Goal: Task Accomplishment & Management: Use online tool/utility

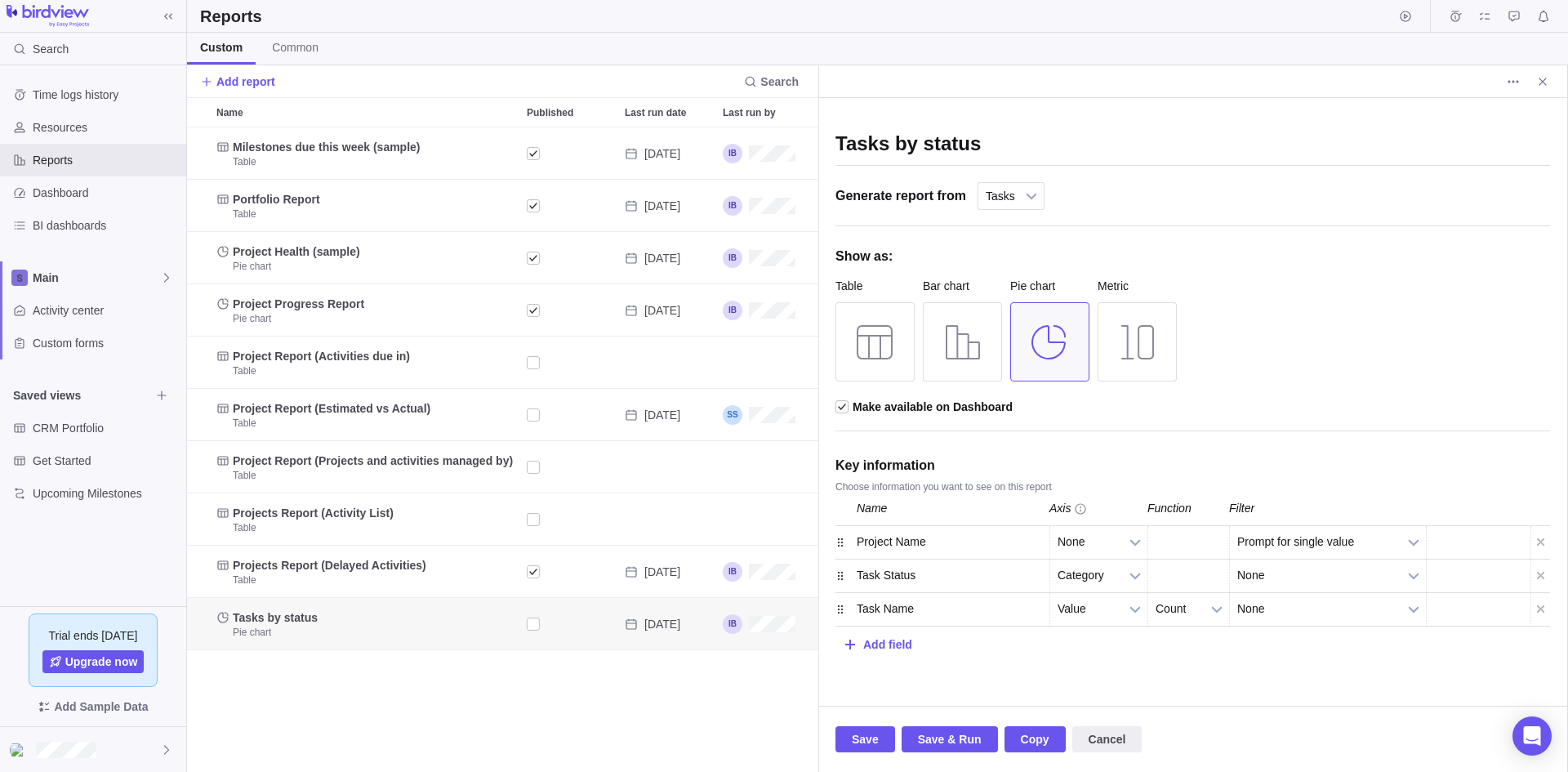
scroll to position [632, 619]
click at [1408, 543] on b at bounding box center [1413, 542] width 24 height 32
click at [1352, 611] on li "Select from all values" at bounding box center [1328, 608] width 178 height 27
click at [1140, 603] on b at bounding box center [1134, 608] width 24 height 32
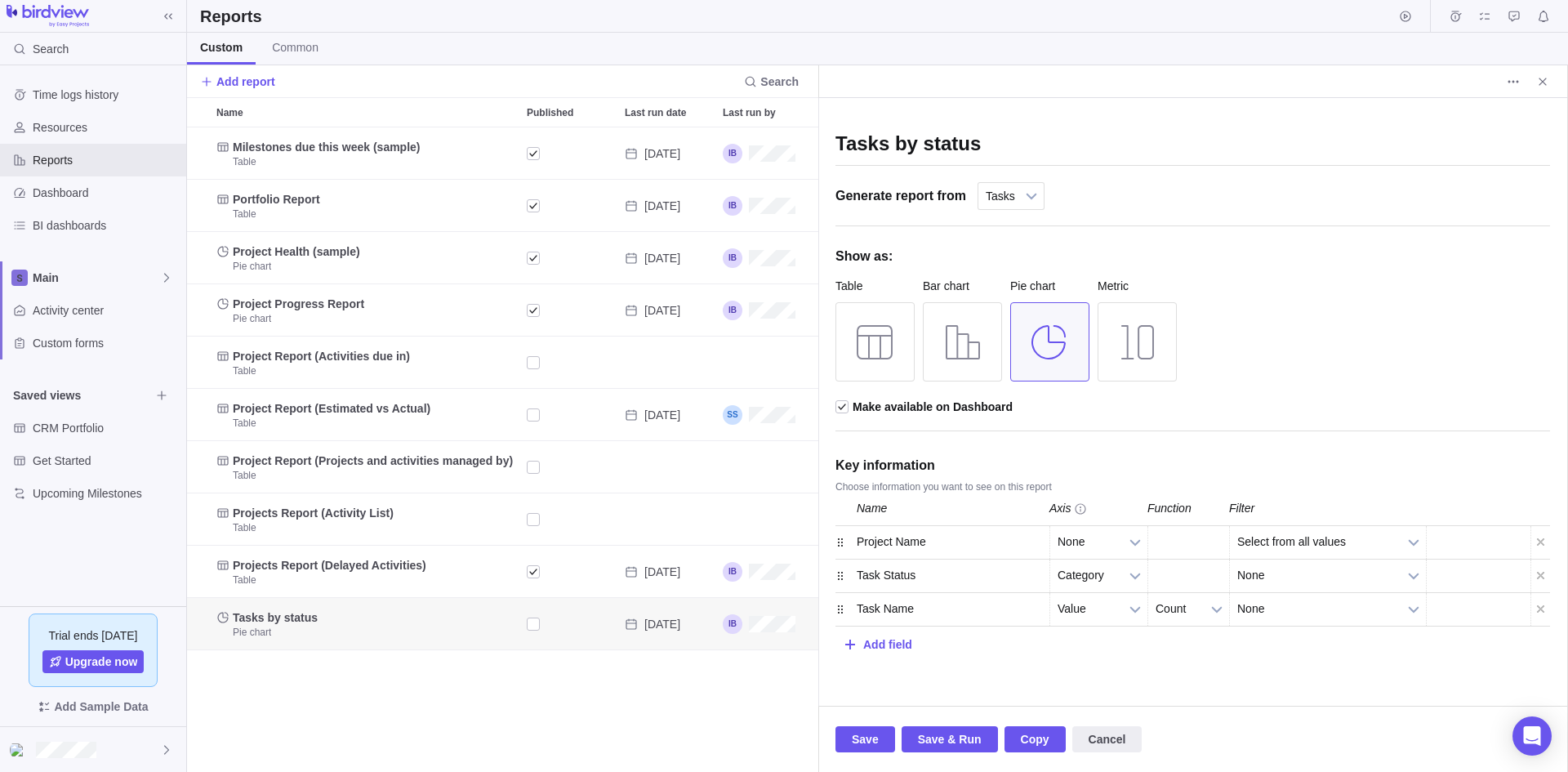
click at [1249, 675] on div "Tasks by status Generate report from Projects All activities All activities (hi…" at bounding box center [1192, 402] width 748 height 607
click at [1132, 575] on b at bounding box center [1134, 575] width 24 height 32
click at [1221, 690] on div "Tasks by status Generate report from Projects All activities All activities (hi…" at bounding box center [1192, 402] width 748 height 607
click at [1127, 613] on b at bounding box center [1134, 608] width 24 height 32
click at [1195, 661] on div "Tasks by status Generate report from Projects All activities All activities (hi…" at bounding box center [1192, 402] width 748 height 607
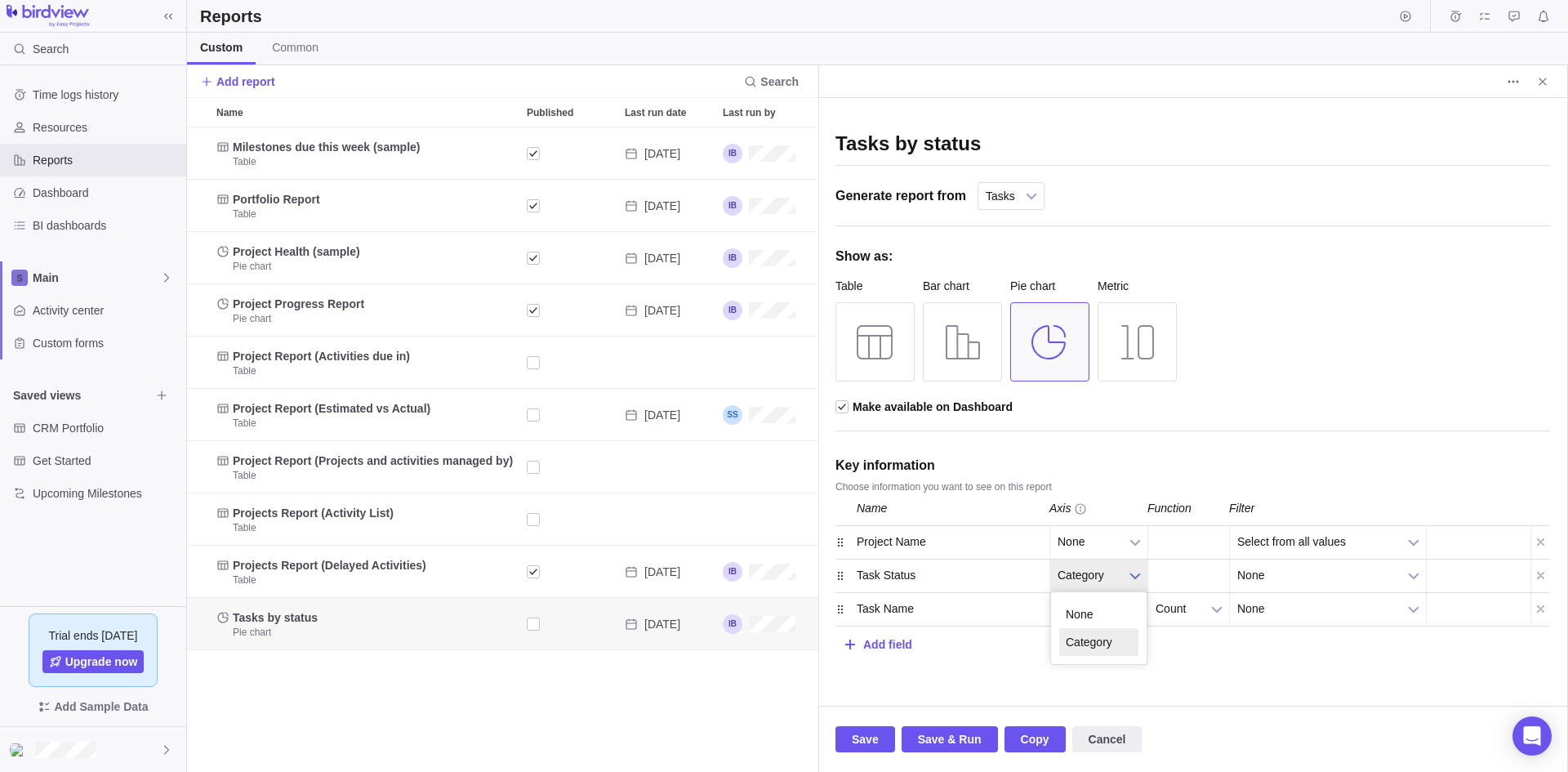
click at [1136, 577] on b at bounding box center [1134, 575] width 24 height 32
click at [1280, 647] on div "Add field" at bounding box center [1193, 642] width 715 height 32
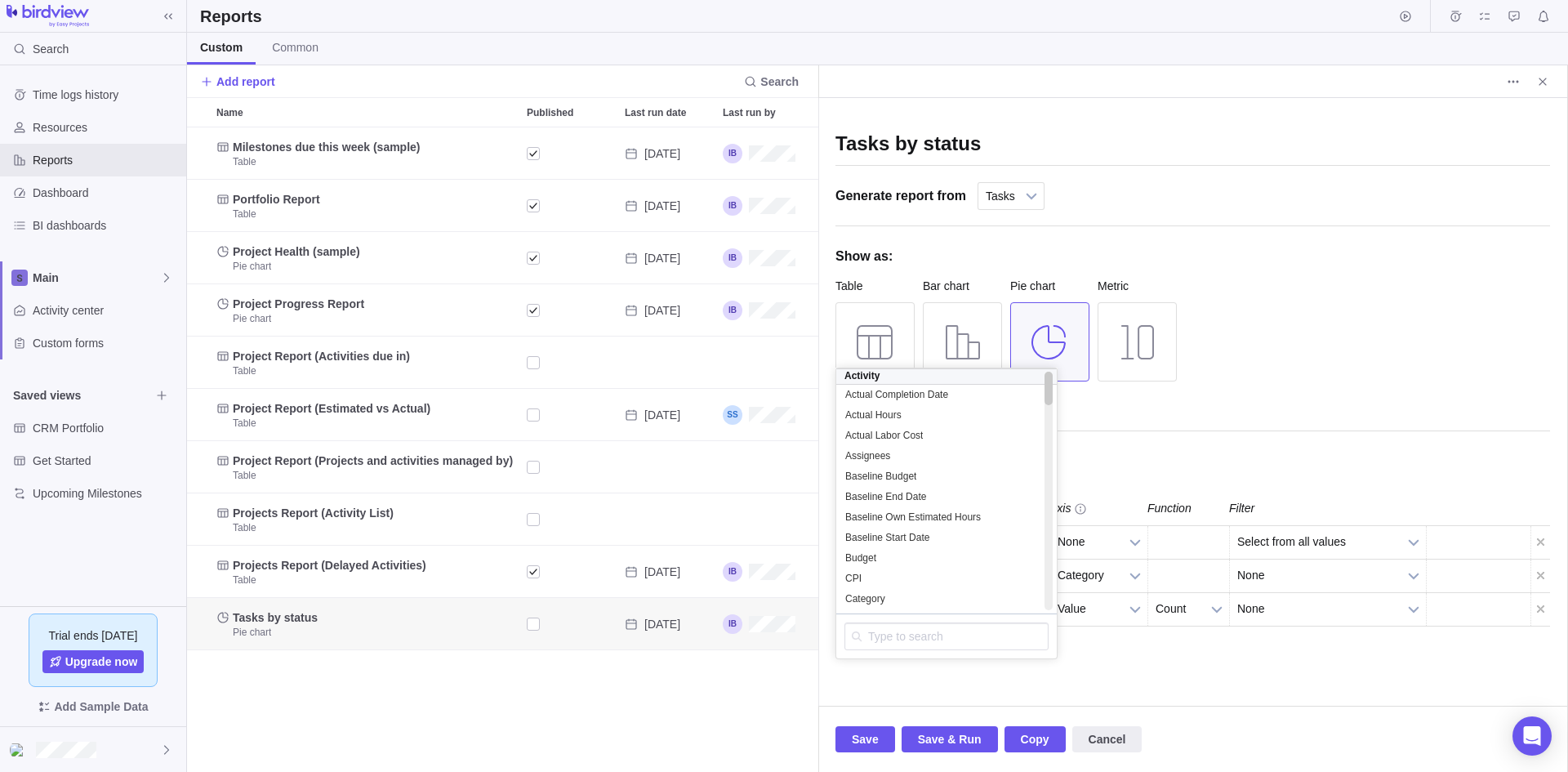
click at [1178, 677] on div "Tasks by status Generate report from Projects All activities All activities (hi…" at bounding box center [1192, 402] width 748 height 607
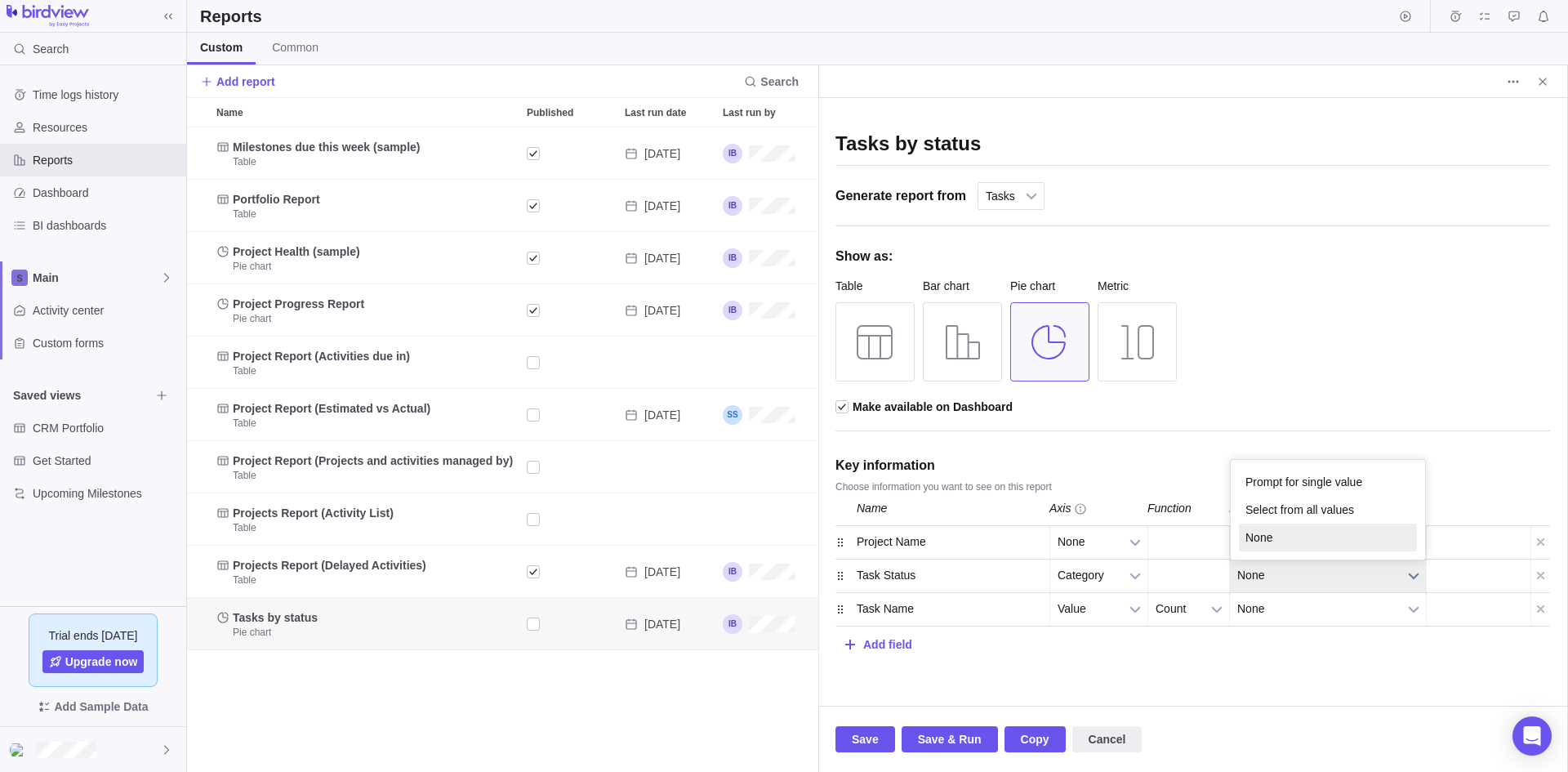
click at [1419, 577] on b at bounding box center [1413, 575] width 24 height 32
click at [1336, 720] on div "Save Save & Run Copy Cancel" at bounding box center [1193, 739] width 715 height 66
click at [1212, 572] on div "Count Count Count" at bounding box center [1187, 575] width 81 height 32
click at [1179, 582] on div "Count Count Count" at bounding box center [1187, 575] width 81 height 32
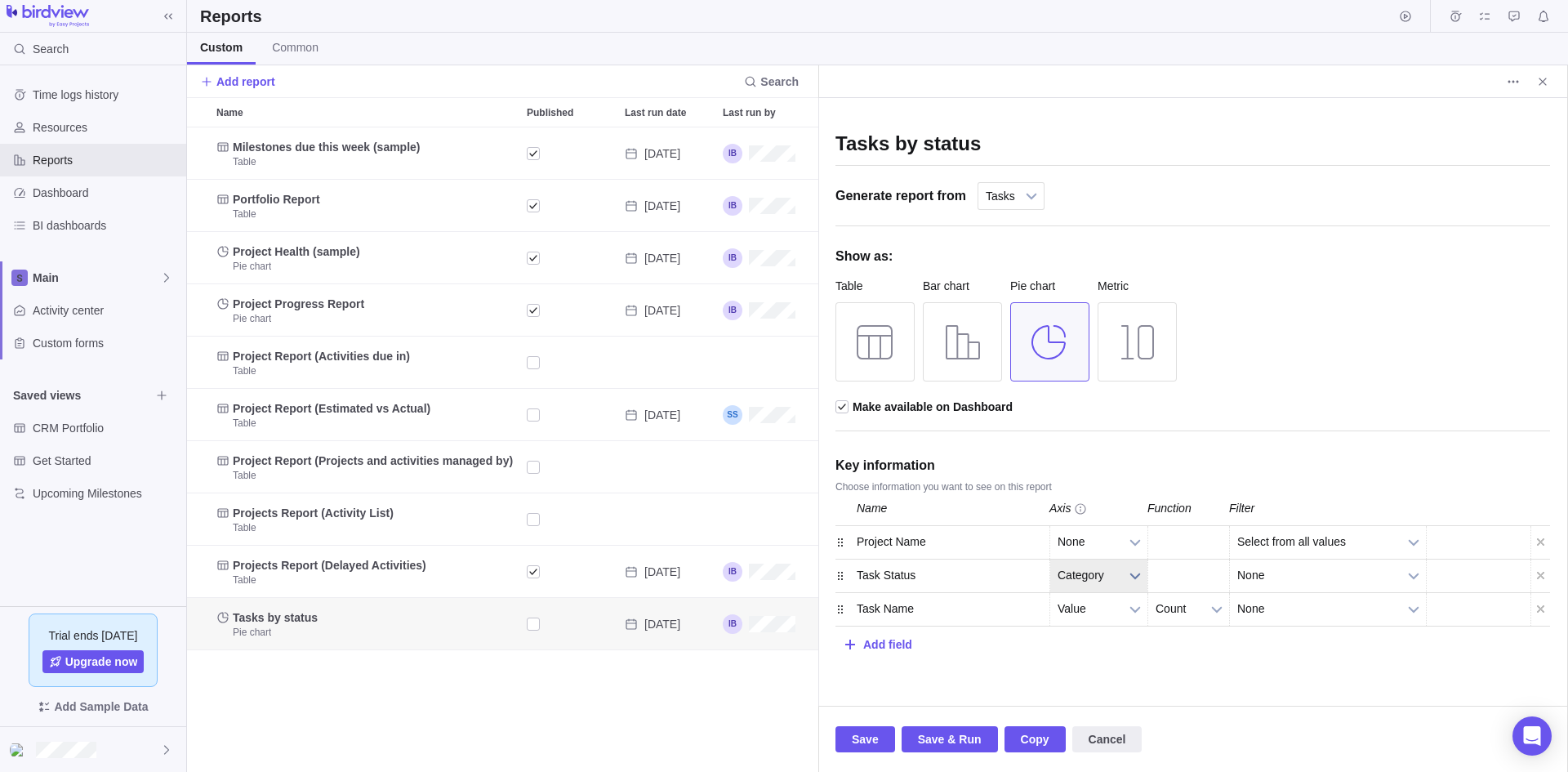
click at [1137, 573] on b at bounding box center [1134, 575] width 24 height 32
click at [1212, 669] on div "Tasks by status Generate report from Projects All activities All activities (hi…" at bounding box center [1192, 402] width 748 height 607
click at [895, 640] on div "Add field" at bounding box center [887, 644] width 49 height 30
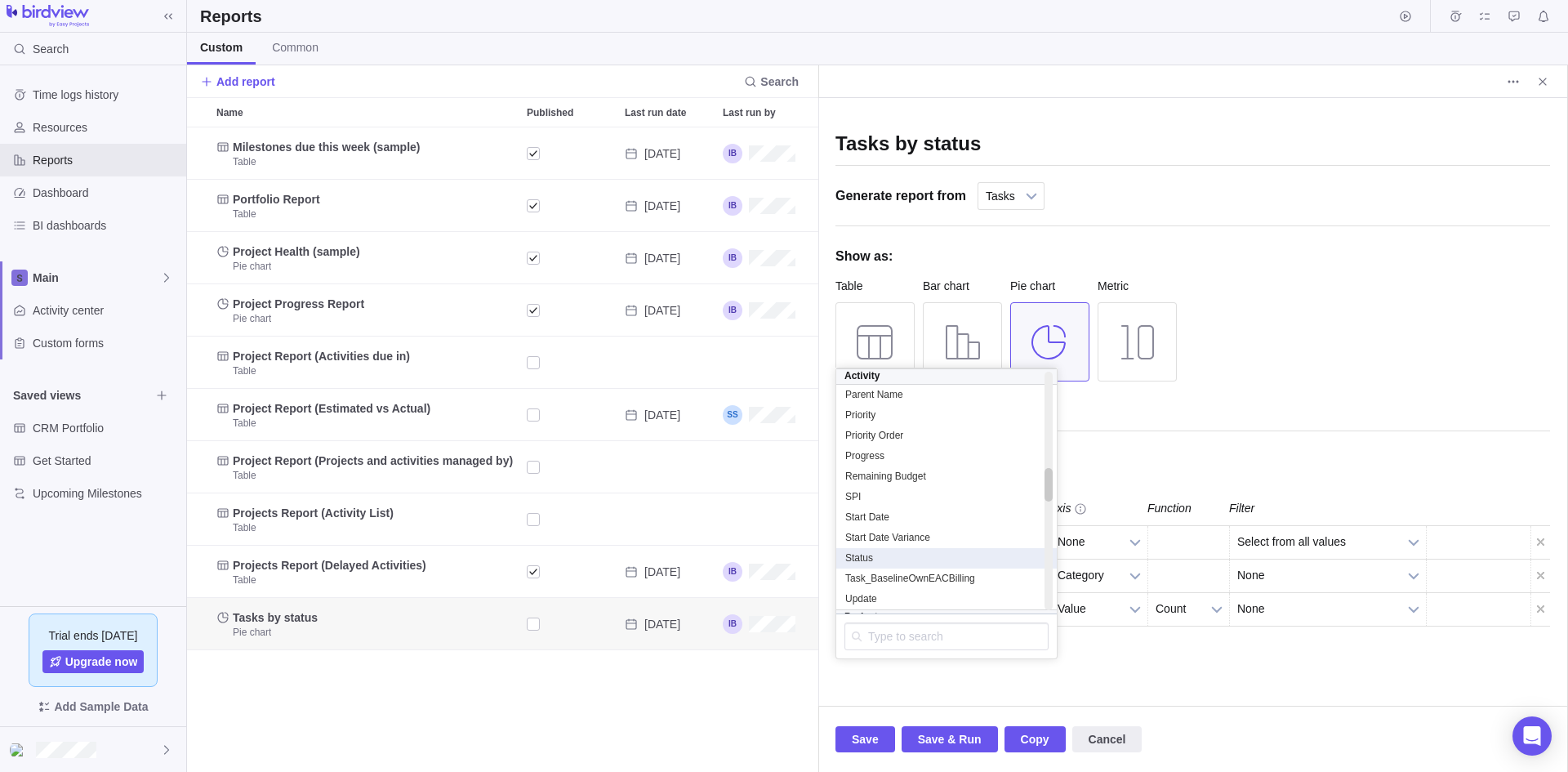
scroll to position [686, 0]
click at [938, 521] on div "Status" at bounding box center [946, 525] width 204 height 14
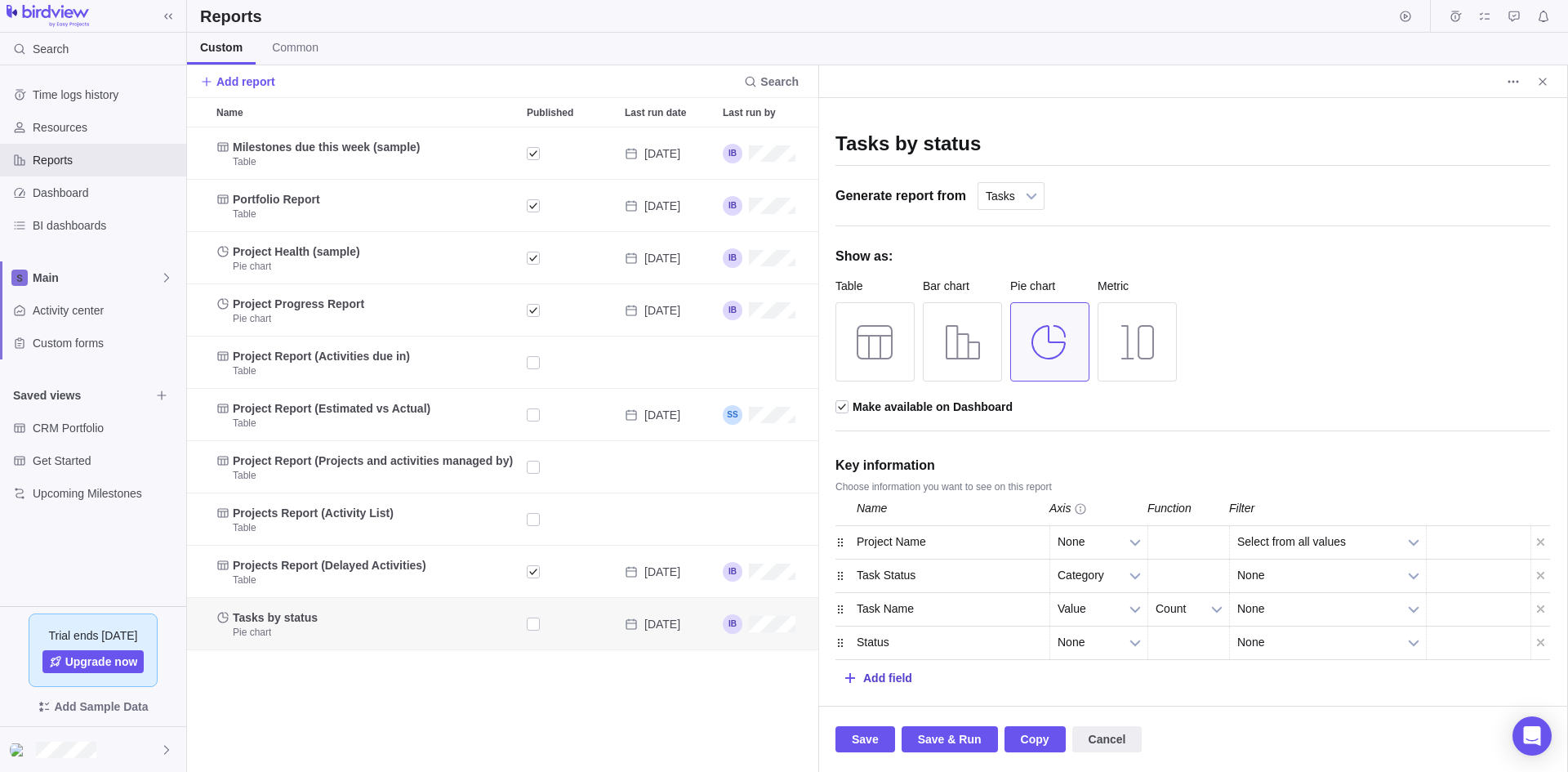
click at [886, 675] on div "Add field" at bounding box center [887, 677] width 49 height 30
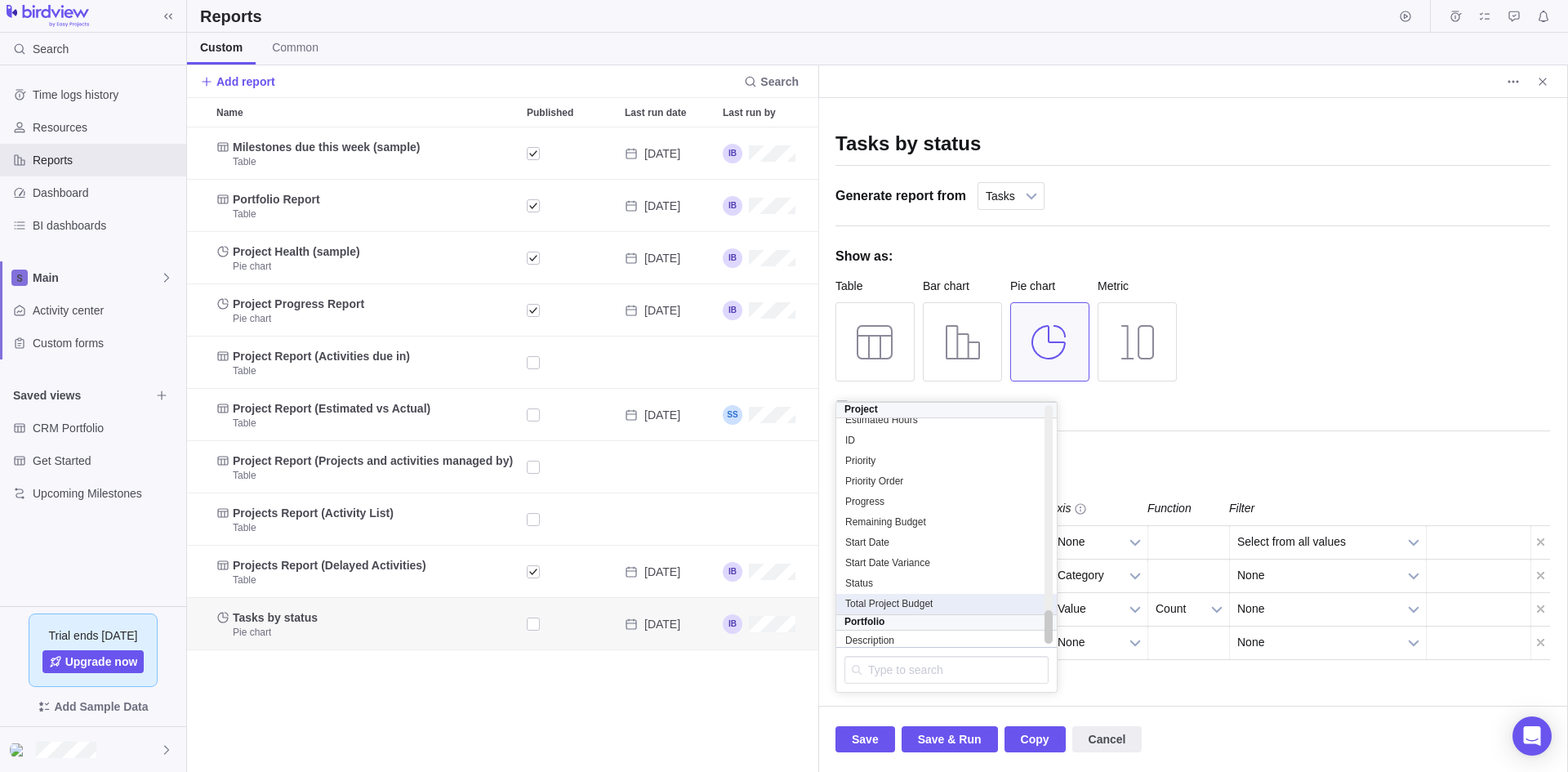
scroll to position [1437, 0]
click at [1240, 681] on div at bounding box center [1193, 676] width 715 height 32
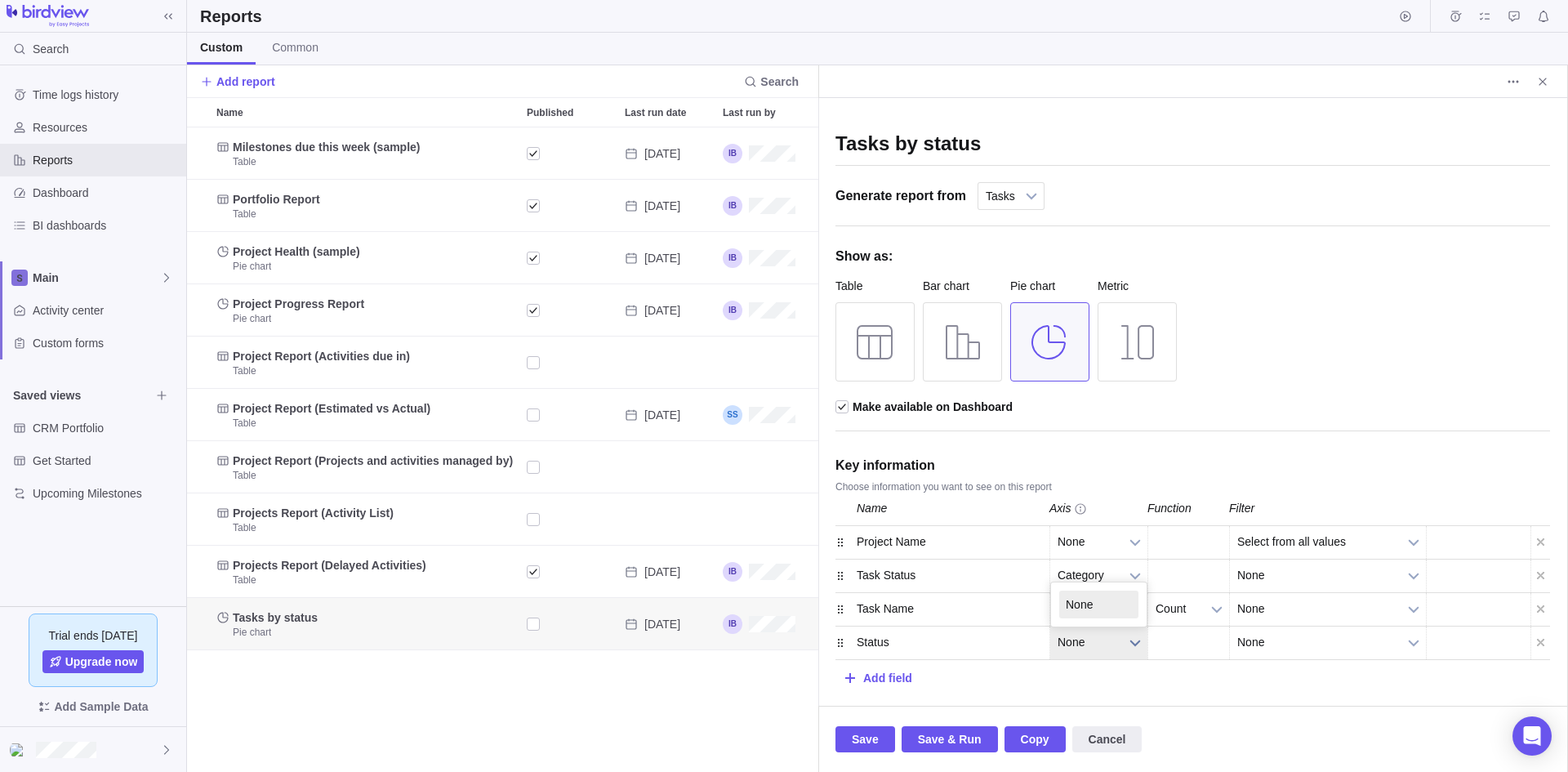
click at [1134, 638] on b at bounding box center [1134, 642] width 24 height 32
click at [1344, 696] on div "Tasks by status Generate report from Projects All activities All activities (hi…" at bounding box center [1192, 402] width 748 height 607
click at [1541, 645] on div at bounding box center [1540, 642] width 20 height 32
click at [960, 578] on div "Task Status" at bounding box center [947, 575] width 204 height 32
click at [840, 576] on div at bounding box center [840, 575] width 10 height 32
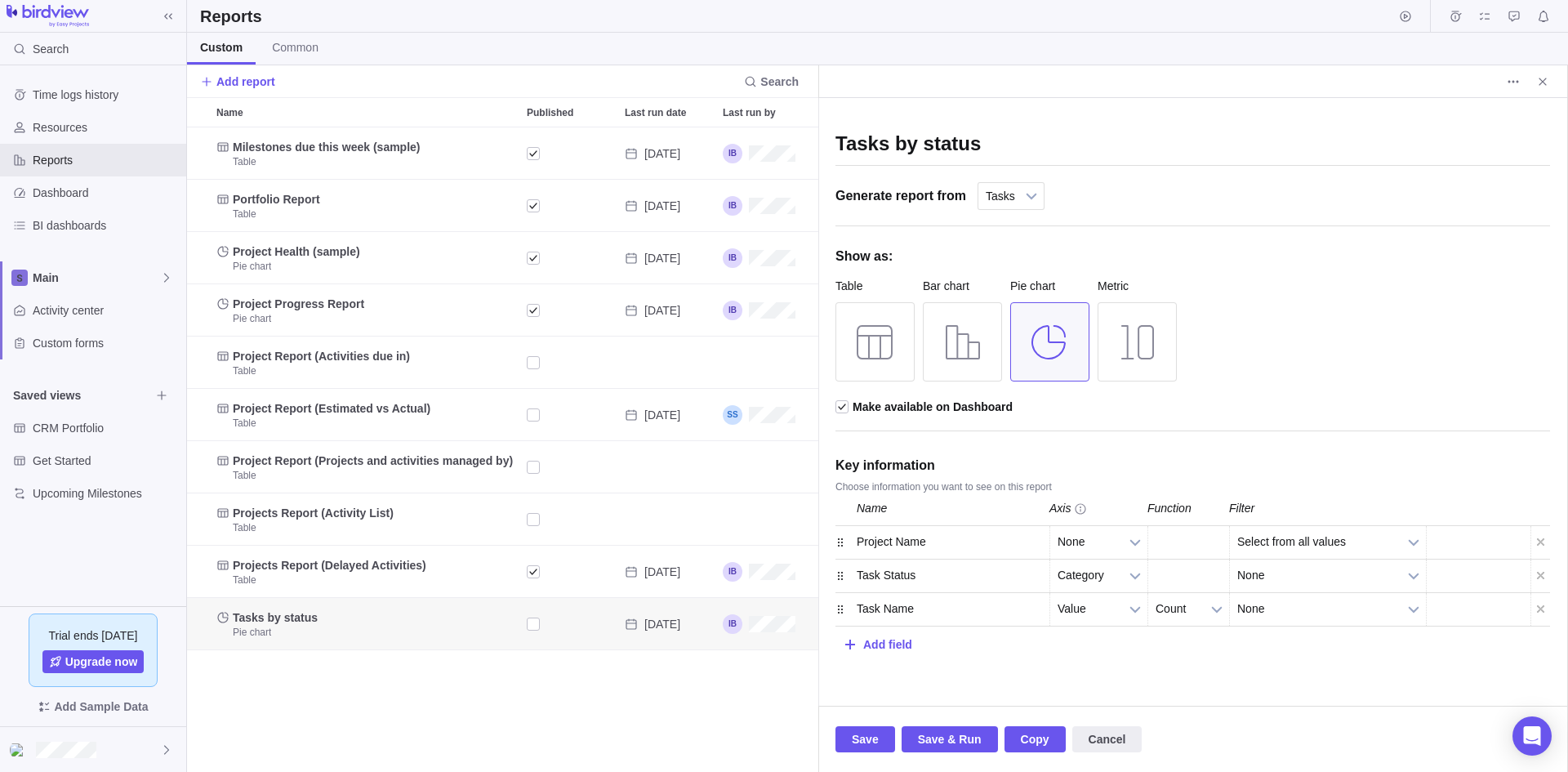
click at [905, 575] on div "Task Status" at bounding box center [947, 575] width 204 height 32
click at [998, 572] on div "Task Status" at bounding box center [947, 575] width 204 height 32
click at [956, 636] on div "Add field" at bounding box center [1193, 642] width 715 height 32
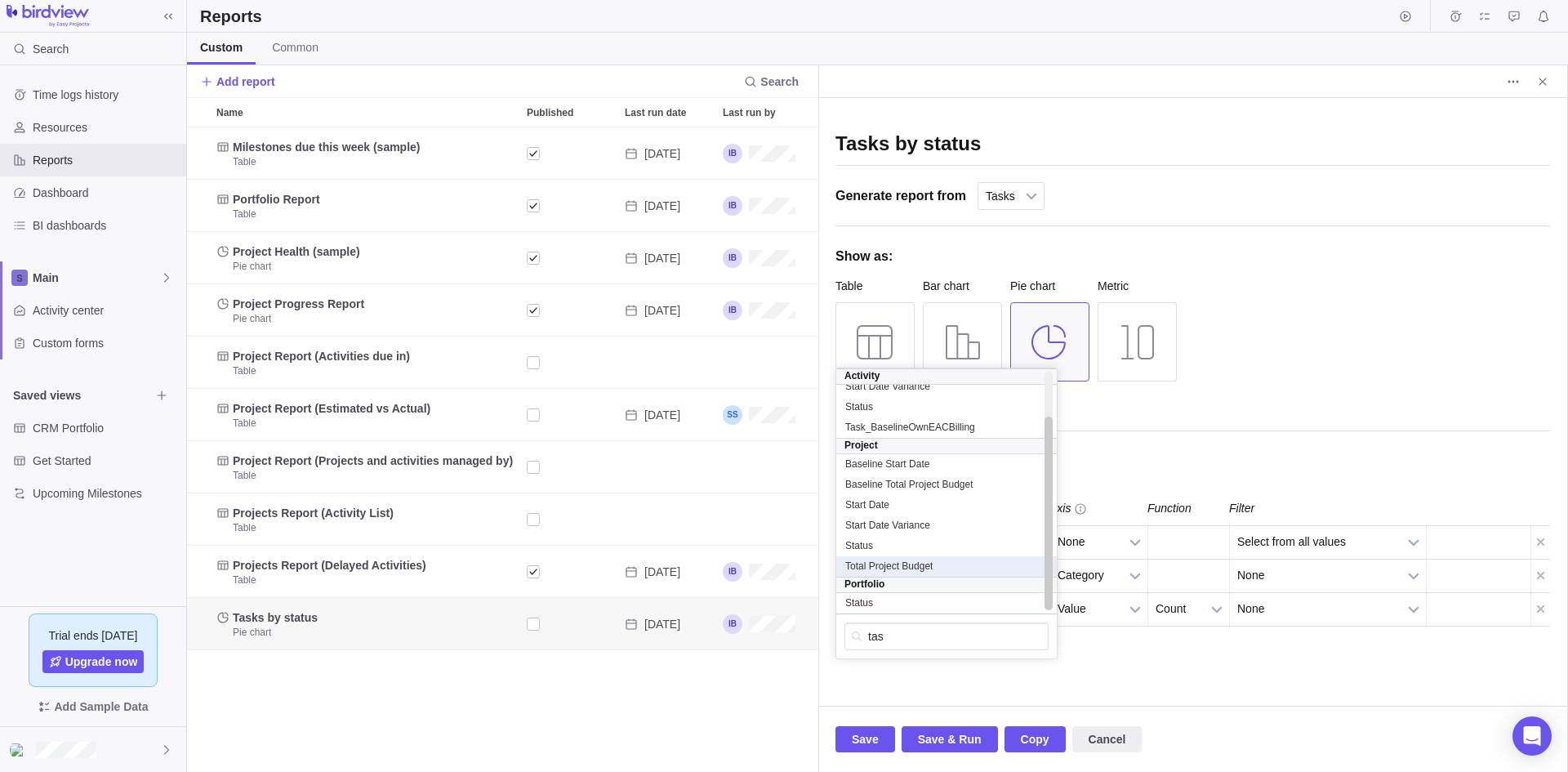
scroll to position [0, 0]
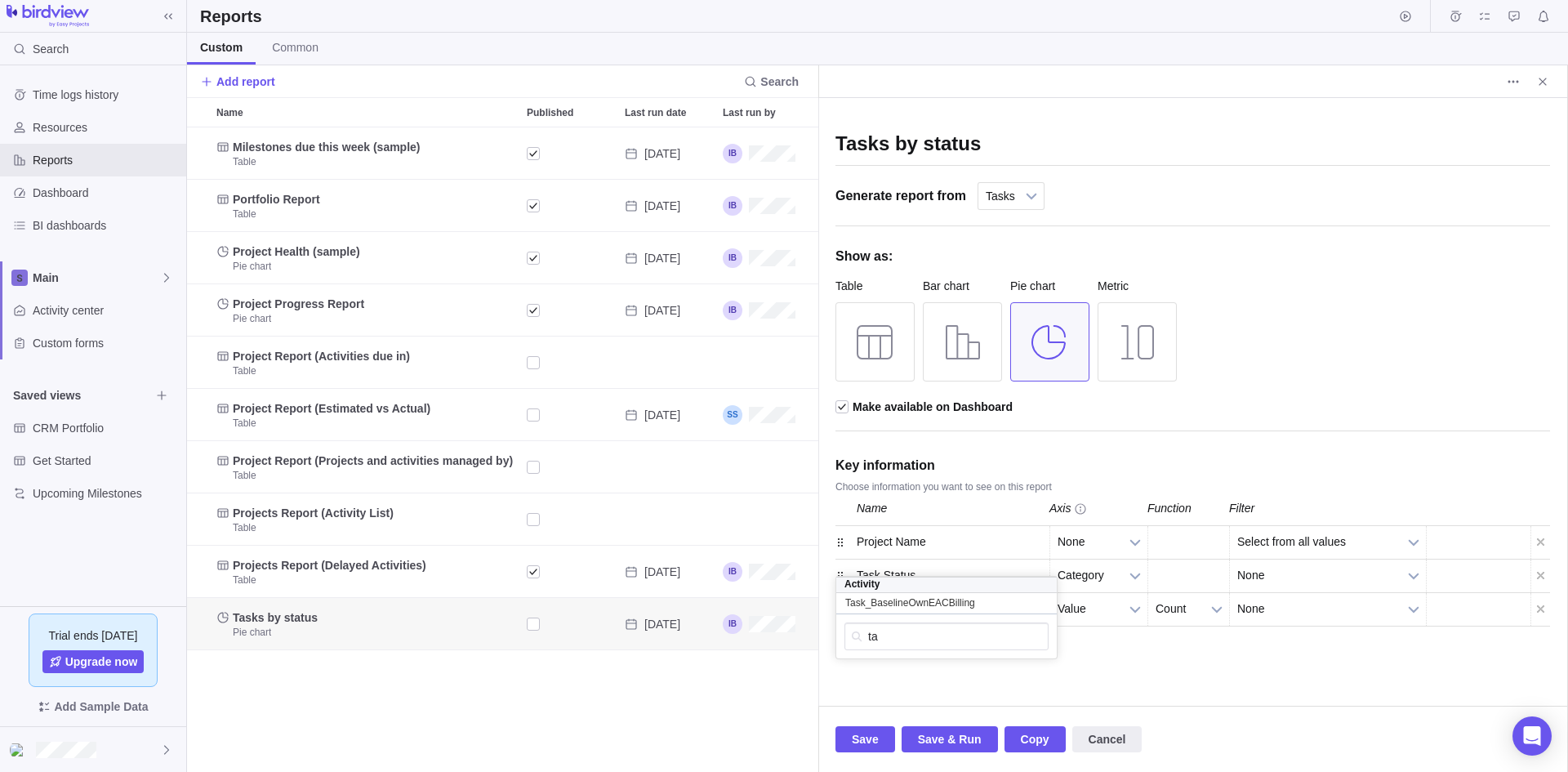
type input "t"
type input "status"
click at [1128, 675] on div "Tasks by status Generate report from Projects All activities All activities (hi…" at bounding box center [1192, 402] width 748 height 607
click at [1098, 740] on span "Cancel" at bounding box center [1107, 740] width 37 height 20
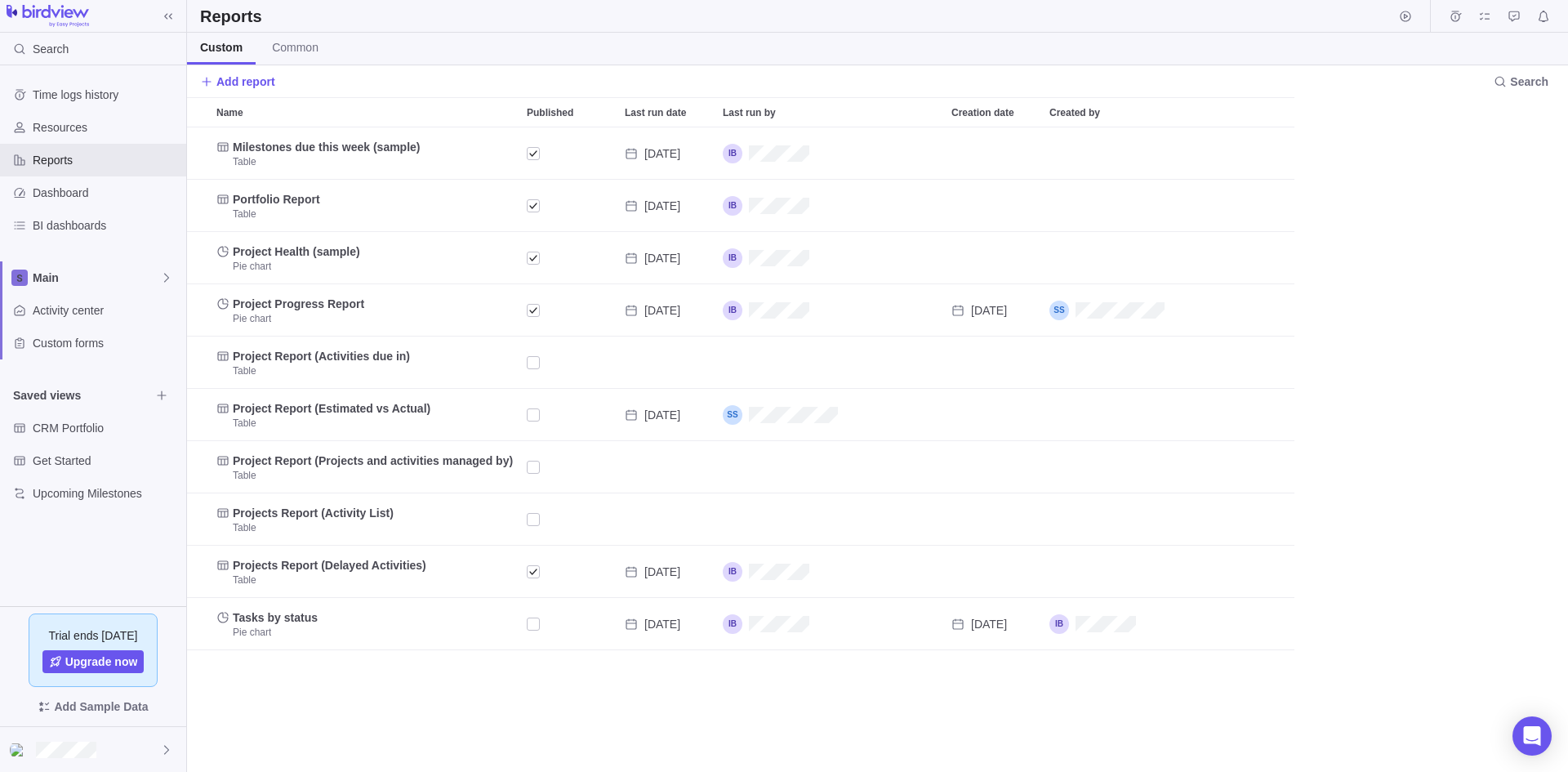
scroll to position [632, 1368]
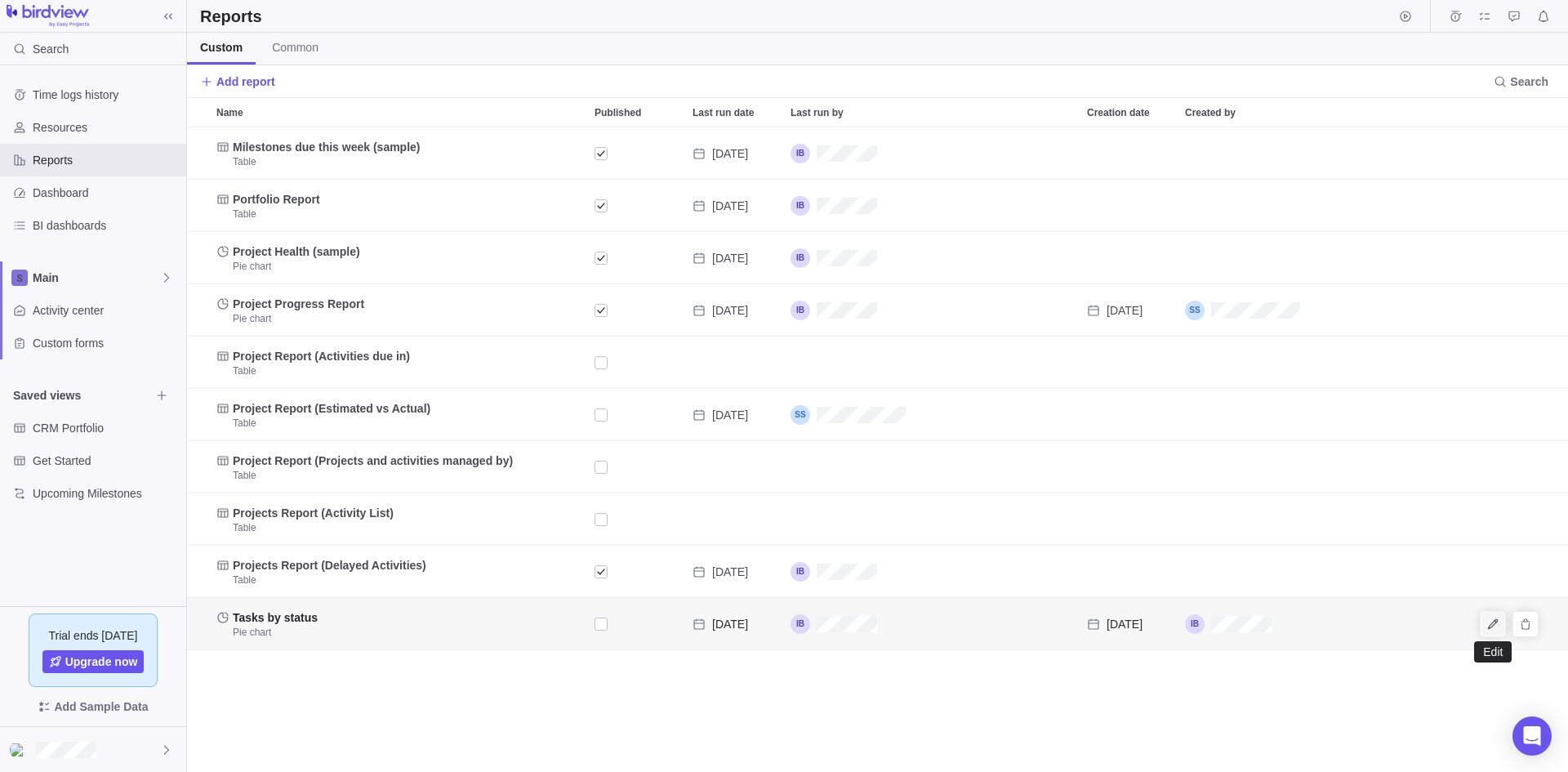
click at [1496, 625] on icon "Edit" at bounding box center [1492, 623] width 13 height 13
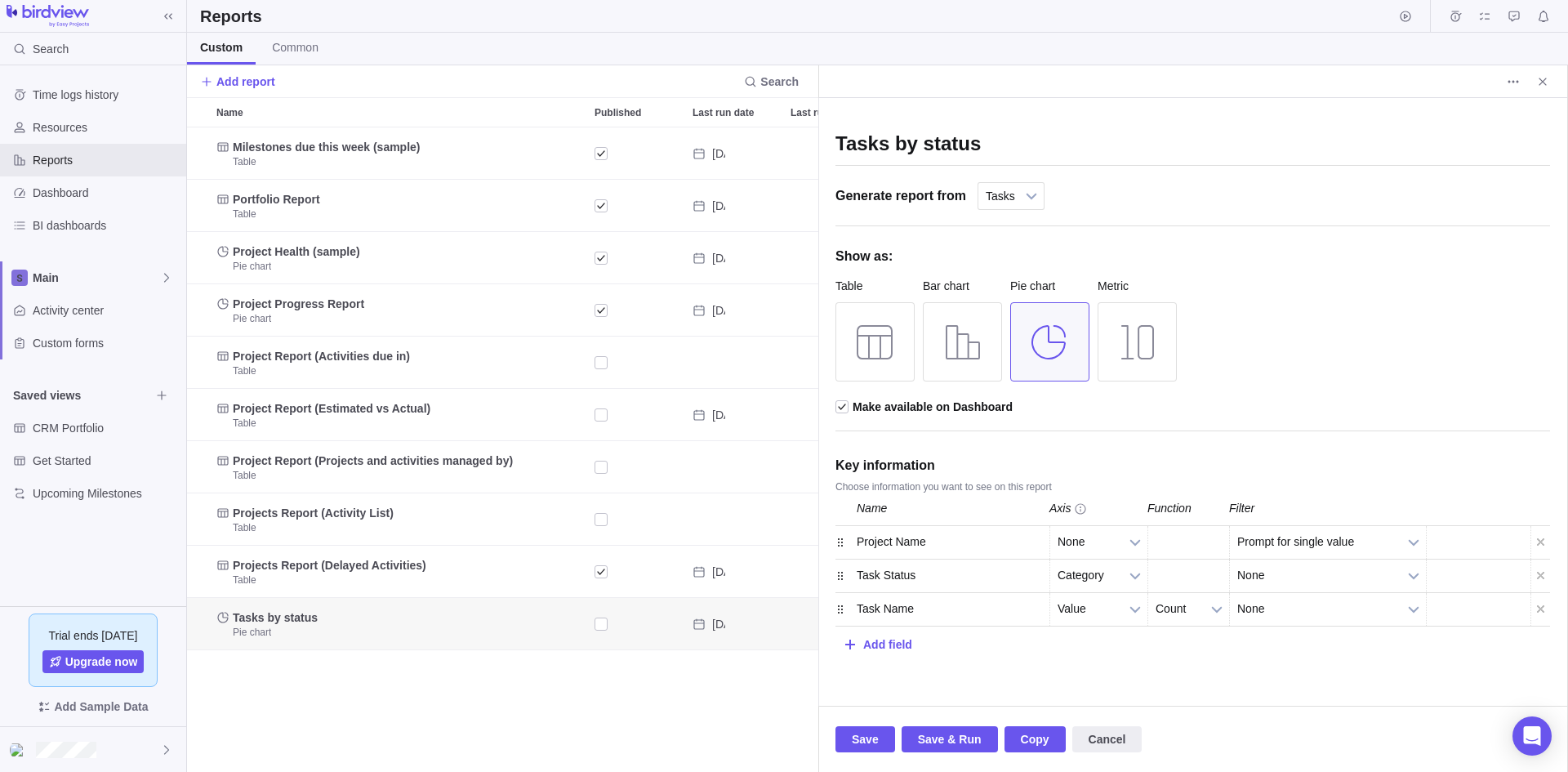
scroll to position [632, 619]
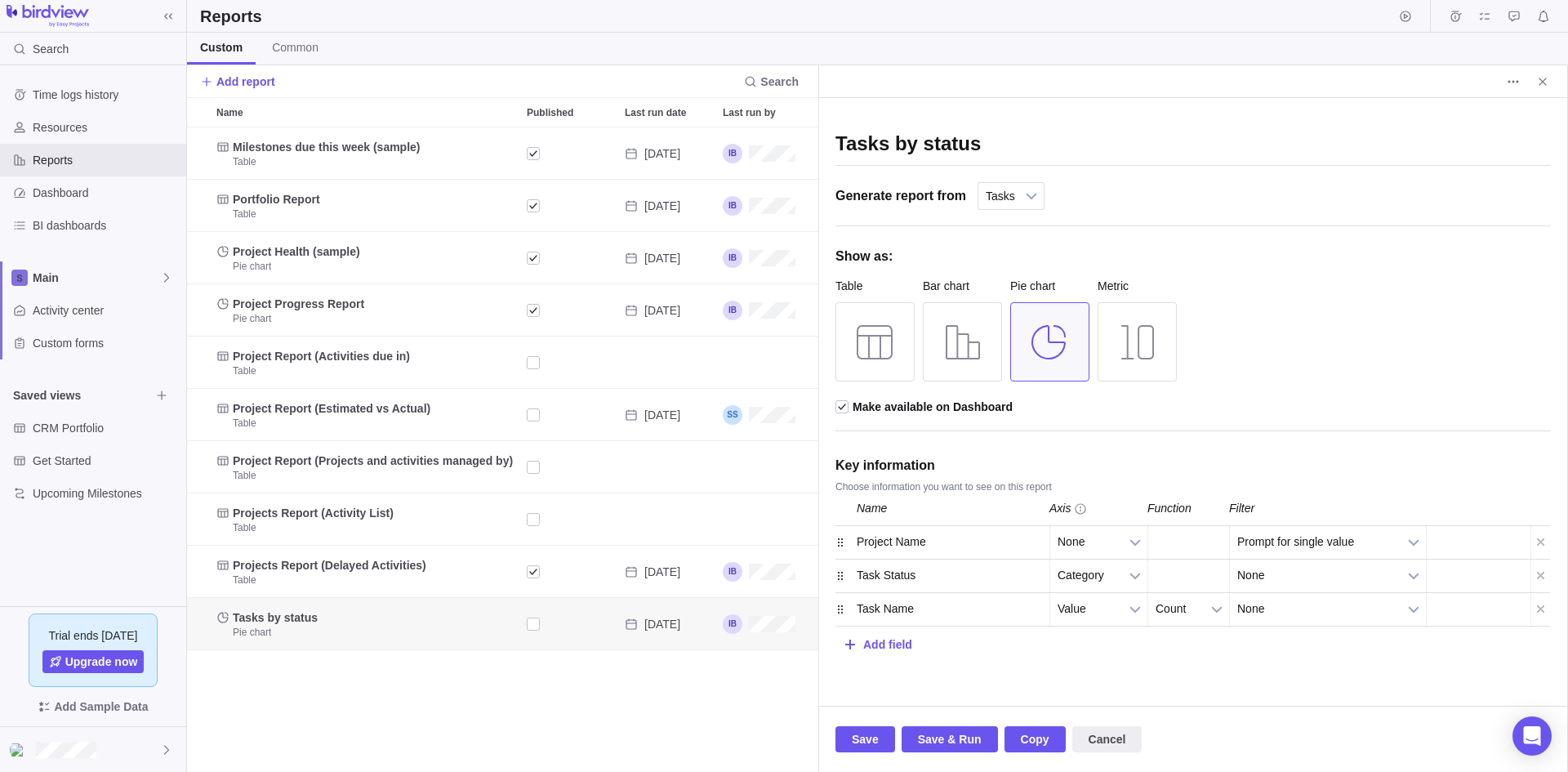
click at [929, 572] on div "Task Status" at bounding box center [947, 575] width 204 height 32
click at [896, 645] on div "Add field" at bounding box center [887, 644] width 49 height 30
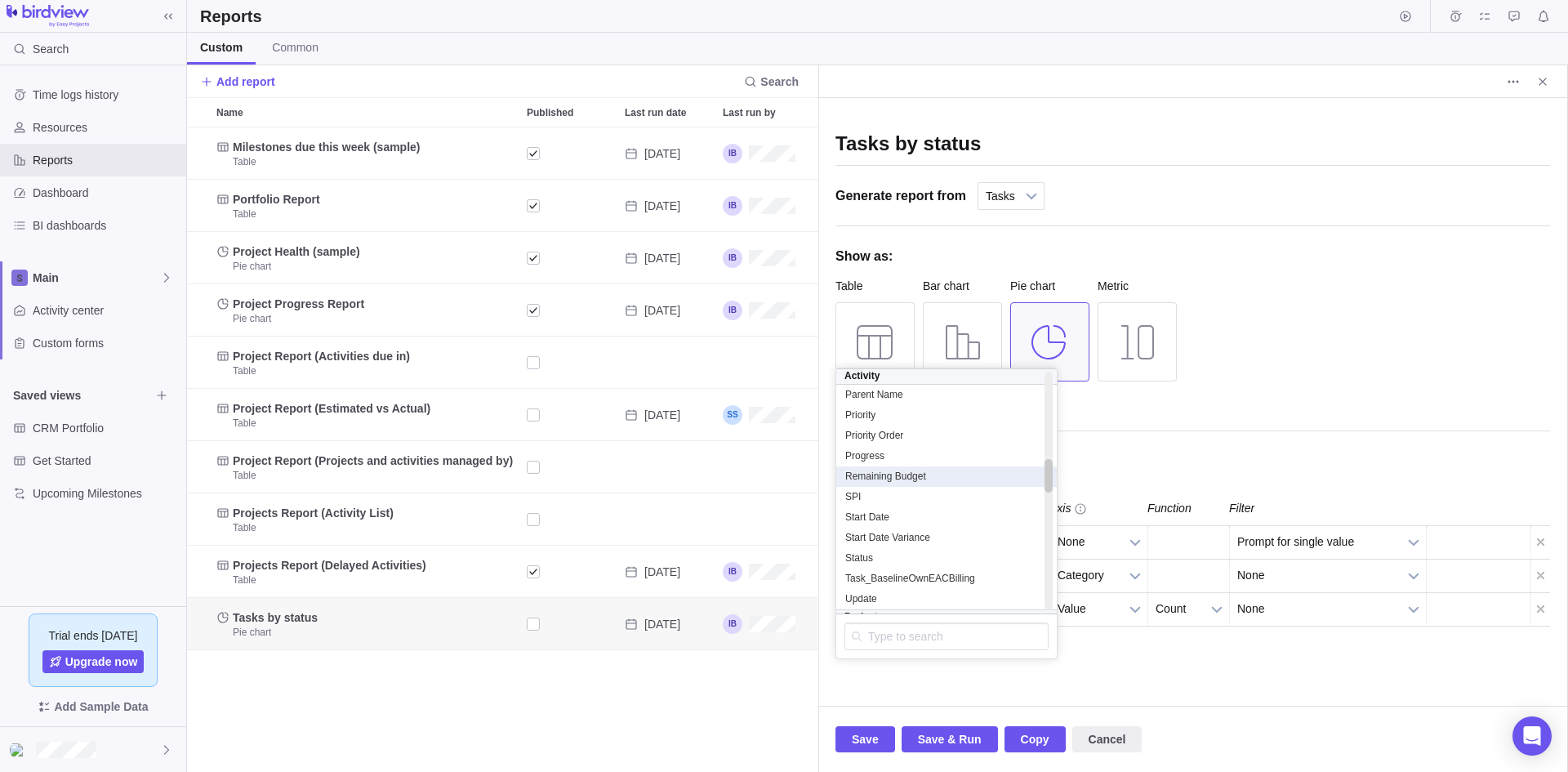
scroll to position [686, 0]
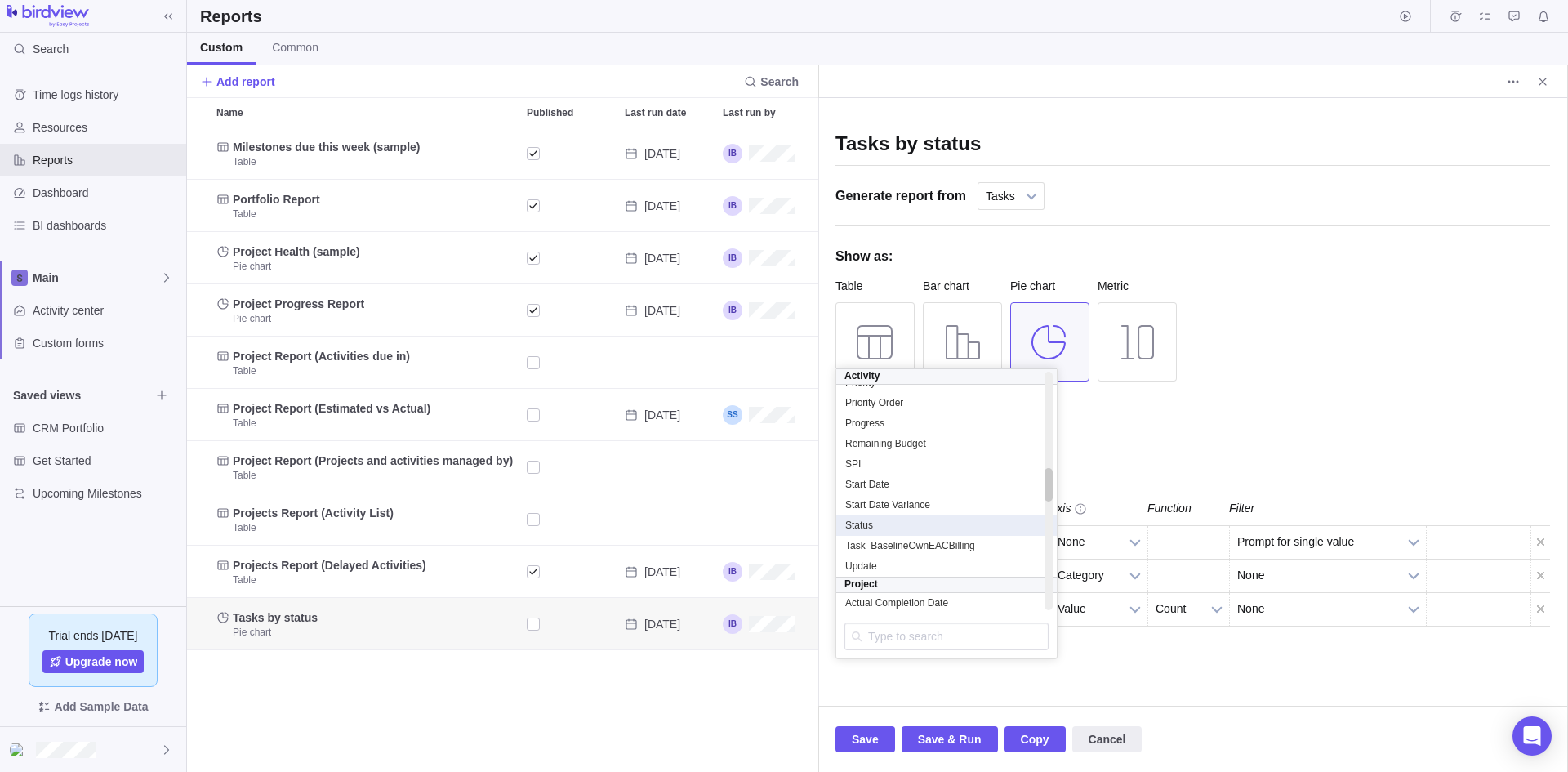
click at [887, 530] on div "Status" at bounding box center [946, 525] width 204 height 14
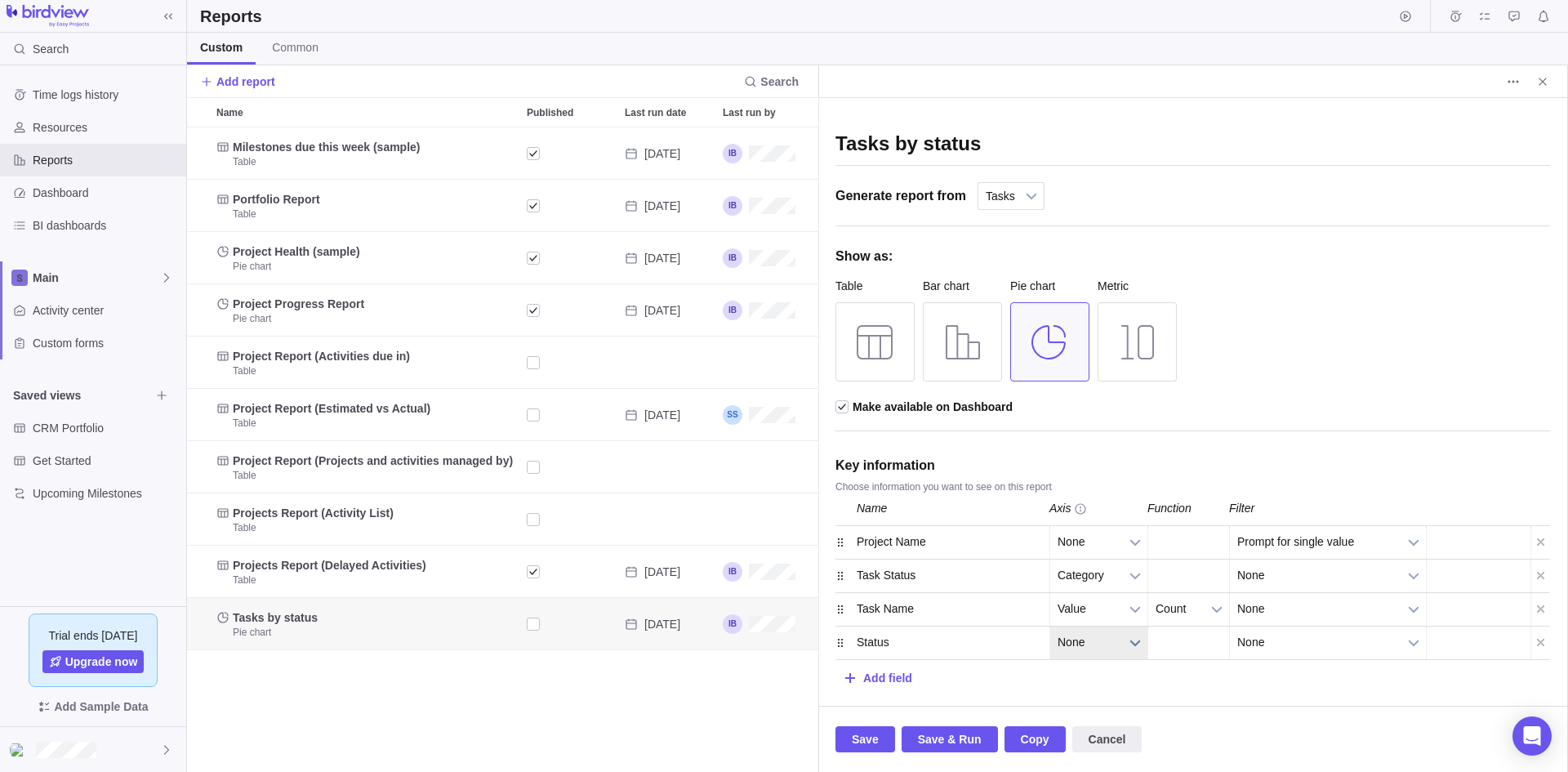
click at [1136, 645] on b at bounding box center [1134, 642] width 24 height 32
click at [1217, 631] on div "Count Count Count" at bounding box center [1187, 642] width 81 height 32
click at [1222, 646] on div "Count Count Count" at bounding box center [1187, 642] width 81 height 32
click at [1169, 641] on div "Count Count Count" at bounding box center [1187, 642] width 81 height 32
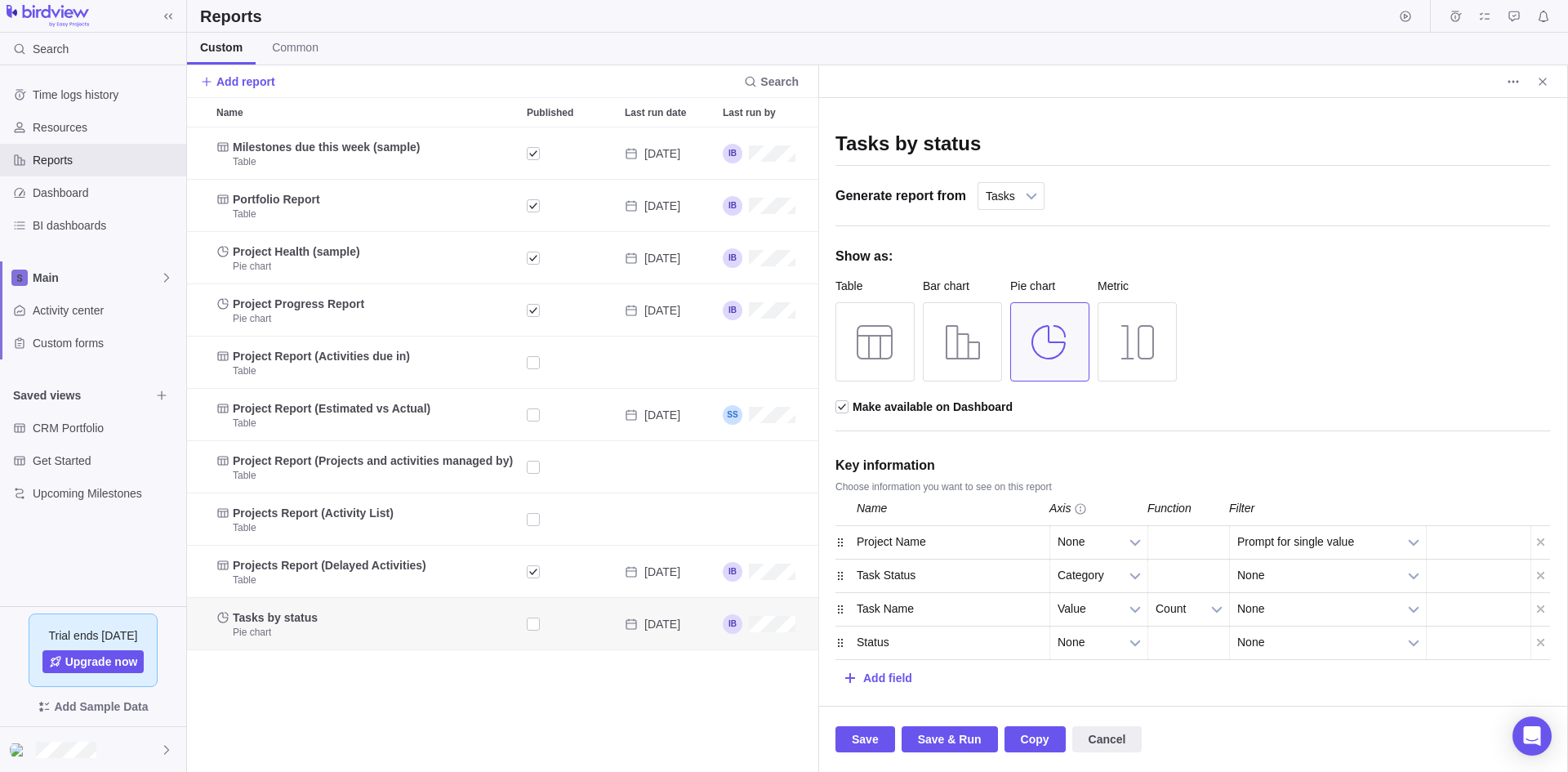
click at [1171, 640] on div "Count Count Count" at bounding box center [1187, 642] width 81 height 32
click at [965, 645] on div "Status" at bounding box center [947, 642] width 204 height 32
click at [1339, 647] on span "None" at bounding box center [1316, 642] width 160 height 32
click at [1286, 696] on div "Tasks by status Generate report from Projects All activities All activities (hi…" at bounding box center [1192, 402] width 748 height 607
click at [1131, 641] on b at bounding box center [1134, 642] width 24 height 32
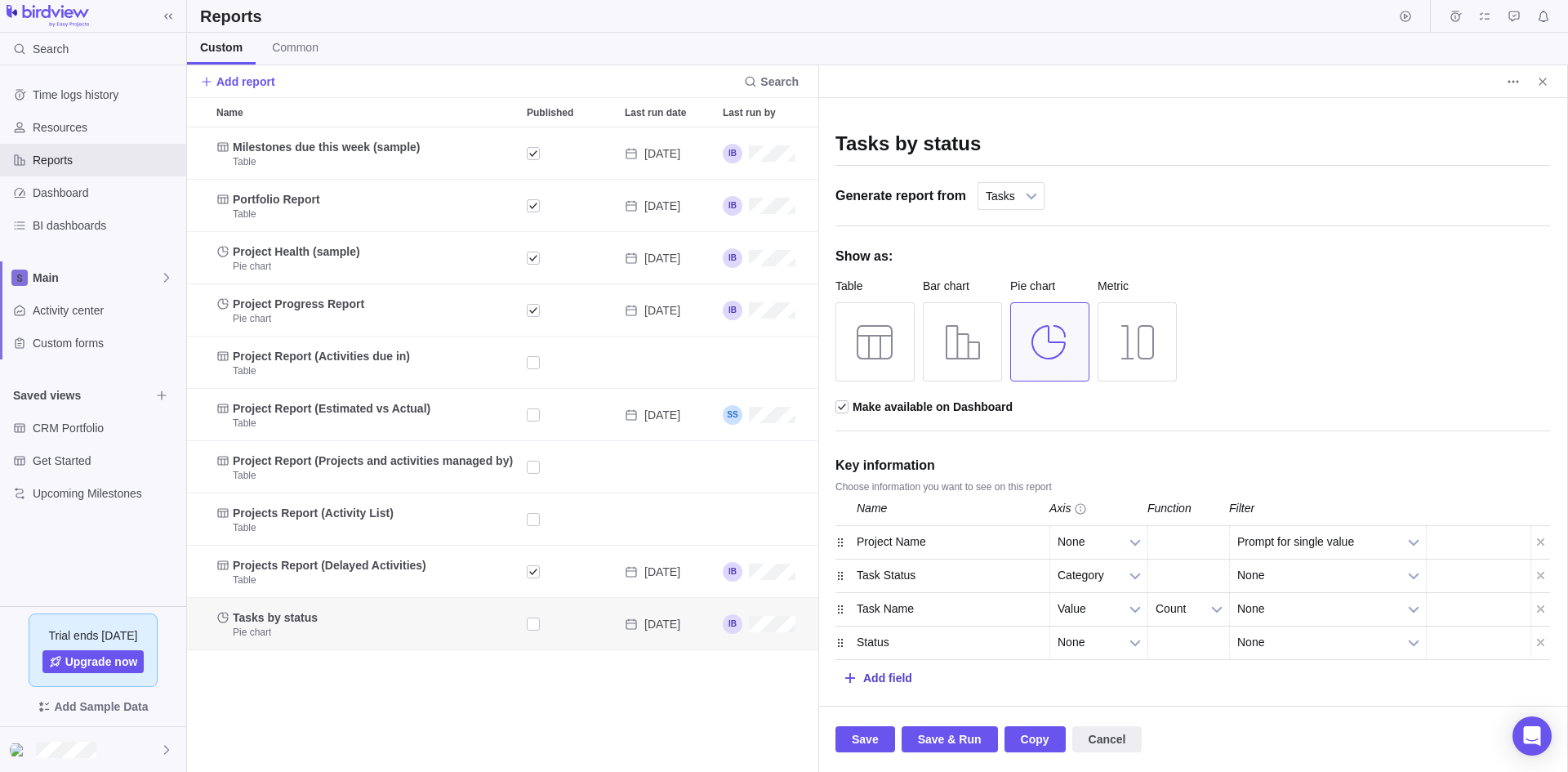
click at [1207, 684] on div "Add field" at bounding box center [1193, 676] width 715 height 32
click at [1176, 679] on div "Add field" at bounding box center [1193, 676] width 715 height 32
click at [1539, 646] on div at bounding box center [1540, 642] width 20 height 32
click at [1137, 577] on b at bounding box center [1134, 575] width 24 height 32
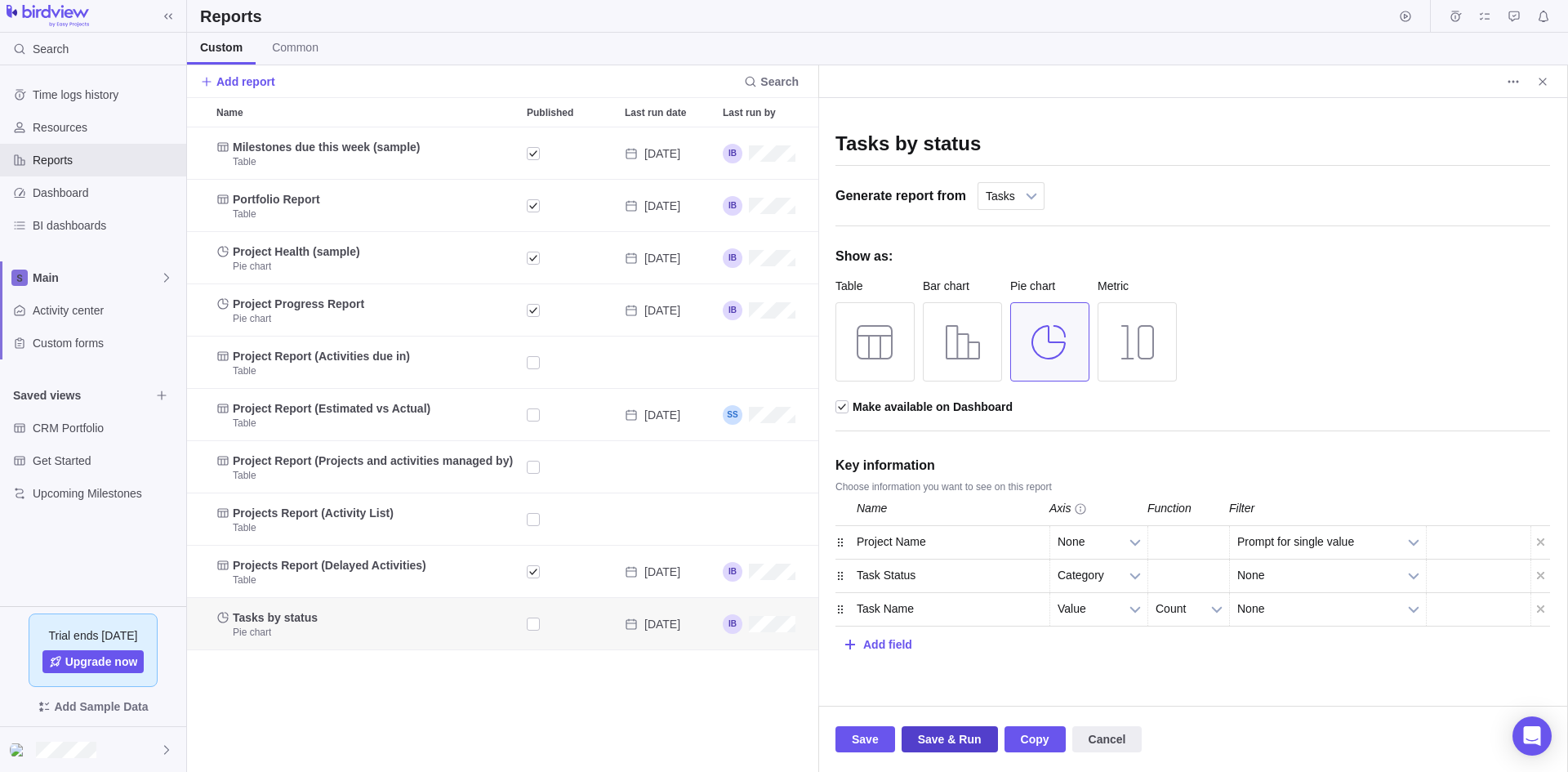
click at [952, 744] on span "Save & Run" at bounding box center [949, 740] width 64 height 20
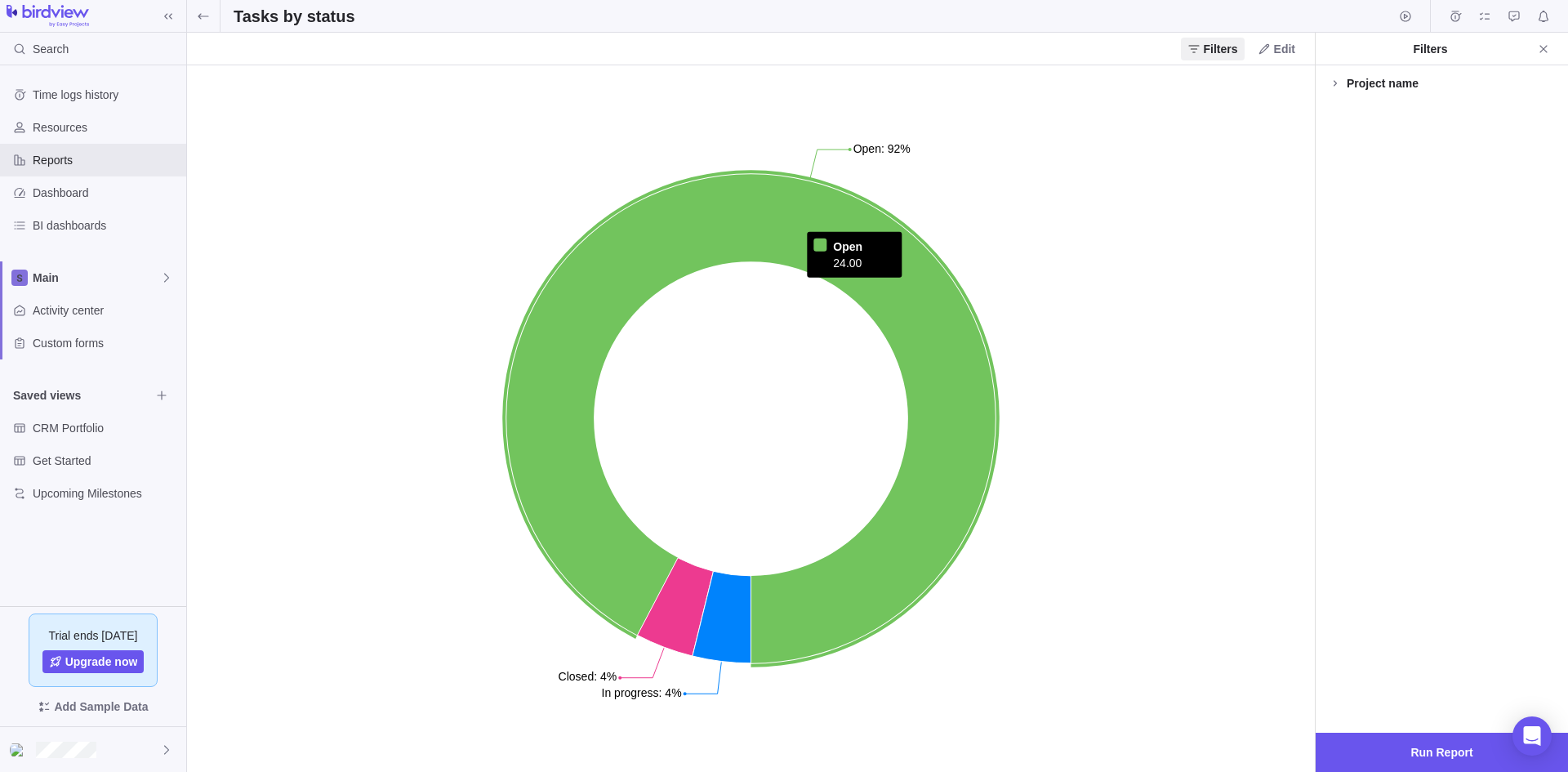
click at [826, 601] on icon at bounding box center [750, 418] width 489 height 489
click at [830, 601] on icon at bounding box center [750, 418] width 489 height 489
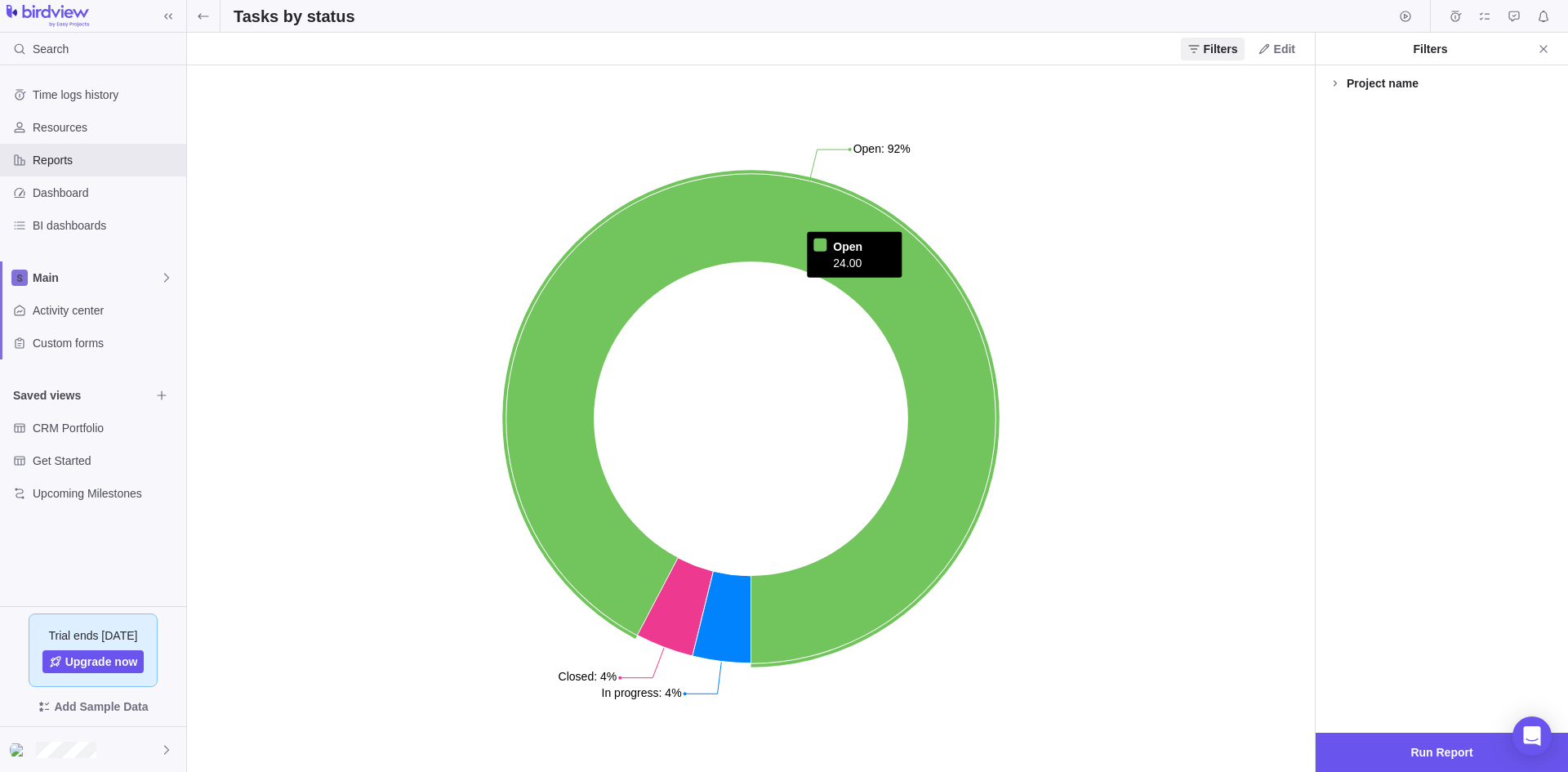
click at [558, 523] on icon at bounding box center [750, 418] width 489 height 489
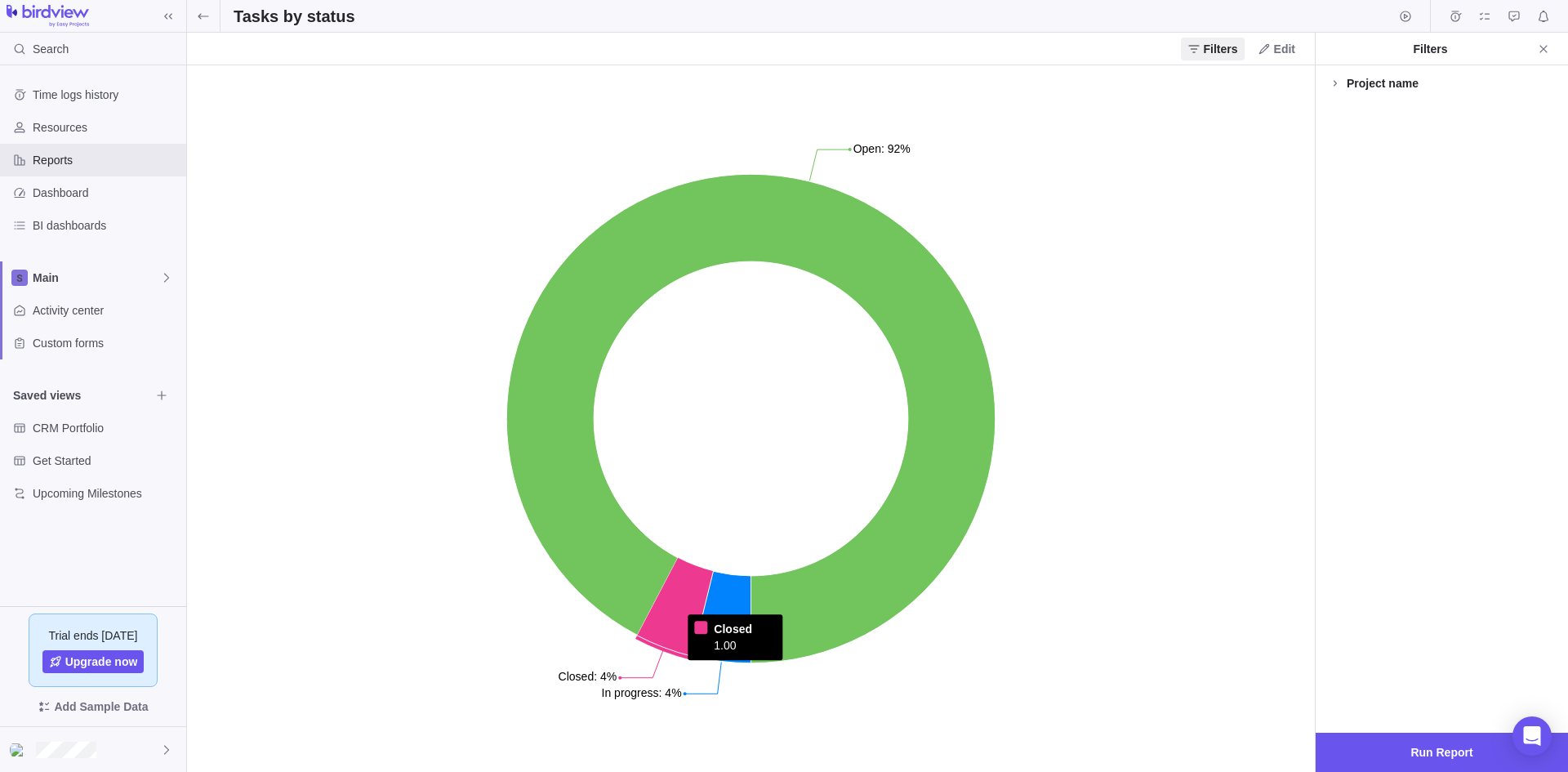
click at [690, 605] on icon at bounding box center [675, 606] width 76 height 98
click at [720, 592] on icon at bounding box center [722, 616] width 59 height 91
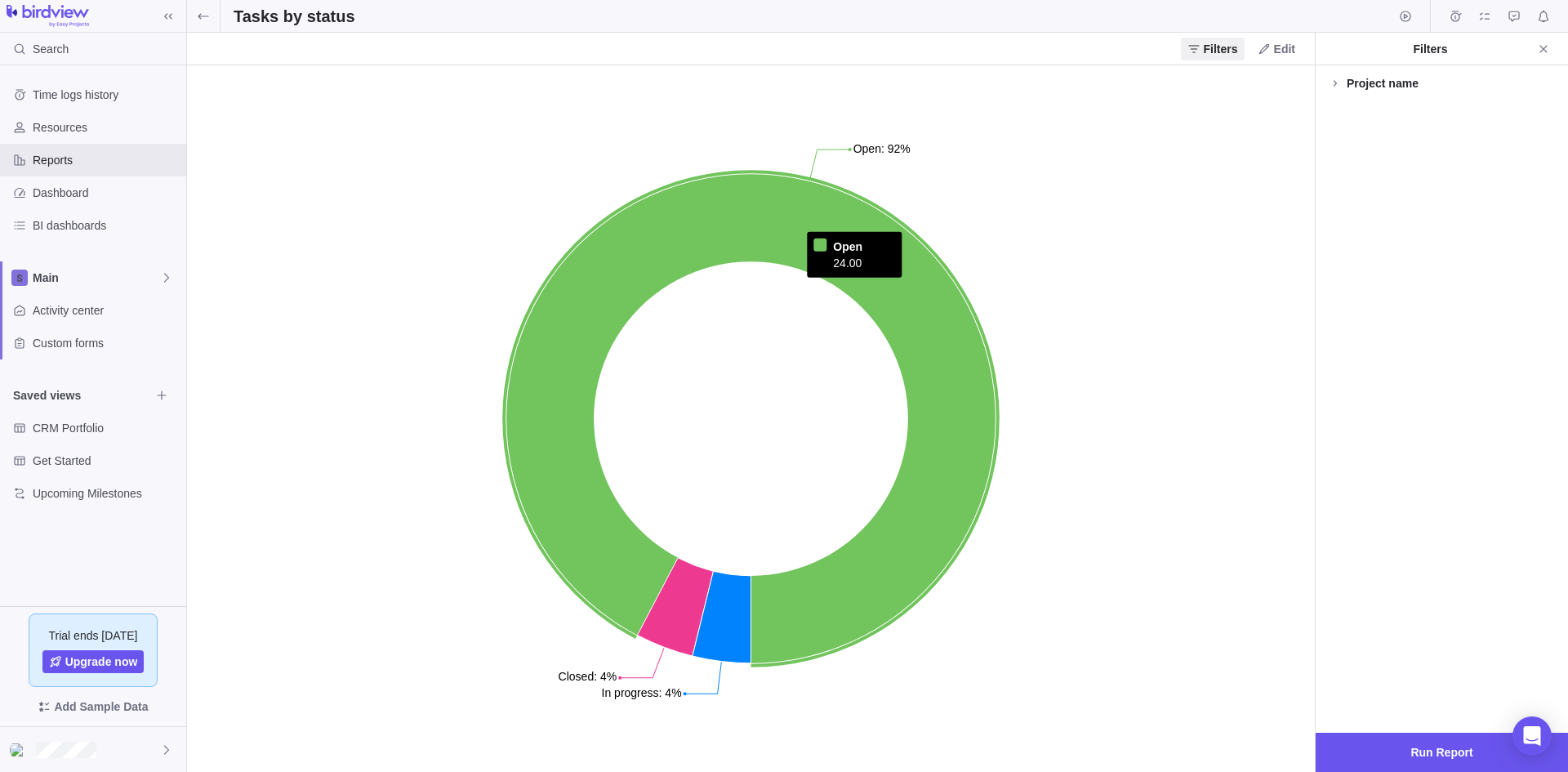
click at [839, 589] on icon at bounding box center [750, 418] width 489 height 489
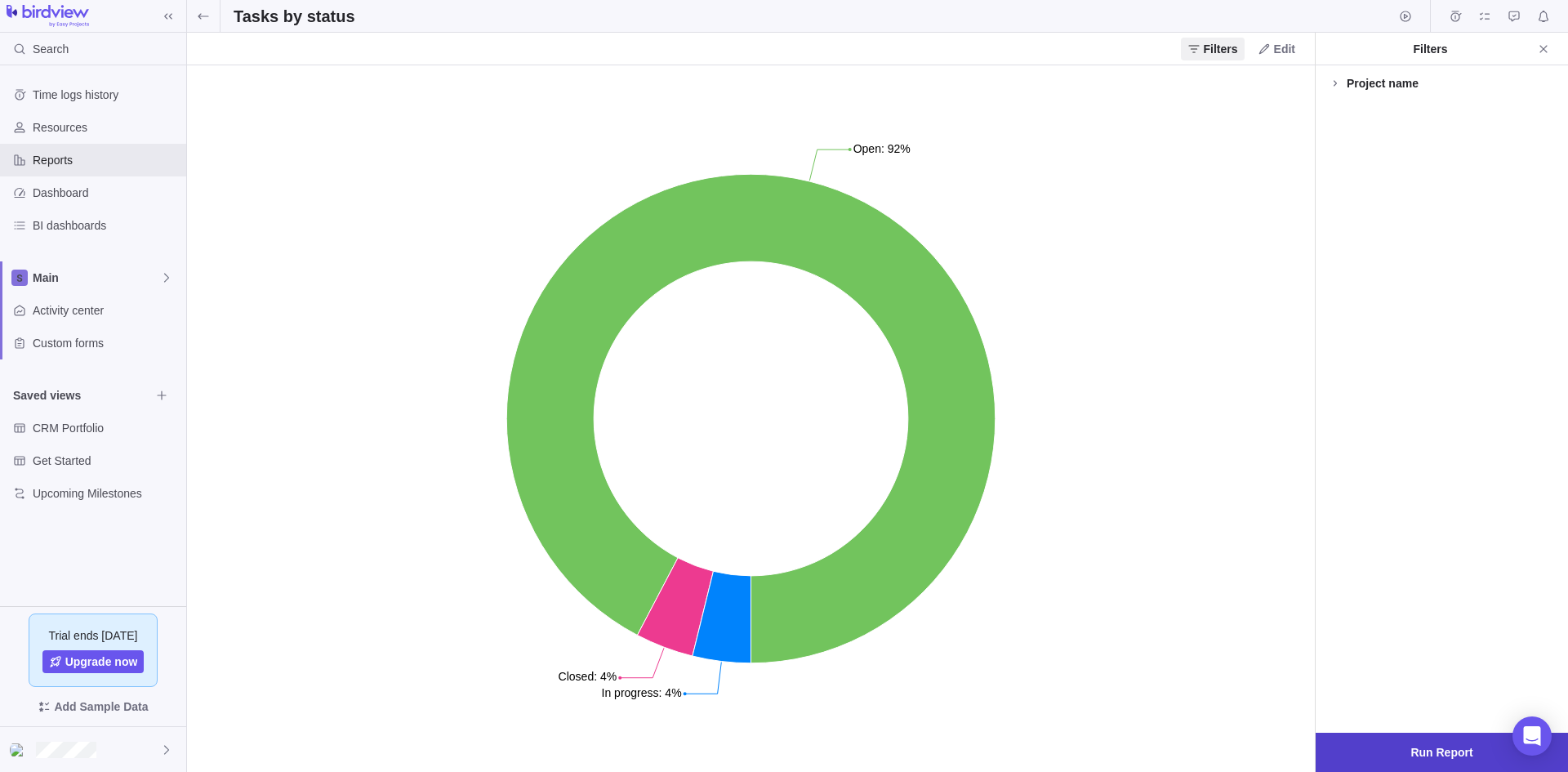
click at [1467, 749] on span "Run Report" at bounding box center [1441, 752] width 62 height 20
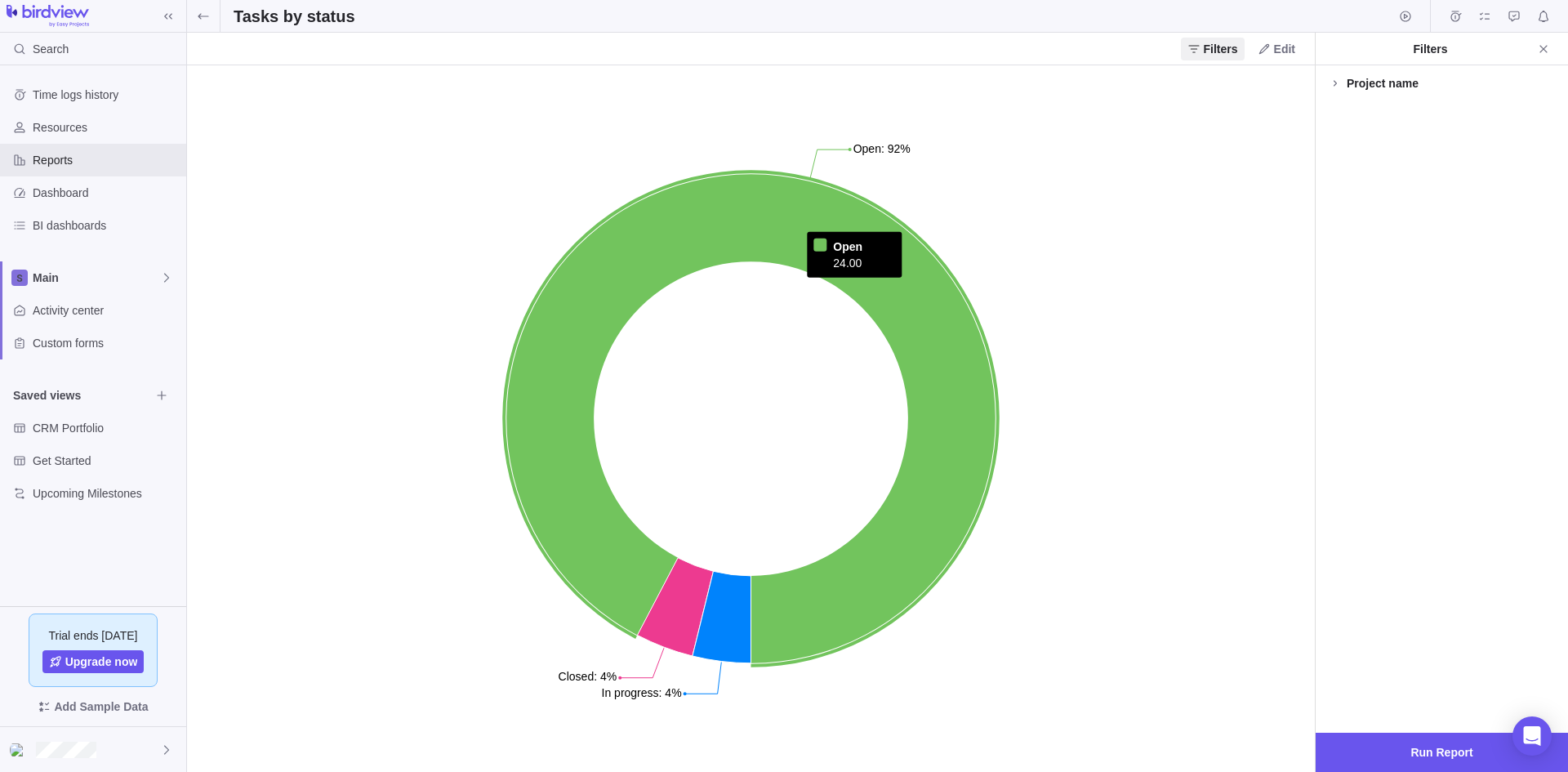
click at [933, 292] on icon at bounding box center [750, 418] width 489 height 489
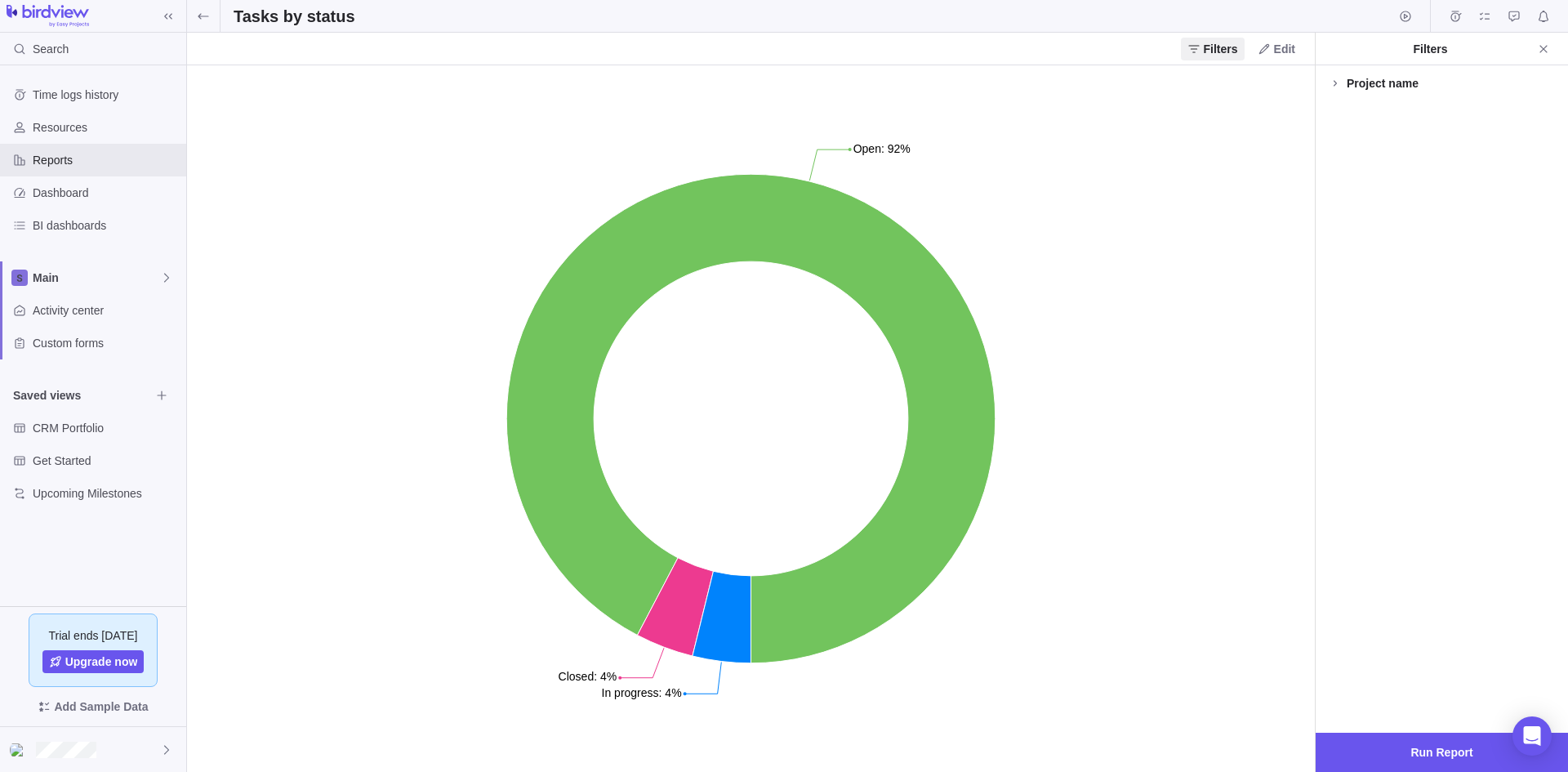
click at [1086, 307] on icon "Open: 92% Closed: 4% In progress: 4%" at bounding box center [750, 418] width 1127 height 706
click at [84, 312] on span "Activity center" at bounding box center [106, 310] width 147 height 17
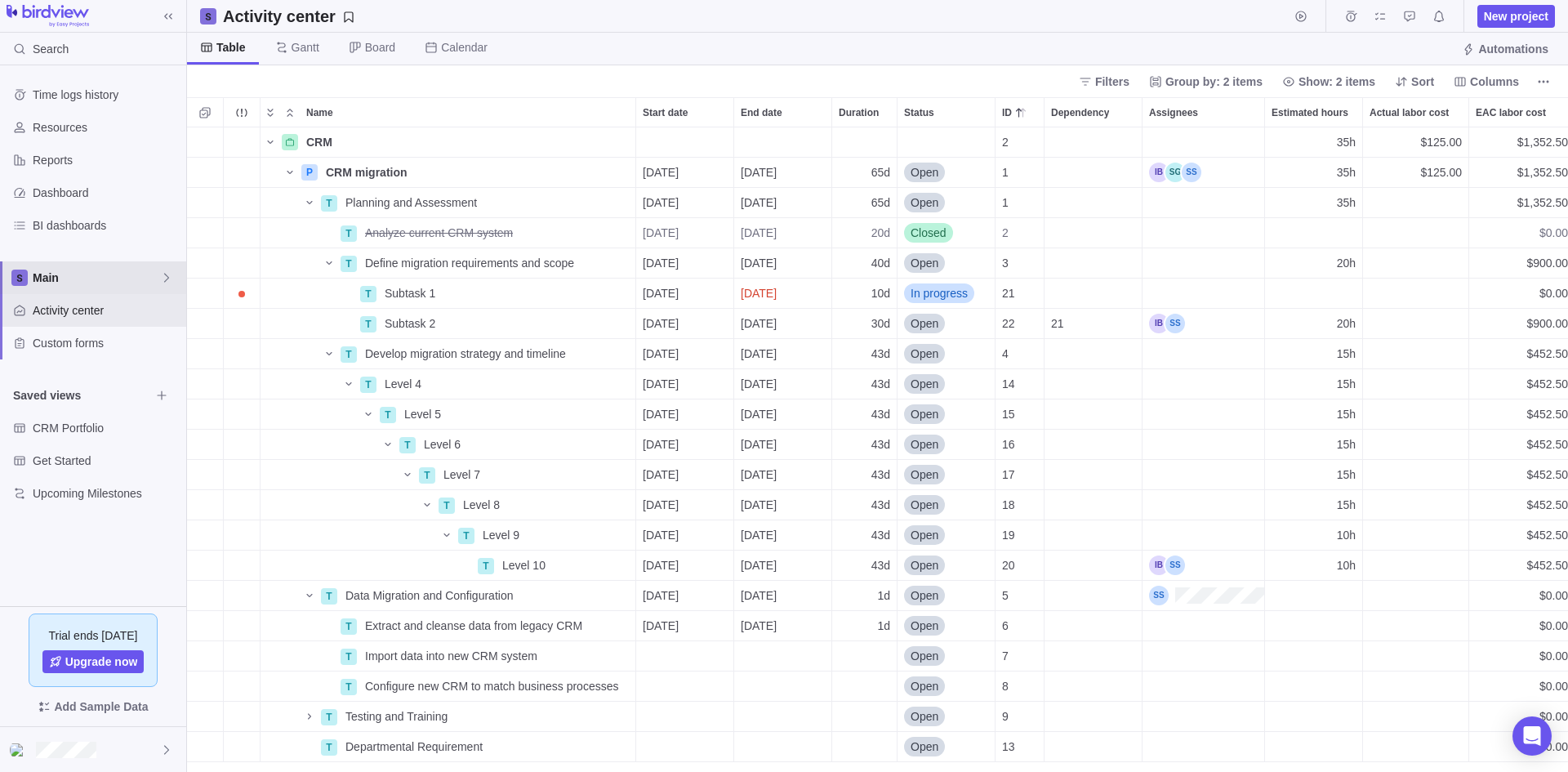
click at [169, 280] on icon at bounding box center [166, 277] width 13 height 13
click at [109, 376] on span "PMO Dashboard" at bounding box center [93, 374] width 100 height 17
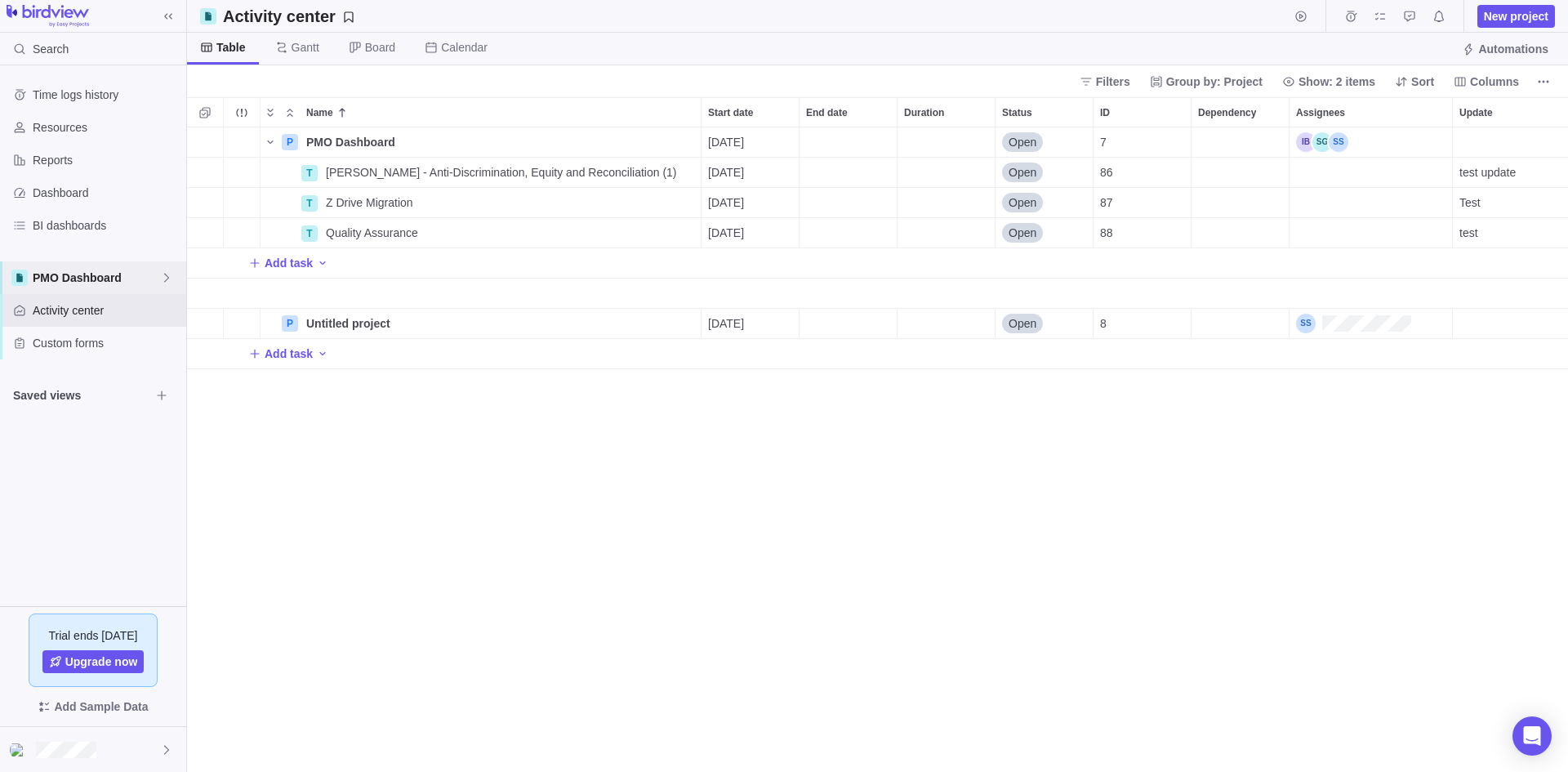
scroll to position [632, 1368]
click at [79, 194] on span "Dashboard" at bounding box center [106, 192] width 147 height 17
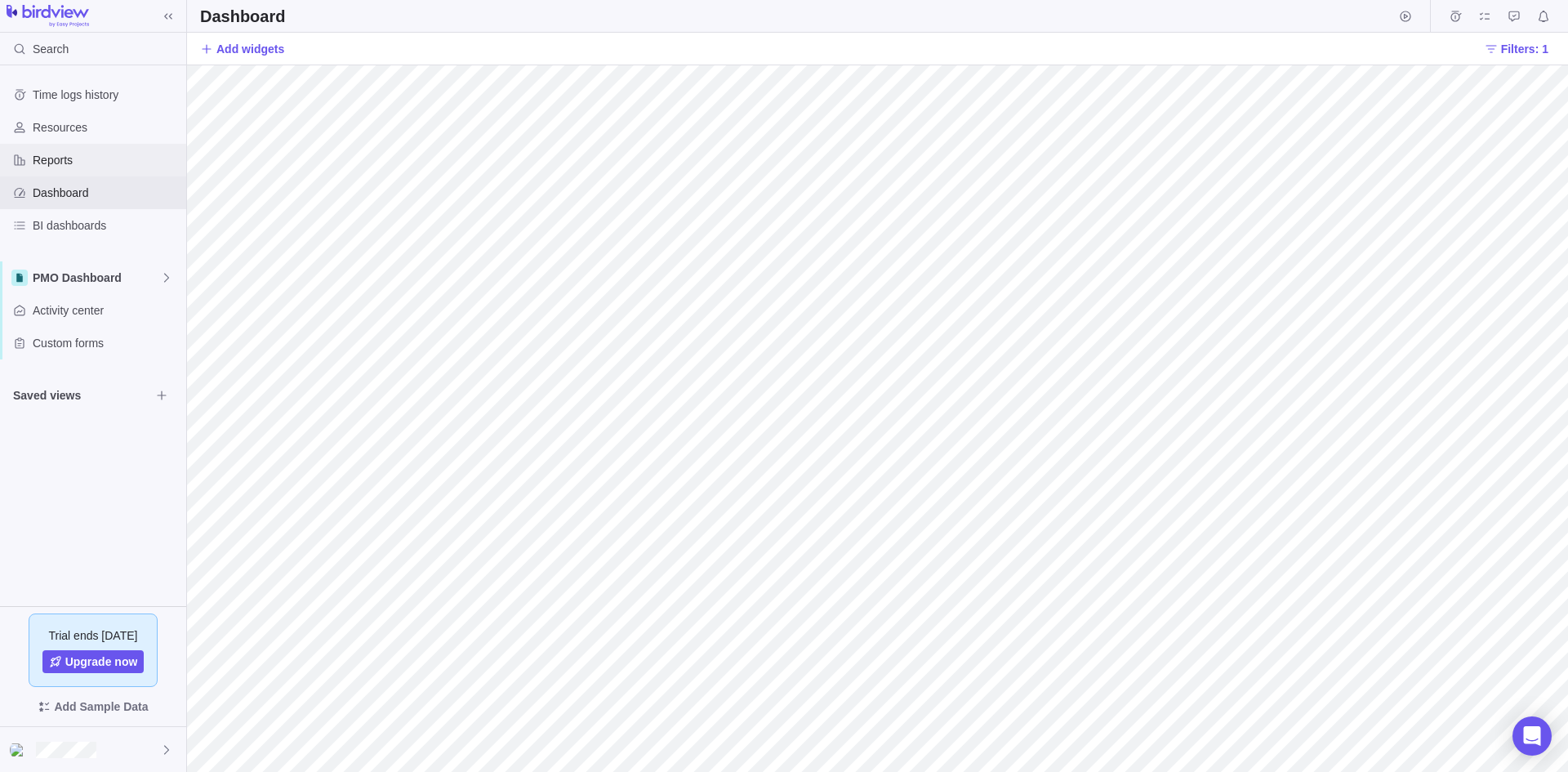
click at [41, 157] on span "Reports" at bounding box center [106, 160] width 147 height 17
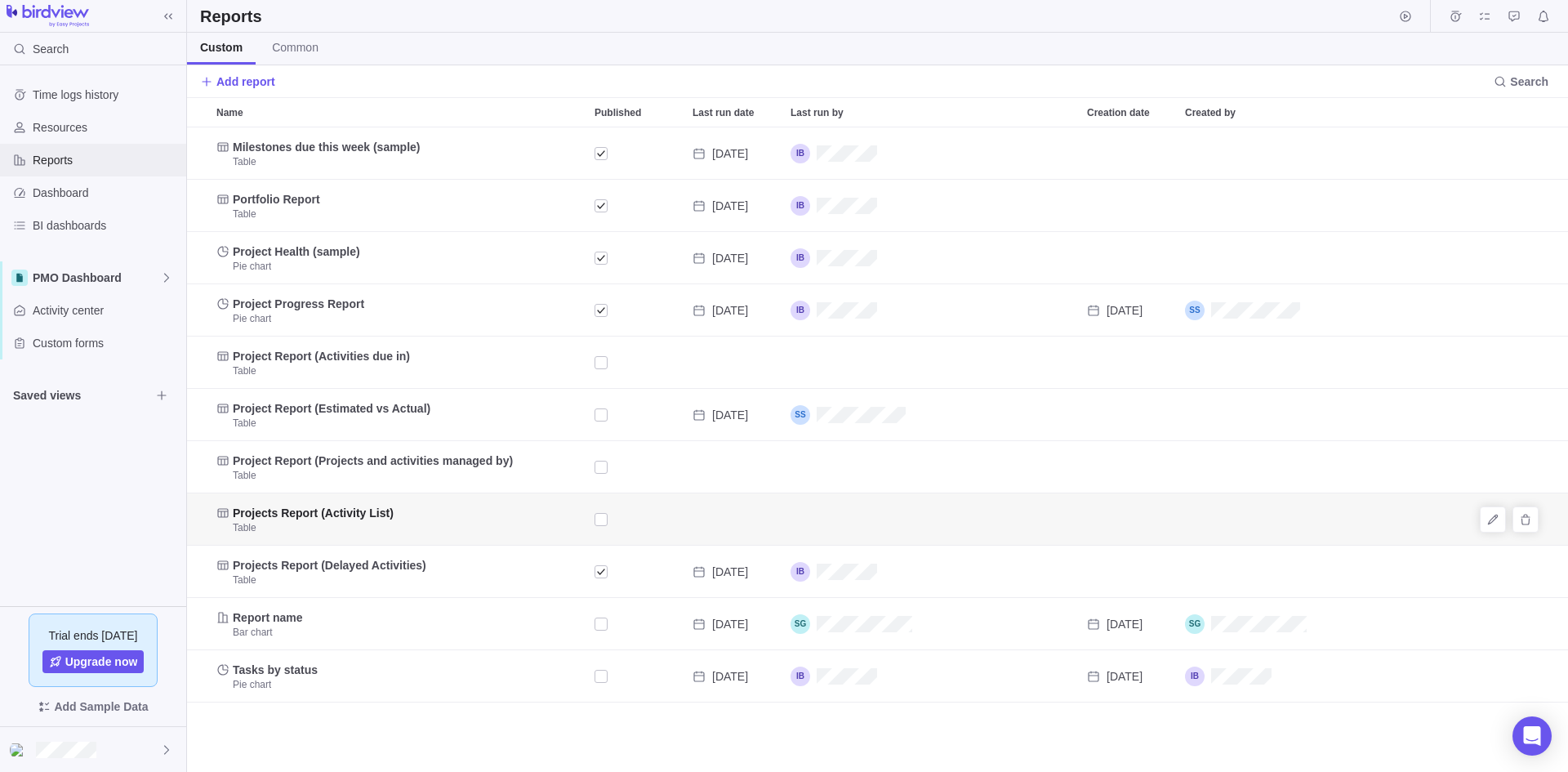
scroll to position [632, 1368]
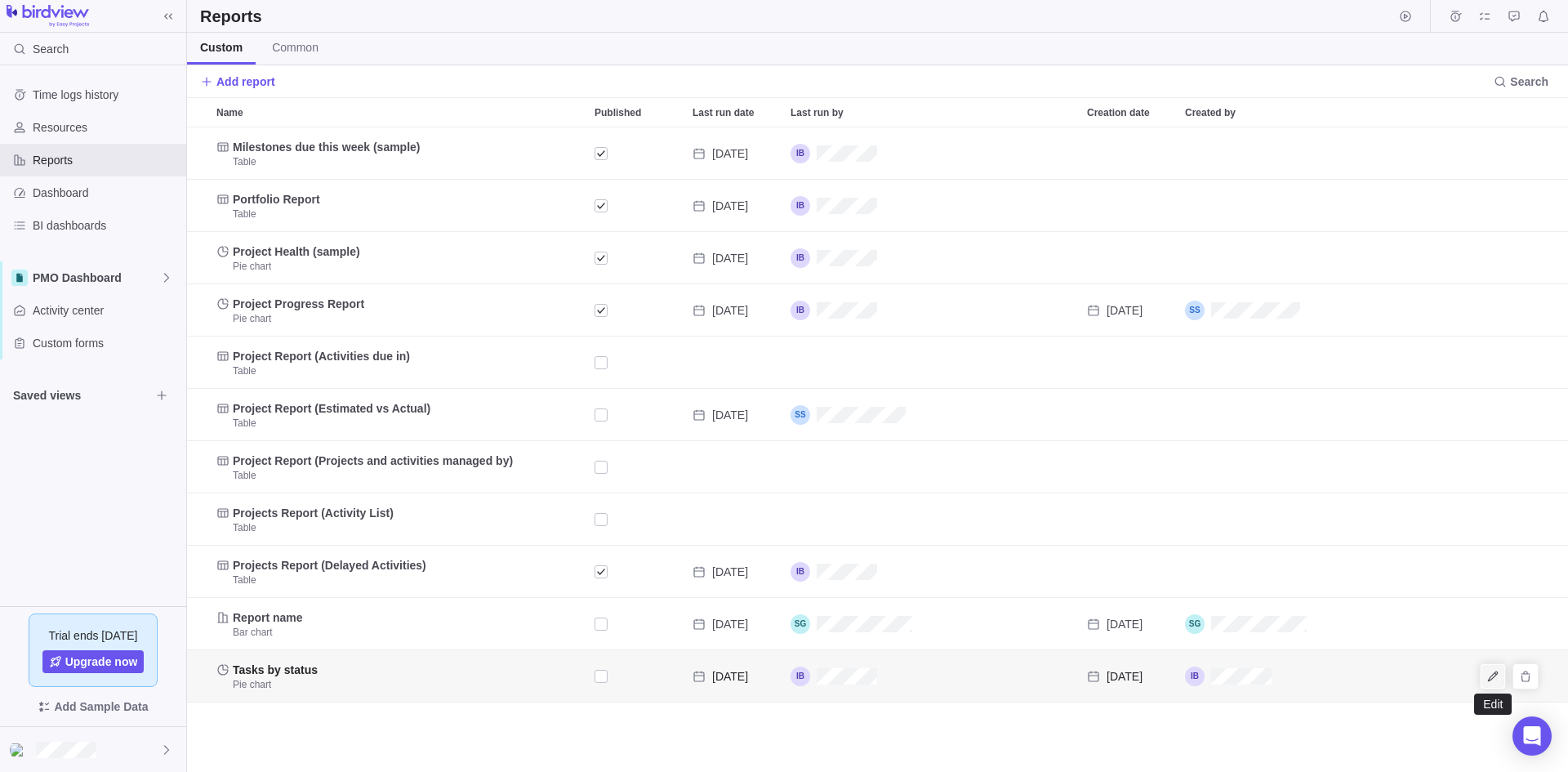
click at [1490, 673] on icon "Edit" at bounding box center [1492, 676] width 13 height 13
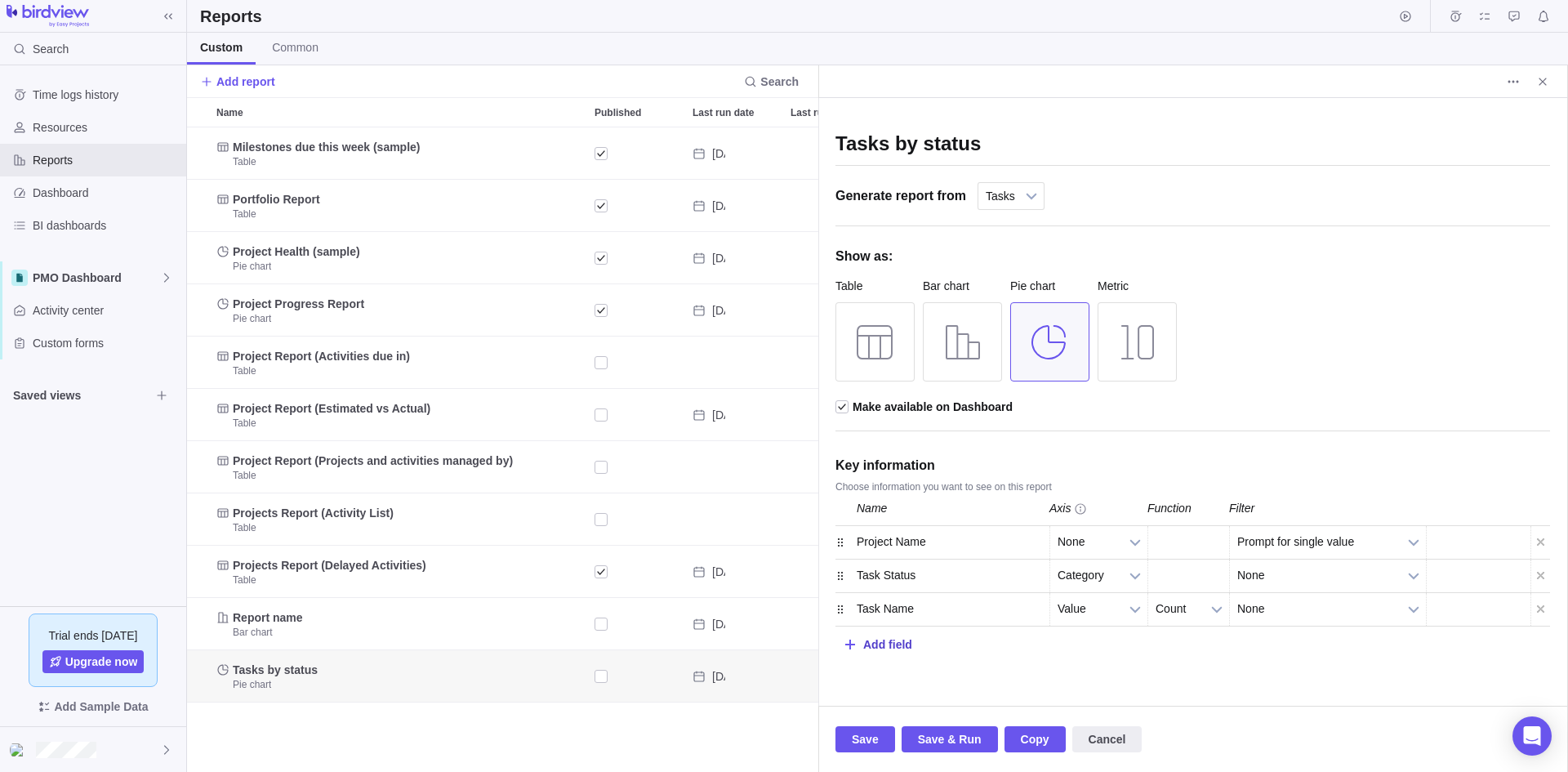
scroll to position [632, 619]
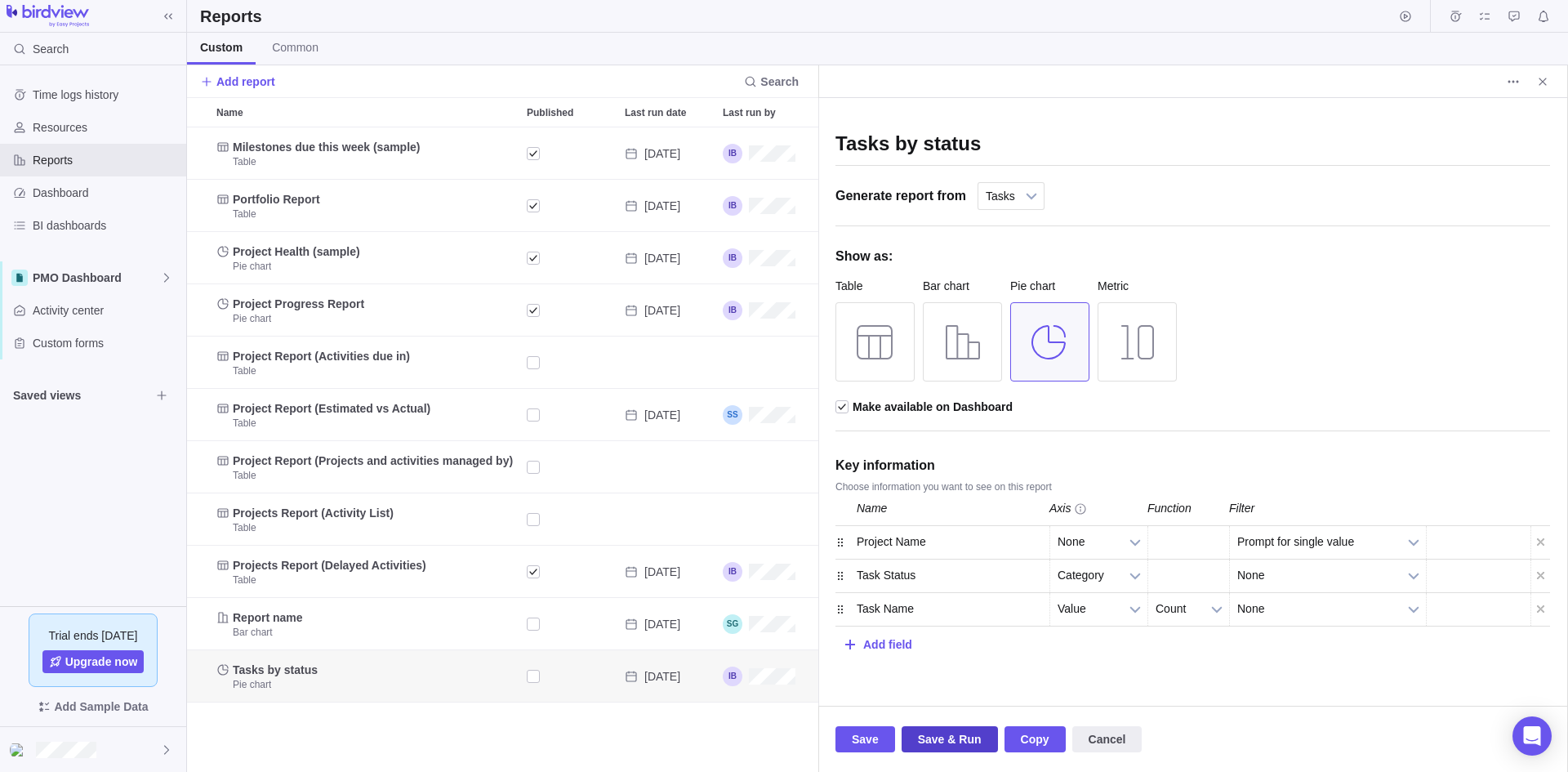
click at [955, 736] on span "Save & Run" at bounding box center [949, 740] width 64 height 20
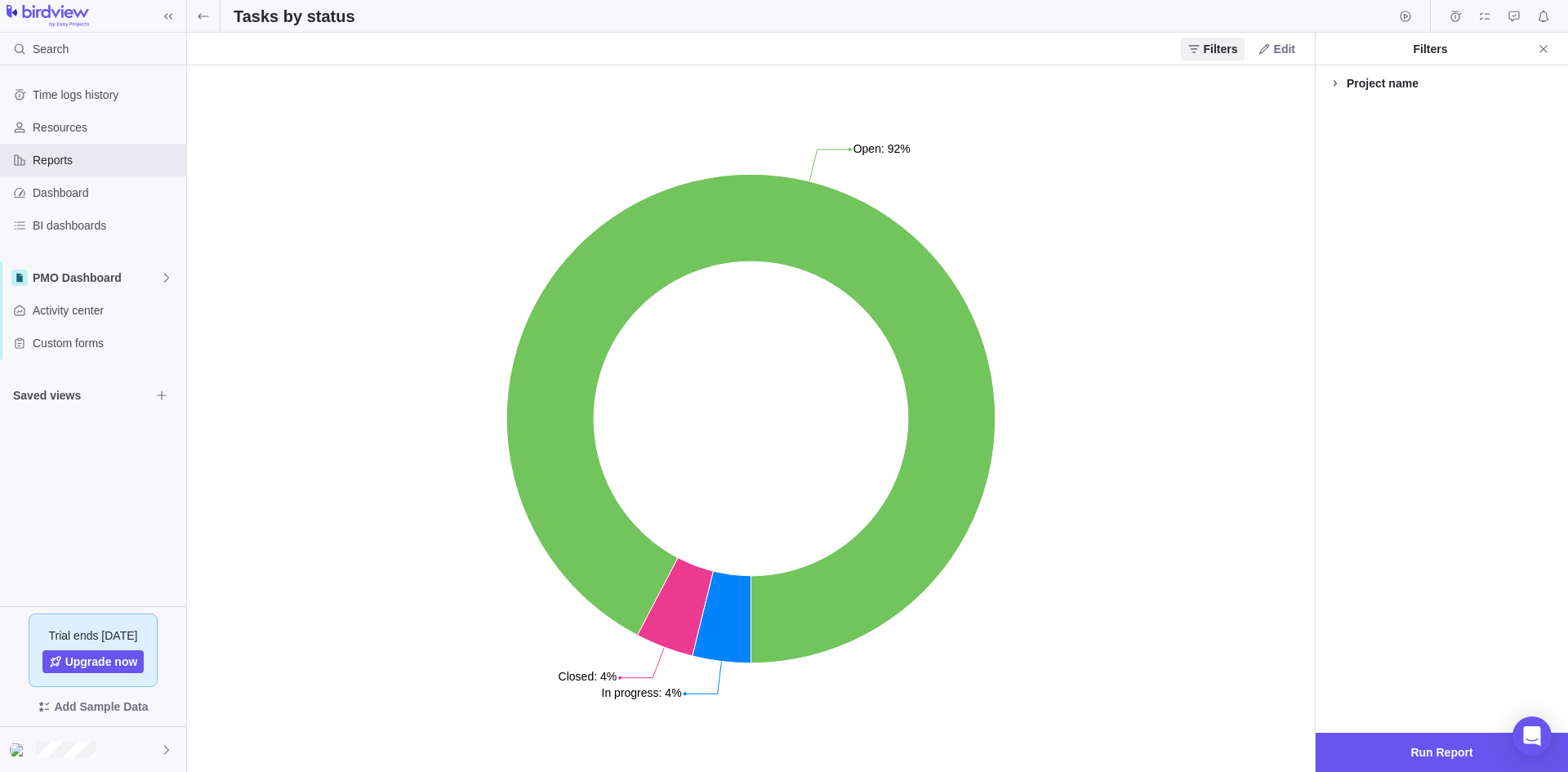
click at [1334, 89] on icon at bounding box center [1335, 82] width 13 height 13
click at [1332, 80] on icon at bounding box center [1335, 82] width 13 height 13
click at [1544, 48] on icon "Close" at bounding box center [1543, 48] width 13 height 13
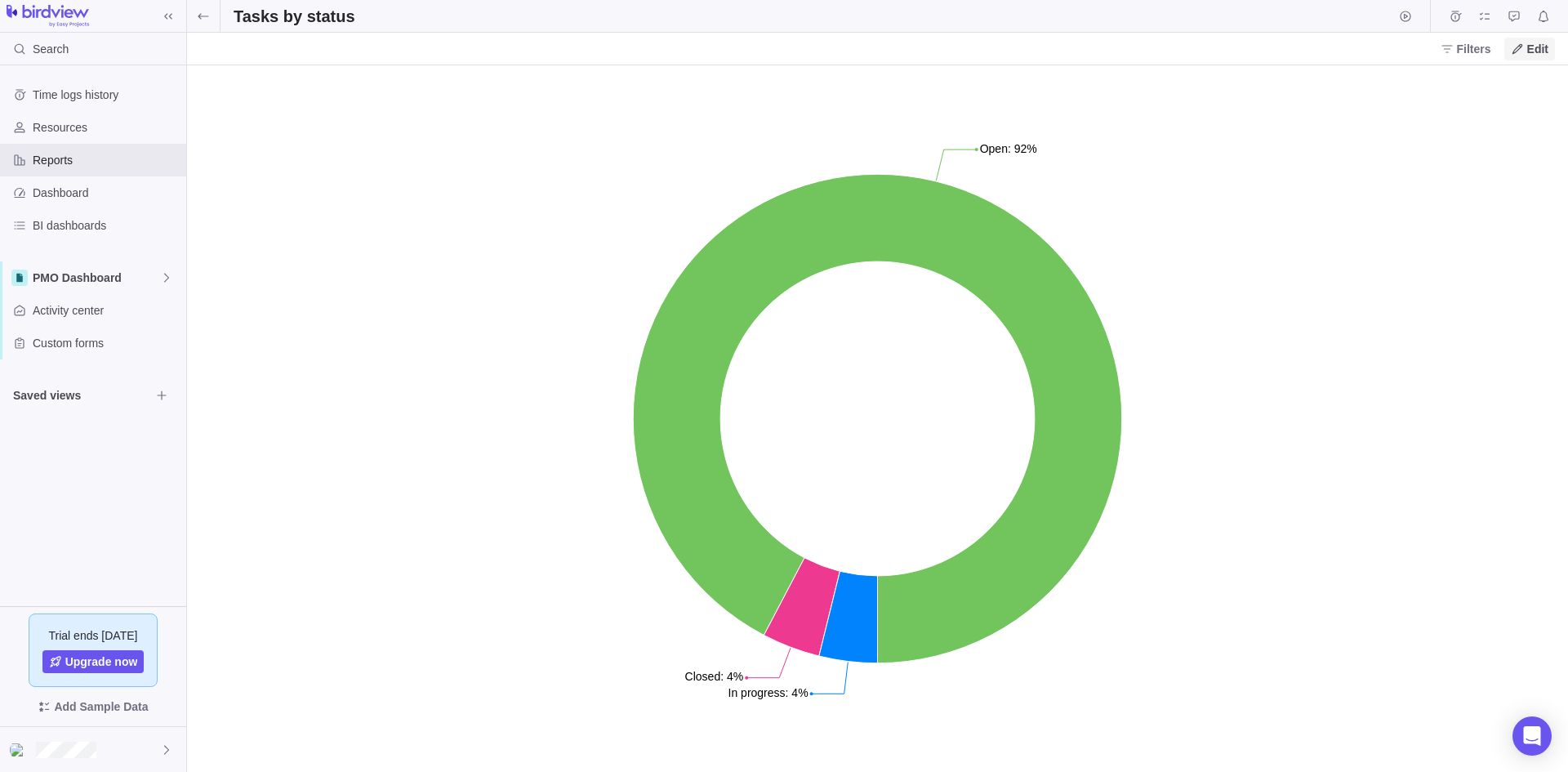
click at [1537, 48] on span "Edit" at bounding box center [1538, 49] width 22 height 17
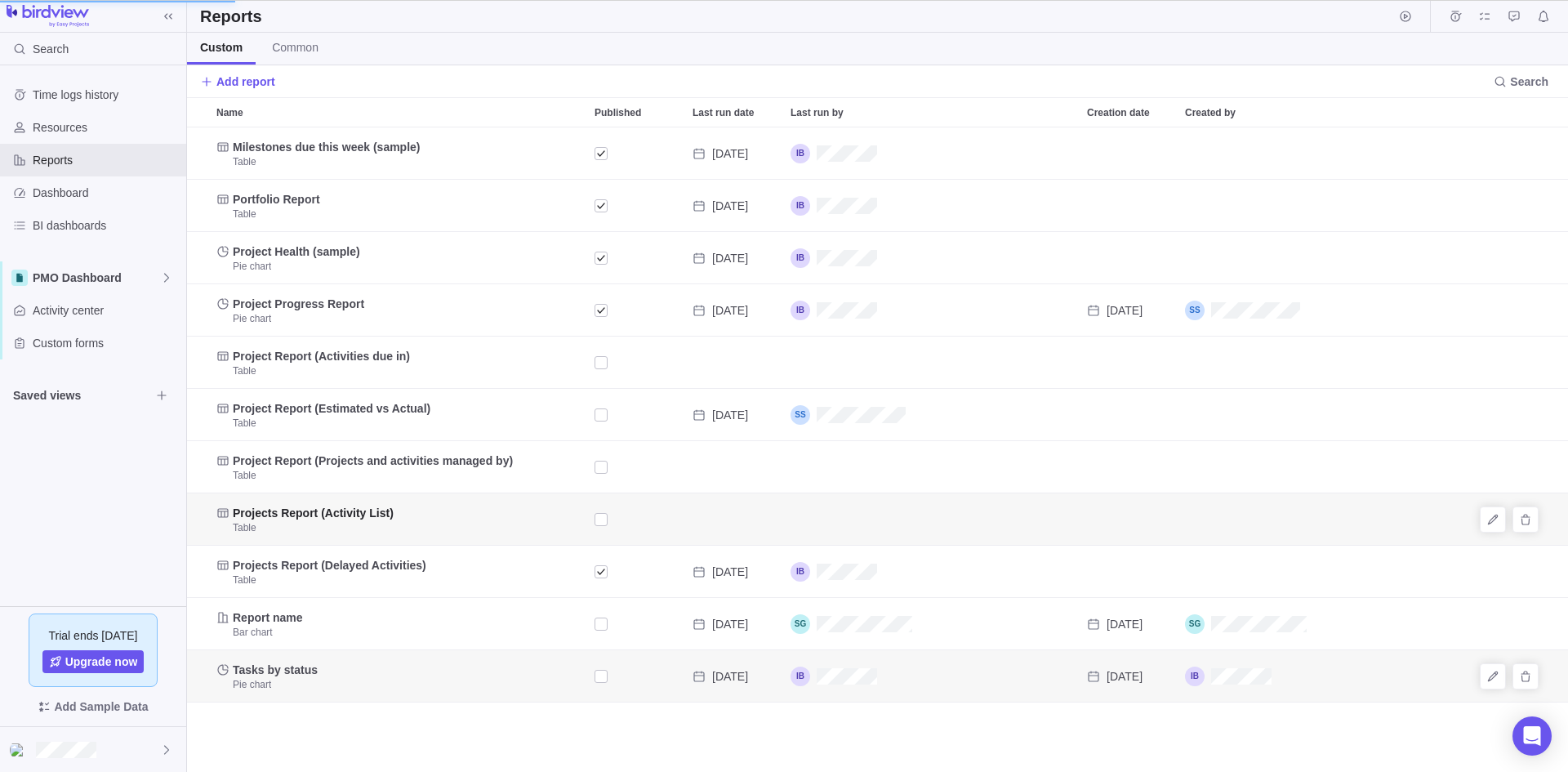
scroll to position [632, 619]
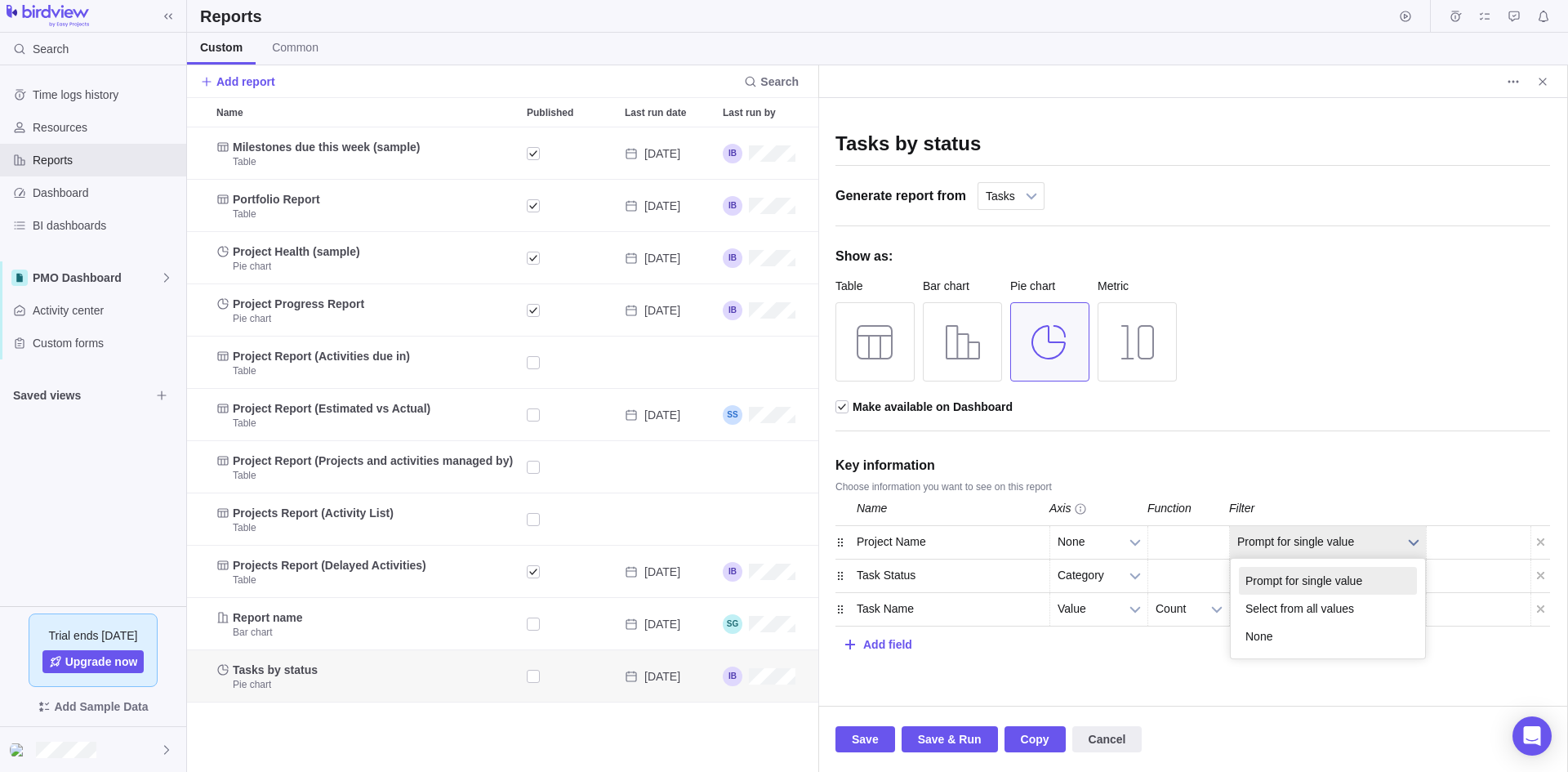
click at [1409, 538] on b at bounding box center [1413, 542] width 24 height 32
click at [1312, 609] on li "Select from all values" at bounding box center [1328, 608] width 178 height 27
click at [952, 746] on span "Save & Run" at bounding box center [949, 740] width 64 height 20
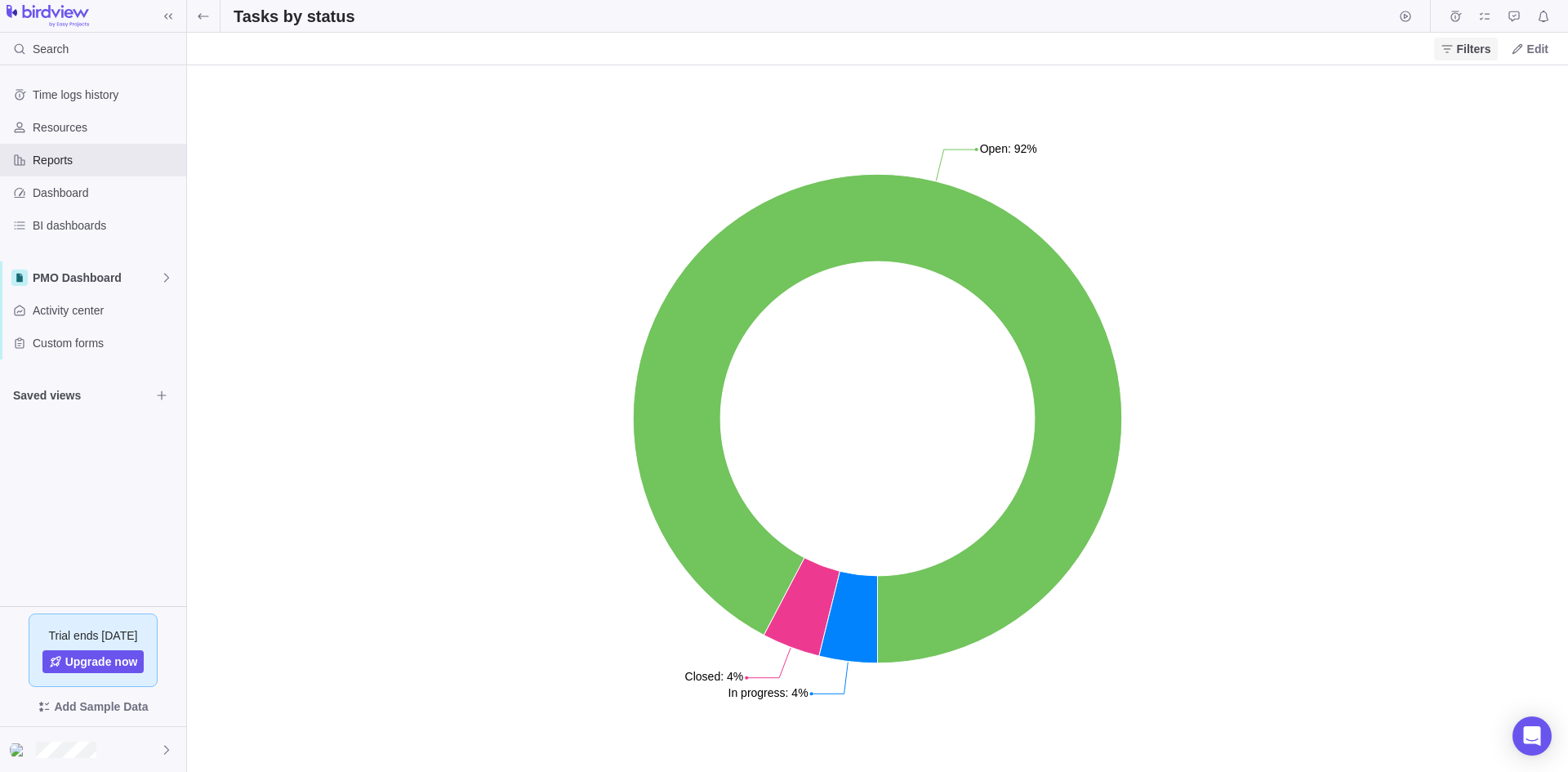
click at [1477, 52] on span "Filters" at bounding box center [1473, 49] width 34 height 17
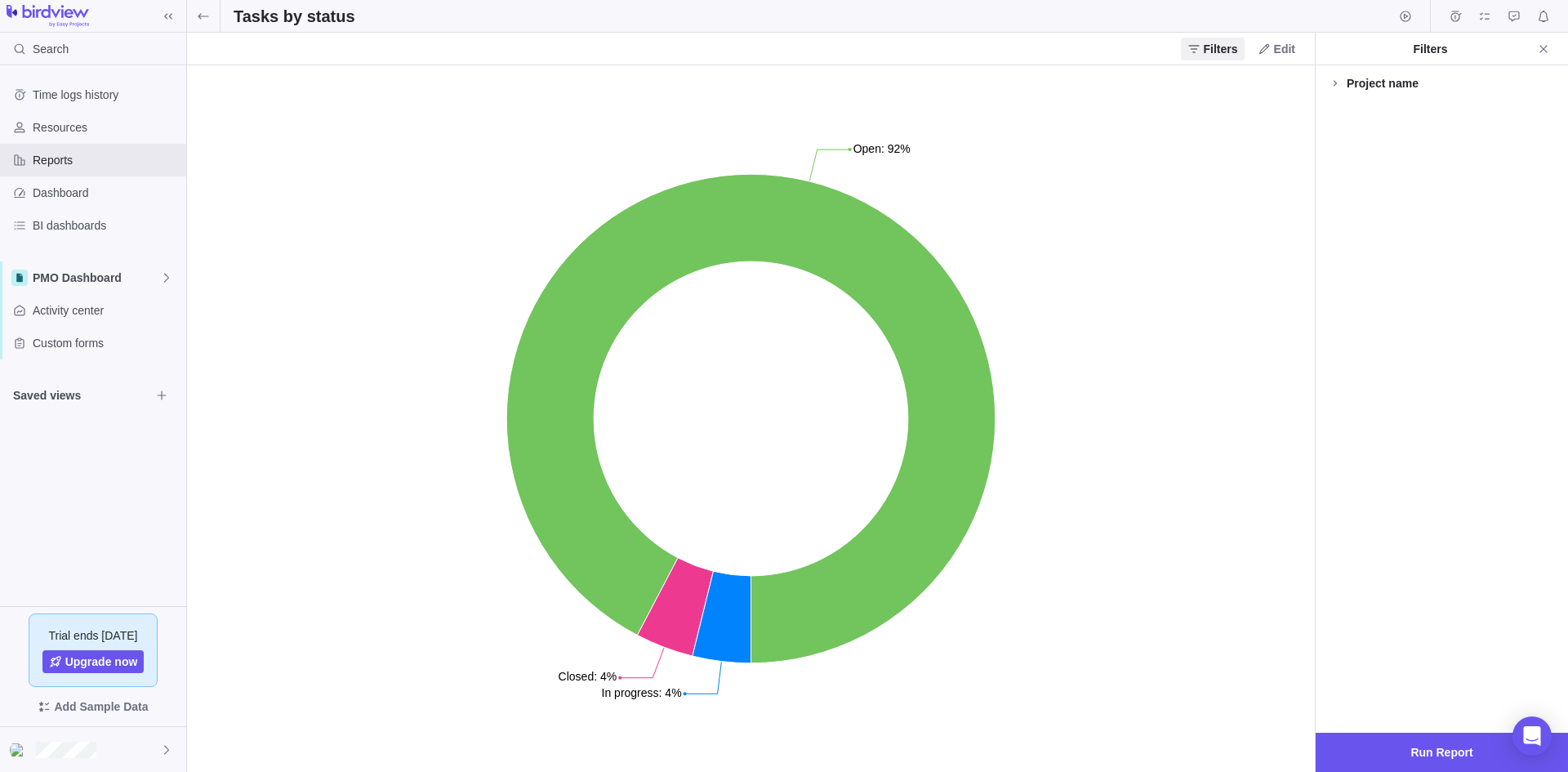
click at [1389, 87] on div "Project name" at bounding box center [1382, 83] width 71 height 17
click at [1334, 153] on div at bounding box center [1335, 151] width 13 height 23
click at [1424, 754] on span "Run Report" at bounding box center [1441, 752] width 62 height 20
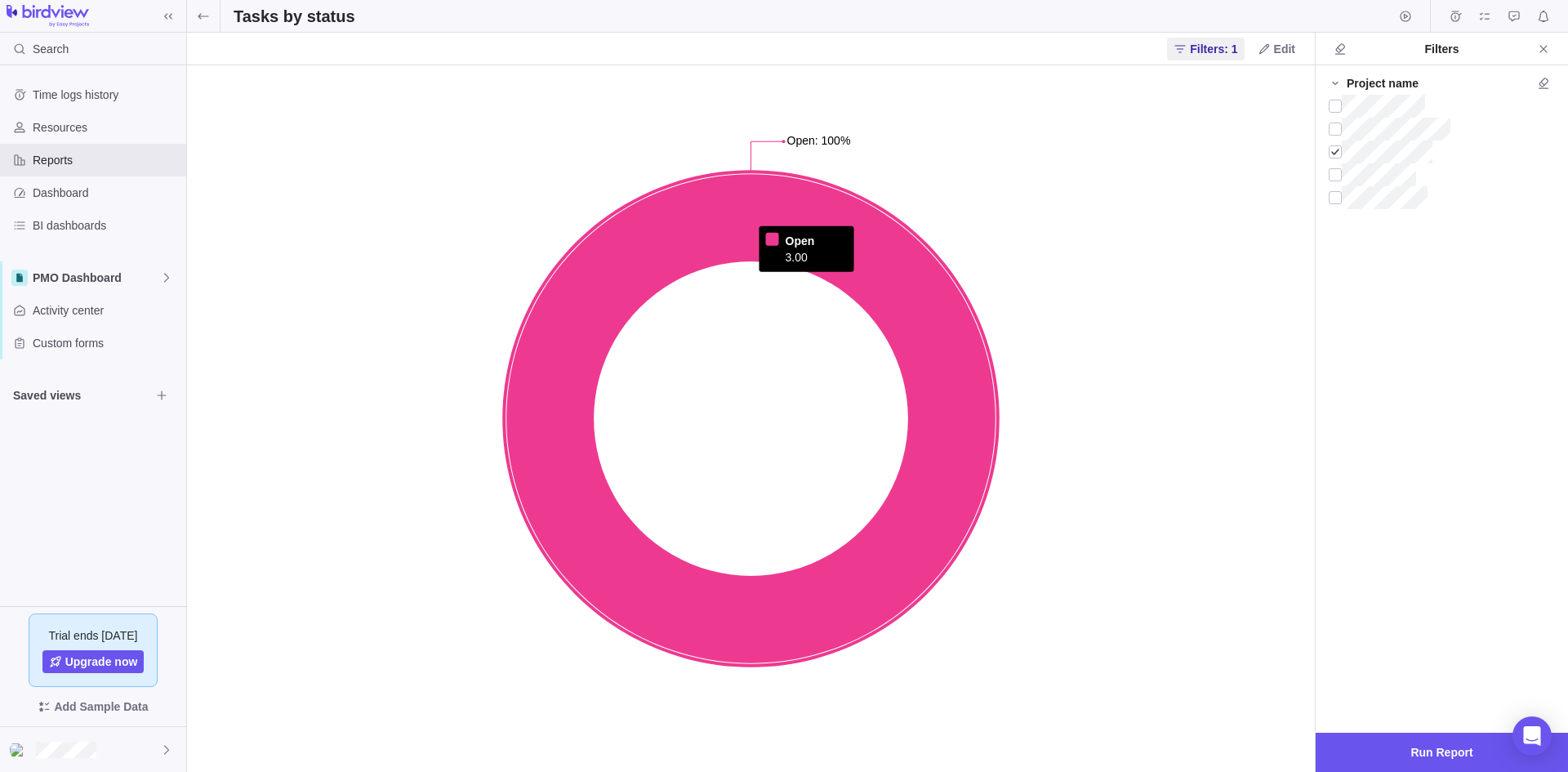
click at [951, 448] on icon at bounding box center [750, 418] width 489 height 489
click at [894, 264] on icon at bounding box center [750, 418] width 489 height 489
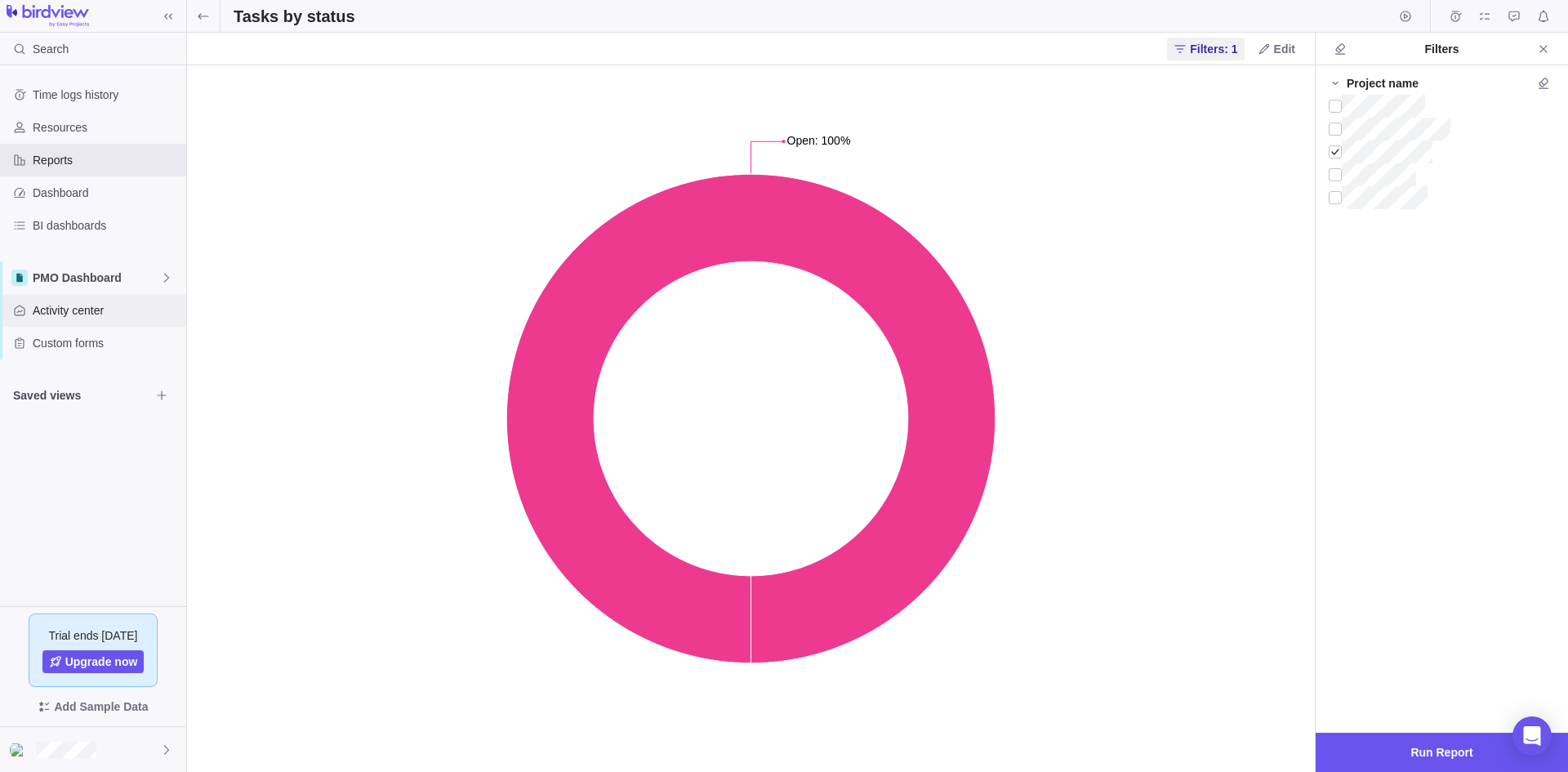
click at [78, 310] on span "Activity center" at bounding box center [106, 310] width 147 height 17
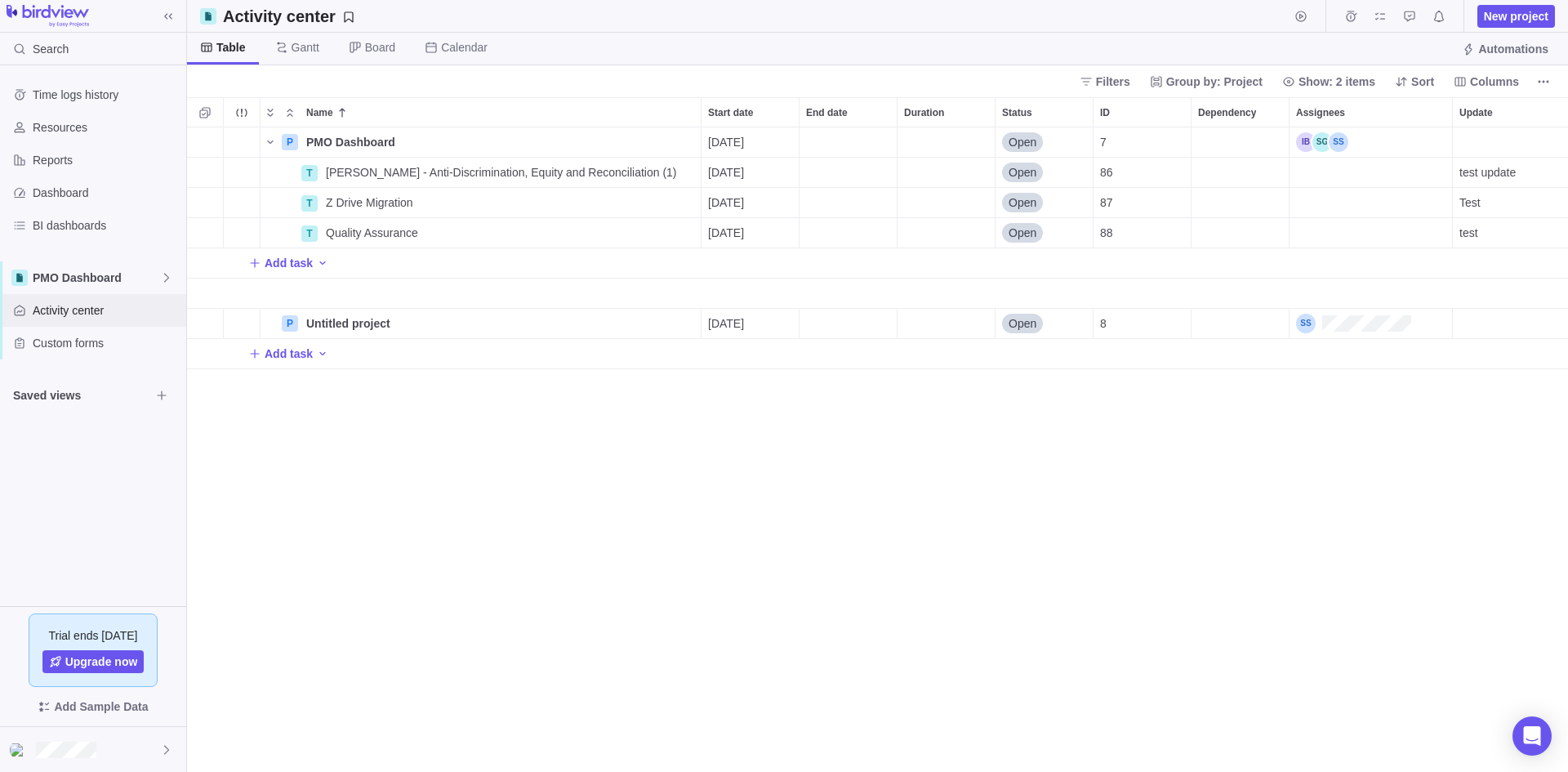
scroll to position [632, 1368]
click at [138, 280] on span "PMO Dashboard" at bounding box center [96, 277] width 127 height 17
click at [56, 316] on span "Main" at bounding box center [93, 315] width 100 height 17
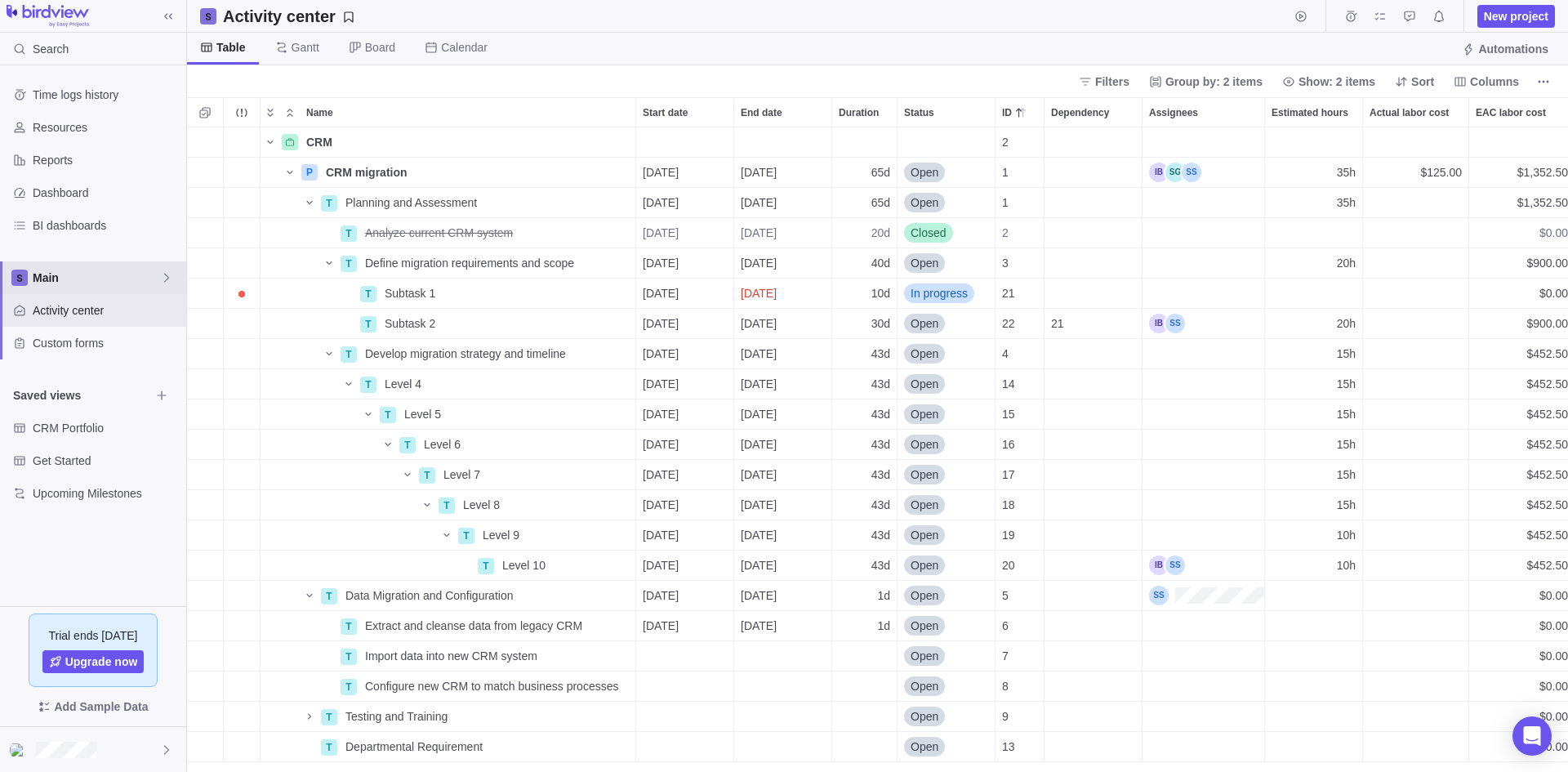
scroll to position [632, 1368]
click at [67, 275] on span "Main" at bounding box center [96, 277] width 127 height 17
click at [84, 343] on span "Test 1" at bounding box center [93, 345] width 100 height 17
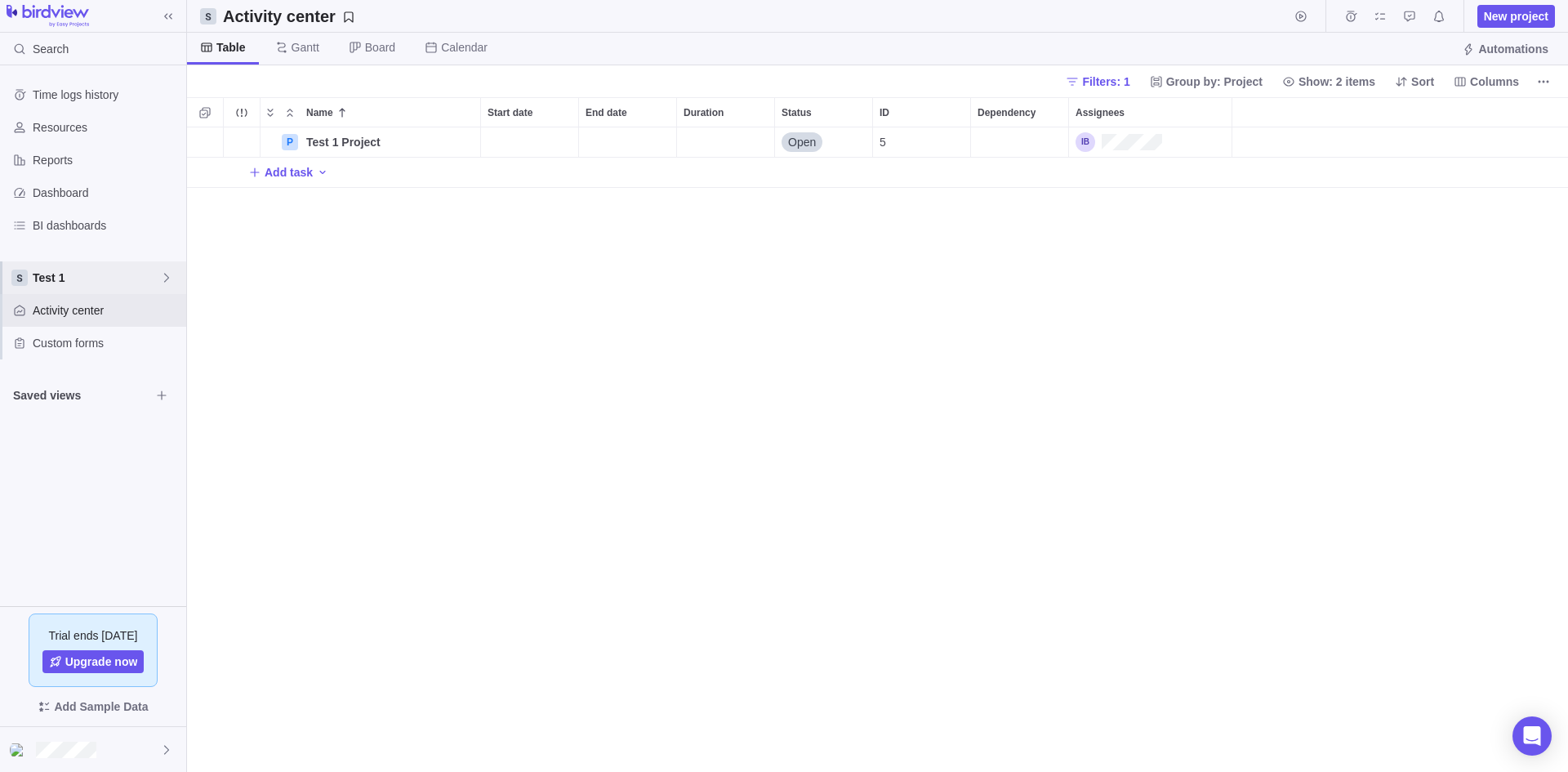
scroll to position [632, 1368]
click at [94, 284] on span "Test 1" at bounding box center [96, 277] width 127 height 17
click at [86, 312] on span "Main" at bounding box center [93, 315] width 100 height 17
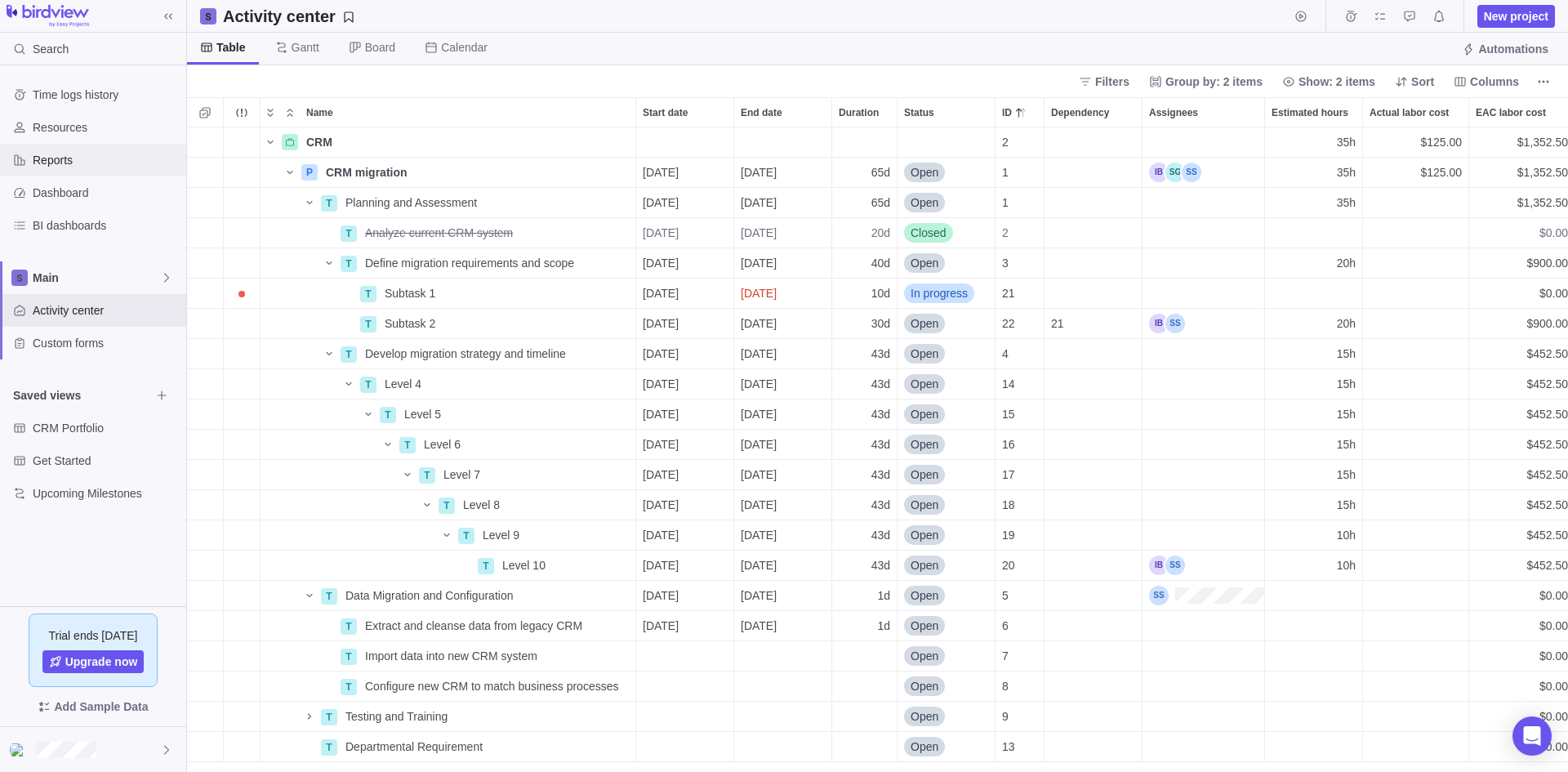
click at [92, 164] on span "Reports" at bounding box center [106, 160] width 147 height 17
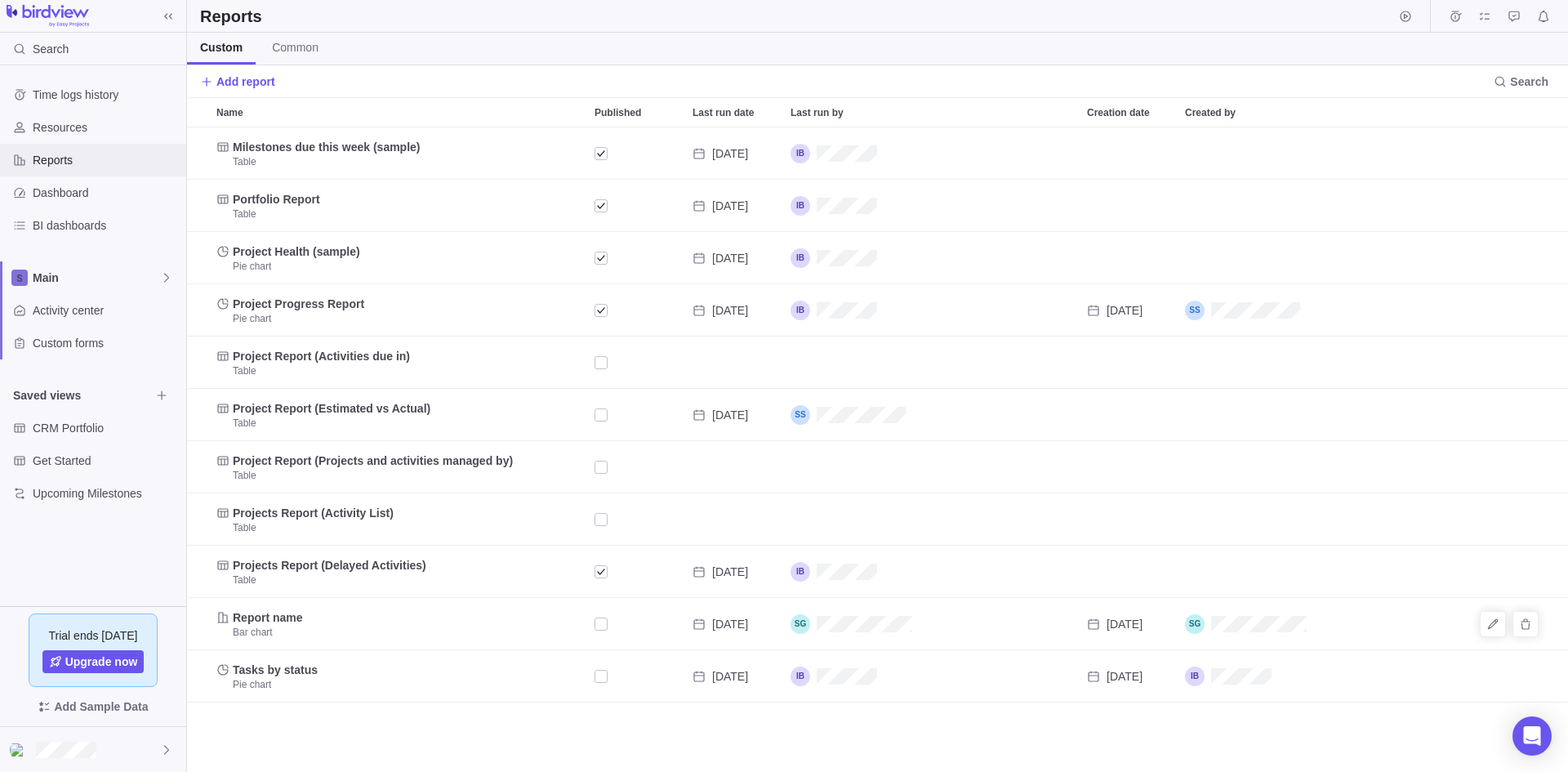
scroll to position [632, 1368]
click at [1490, 680] on icon "Edit" at bounding box center [1493, 676] width 10 height 10
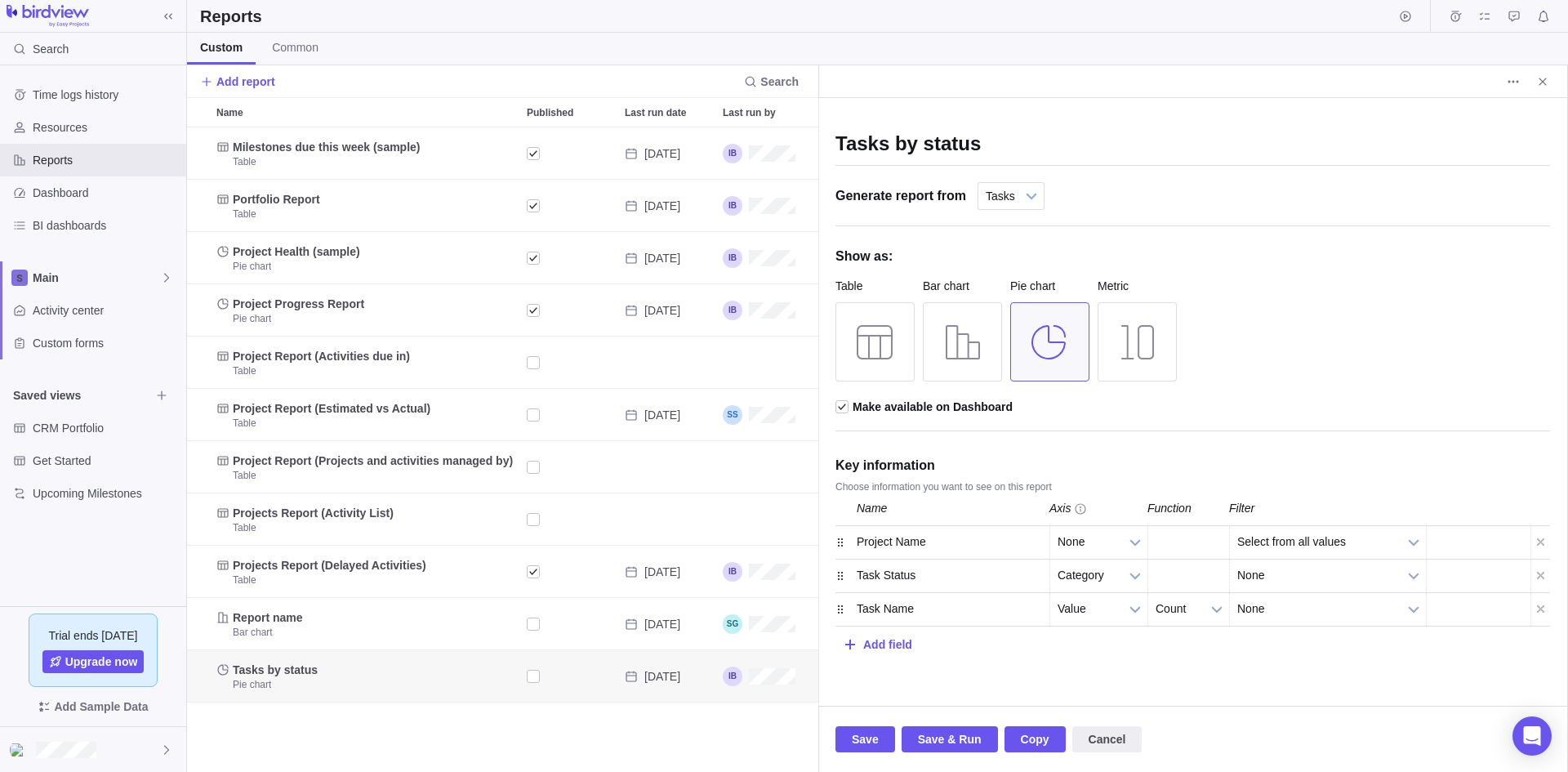
scroll to position [632, 619]
click at [857, 735] on span "Save" at bounding box center [866, 740] width 27 height 20
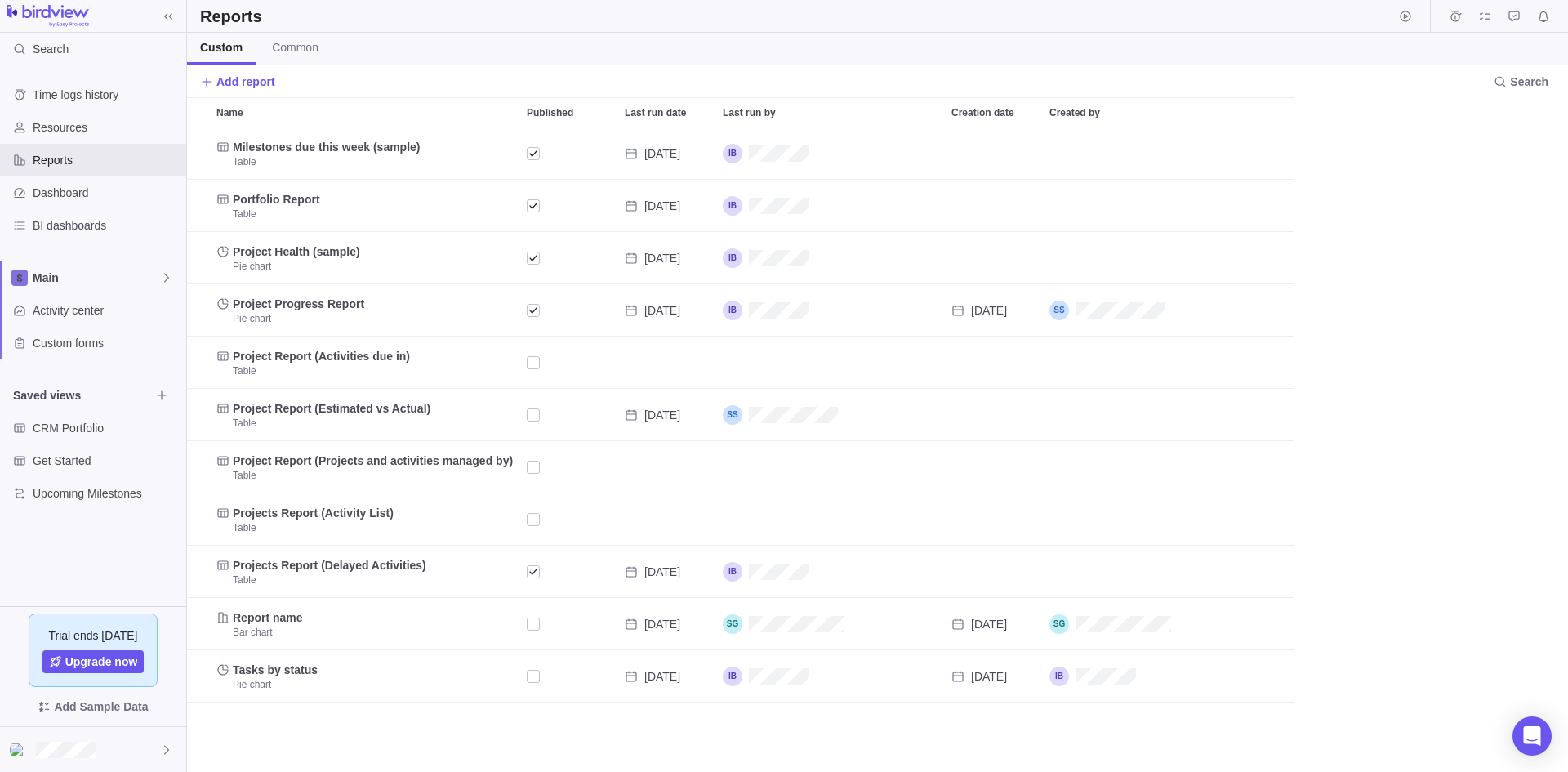
scroll to position [632, 1368]
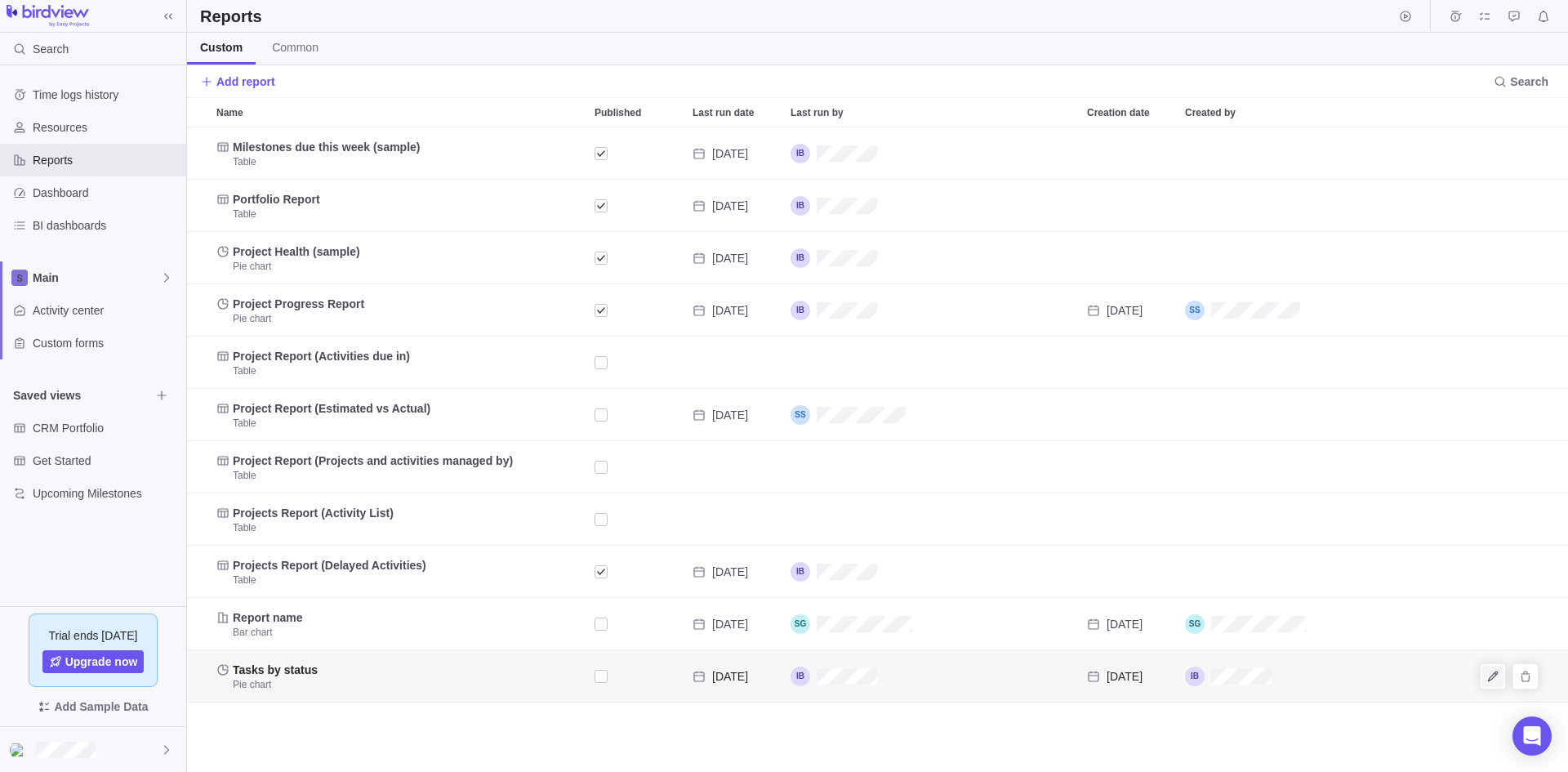
click at [1484, 676] on span "Edit" at bounding box center [1492, 676] width 23 height 23
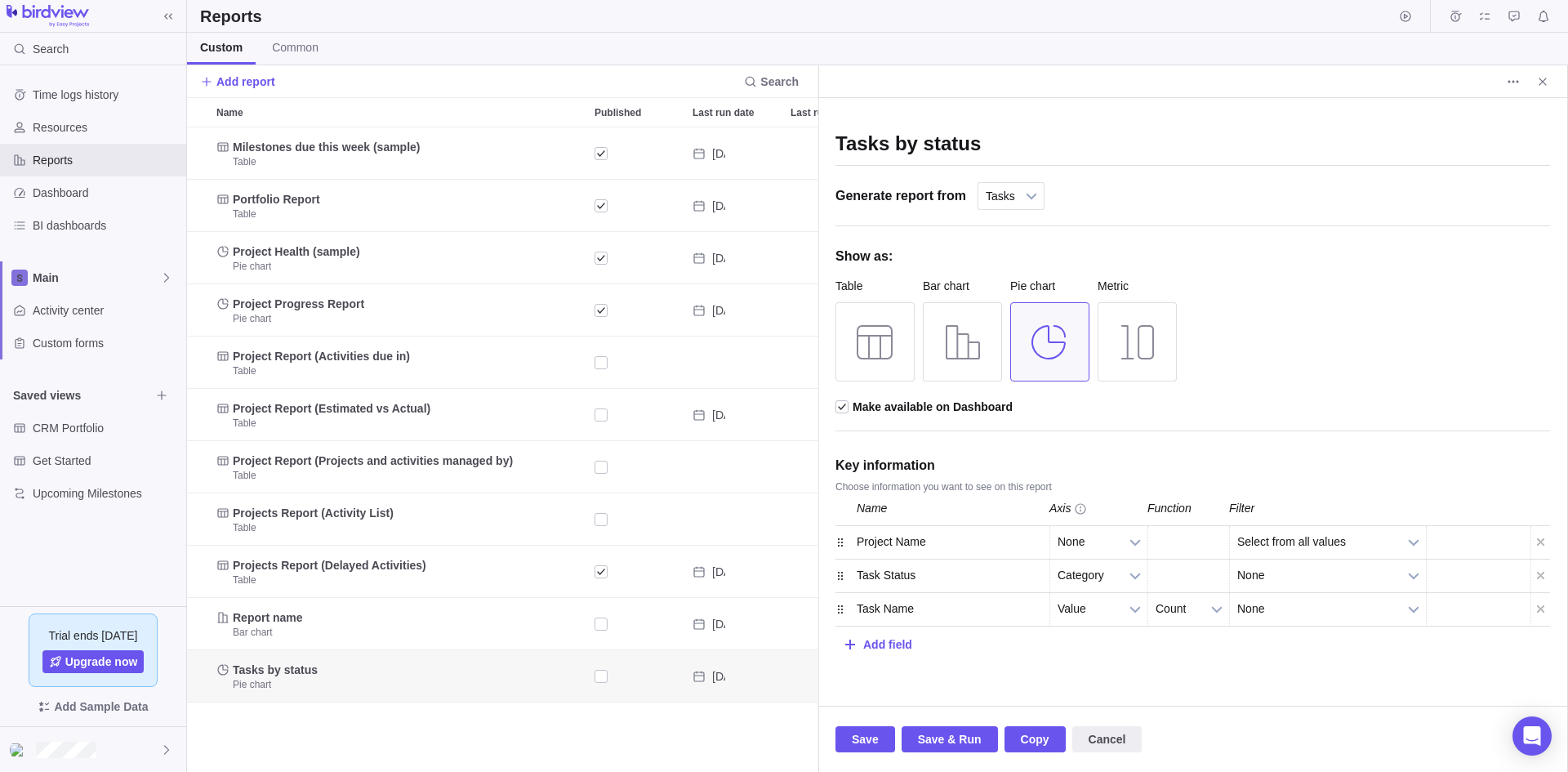
scroll to position [632, 619]
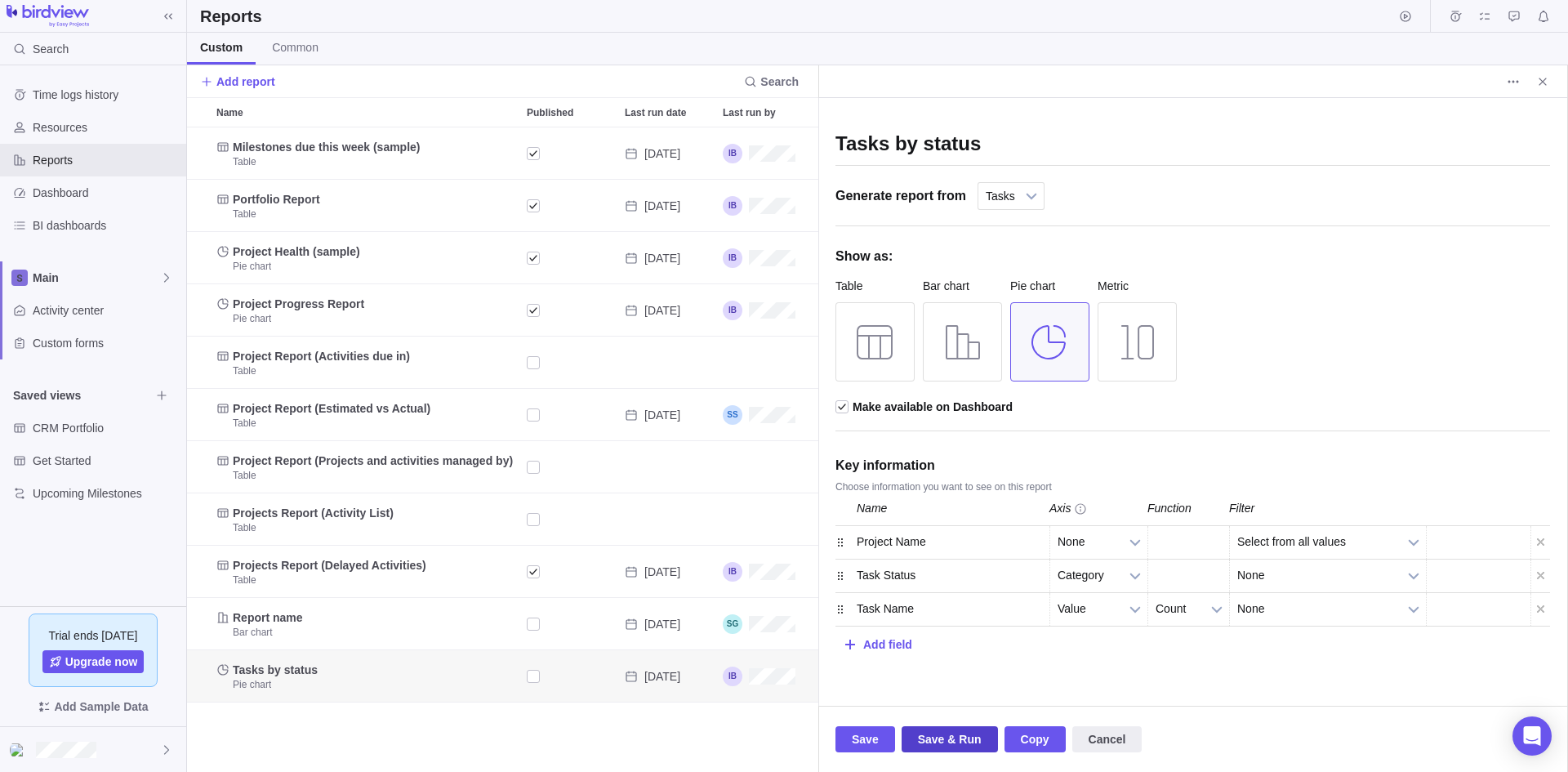
click at [967, 737] on span "Save & Run" at bounding box center [949, 740] width 64 height 20
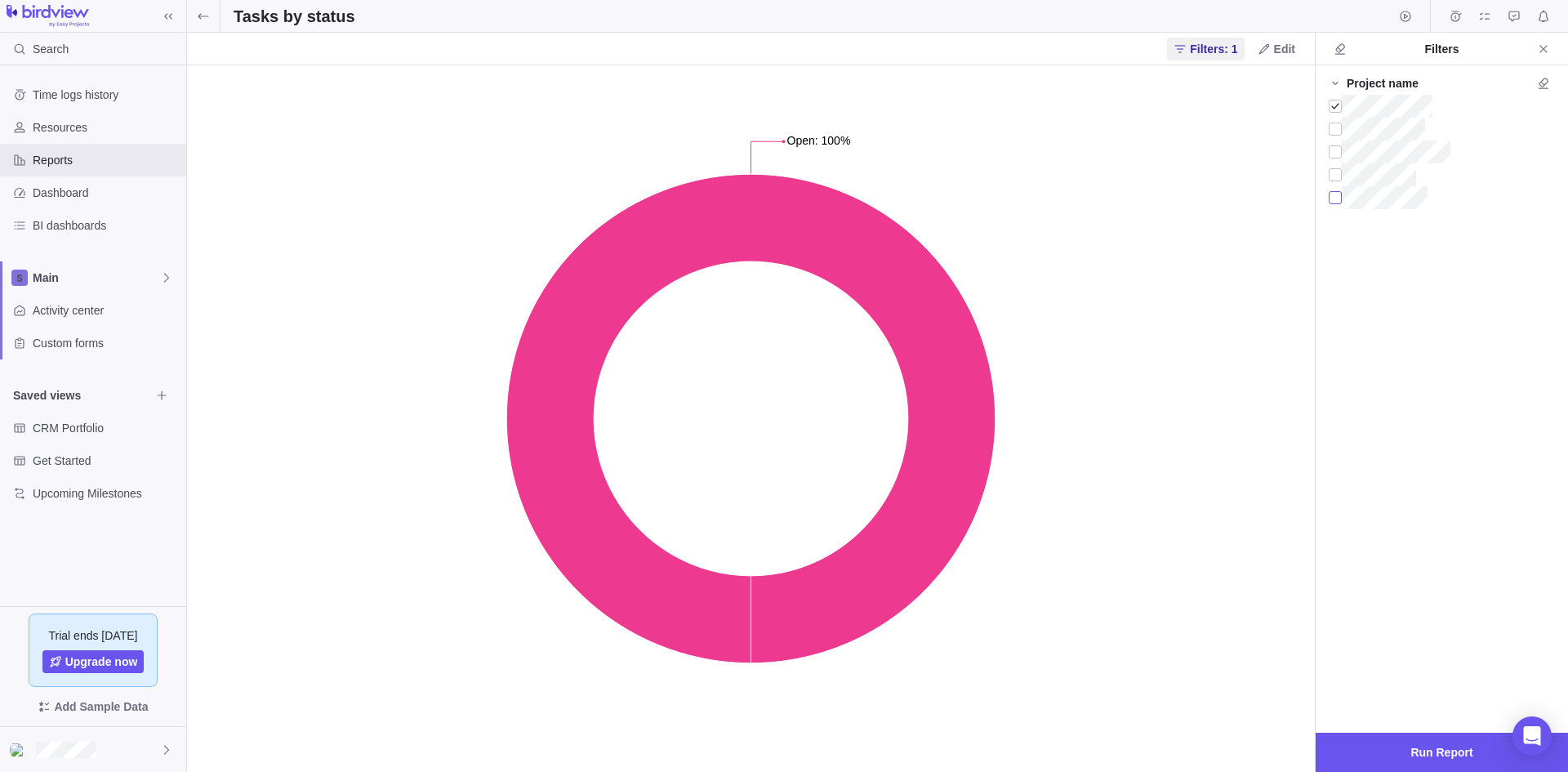
click at [1338, 199] on div at bounding box center [1335, 197] width 13 height 23
click at [1334, 100] on div at bounding box center [1335, 106] width 13 height 23
click at [1452, 745] on span "Run Report" at bounding box center [1441, 752] width 62 height 20
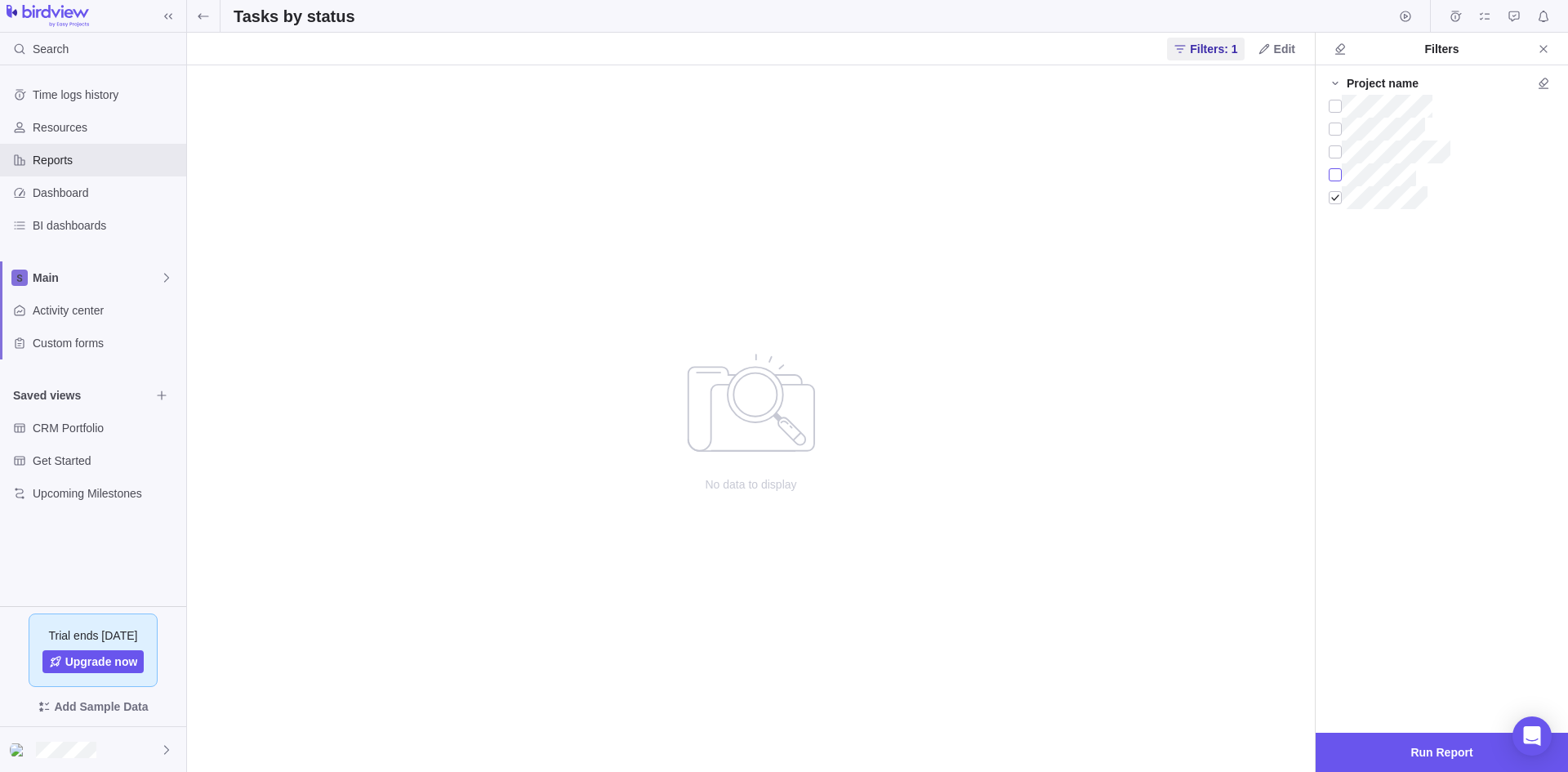
click at [1341, 174] on div at bounding box center [1335, 174] width 13 height 23
click at [1339, 199] on div at bounding box center [1335, 197] width 13 height 23
click at [1448, 749] on span "Run Report" at bounding box center [1441, 752] width 62 height 20
click at [1334, 151] on div at bounding box center [1335, 151] width 13 height 23
click at [1334, 175] on div at bounding box center [1335, 174] width 13 height 23
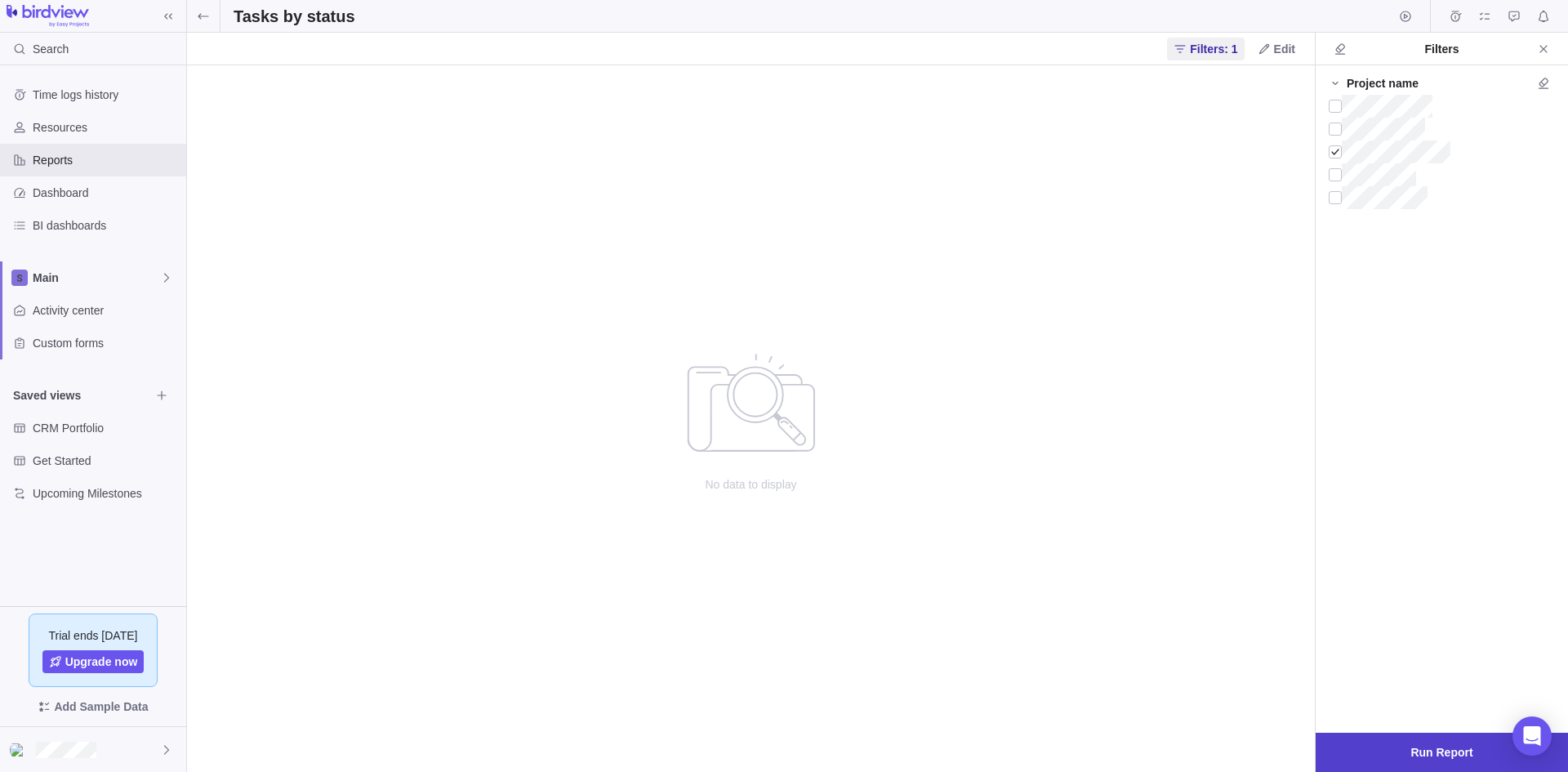
click at [1416, 756] on span "Run Report" at bounding box center [1441, 752] width 62 height 20
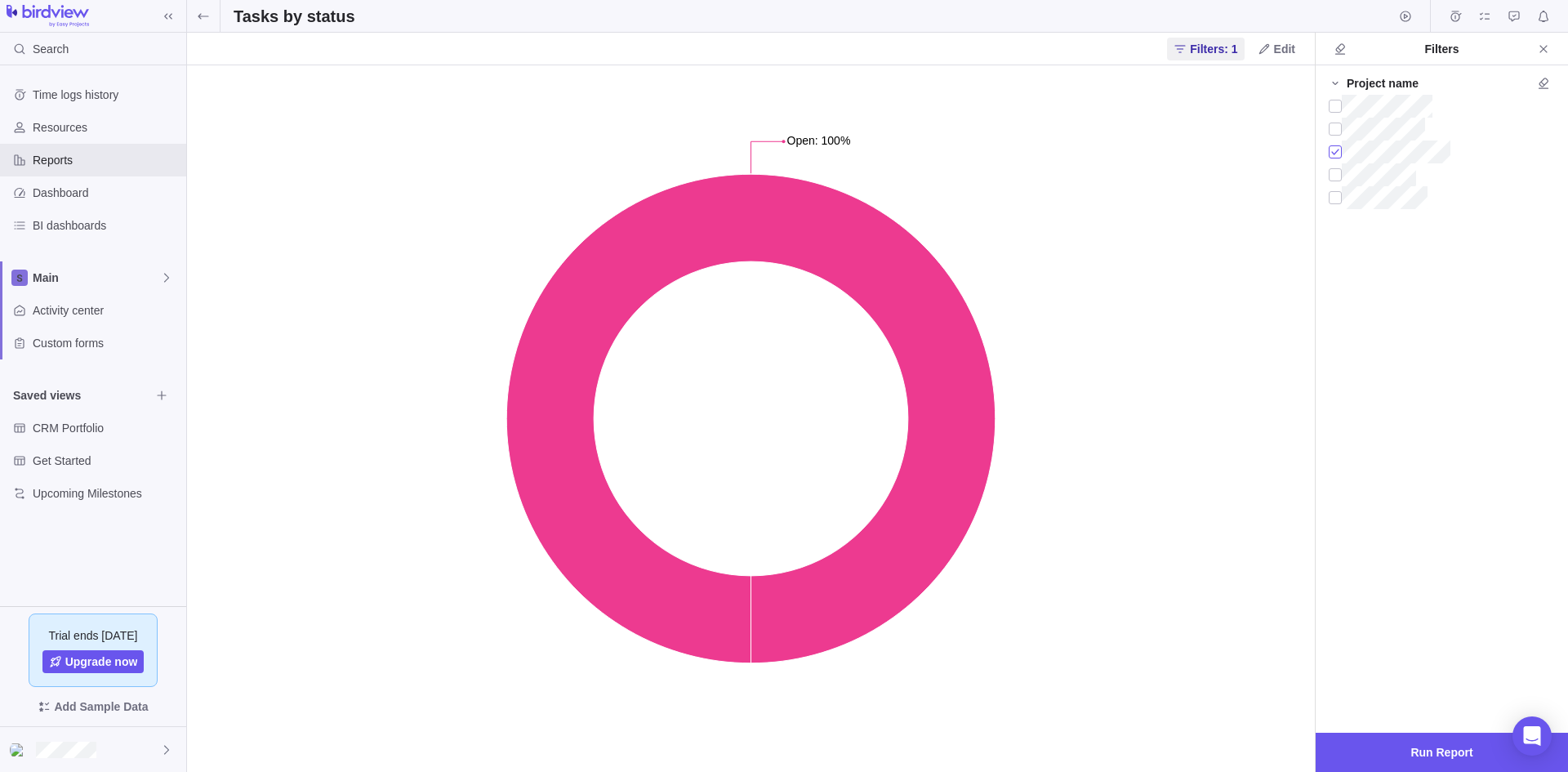
click at [1341, 150] on div at bounding box center [1335, 151] width 13 height 23
click at [1339, 125] on div at bounding box center [1335, 128] width 13 height 23
click at [1339, 99] on div at bounding box center [1335, 106] width 13 height 23
click at [1453, 757] on span "Run Report" at bounding box center [1441, 752] width 62 height 20
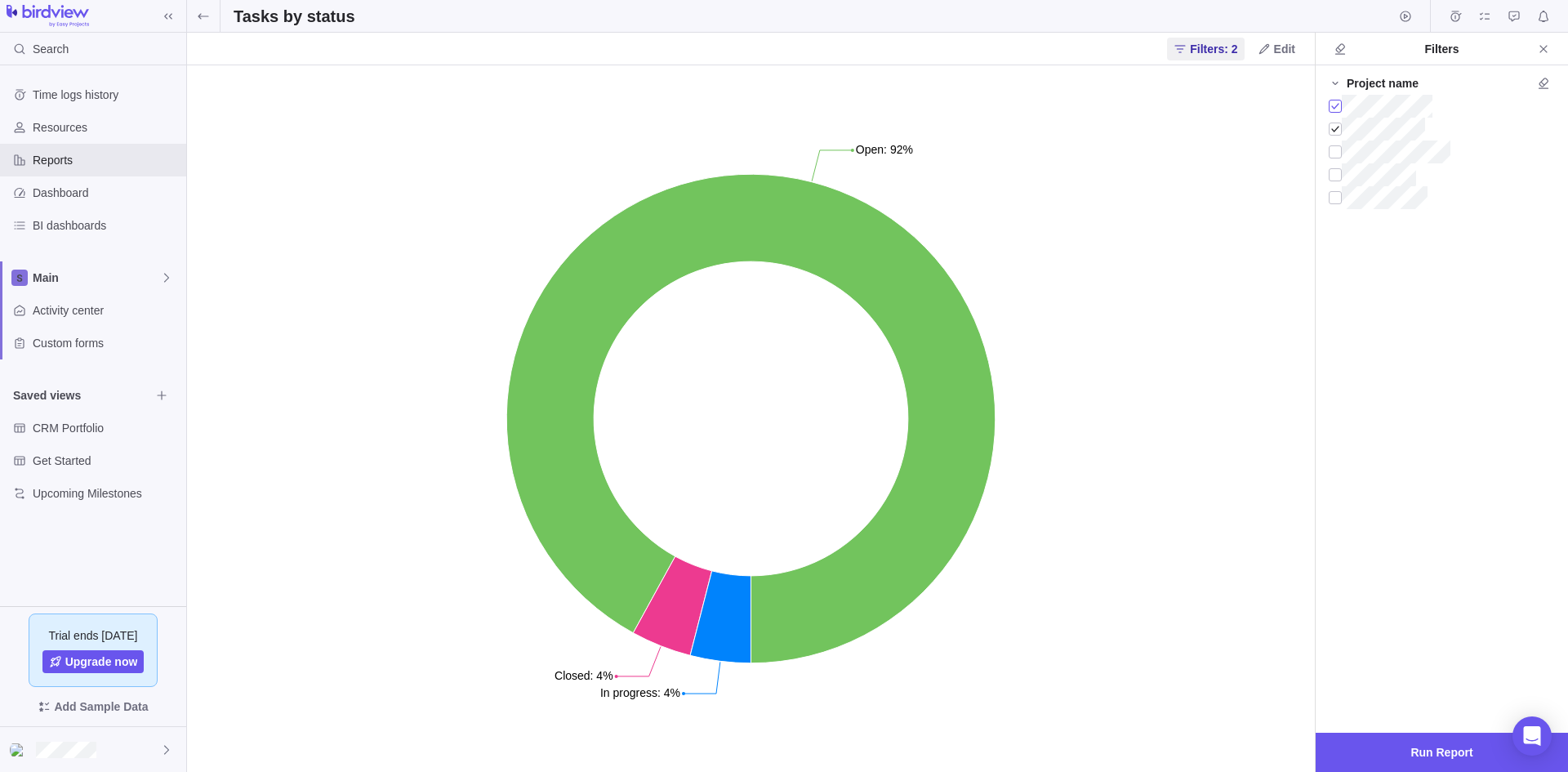
click at [1340, 105] on div at bounding box center [1335, 106] width 13 height 23
click at [1412, 758] on span "Run Report" at bounding box center [1441, 752] width 62 height 20
click at [1340, 106] on div at bounding box center [1335, 106] width 13 height 23
click at [1335, 127] on div at bounding box center [1335, 128] width 13 height 23
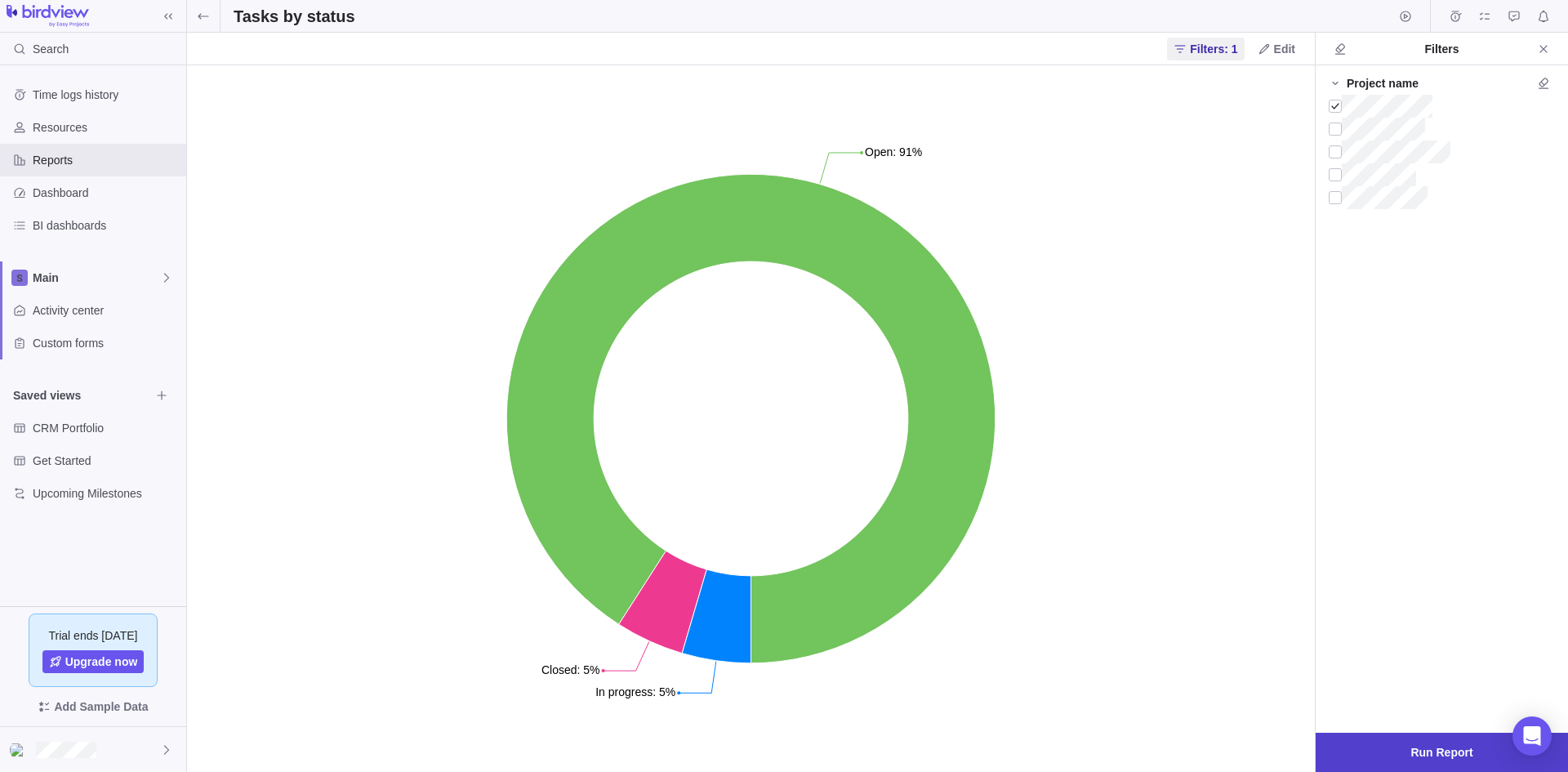
click at [1438, 756] on span "Run Report" at bounding box center [1441, 752] width 62 height 20
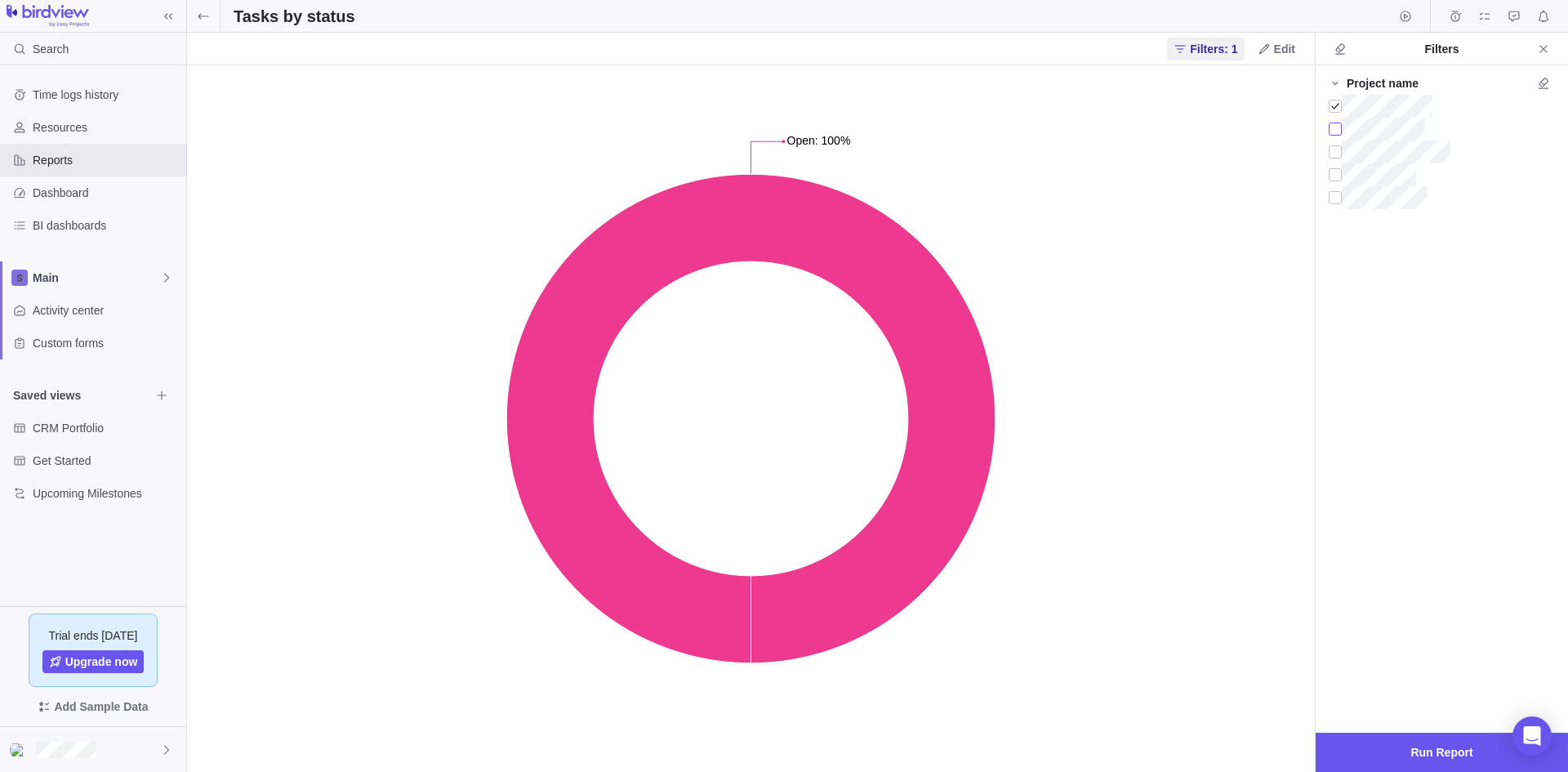
click at [1335, 128] on div at bounding box center [1335, 128] width 13 height 23
click at [1337, 103] on div at bounding box center [1335, 106] width 13 height 23
click at [1446, 738] on span "Run Report" at bounding box center [1442, 752] width 253 height 39
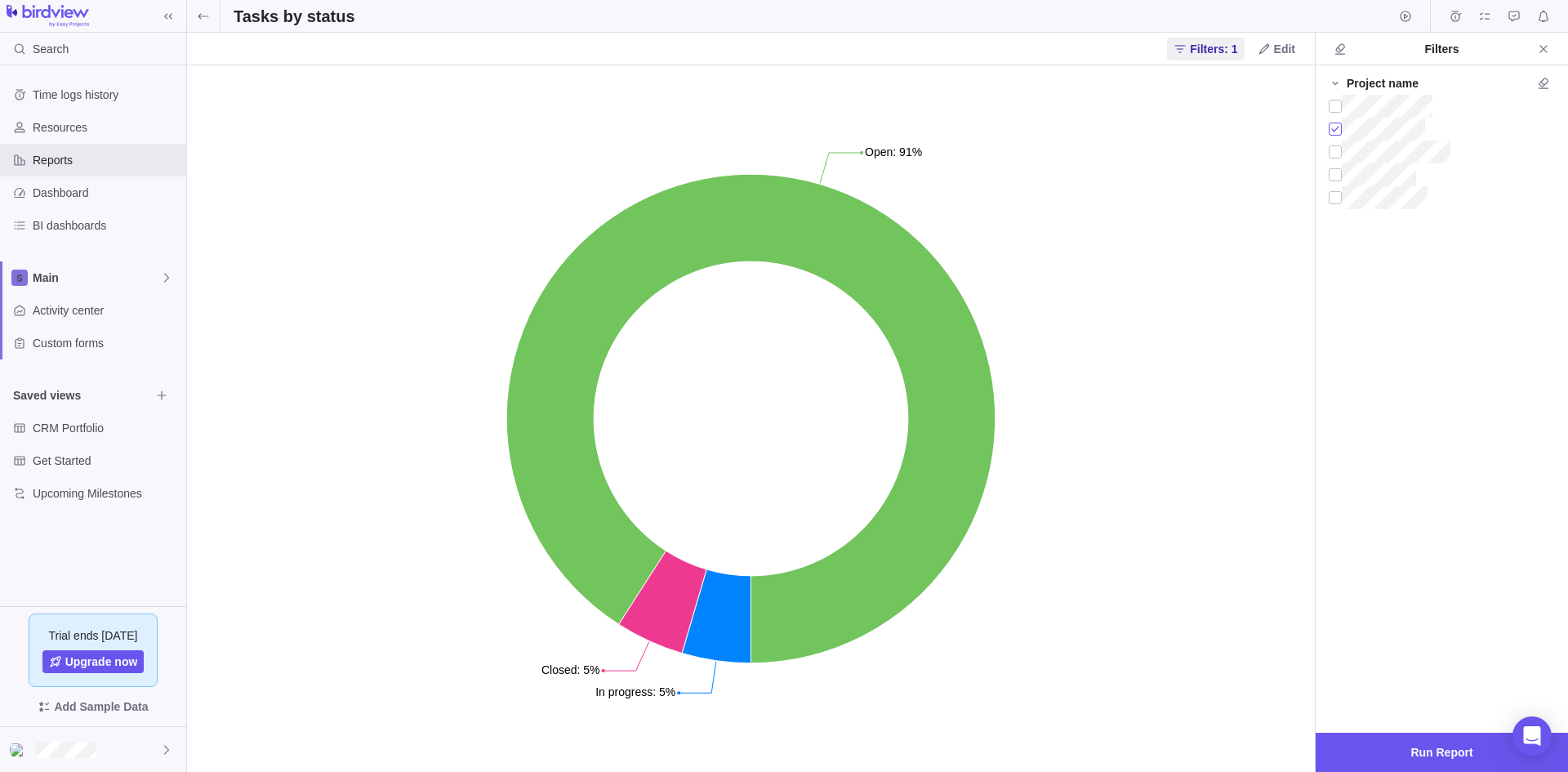
click at [1334, 127] on div at bounding box center [1335, 128] width 13 height 23
click at [1419, 745] on span "Run Report" at bounding box center [1441, 752] width 62 height 20
click at [1334, 103] on div at bounding box center [1335, 106] width 13 height 23
click at [1333, 124] on div at bounding box center [1335, 128] width 13 height 23
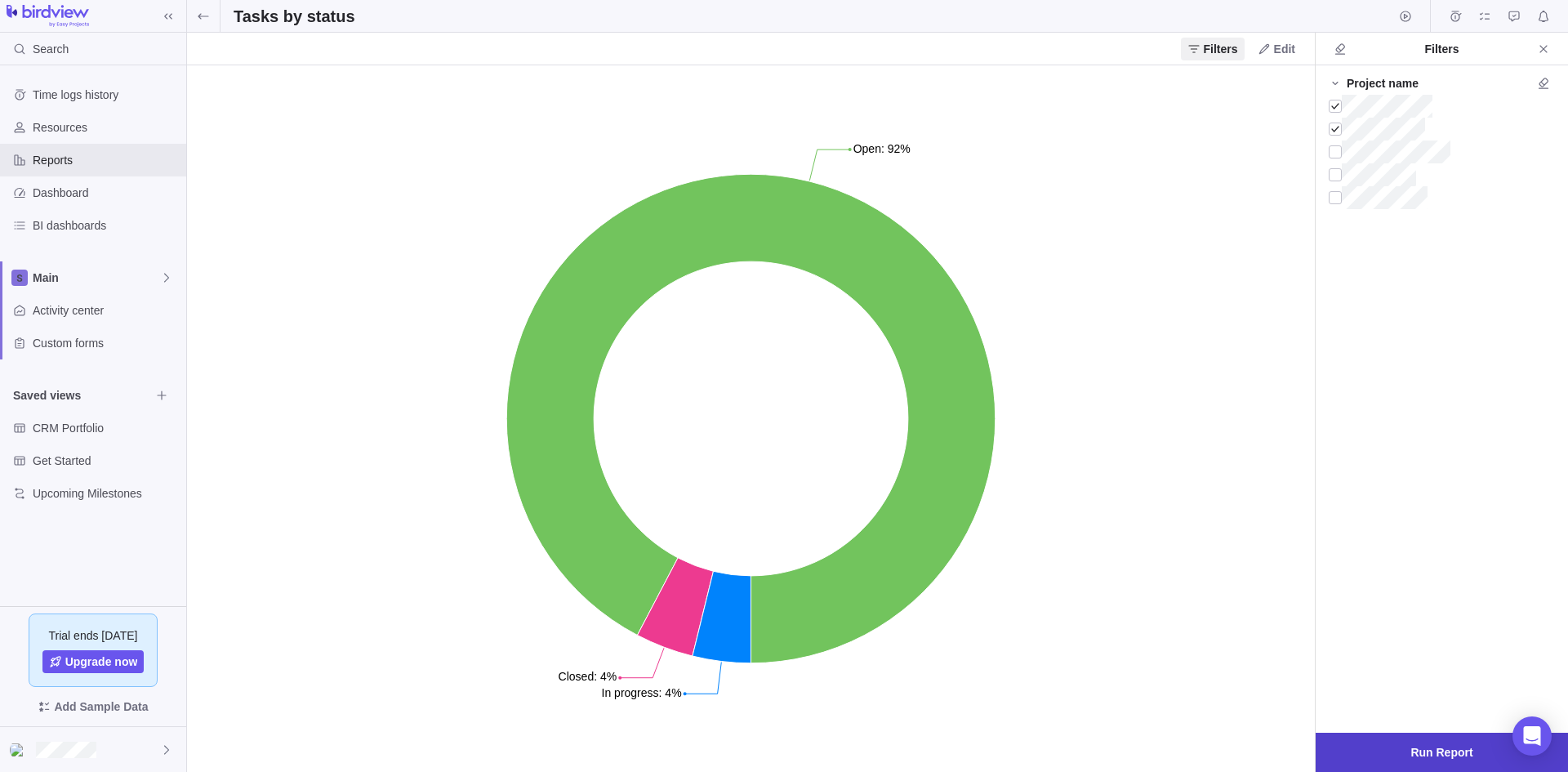
click at [1461, 754] on span "Run Report" at bounding box center [1441, 752] width 62 height 20
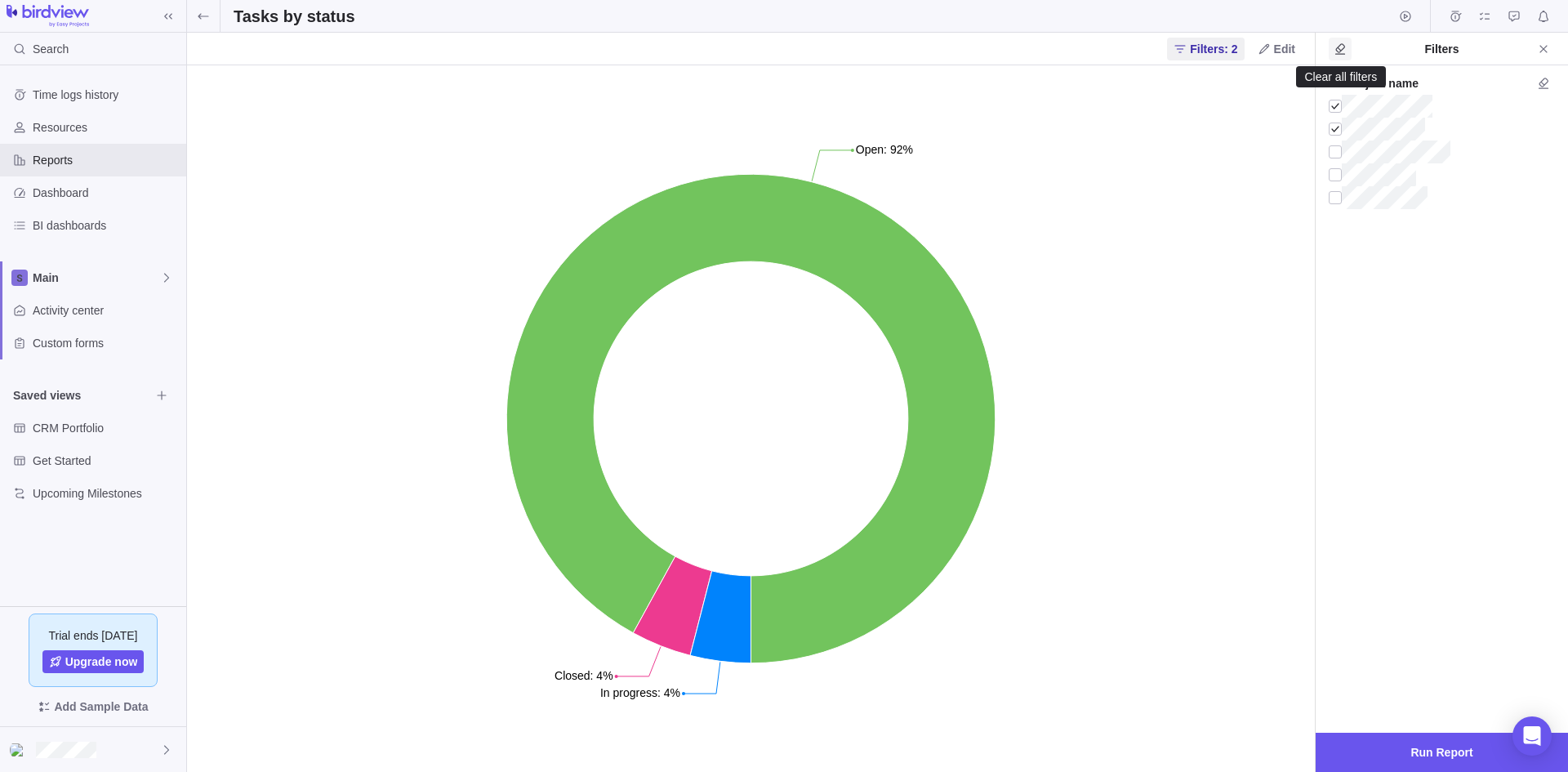
click at [1339, 43] on icon "Clear all filters" at bounding box center [1340, 48] width 13 height 13
click at [1422, 756] on span "Run Report" at bounding box center [1441, 752] width 62 height 20
click at [1287, 45] on span "Edit" at bounding box center [1285, 49] width 22 height 17
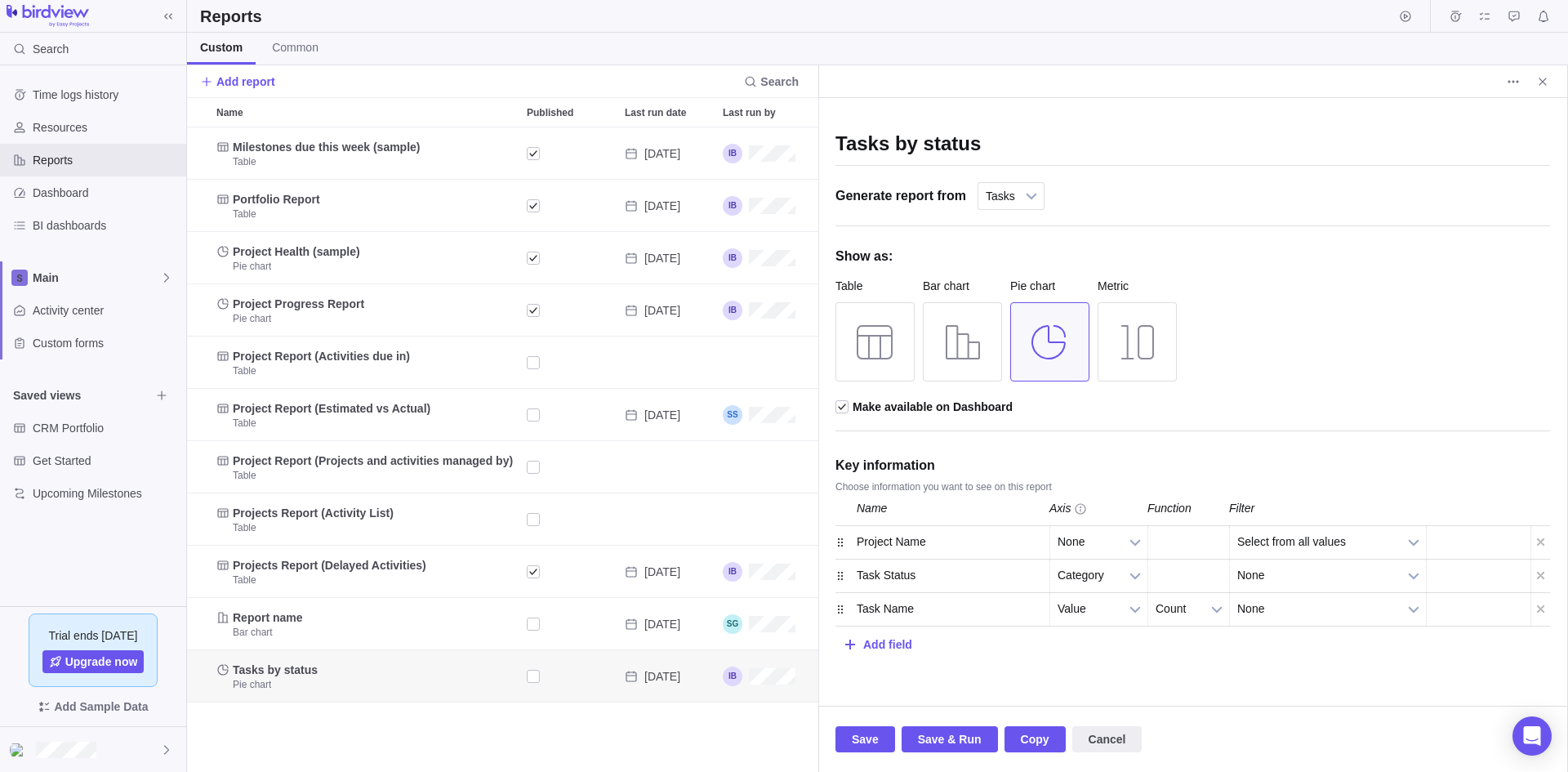
scroll to position [632, 619]
click at [1134, 577] on b at bounding box center [1134, 575] width 24 height 32
click at [1405, 567] on b at bounding box center [1413, 575] width 24 height 32
click at [1460, 462] on div "Key information" at bounding box center [1193, 465] width 715 height 27
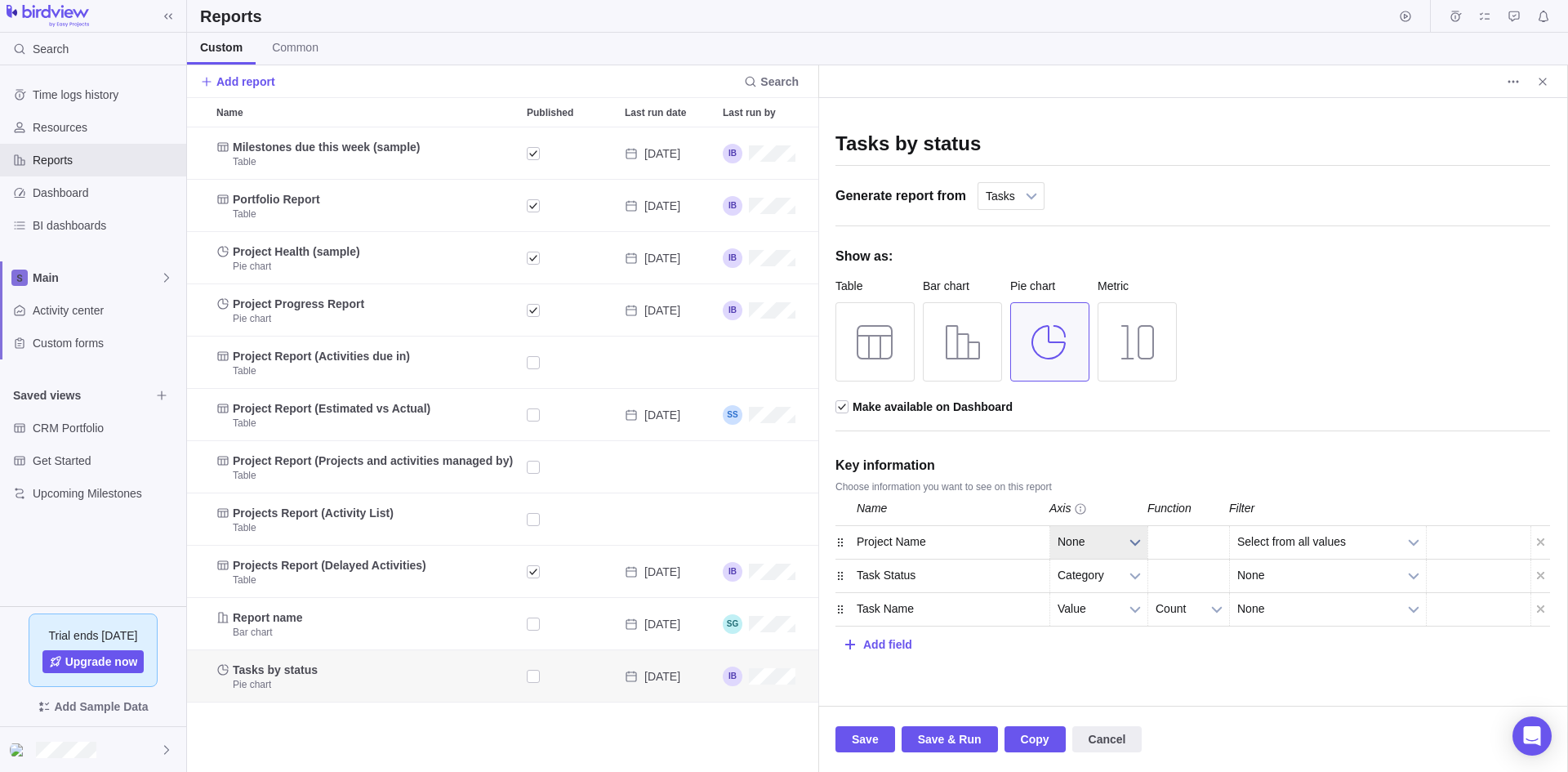
click at [1132, 538] on b at bounding box center [1134, 542] width 24 height 32
click at [1132, 544] on b at bounding box center [1134, 542] width 24 height 32
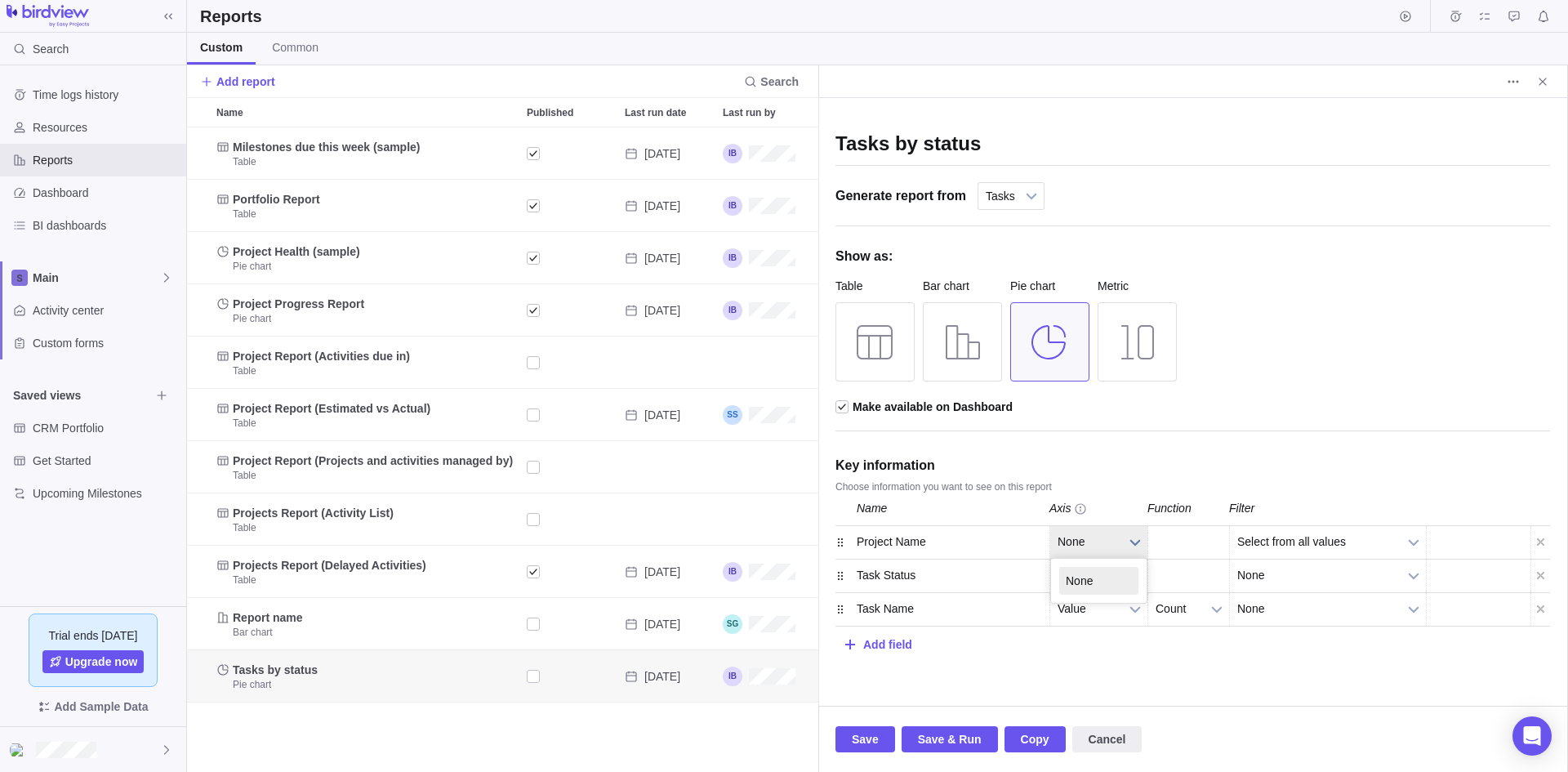
click at [1132, 544] on b at bounding box center [1134, 542] width 24 height 32
click at [1176, 540] on div "Count Count Count" at bounding box center [1187, 542] width 81 height 32
click at [1199, 540] on div "Count Count Count" at bounding box center [1187, 542] width 81 height 32
click at [899, 641] on div "Add field" at bounding box center [887, 644] width 49 height 30
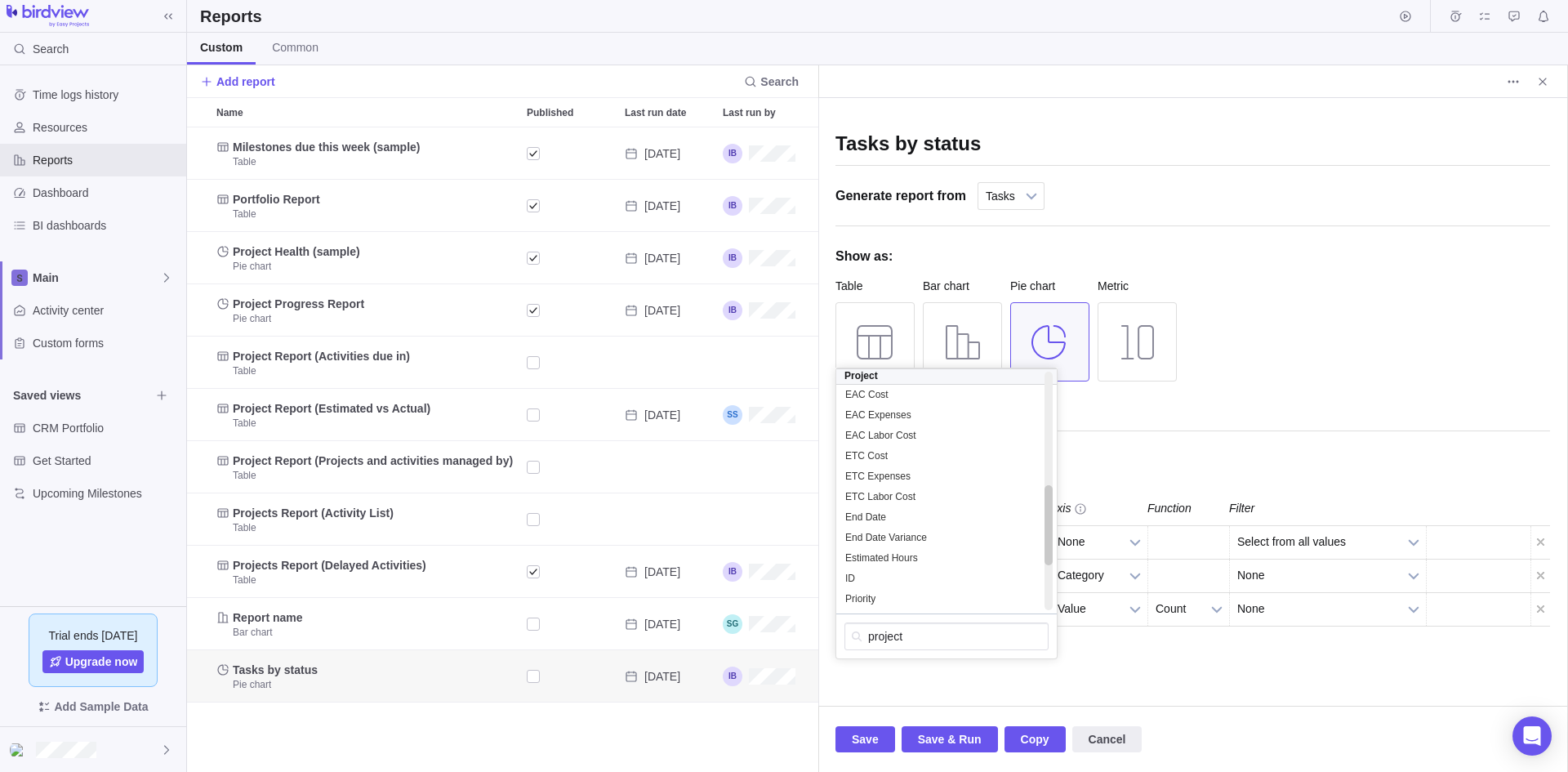
scroll to position [465, 0]
drag, startPoint x: 1046, startPoint y: 397, endPoint x: 1051, endPoint y: 587, distance: 190.1
click at [1051, 587] on div at bounding box center [1048, 569] width 8 height 80
type input "p"
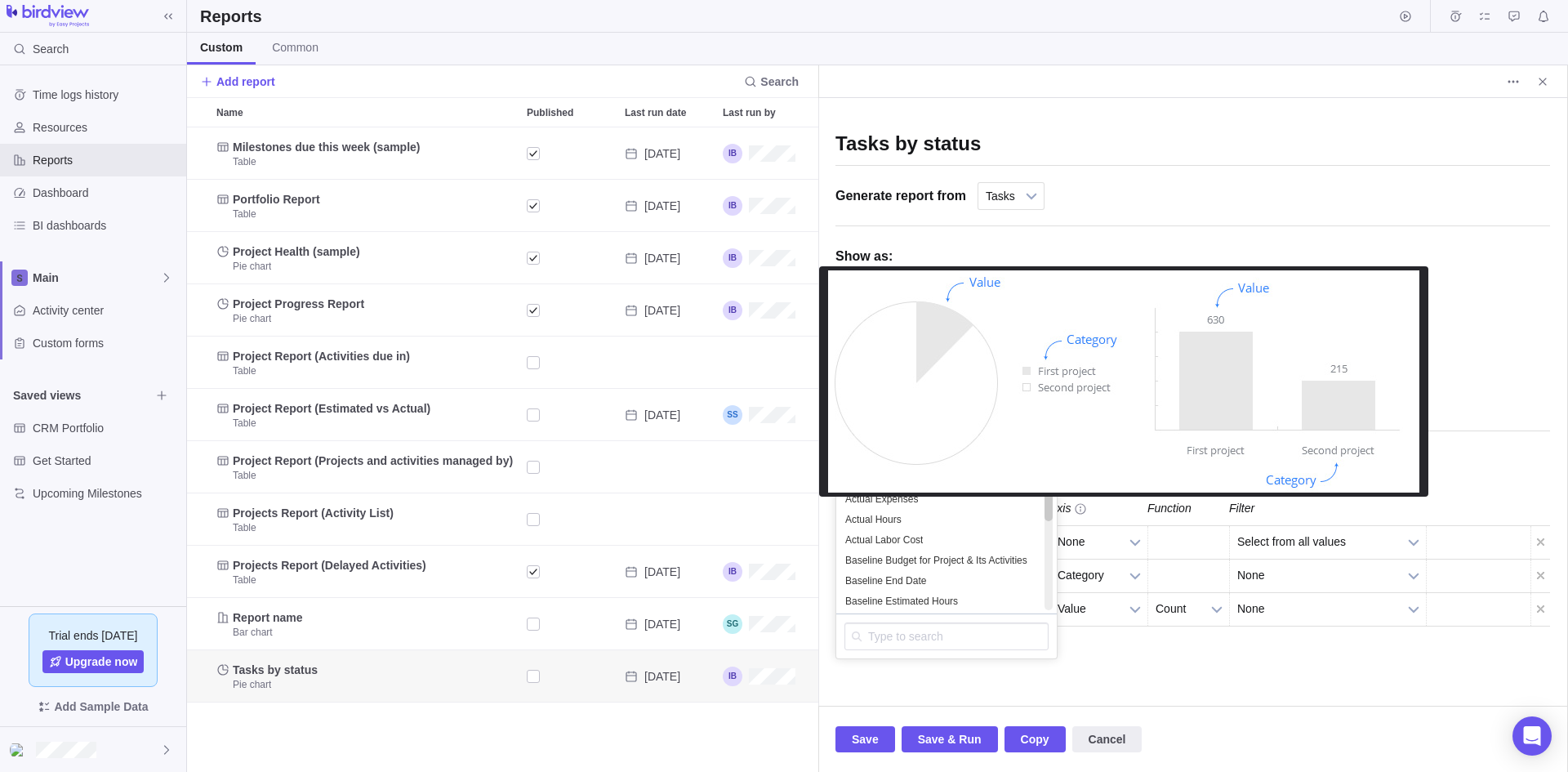
scroll to position [825, 0]
drag, startPoint x: 1049, startPoint y: 588, endPoint x: 1073, endPoint y: 499, distance: 92.2
click at [1073, 499] on div "Name Axis Function Filter Column size Project Name None None None Count Count C…" at bounding box center [1193, 576] width 715 height 167
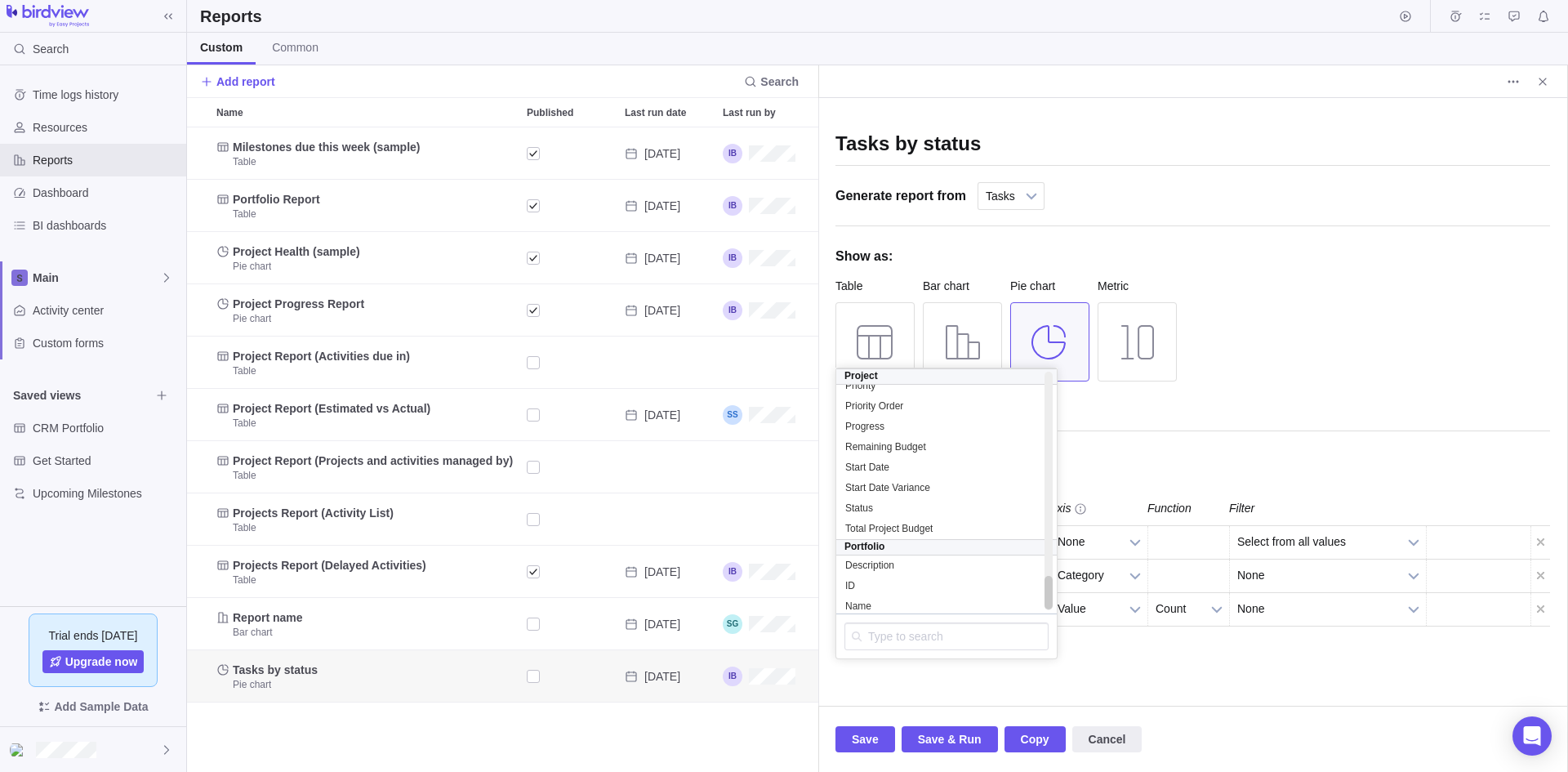
scroll to position [1458, 0]
drag, startPoint x: 1049, startPoint y: 504, endPoint x: 1040, endPoint y: 624, distance: 120.3
click at [1040, 624] on div "Project Actual Expenses Actual Hours Actual Labor Cost Baseline Budget for Proj…" at bounding box center [946, 513] width 220 height 290
drag, startPoint x: 1050, startPoint y: 596, endPoint x: 1060, endPoint y: 556, distance: 41.2
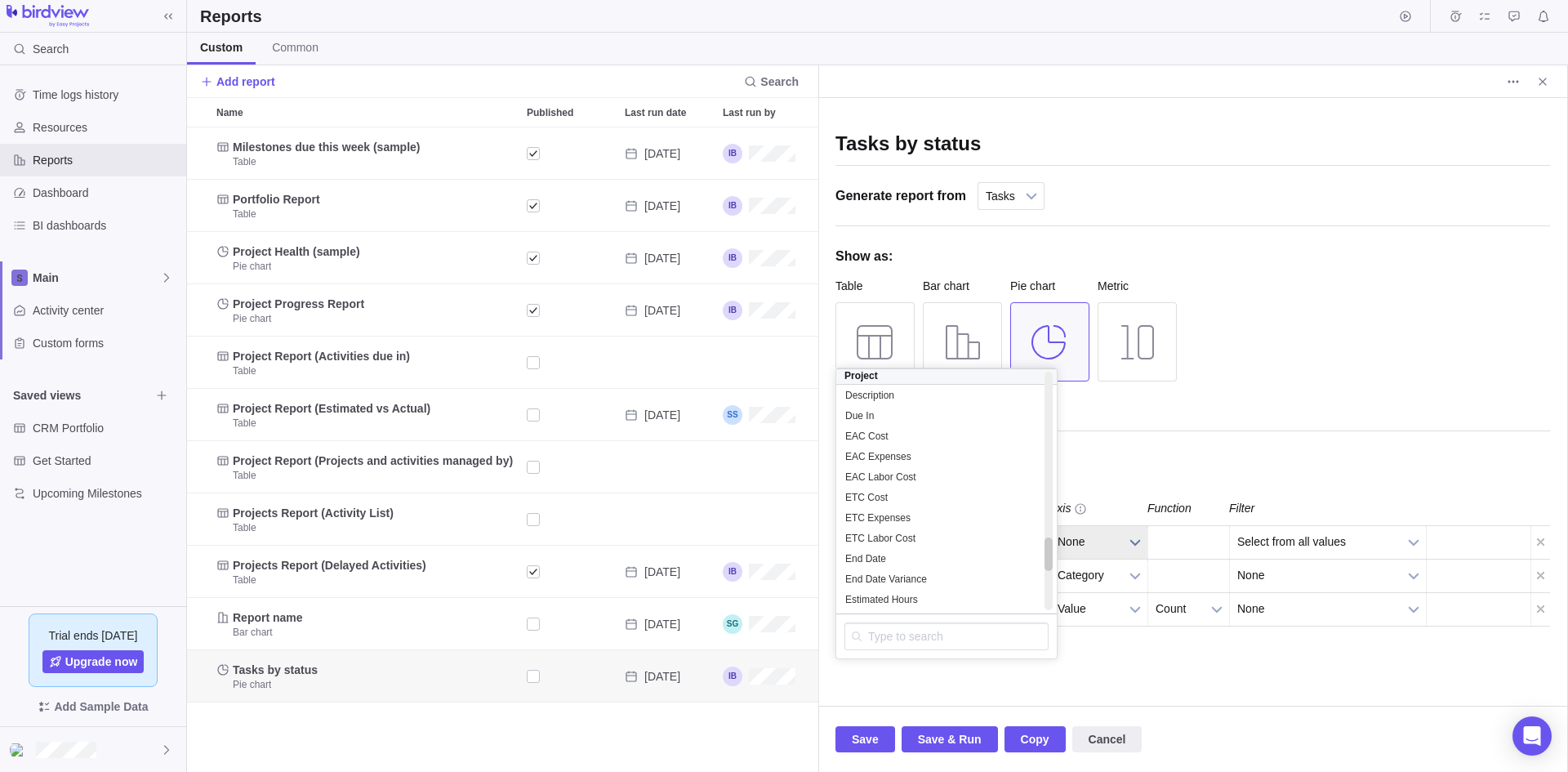
click at [1060, 556] on div "Name Axis Function Filter Column size Project Name None None None Count Count C…" at bounding box center [1193, 576] width 715 height 167
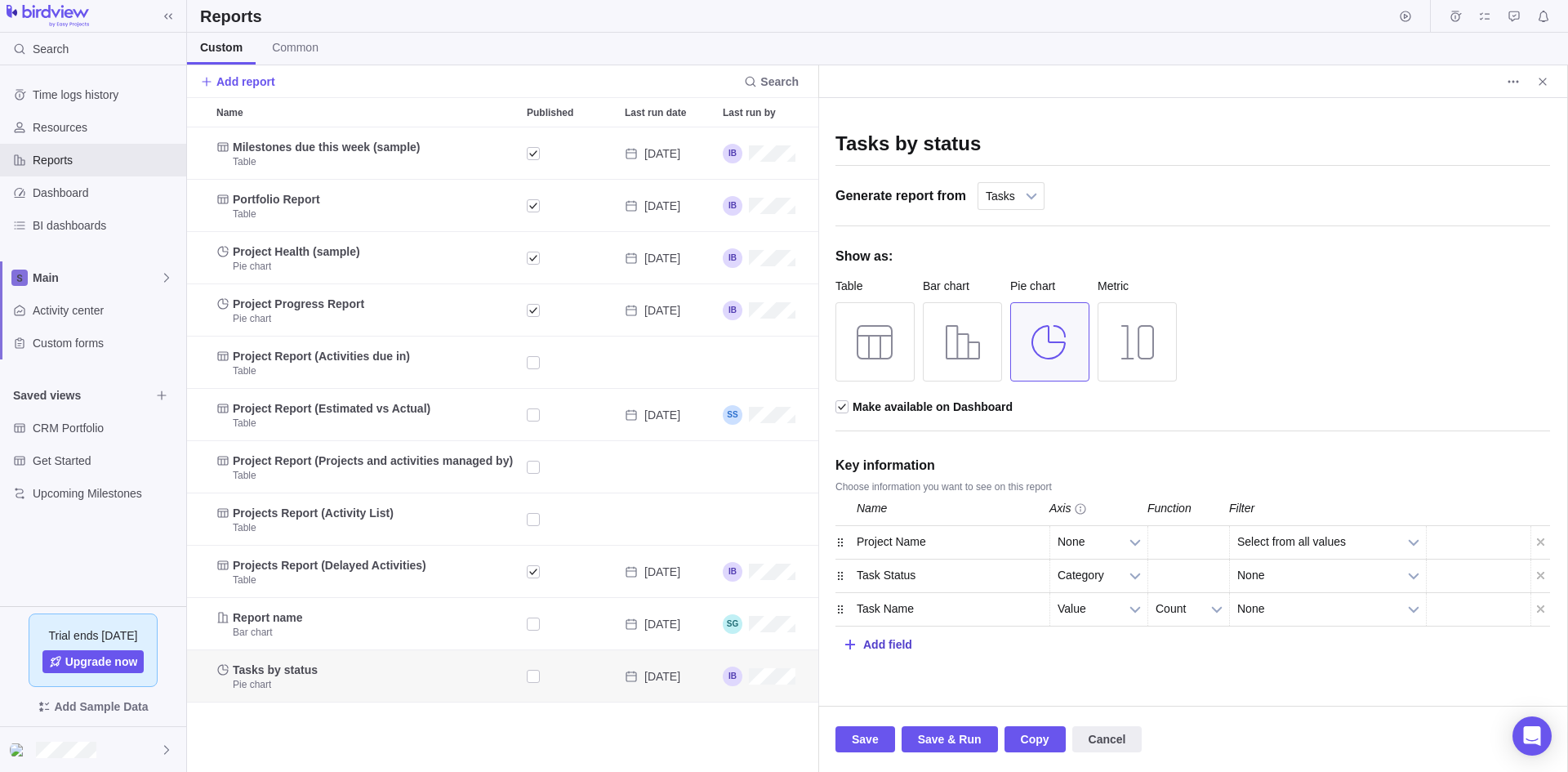
click at [1205, 688] on div "Tasks by status Generate report from Projects All activities All activities (hi…" at bounding box center [1192, 402] width 748 height 607
click at [1413, 567] on b at bounding box center [1413, 575] width 24 height 32
click at [1348, 669] on div "Tasks by status Generate report from Projects All activities All activities (hi…" at bounding box center [1192, 402] width 748 height 607
click at [884, 645] on div "Add field" at bounding box center [887, 644] width 49 height 30
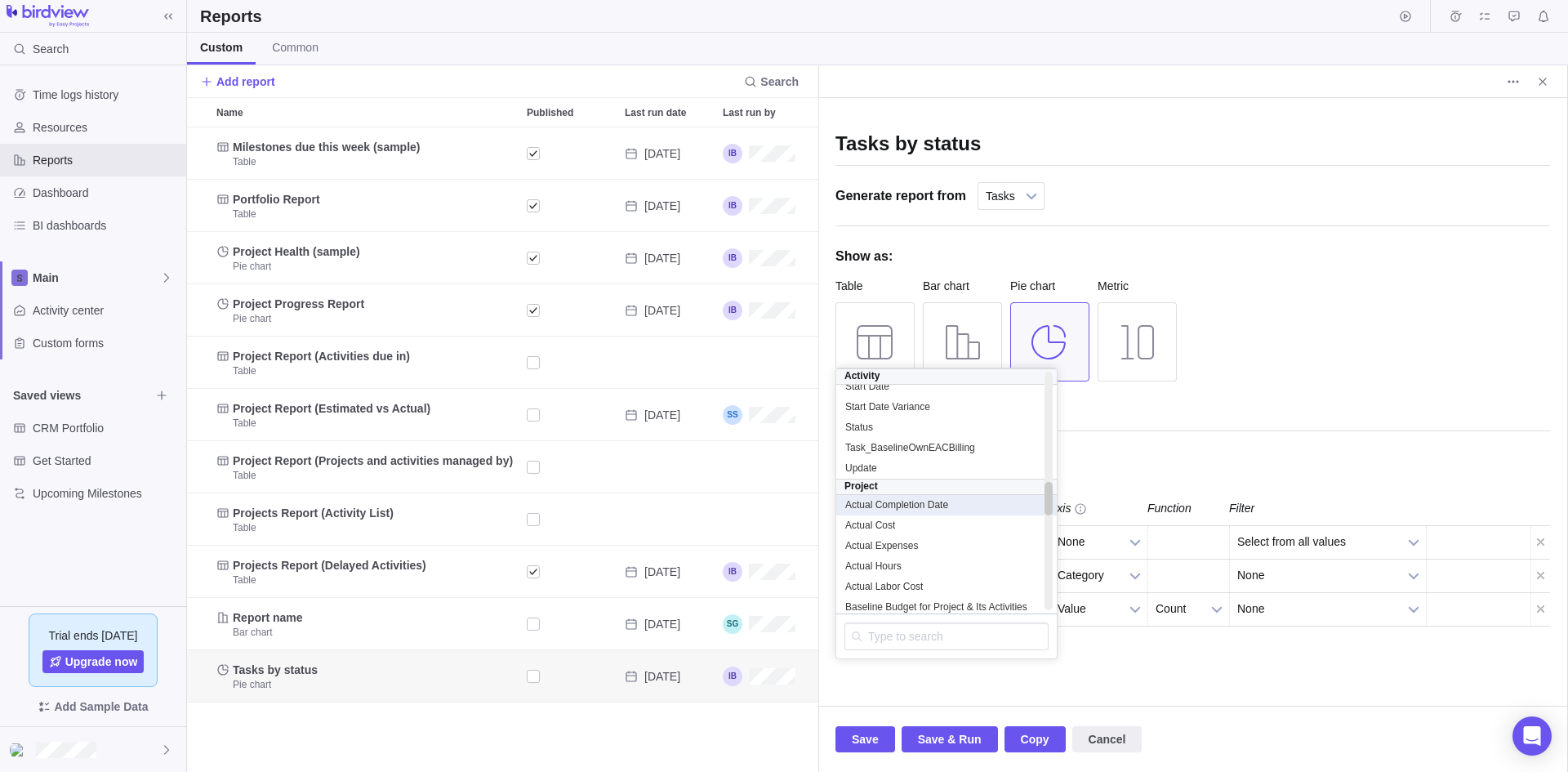
scroll to position [817, 0]
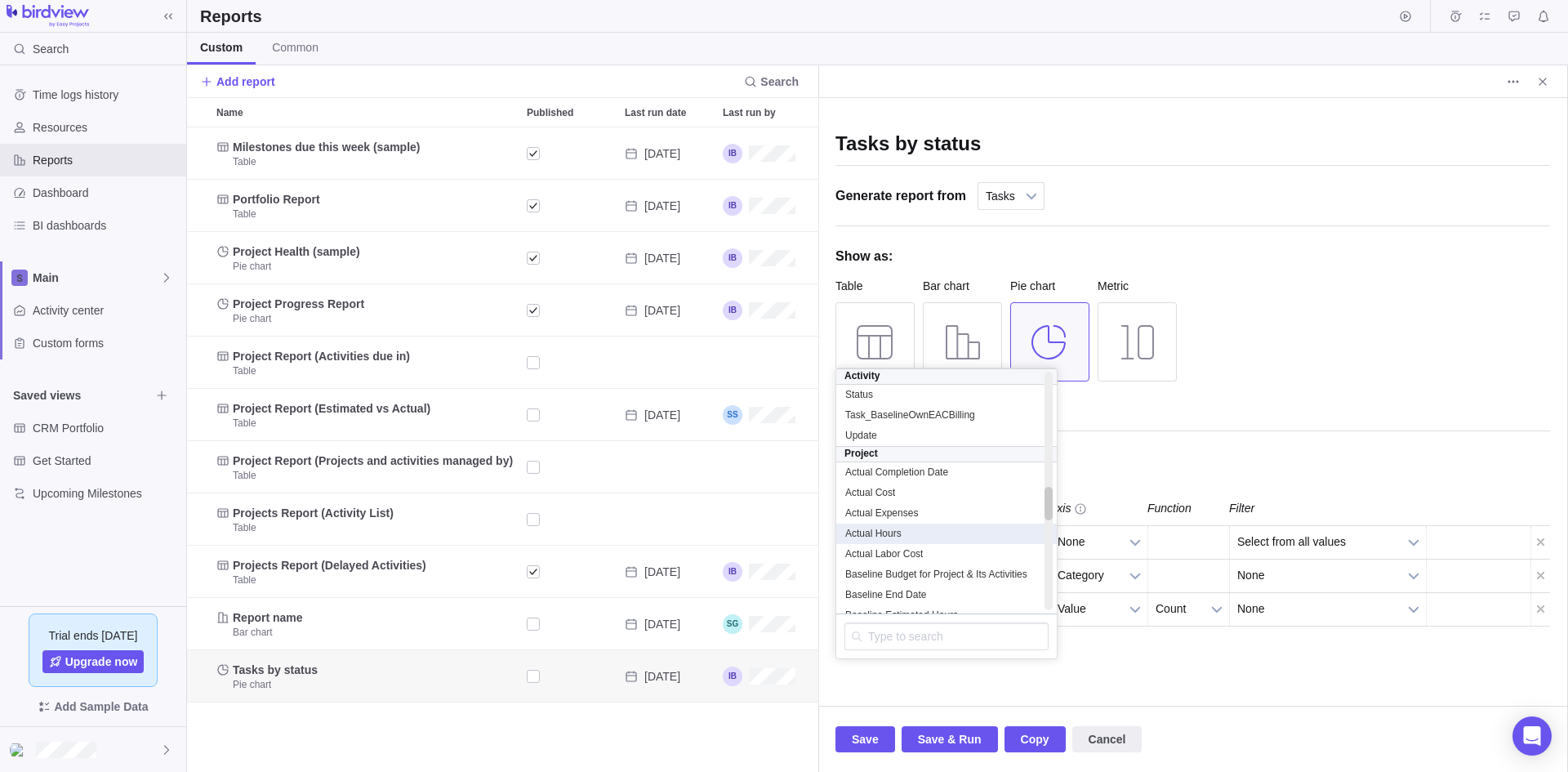
click at [926, 533] on div "Actual Hours" at bounding box center [946, 534] width 204 height 14
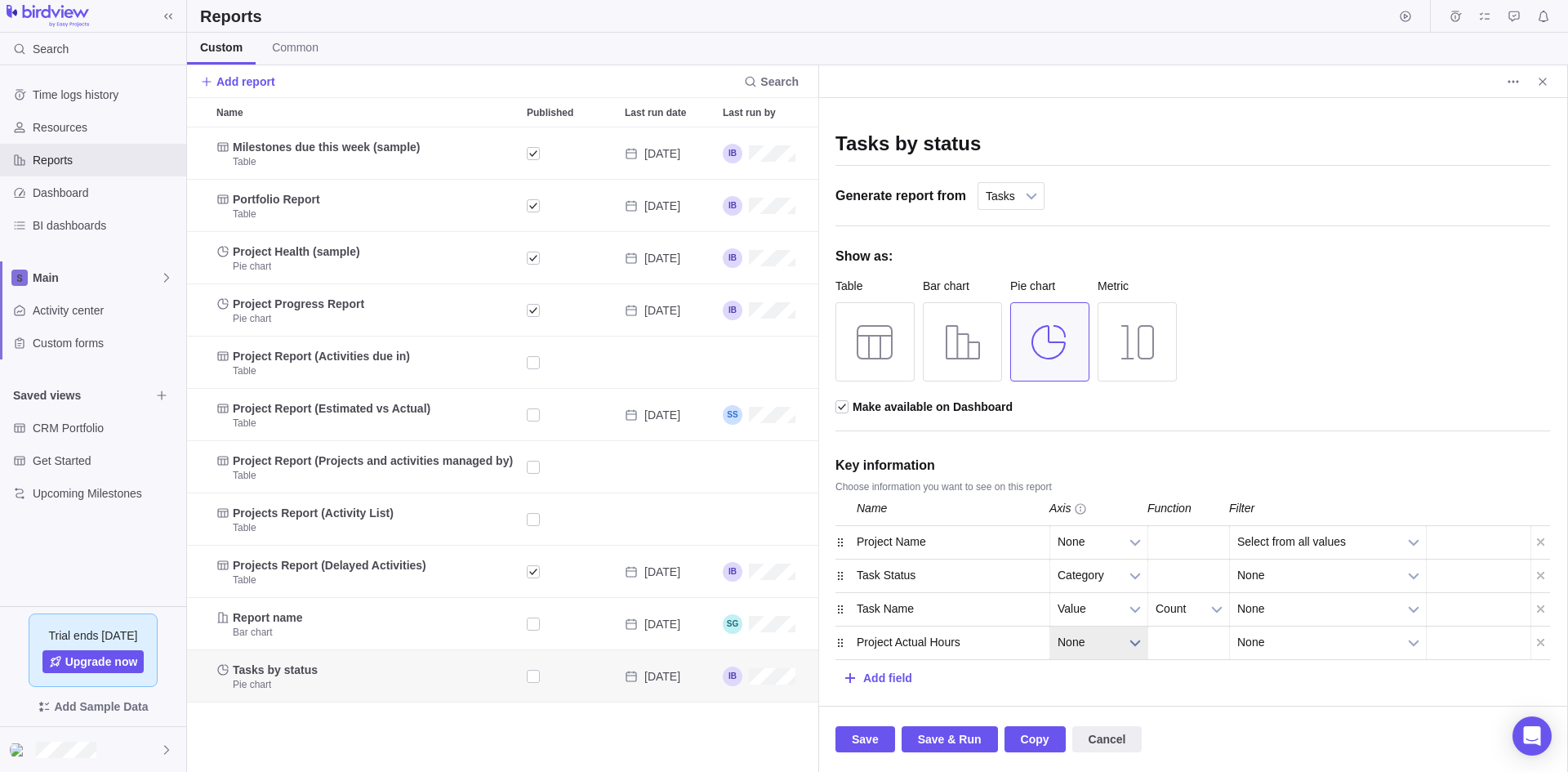
click at [1133, 637] on b at bounding box center [1134, 642] width 24 height 32
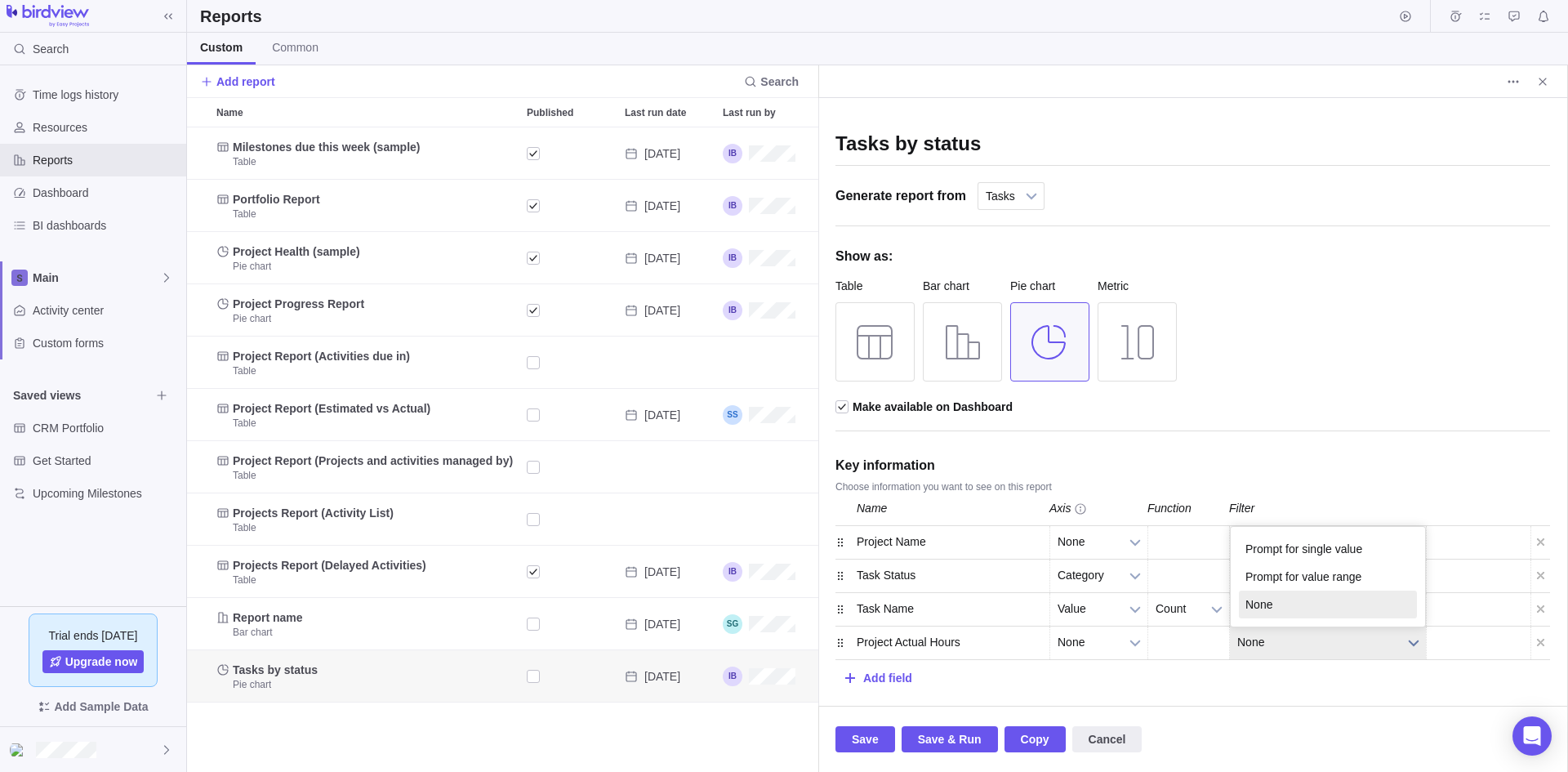
click at [1406, 637] on b at bounding box center [1413, 642] width 24 height 32
drag, startPoint x: 1484, startPoint y: 671, endPoint x: 1510, endPoint y: 661, distance: 27.9
click at [1487, 671] on div "Add field" at bounding box center [1193, 676] width 715 height 32
click at [1540, 646] on div at bounding box center [1540, 642] width 20 height 32
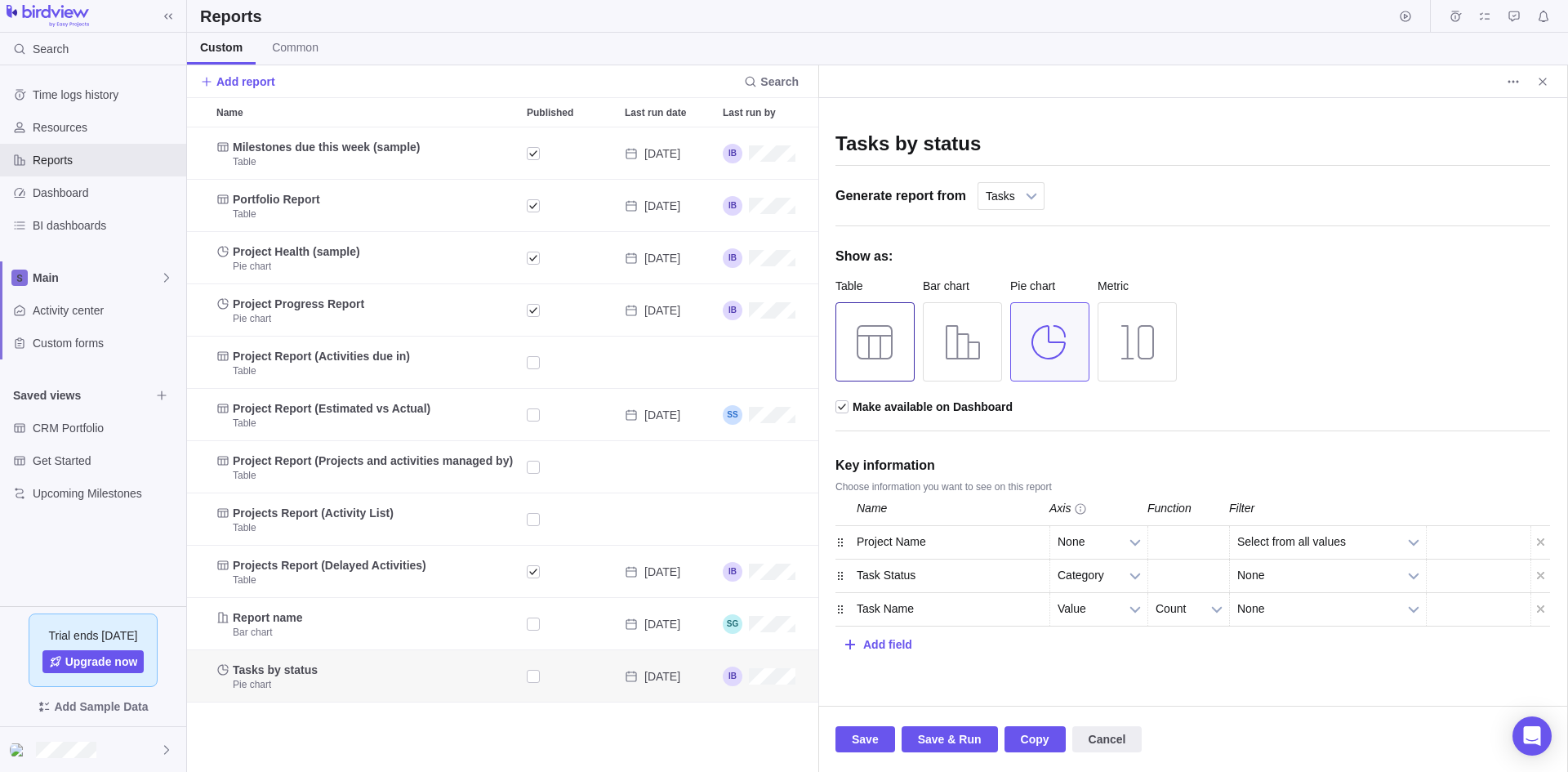
click at [879, 321] on div at bounding box center [875, 341] width 79 height 79
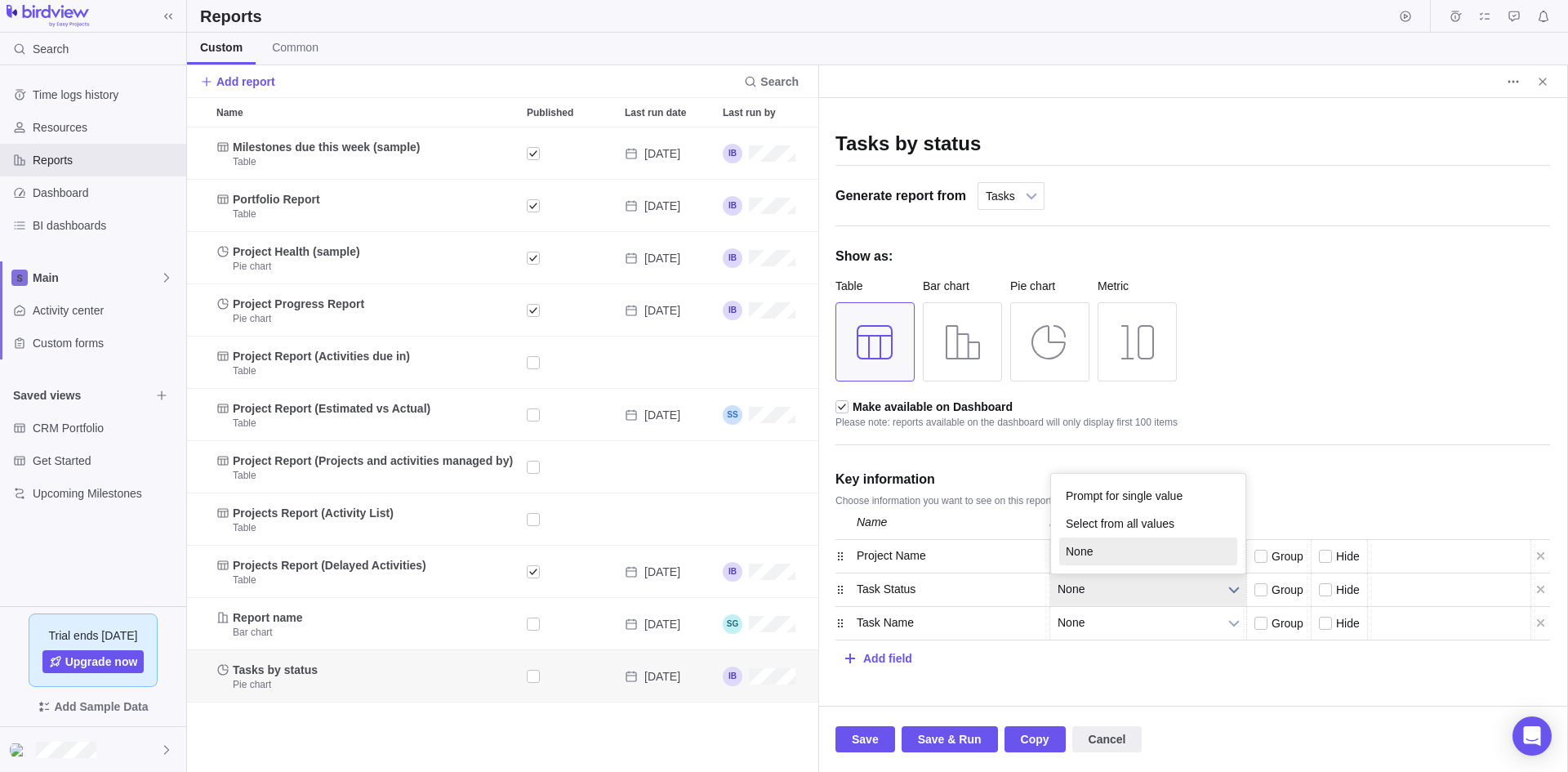
click at [1231, 585] on b at bounding box center [1233, 589] width 24 height 32
click at [1230, 631] on b at bounding box center [1233, 622] width 24 height 32
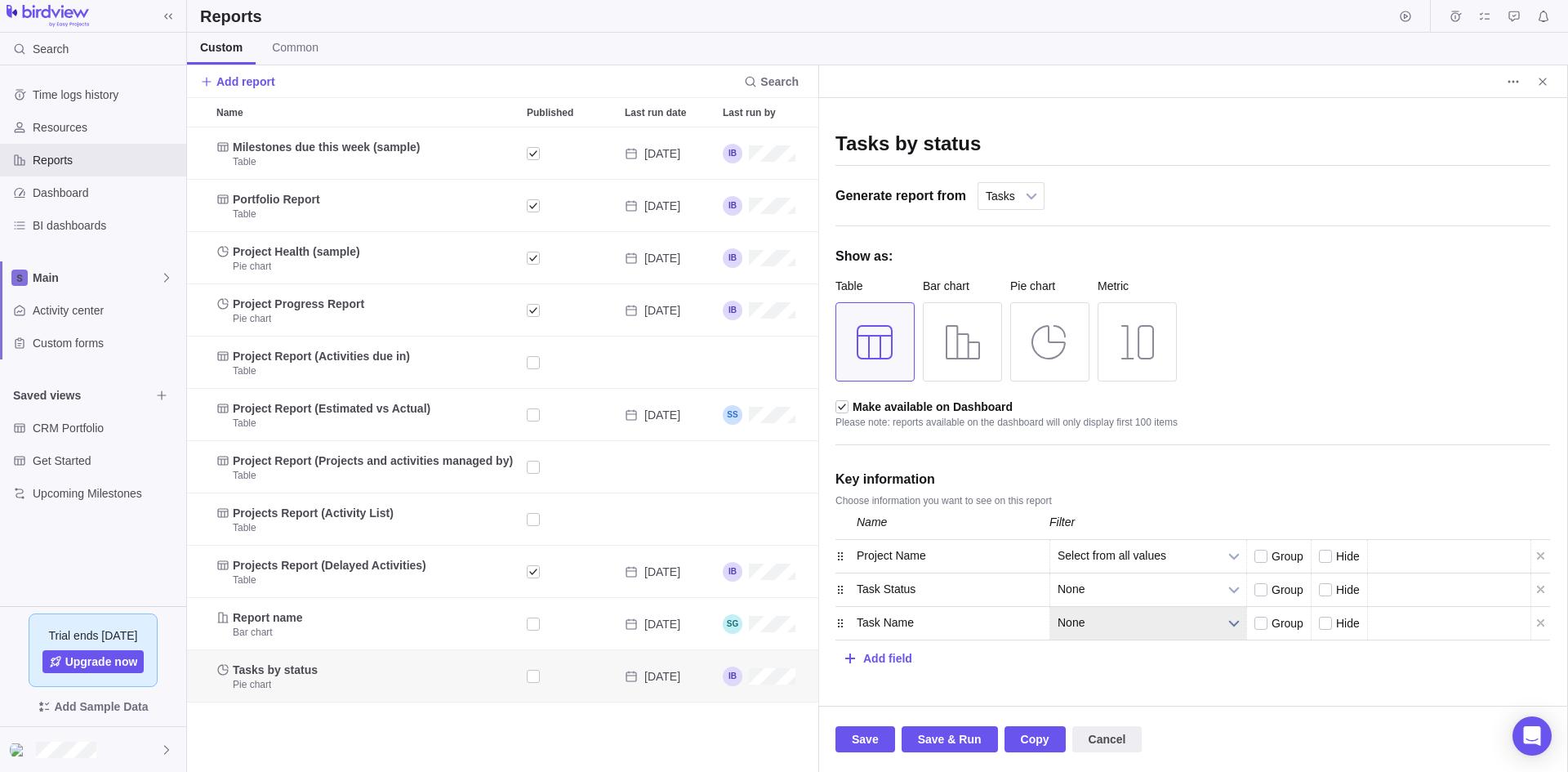
click at [1232, 626] on b at bounding box center [1233, 622] width 24 height 32
click at [1264, 696] on div "Tasks by status Generate report from Projects All activities All activities (hi…" at bounding box center [1192, 402] width 748 height 607
click at [1036, 335] on div at bounding box center [1049, 341] width 79 height 79
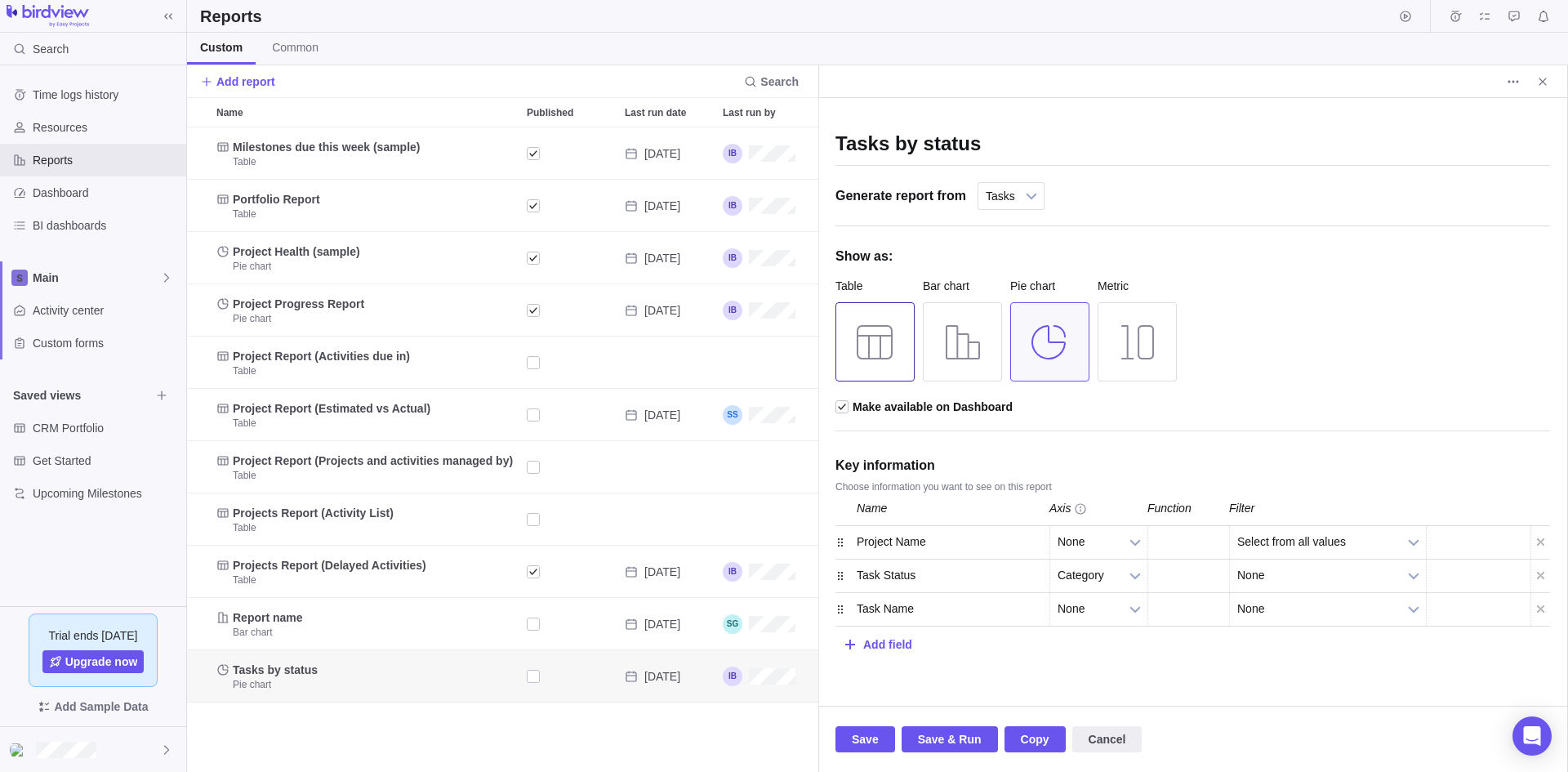
click at [880, 352] on div at bounding box center [875, 341] width 79 height 79
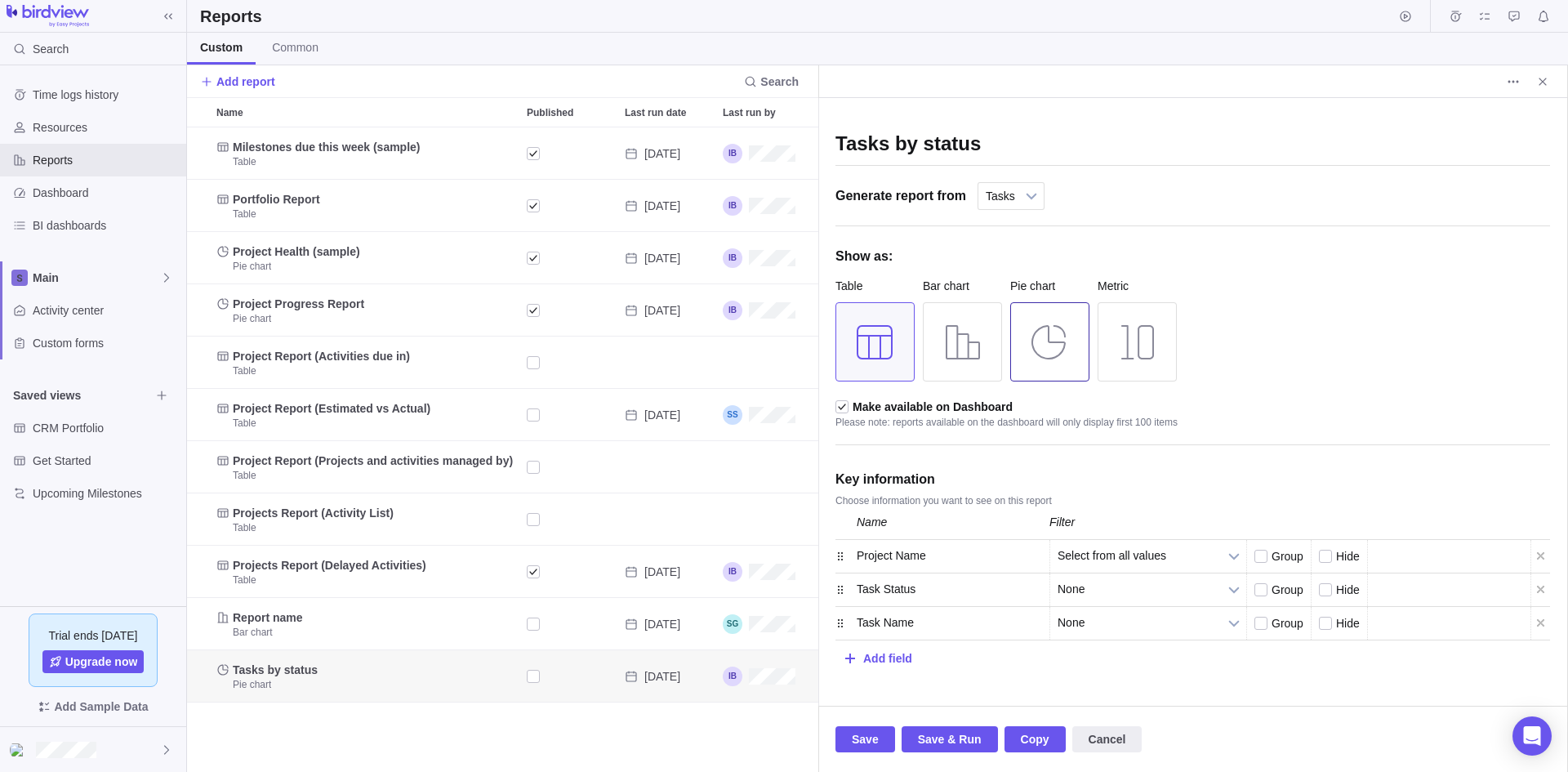
click at [1045, 333] on div at bounding box center [1049, 341] width 79 height 79
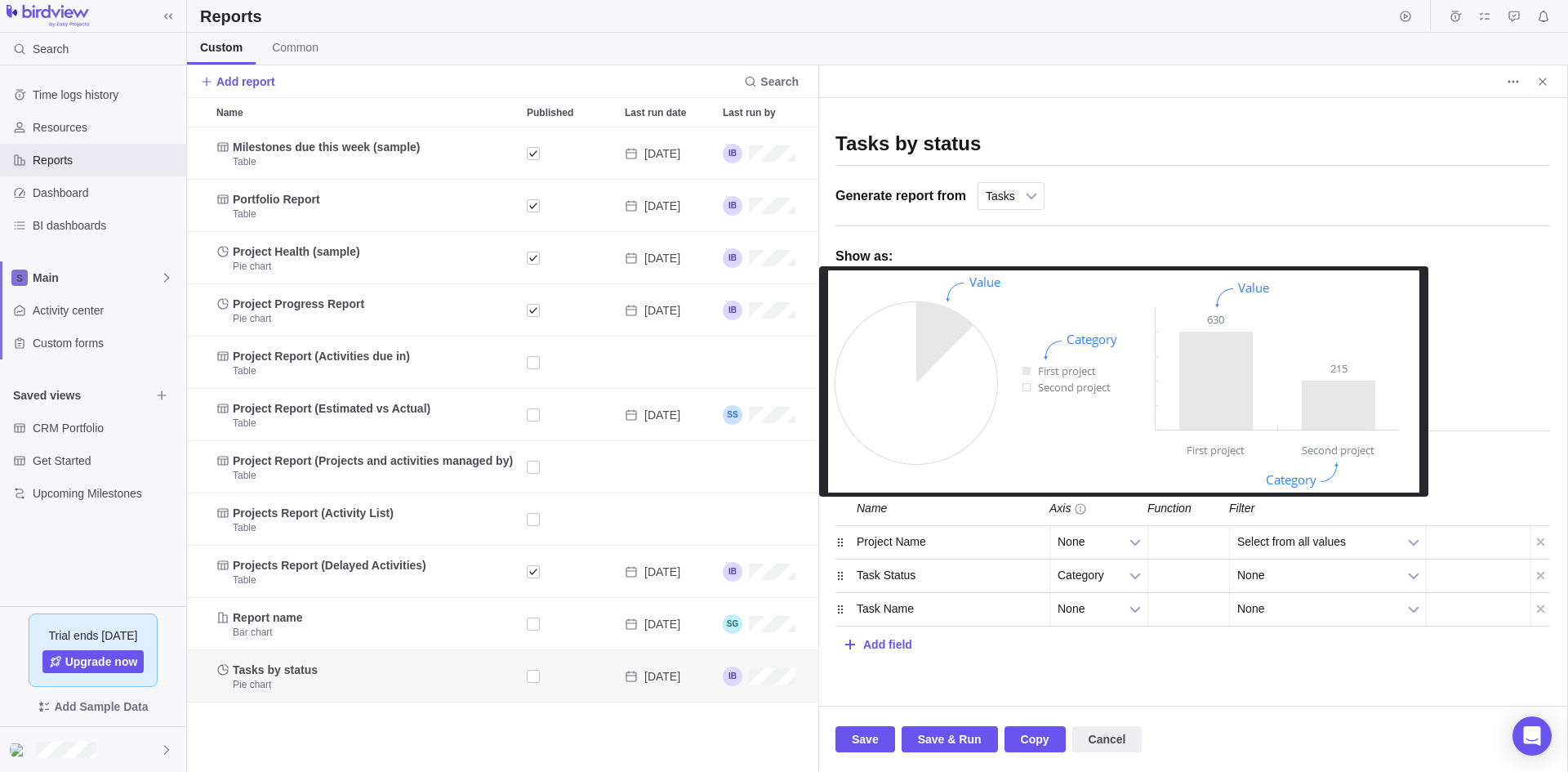
click at [1541, 365] on div "Tasks by status Generate report from Projects All activities All activities (hi…" at bounding box center [1193, 387] width 715 height 545
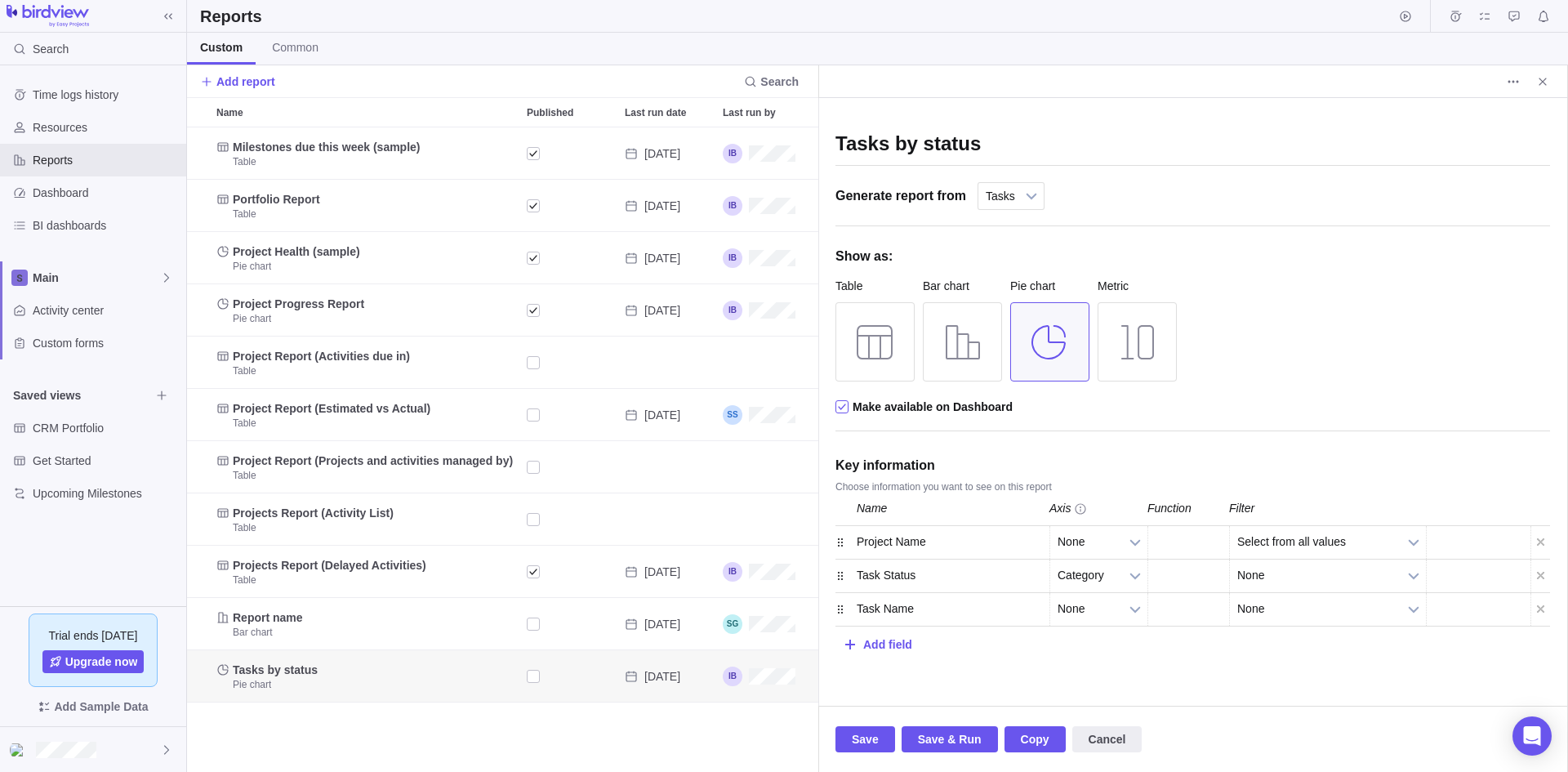
click at [841, 407] on div at bounding box center [842, 408] width 15 height 15
click at [0, 0] on input "checkbox" at bounding box center [0, 0] width 0 height 0
click at [843, 410] on div at bounding box center [842, 408] width 15 height 15
click at [0, 0] on input "checkbox" at bounding box center [0, 0] width 0 height 0
click at [160, 749] on div at bounding box center [93, 749] width 186 height 45
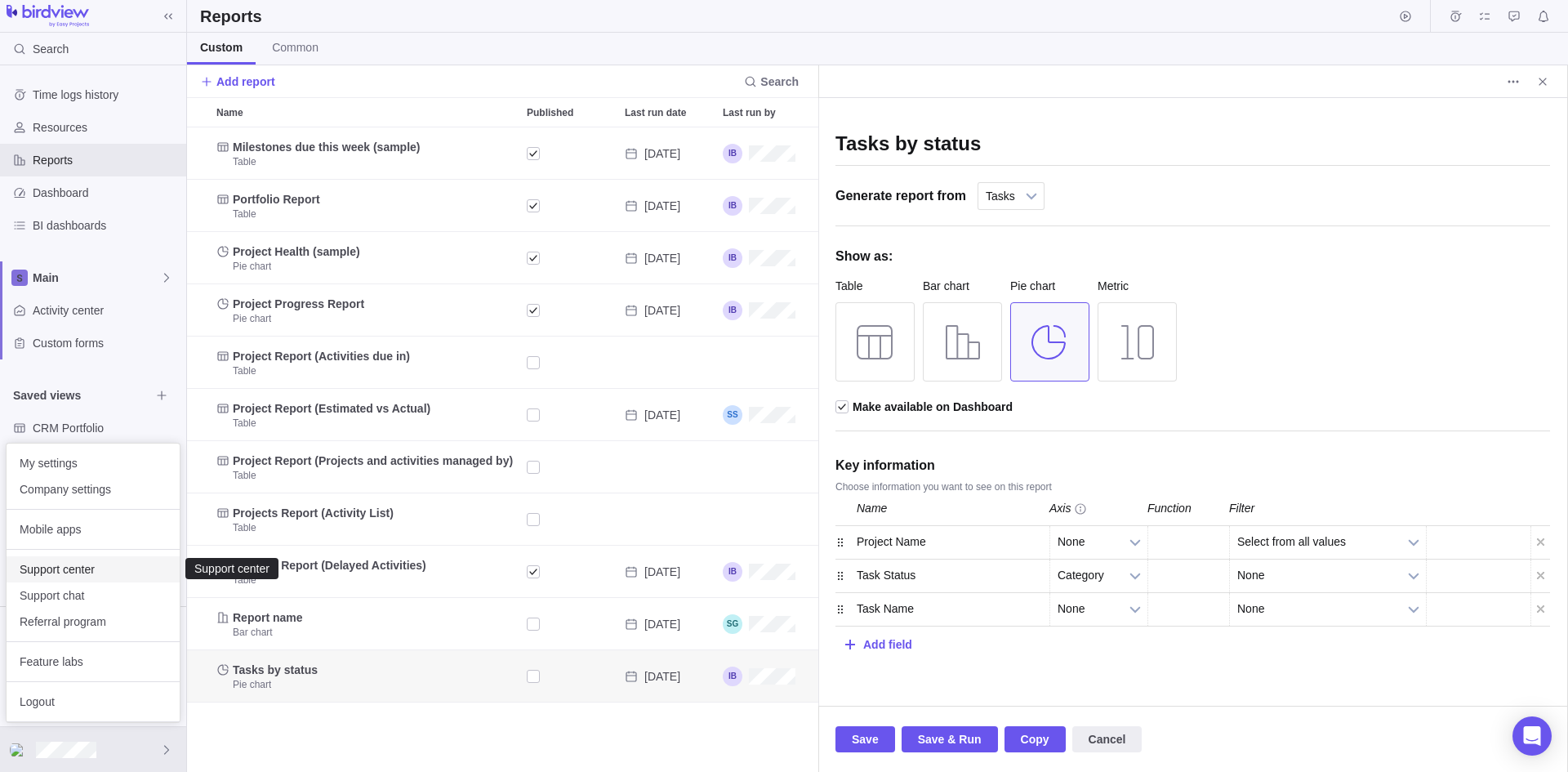
click at [77, 565] on span "Support center" at bounding box center [93, 569] width 147 height 17
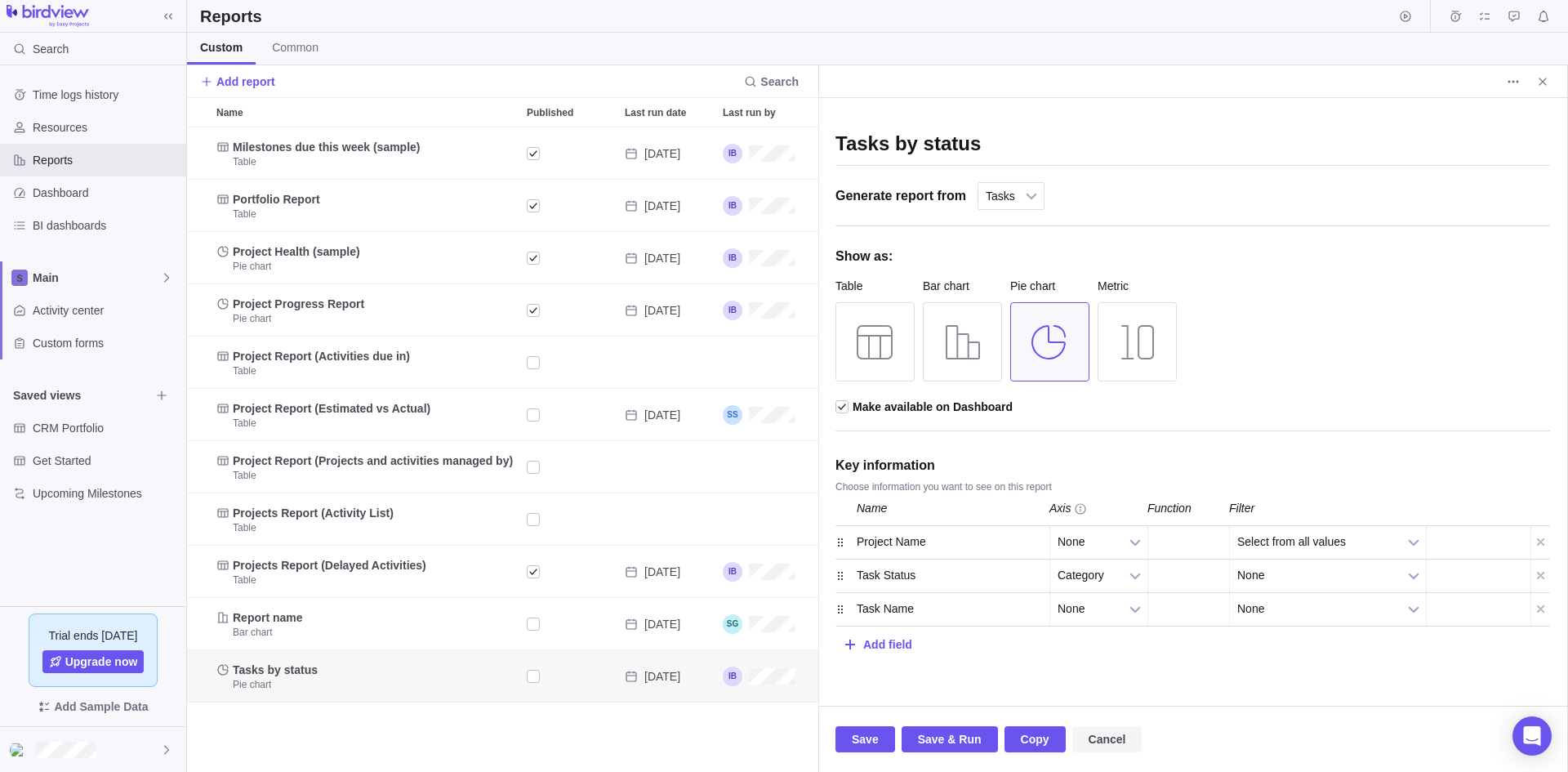
click at [1097, 746] on span "Cancel" at bounding box center [1107, 740] width 37 height 20
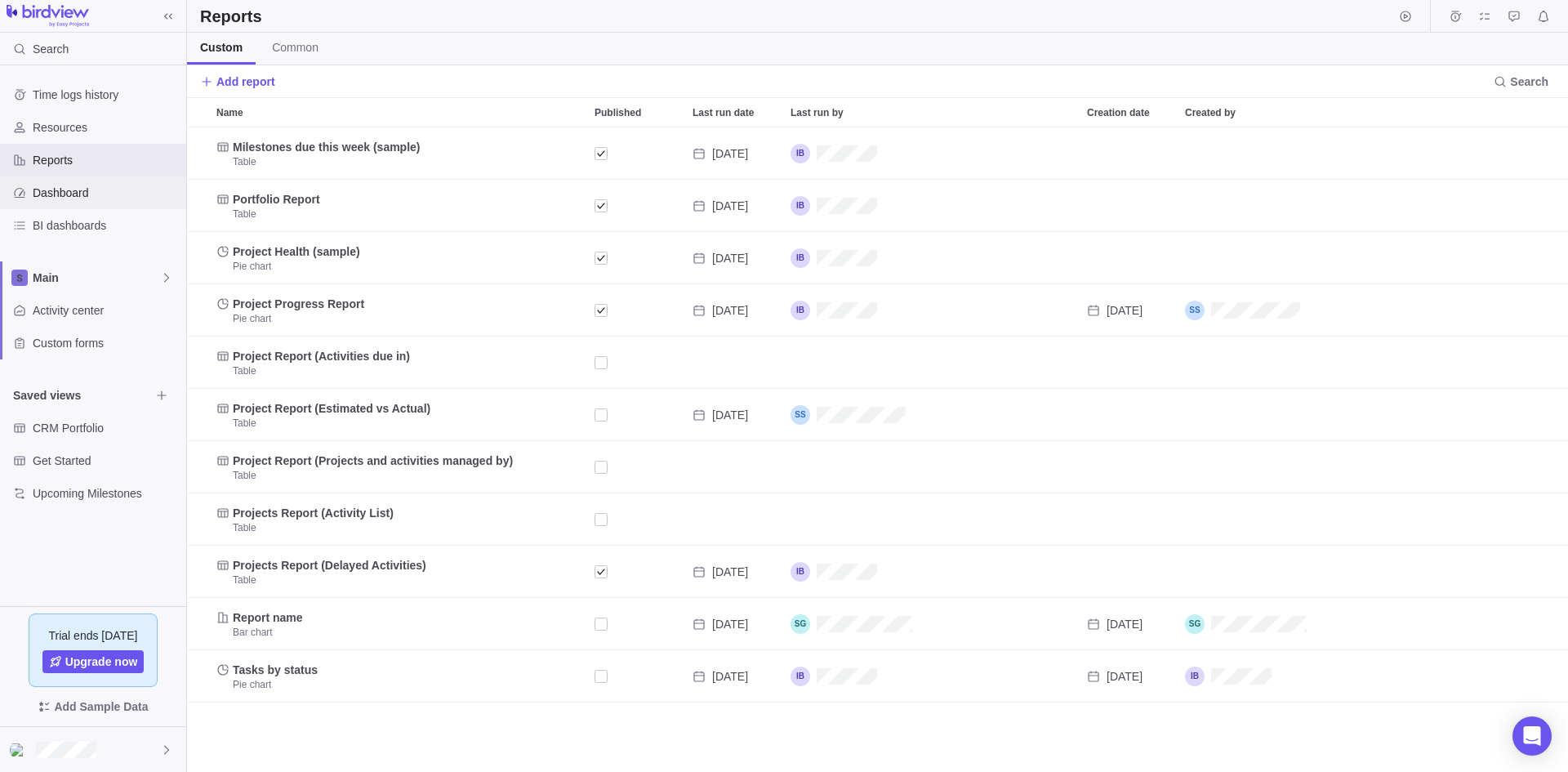
click at [76, 195] on span "Dashboard" at bounding box center [106, 192] width 147 height 17
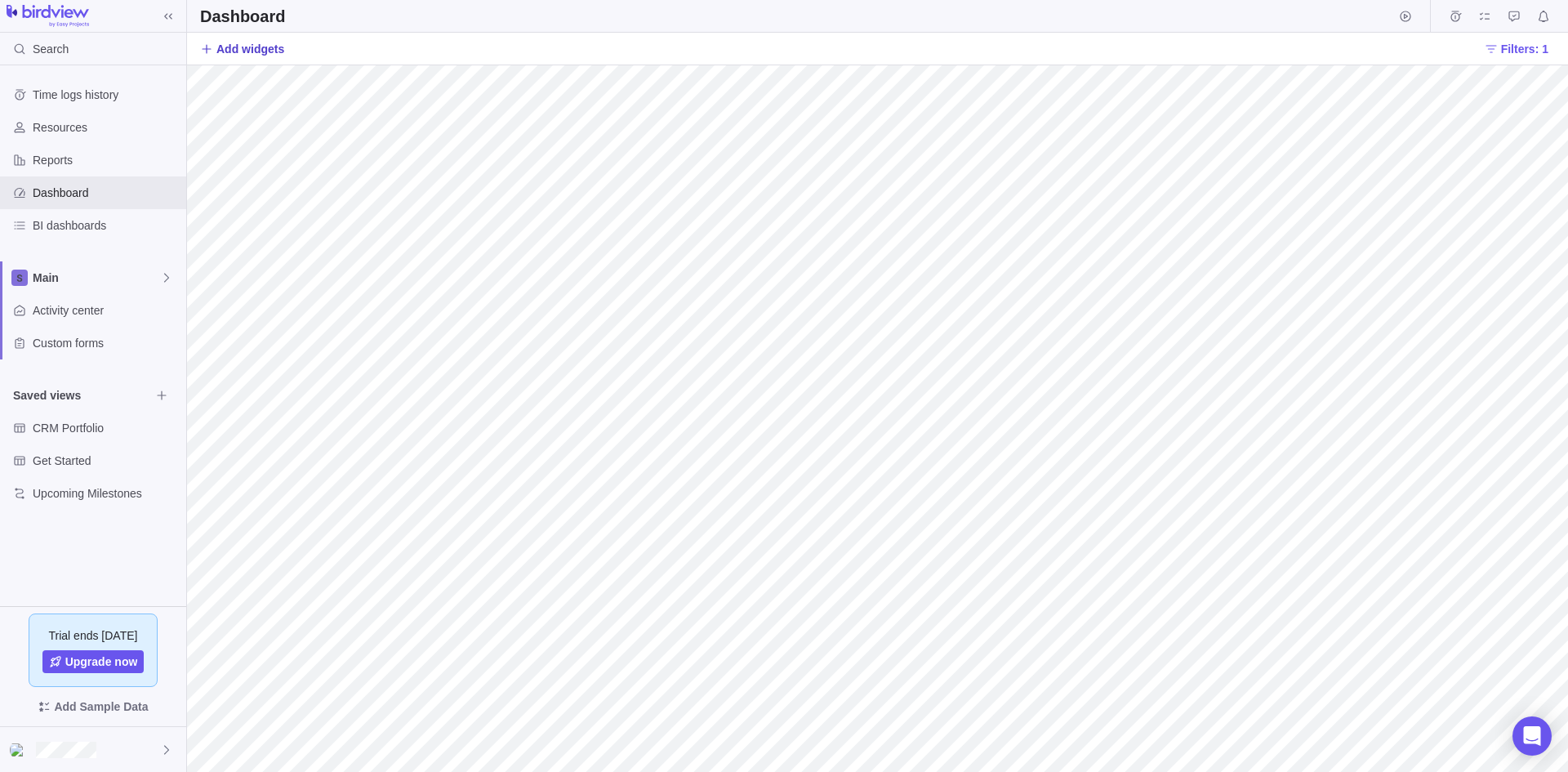
click at [252, 46] on span "Add widgets" at bounding box center [250, 49] width 68 height 17
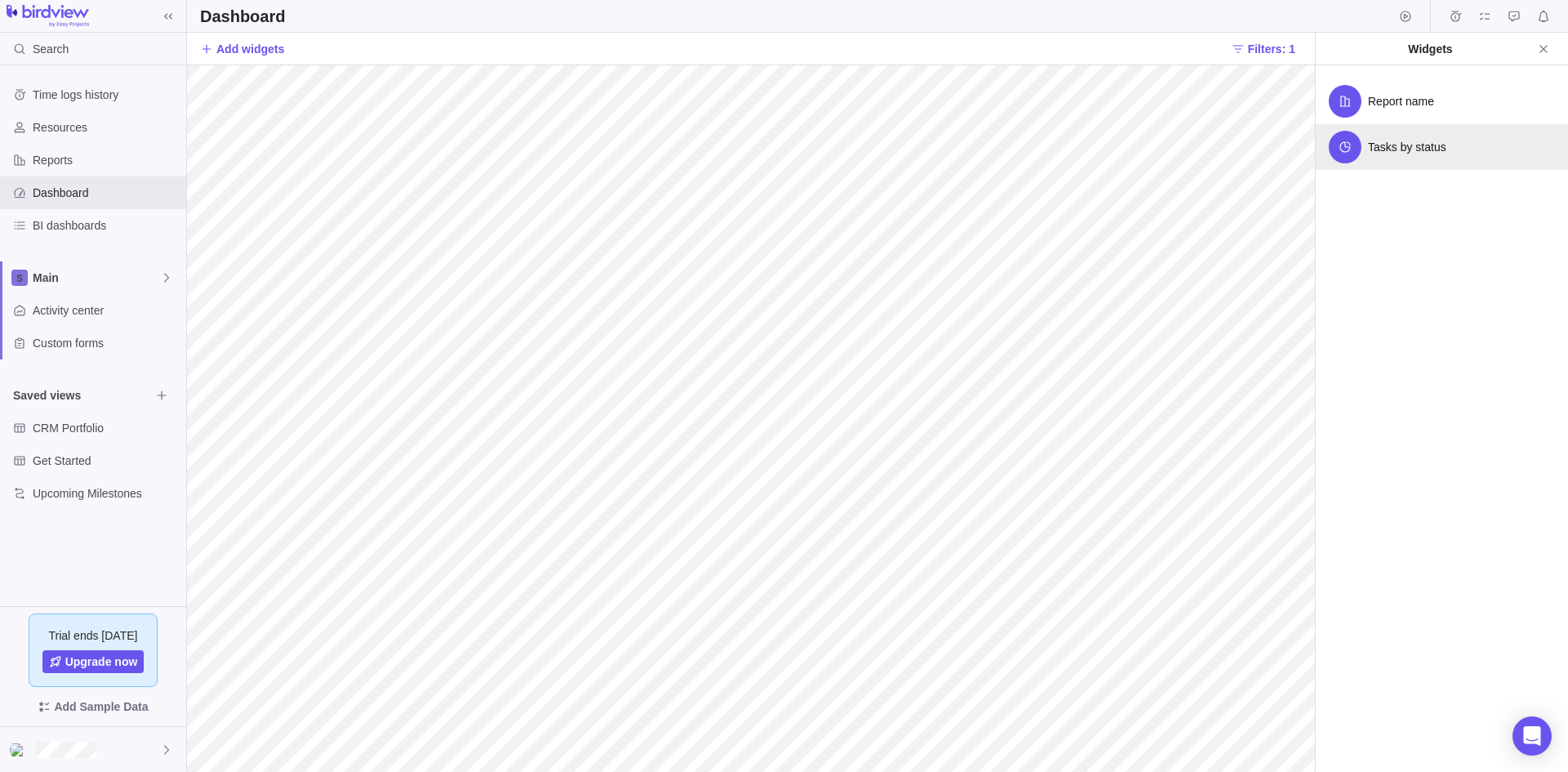
click at [1426, 150] on span "Tasks by status" at bounding box center [1407, 147] width 78 height 17
click at [1267, 51] on span "Filters: 1" at bounding box center [1271, 49] width 47 height 17
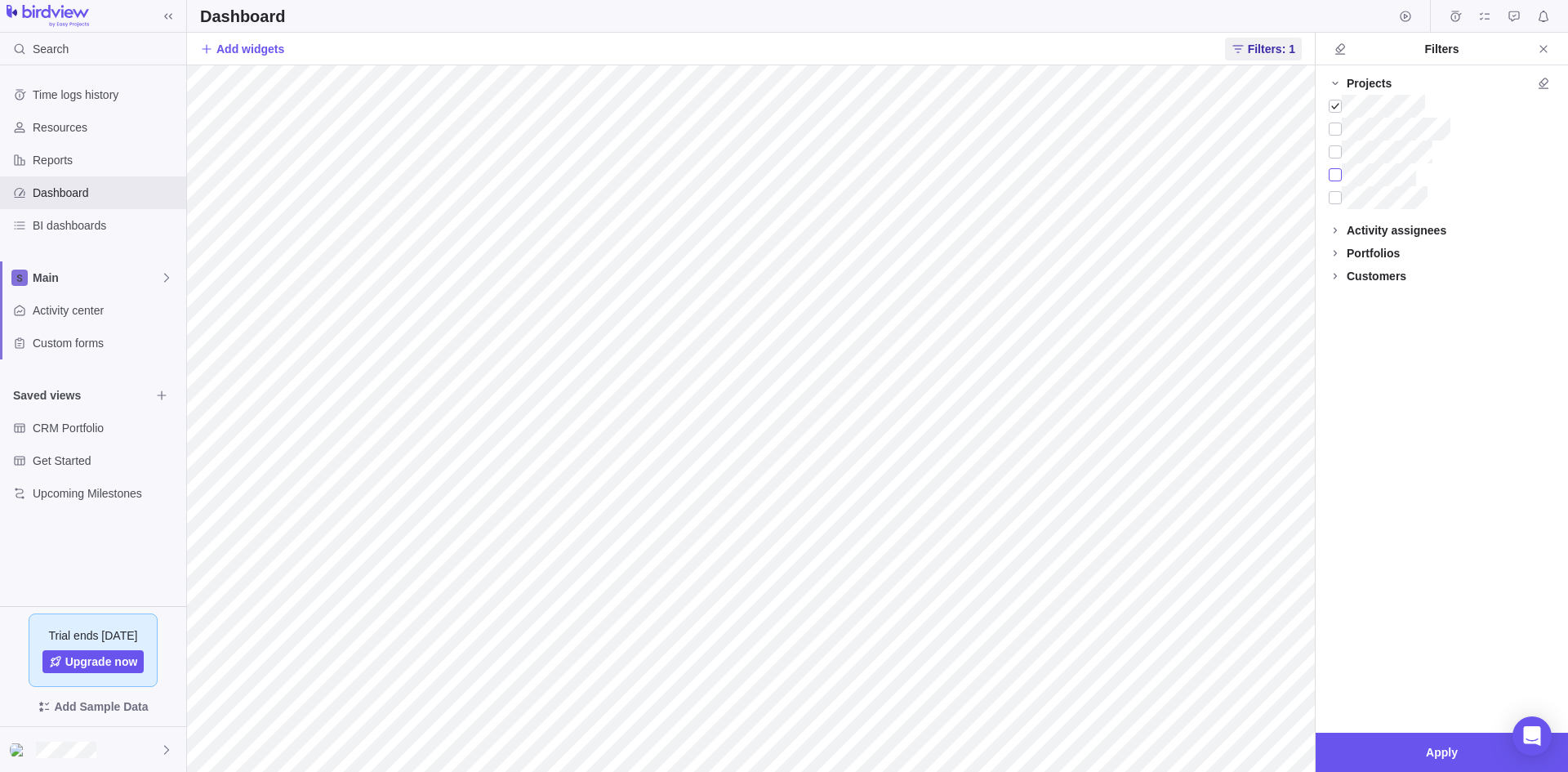
click at [1338, 174] on div at bounding box center [1335, 174] width 13 height 23
click at [1444, 752] on span "Apply" at bounding box center [1442, 752] width 32 height 20
click at [1338, 129] on div at bounding box center [1335, 128] width 13 height 23
click at [1340, 170] on div at bounding box center [1335, 174] width 13 height 23
click at [1442, 748] on span "Apply" at bounding box center [1442, 752] width 32 height 20
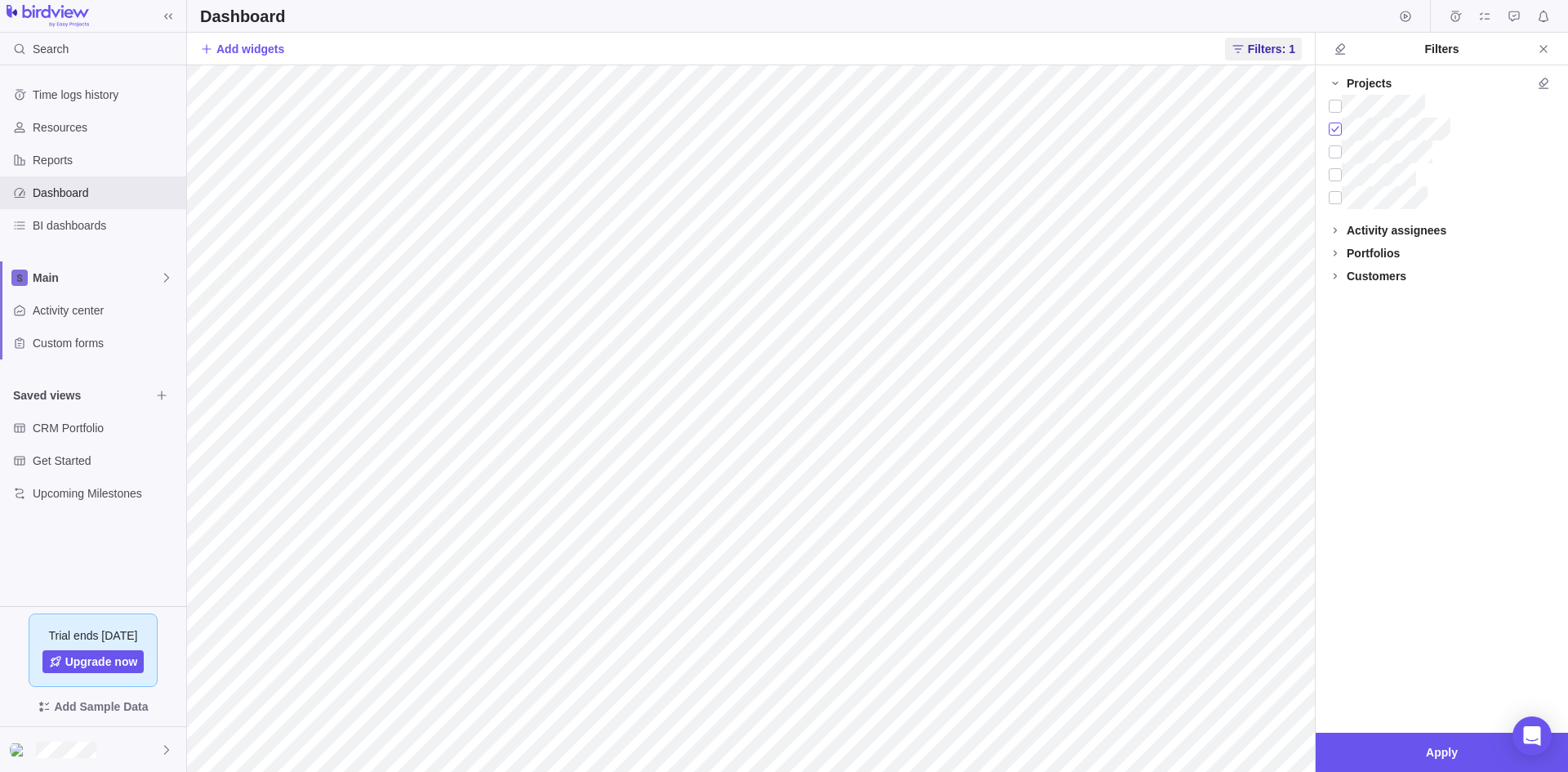
click at [1337, 129] on div at bounding box center [1335, 128] width 13 height 23
click at [1335, 106] on div at bounding box center [1335, 106] width 13 height 23
click at [1442, 753] on span "Apply" at bounding box center [1442, 752] width 32 height 20
click at [54, 152] on span "Reports" at bounding box center [106, 160] width 147 height 17
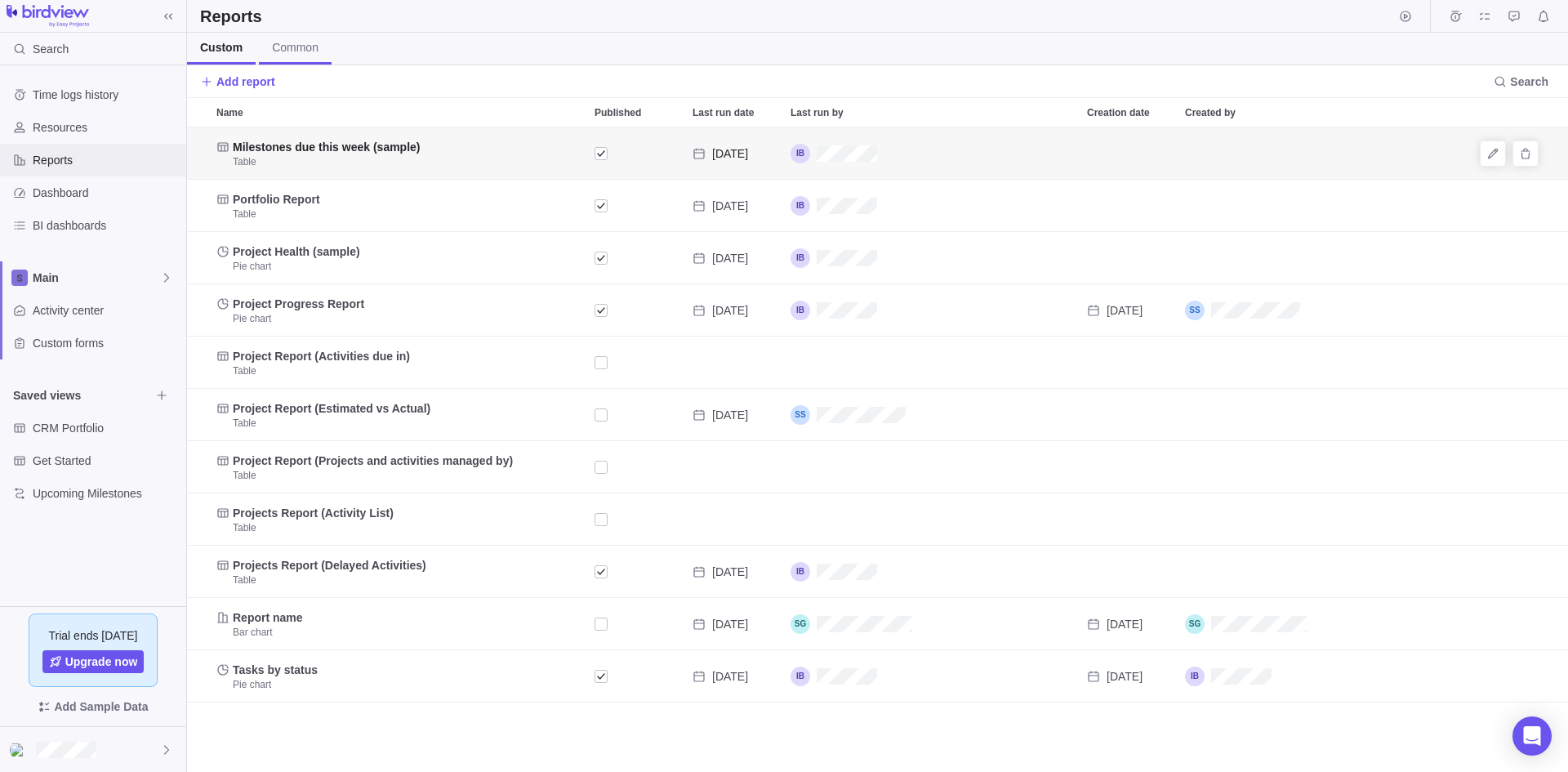
scroll to position [632, 1368]
click at [296, 46] on span "Common" at bounding box center [296, 47] width 47 height 17
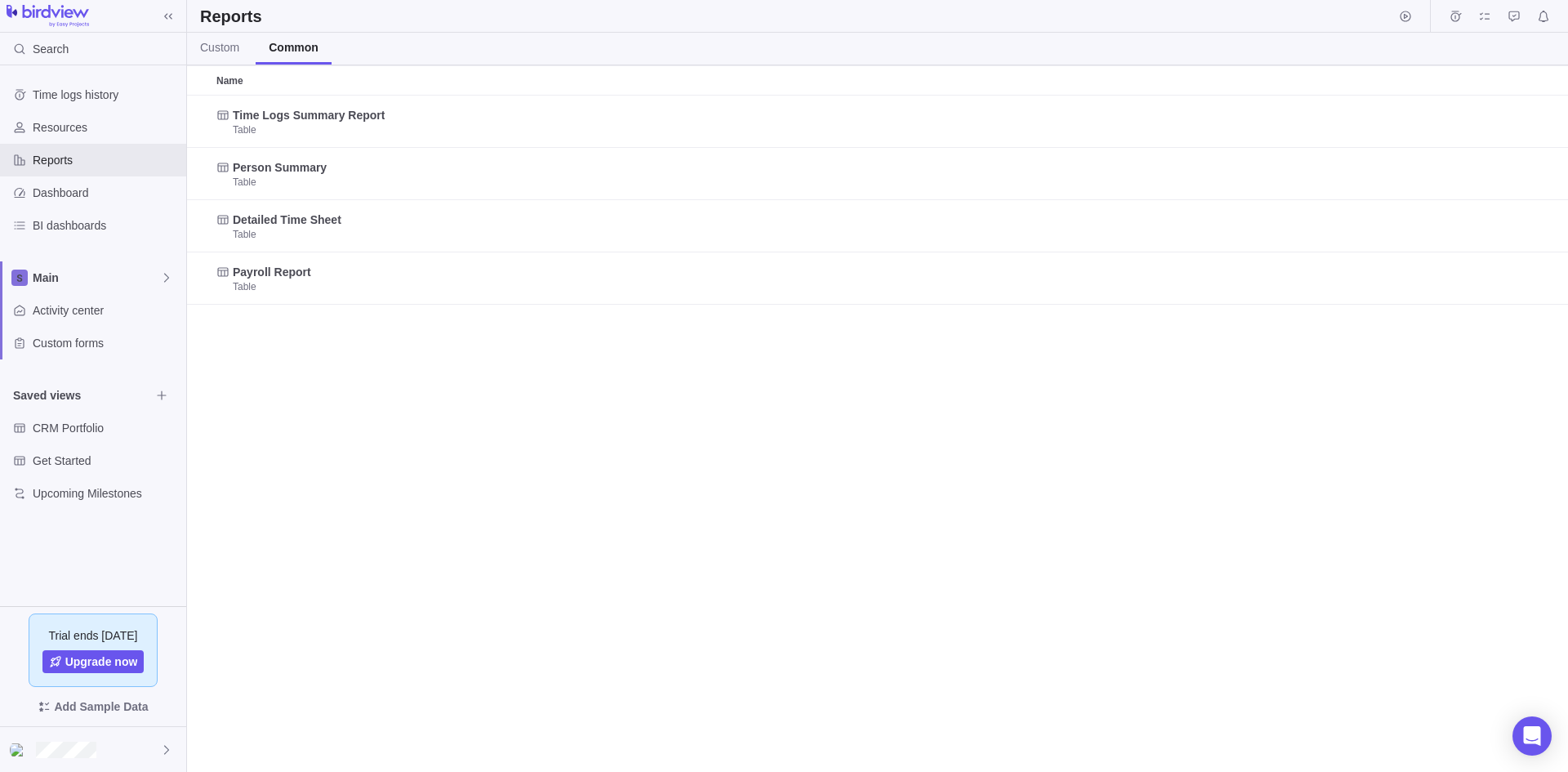
scroll to position [664, 1368]
click at [214, 47] on span "Custom" at bounding box center [219, 47] width 39 height 17
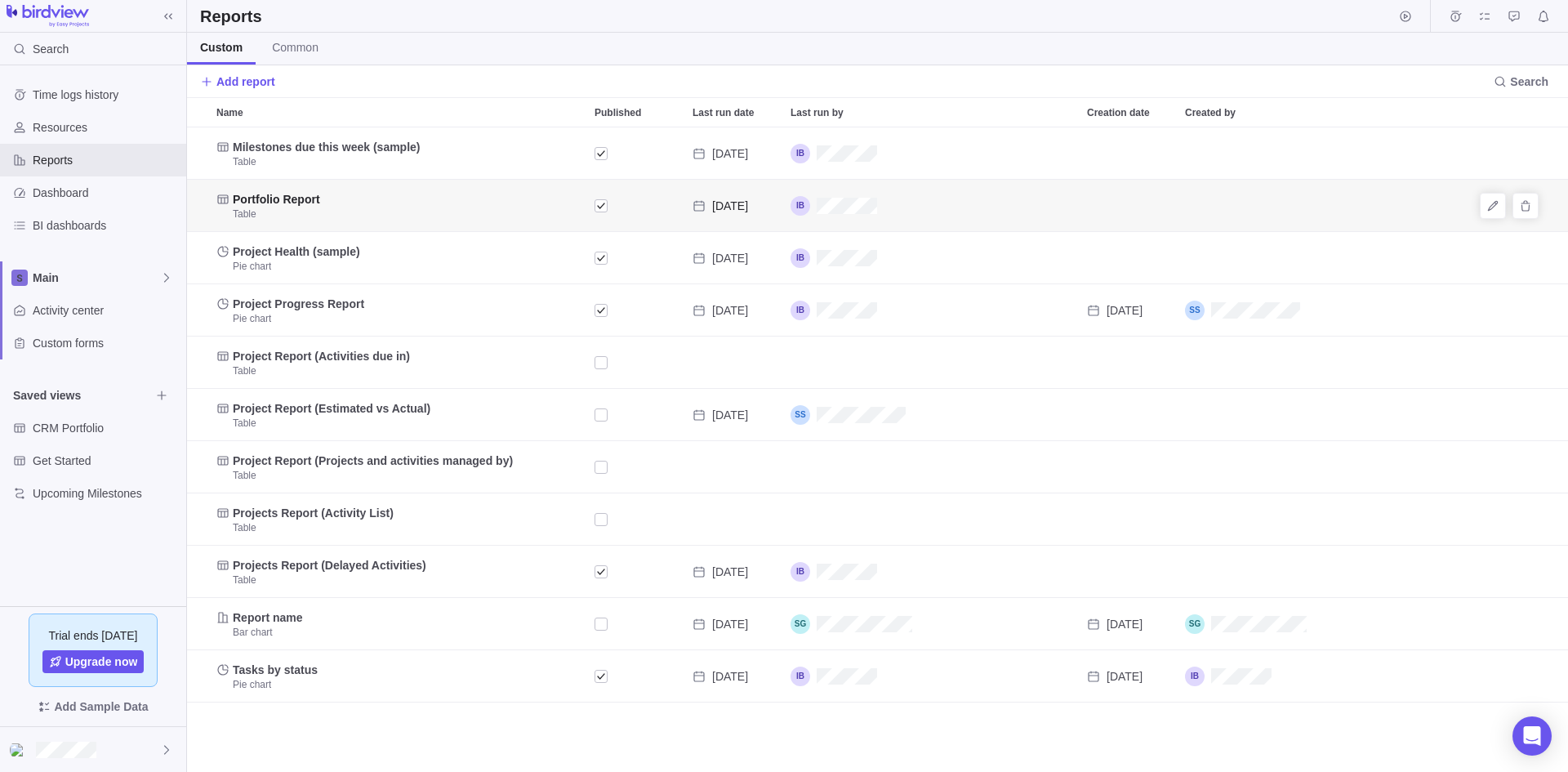
scroll to position [632, 1368]
click at [306, 52] on span "Common" at bounding box center [296, 47] width 47 height 17
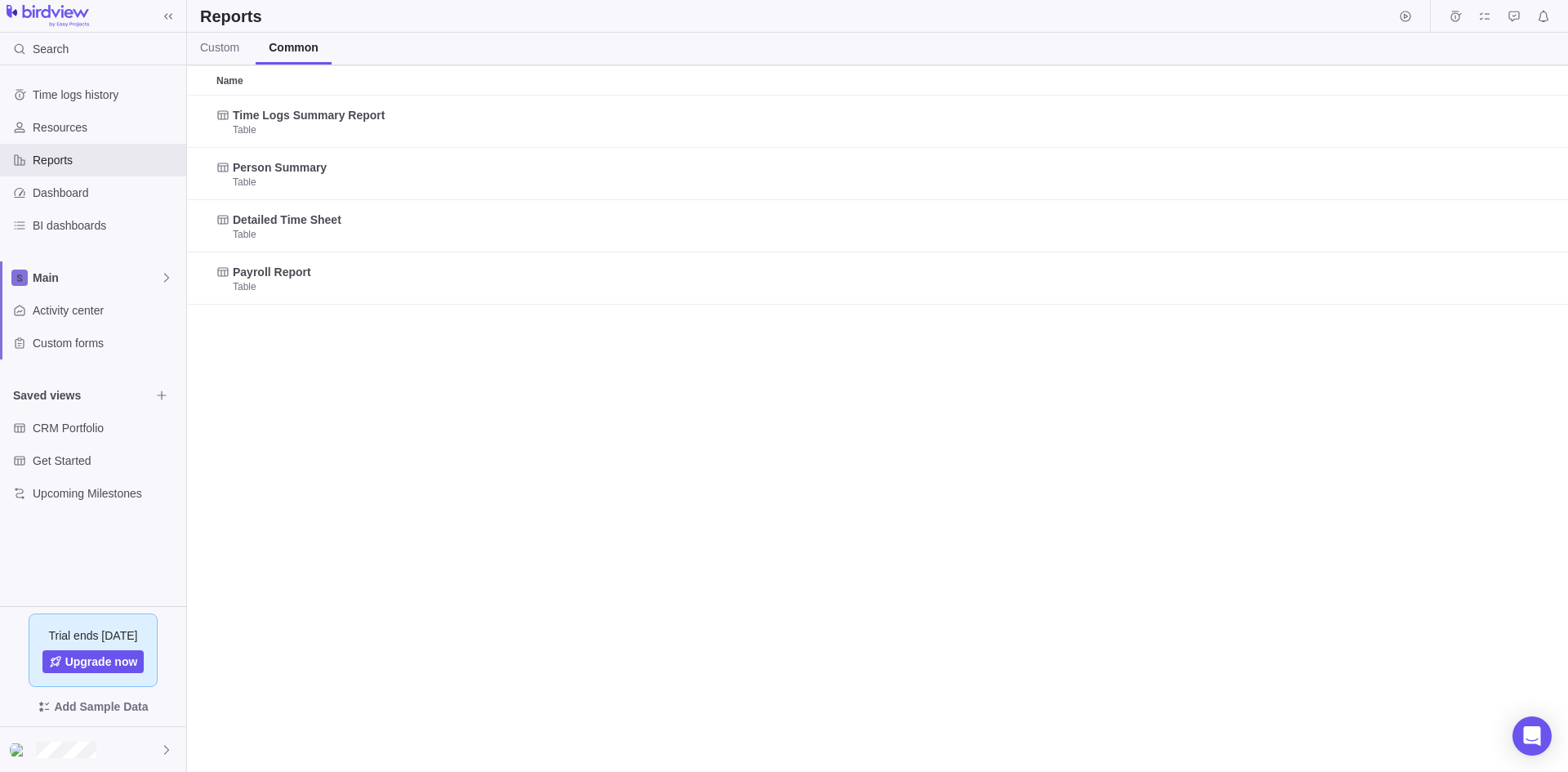
scroll to position [664, 1368]
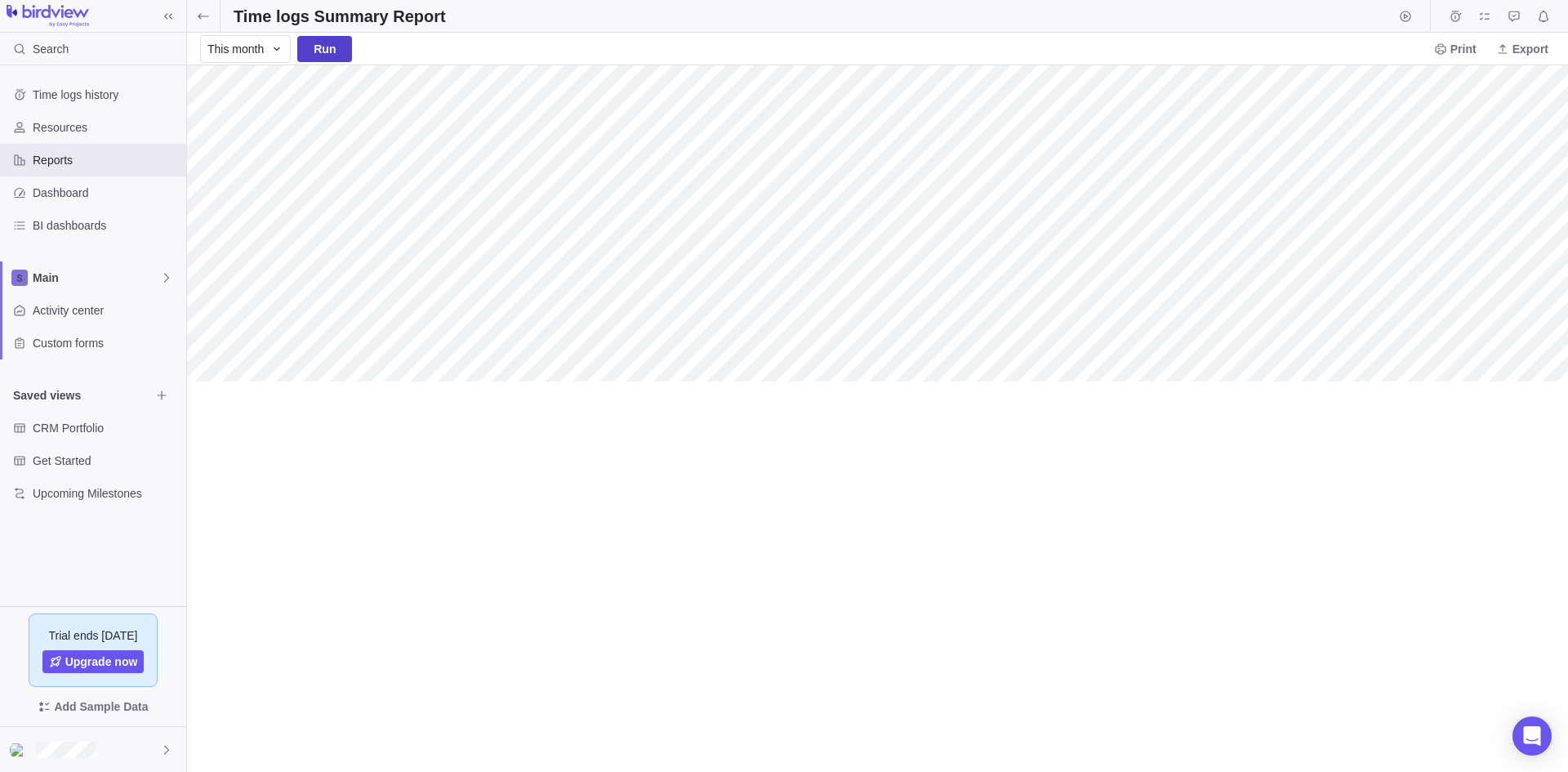
click at [315, 52] on span "Run" at bounding box center [324, 49] width 23 height 20
click at [208, 14] on icon at bounding box center [203, 16] width 13 height 13
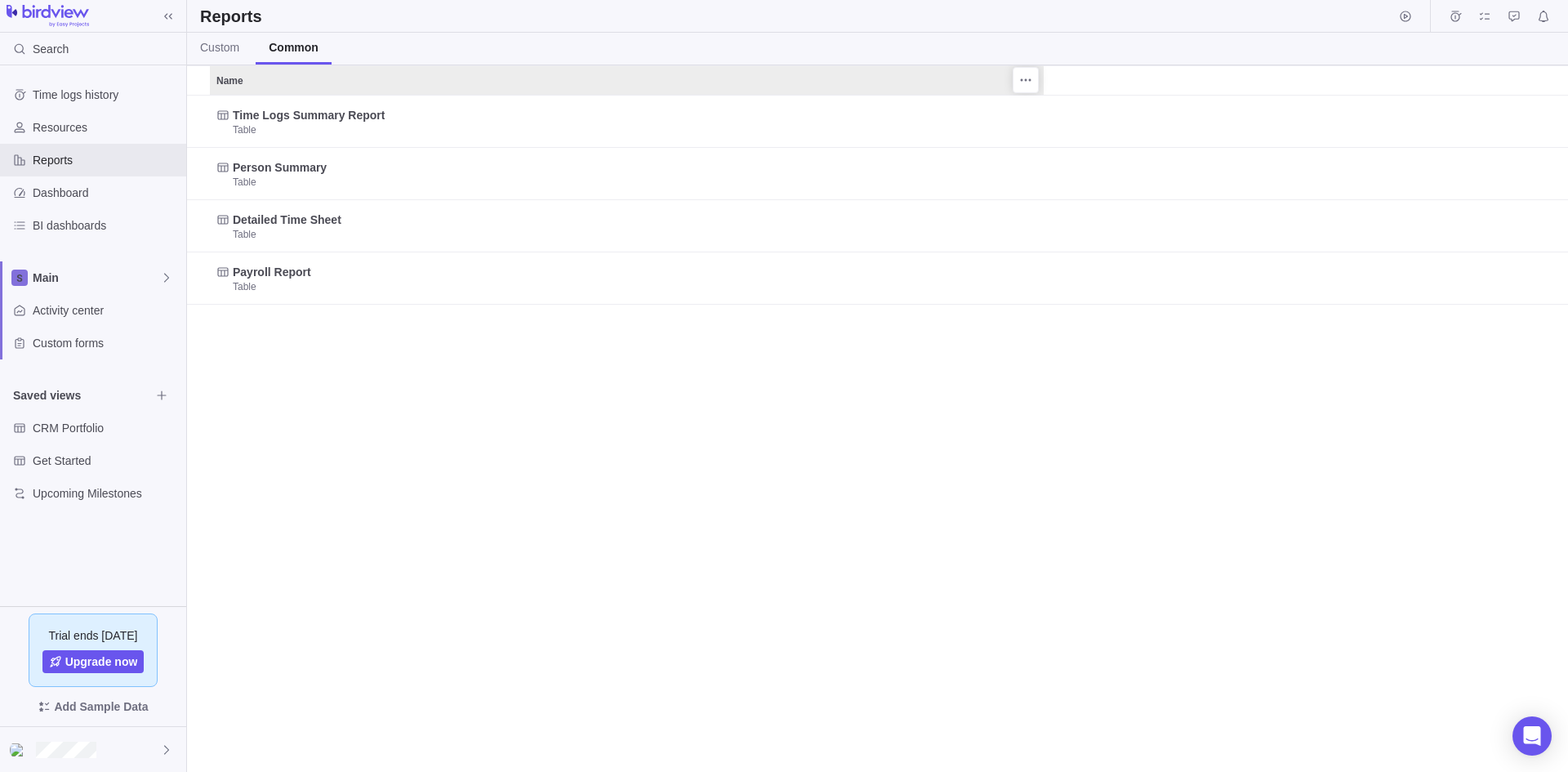
scroll to position [664, 1368]
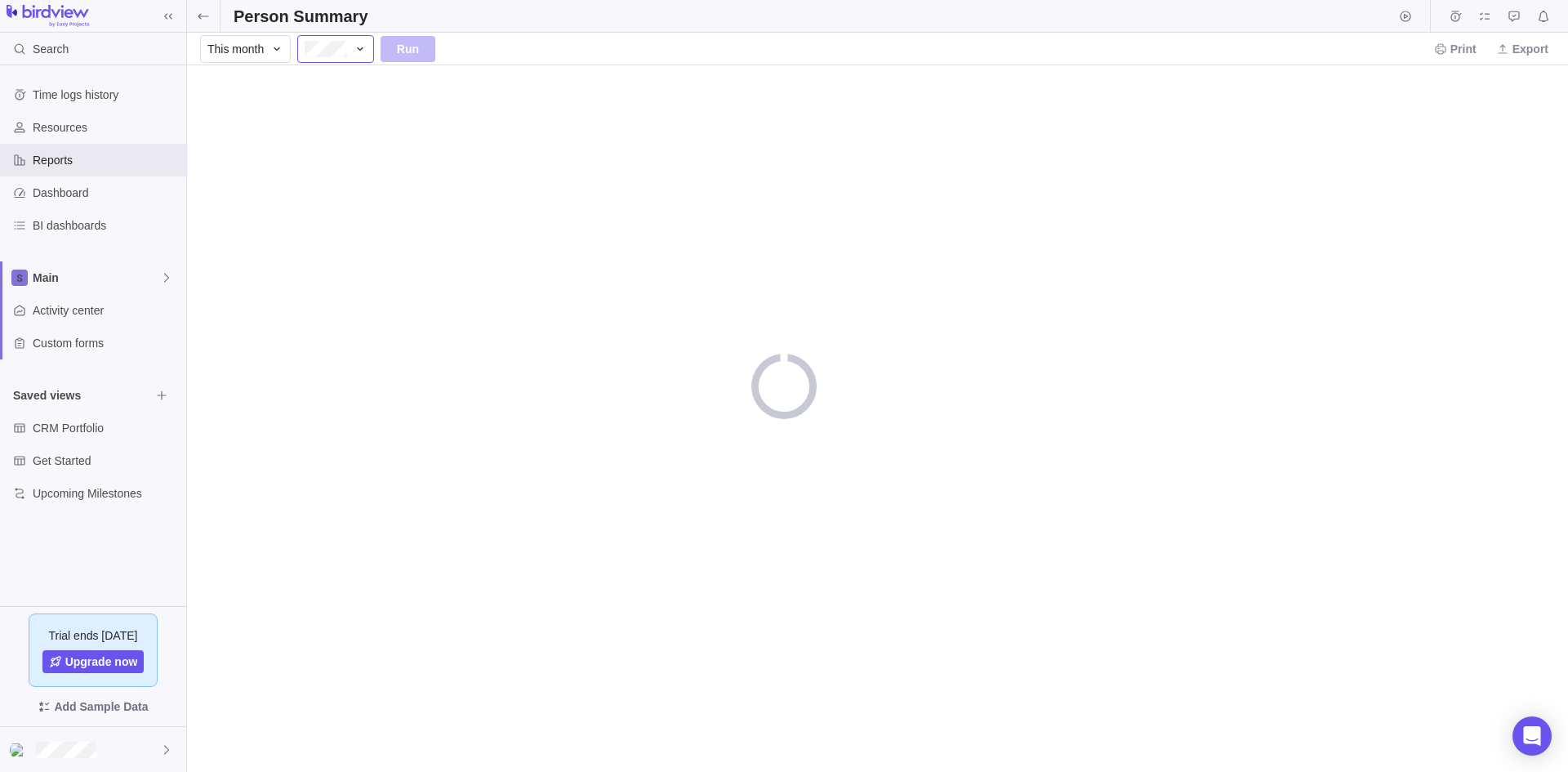
click at [357, 46] on icon at bounding box center [359, 48] width 13 height 13
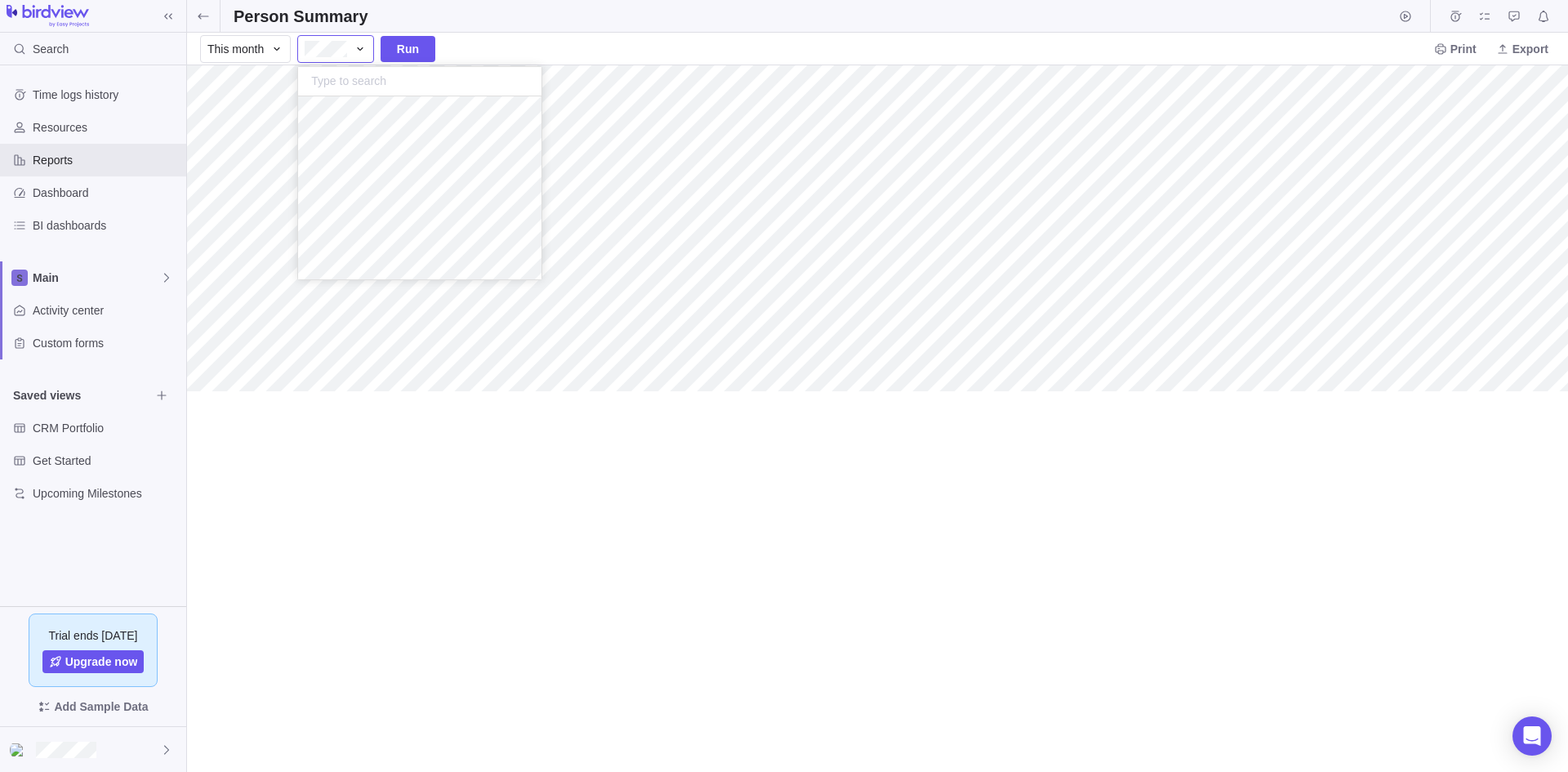
click at [936, 267] on body "Search Time logs history Resources Reports Dashboard BI dashboards Main Activit…" at bounding box center [784, 386] width 1568 height 772
click at [277, 57] on div "This month" at bounding box center [245, 49] width 91 height 27
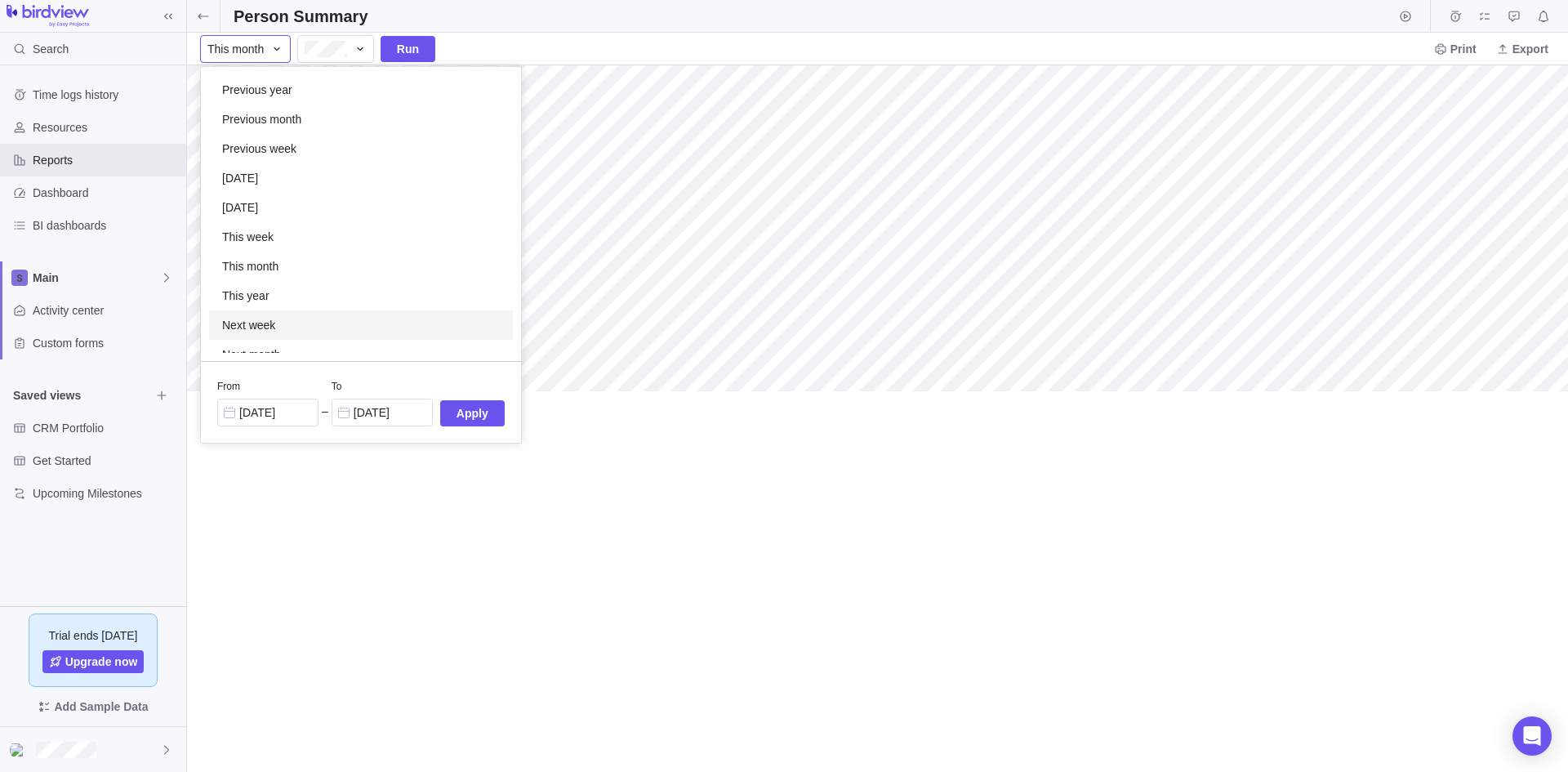
click at [995, 399] on body "Search Time logs history Resources Reports Dashboard BI dashboards Main Activit…" at bounding box center [784, 386] width 1568 height 772
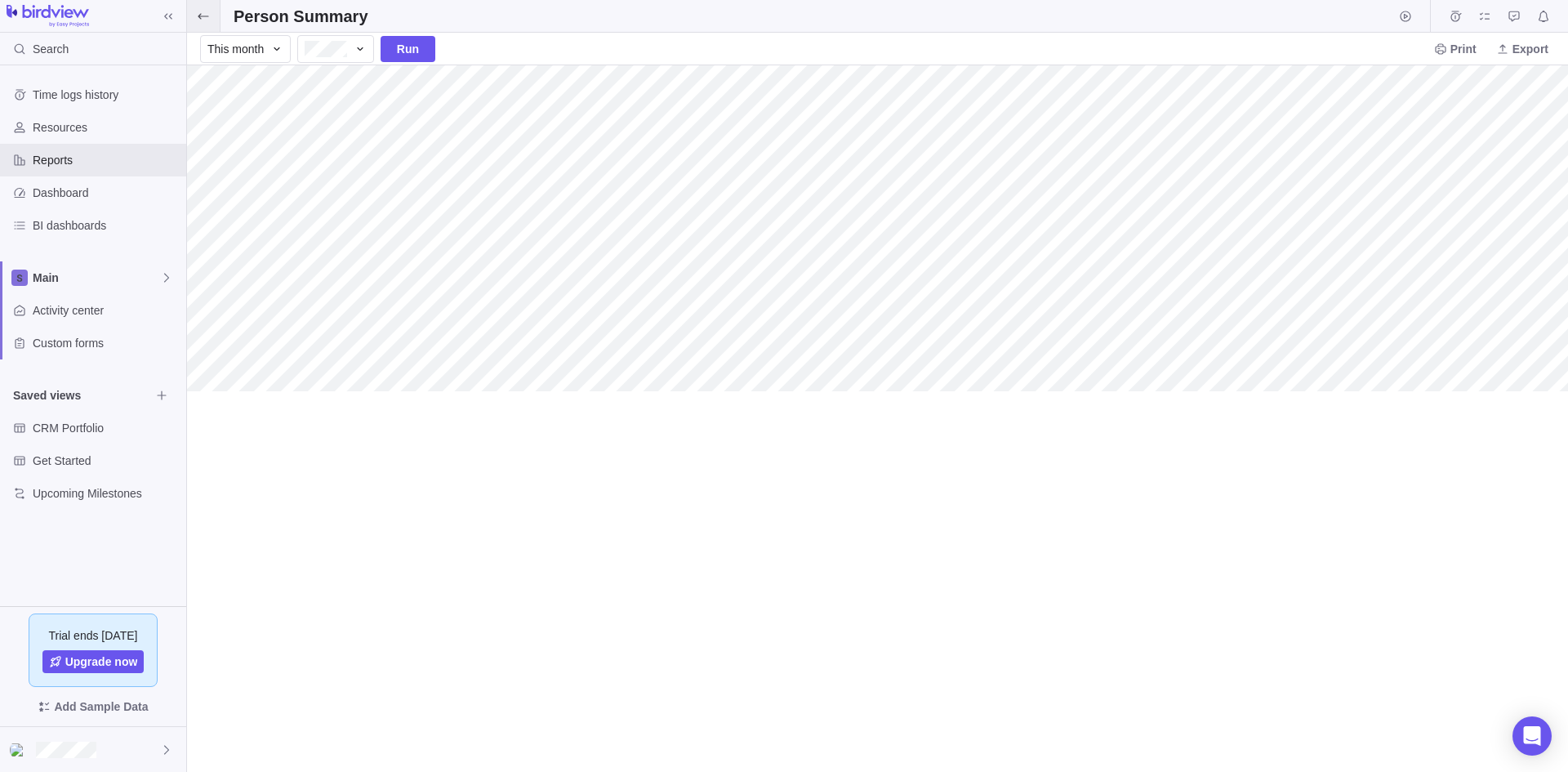
click at [205, 13] on icon at bounding box center [203, 16] width 13 height 13
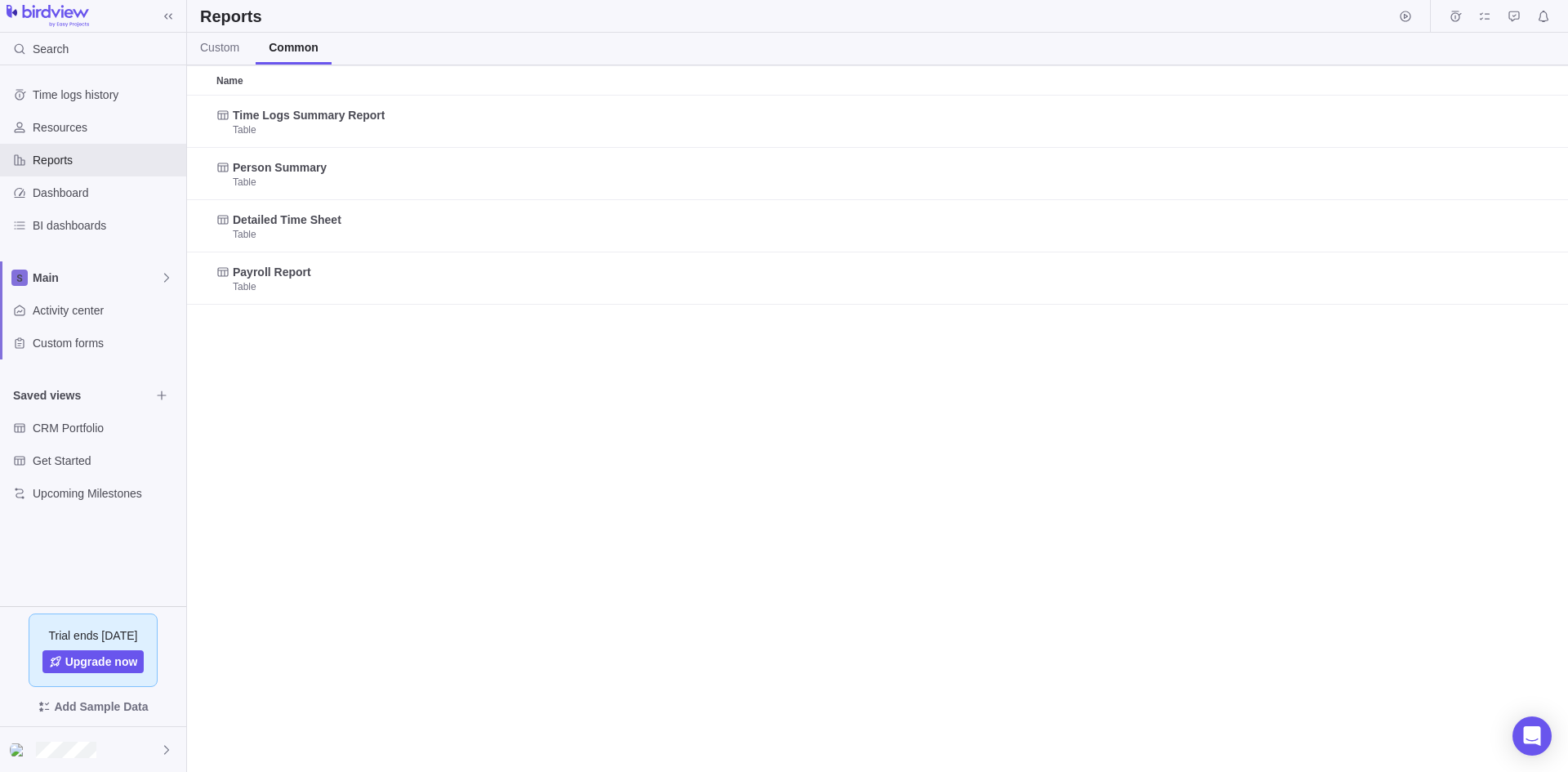
scroll to position [664, 1368]
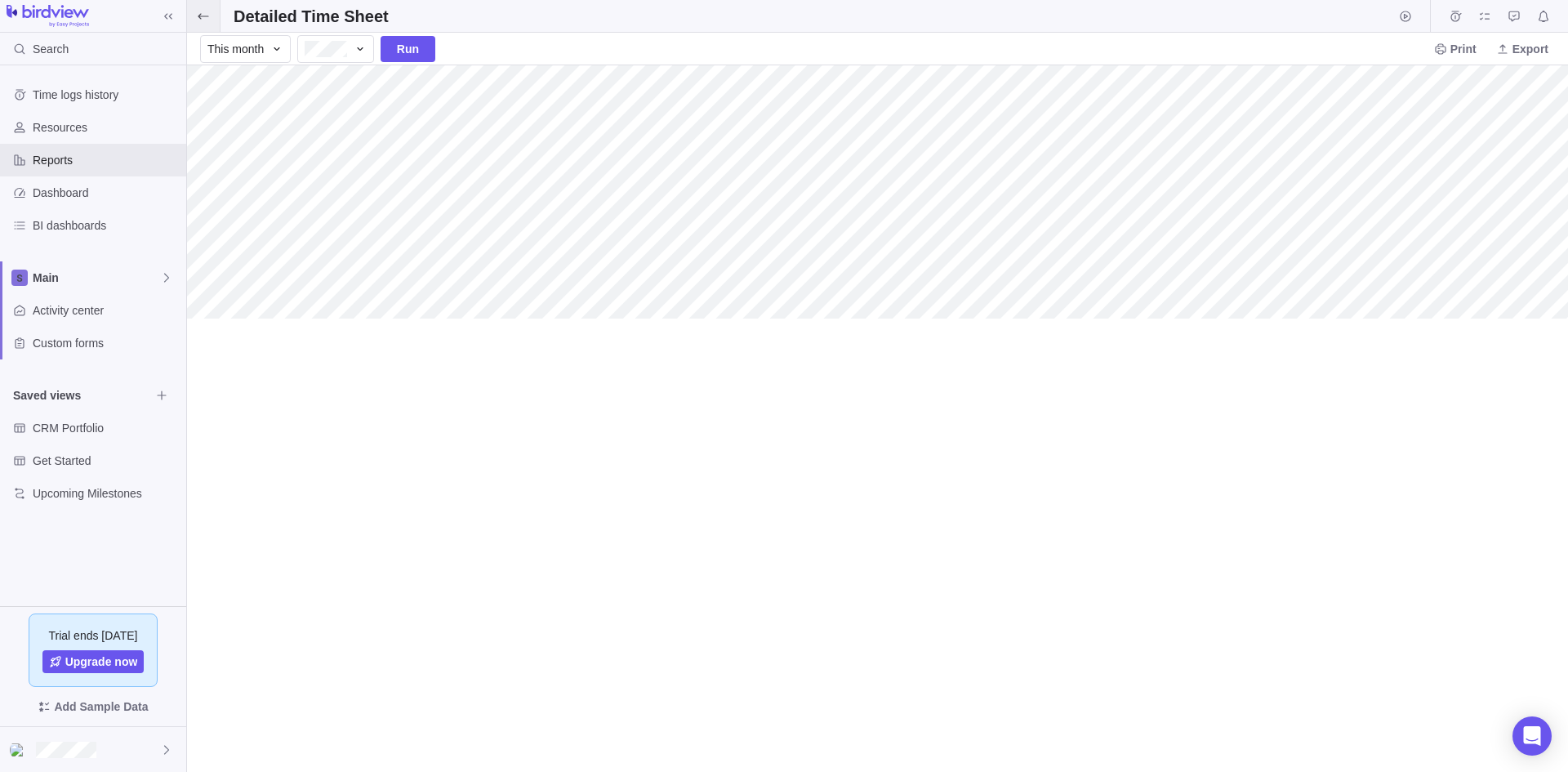
click at [202, 12] on icon at bounding box center [203, 16] width 13 height 13
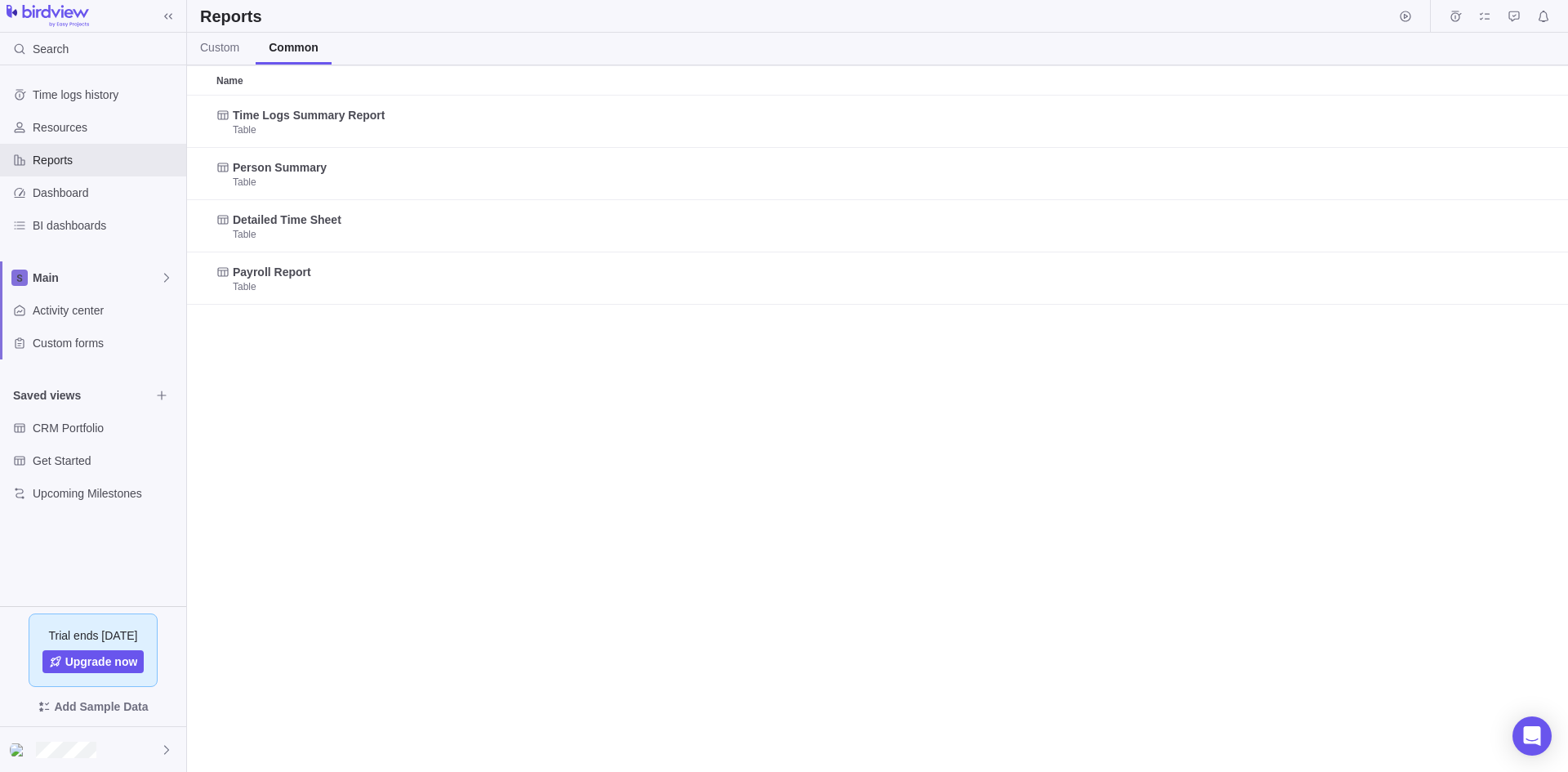
scroll to position [664, 1368]
click at [214, 47] on span "Custom" at bounding box center [219, 47] width 39 height 17
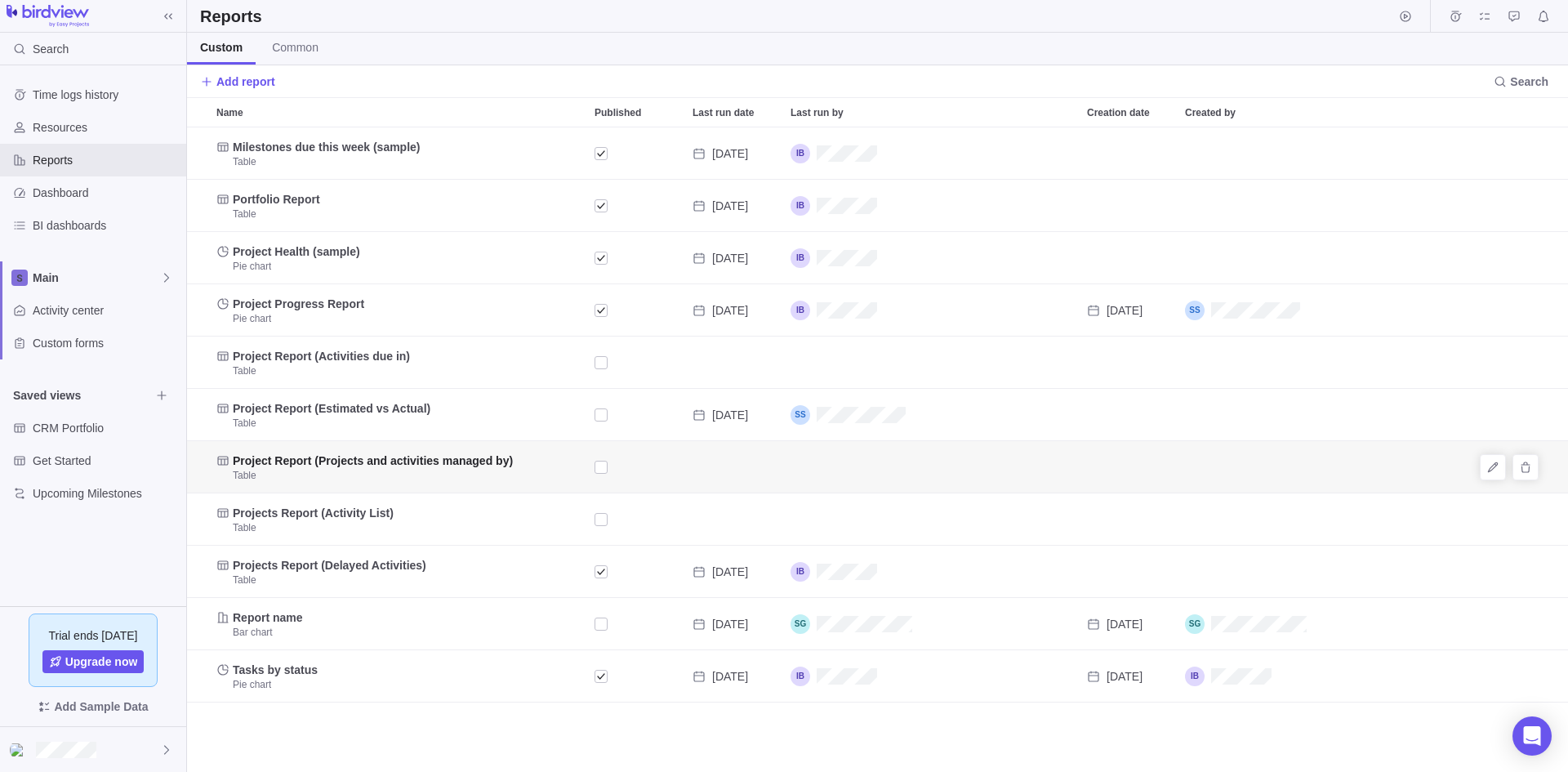
scroll to position [632, 1368]
click at [69, 122] on span "Resources" at bounding box center [106, 127] width 147 height 17
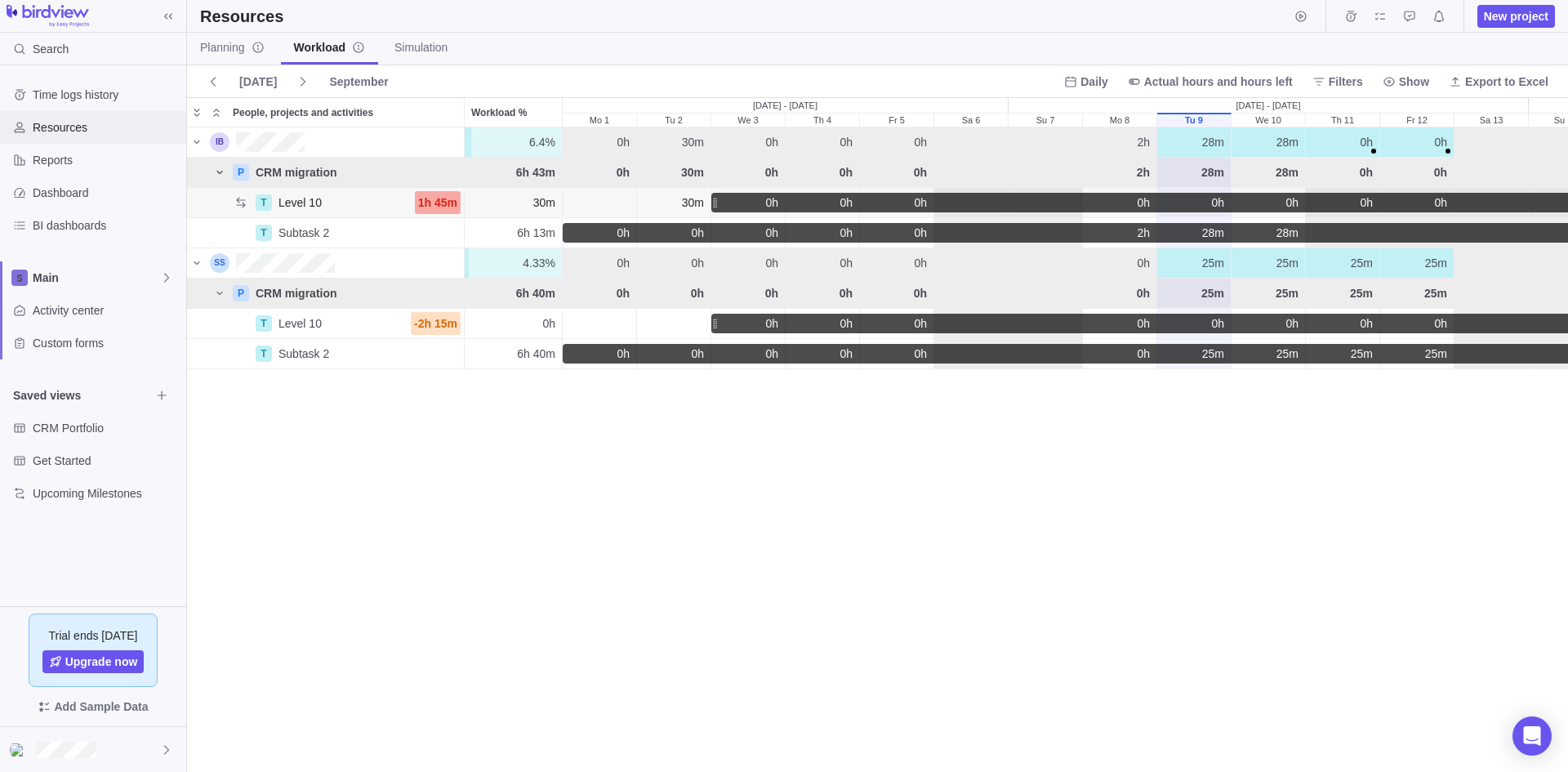
scroll to position [631, 1368]
click at [195, 141] on icon "People, projects and activities" at bounding box center [197, 141] width 6 height 3
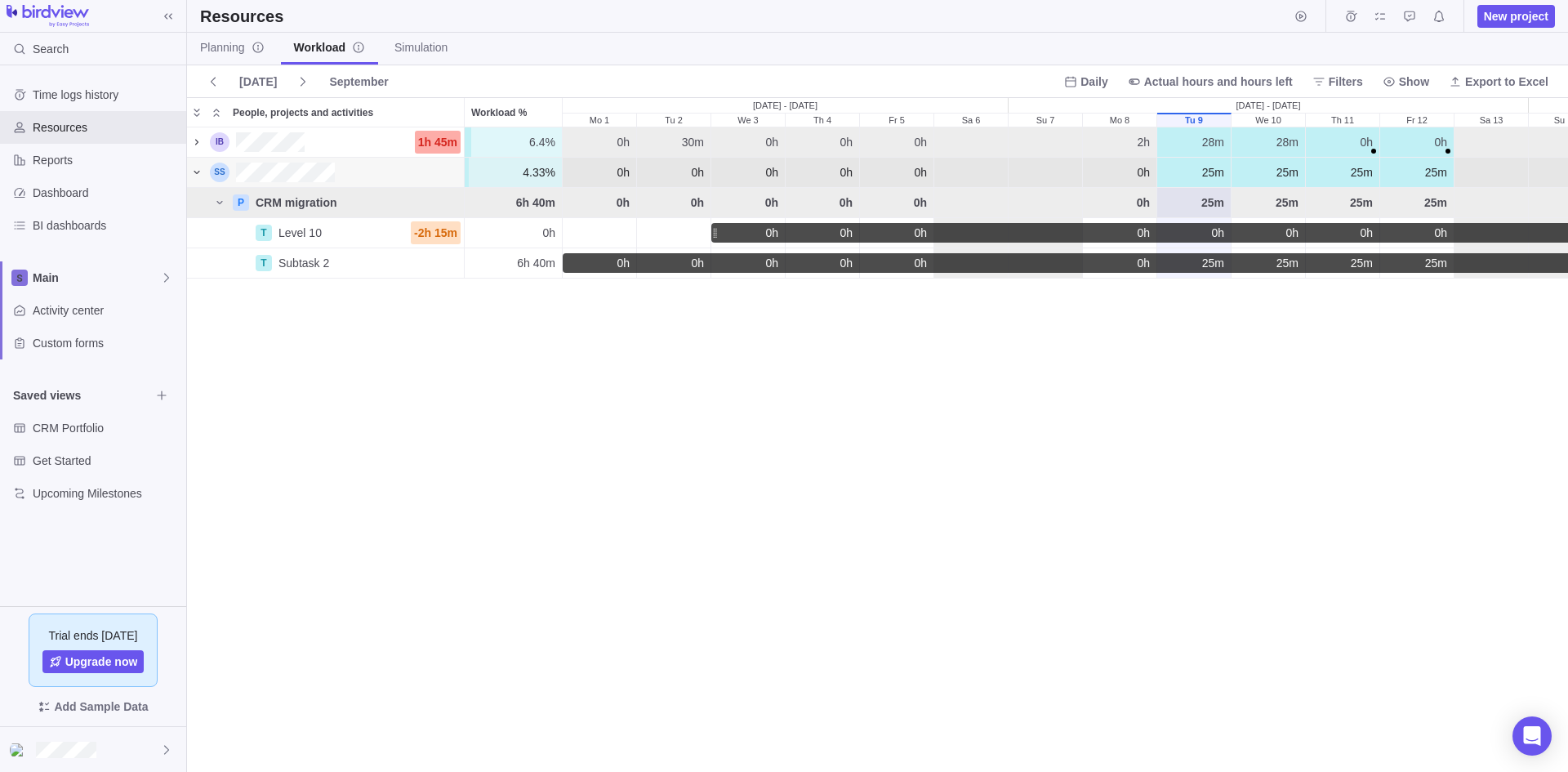
click at [194, 172] on icon "People, projects and activities" at bounding box center [196, 171] width 13 height 13
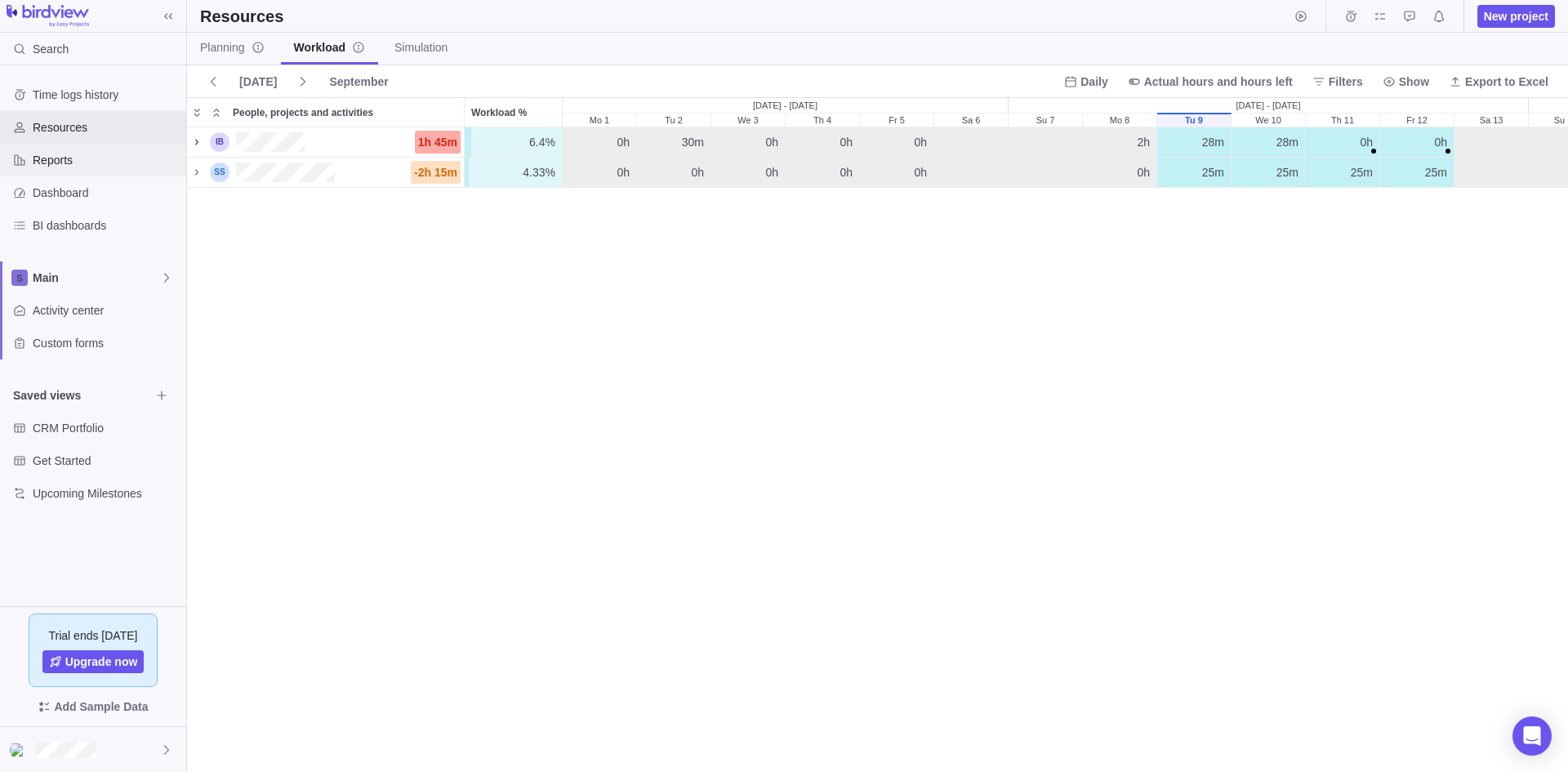
click at [74, 162] on span "Reports" at bounding box center [106, 160] width 147 height 17
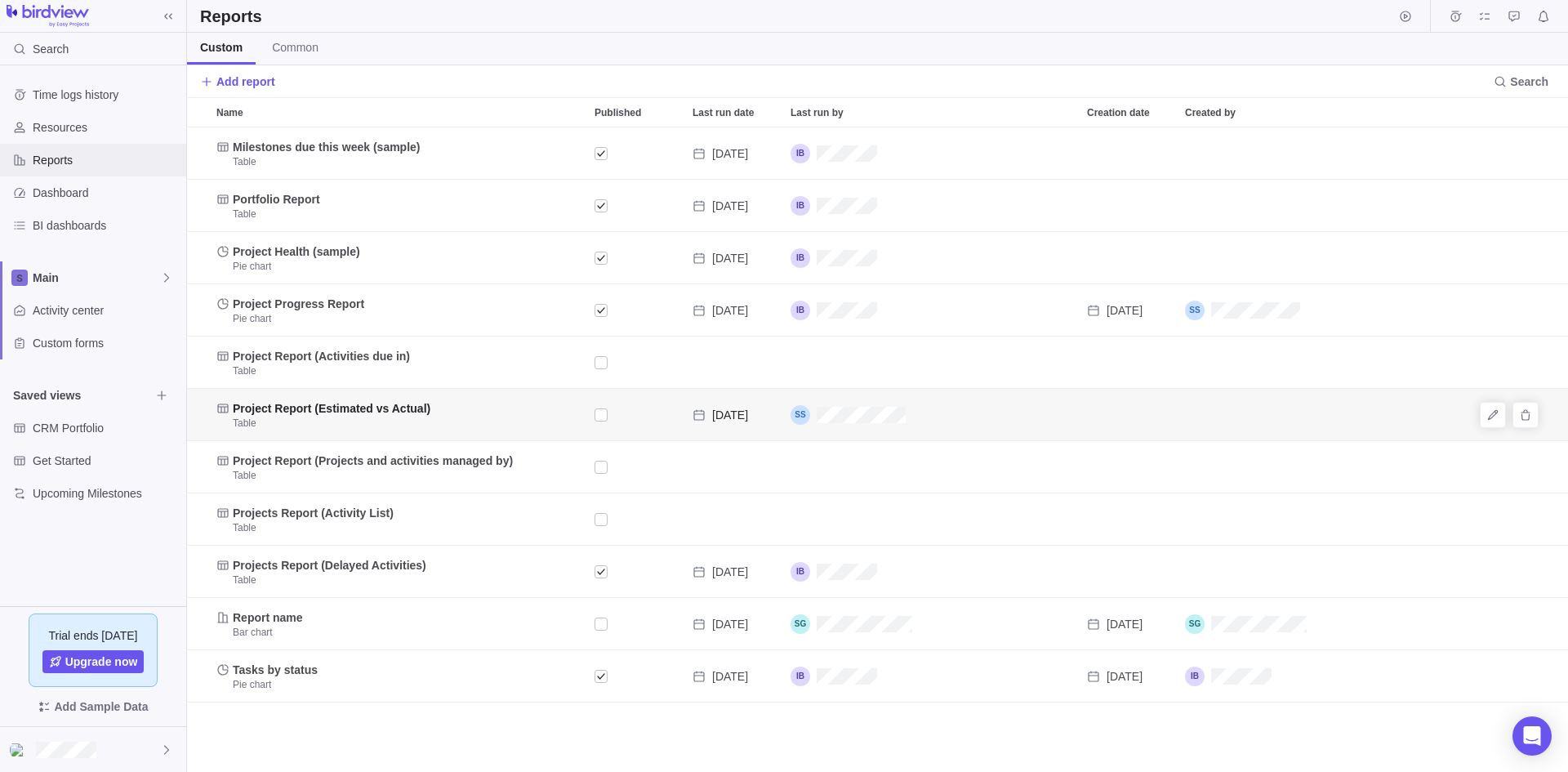
scroll to position [632, 1368]
click at [80, 196] on span "Dashboard" at bounding box center [106, 192] width 147 height 17
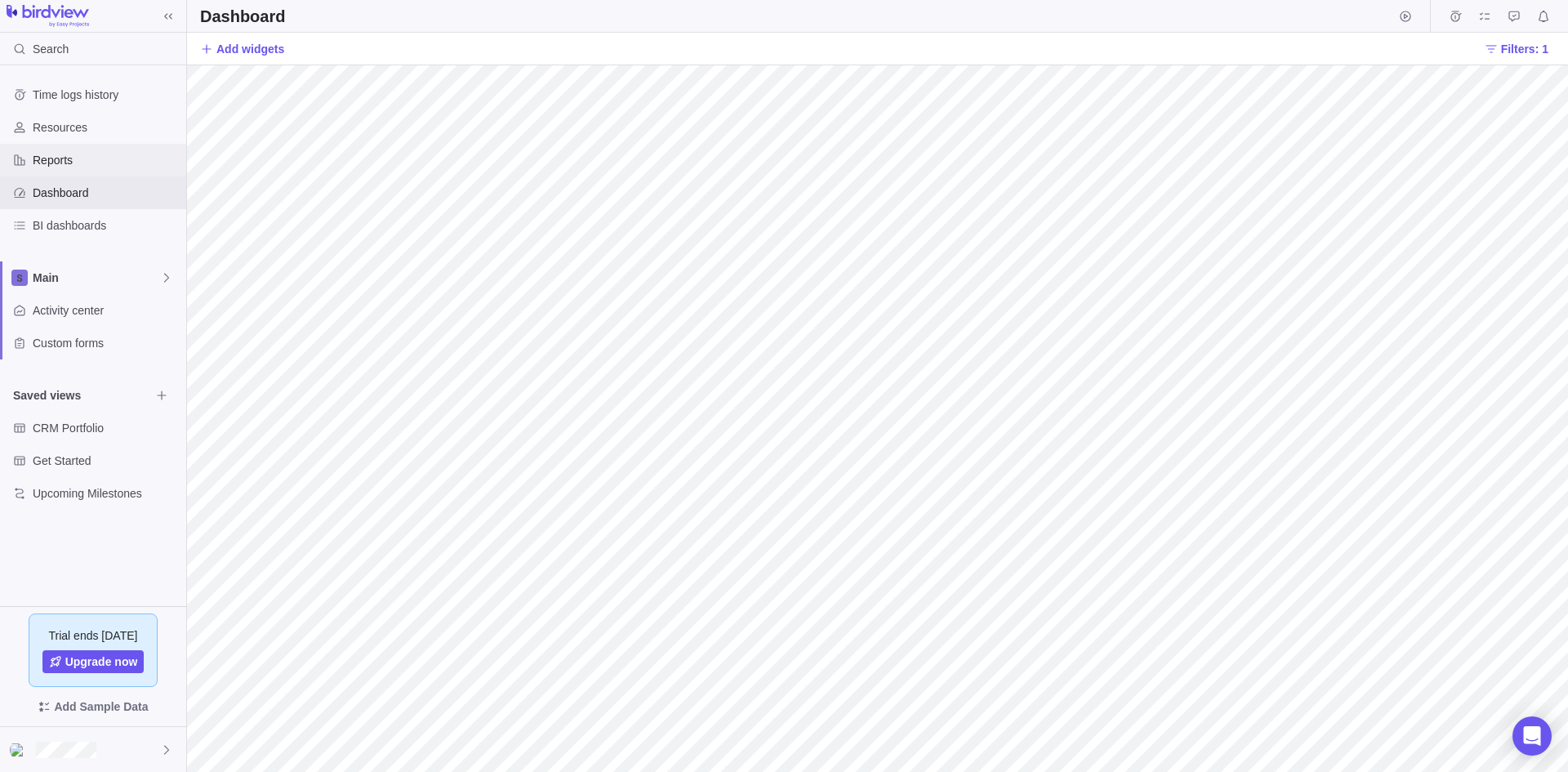
click at [50, 156] on span "Reports" at bounding box center [106, 160] width 147 height 17
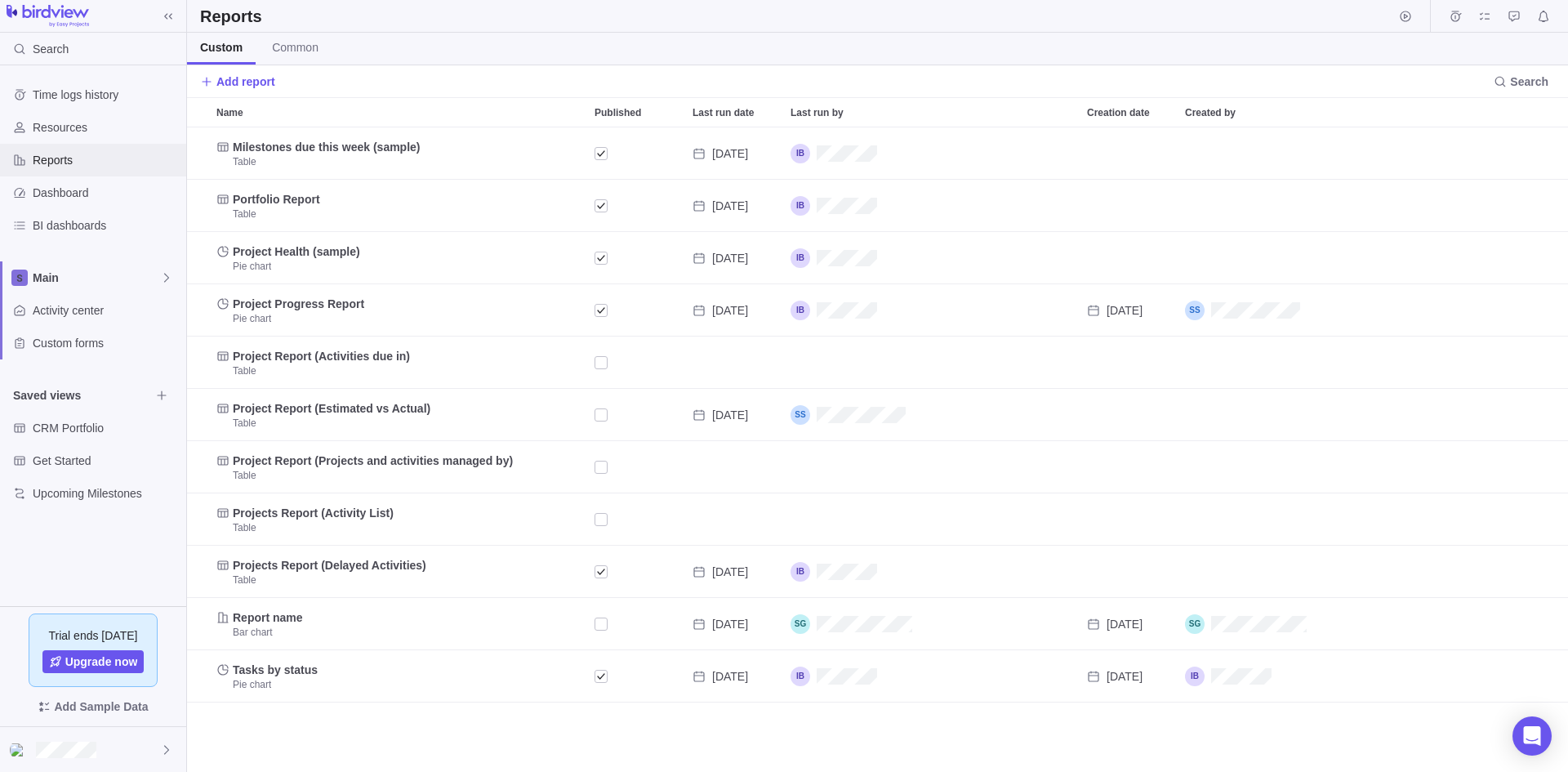
scroll to position [632, 1368]
click at [71, 190] on span "Dashboard" at bounding box center [106, 192] width 147 height 17
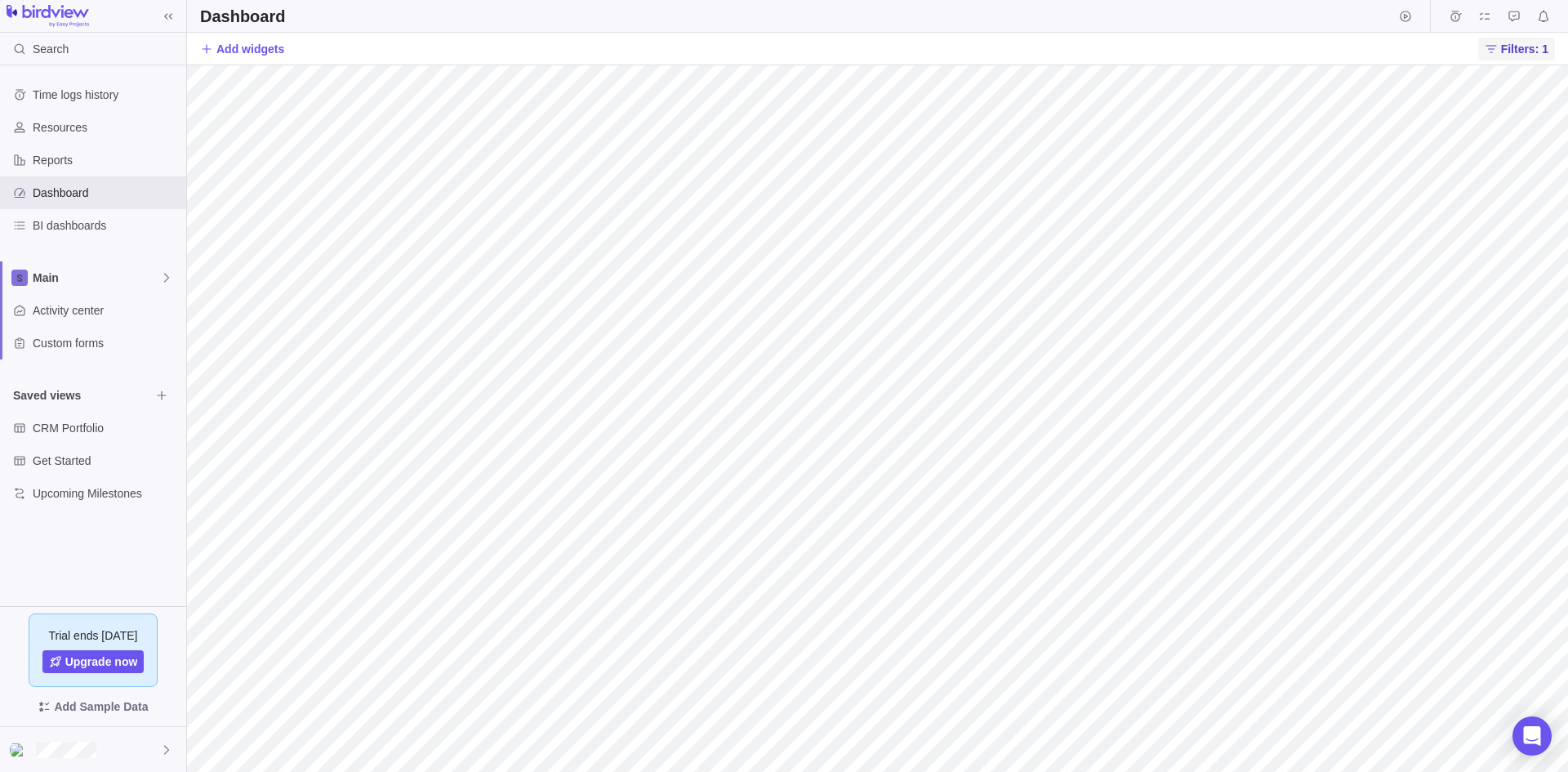
click at [1515, 48] on span "Filters: 1" at bounding box center [1524, 49] width 47 height 17
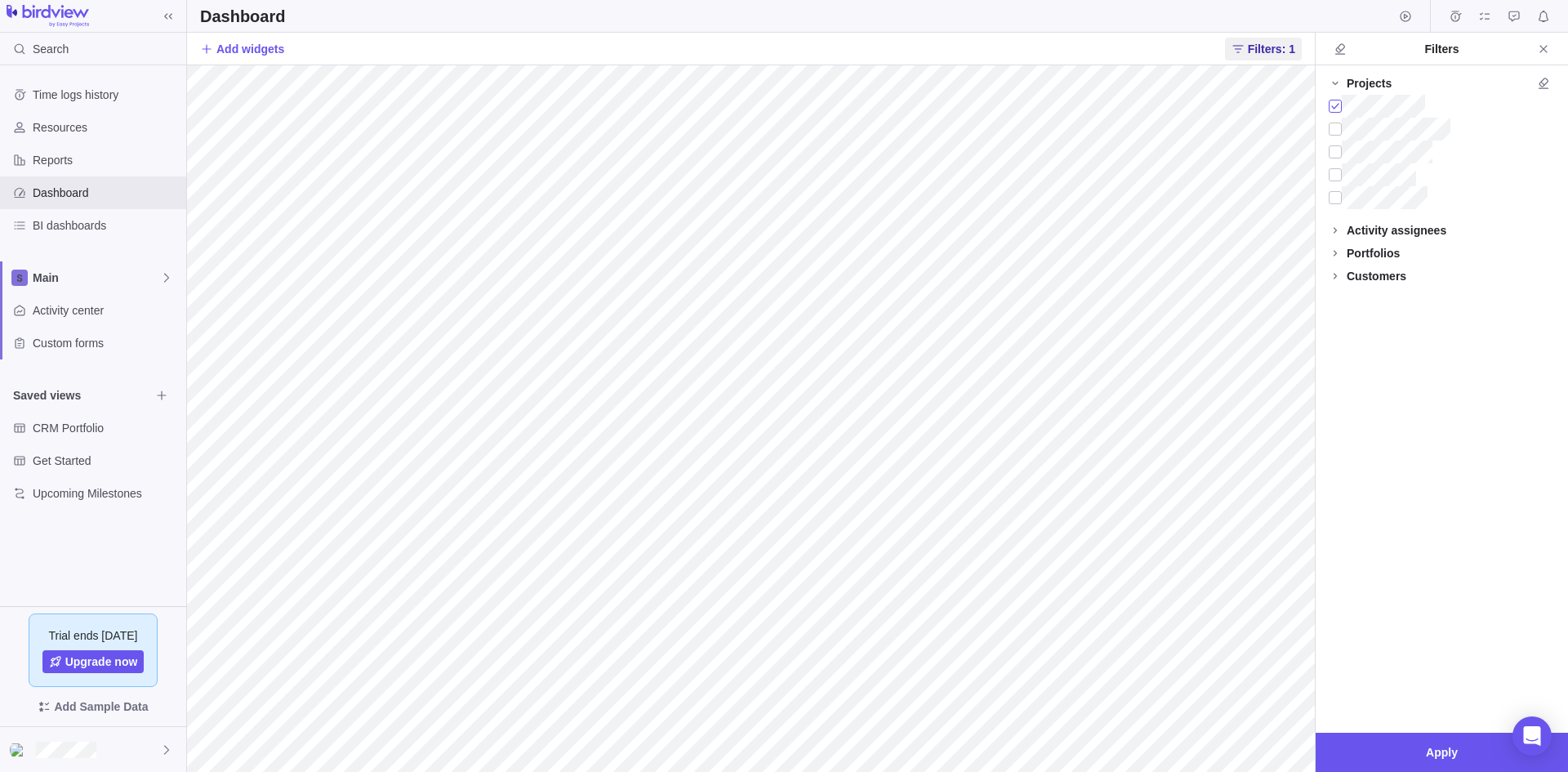
click at [1334, 107] on div at bounding box center [1335, 106] width 13 height 23
click at [1442, 751] on span "Apply" at bounding box center [1442, 752] width 32 height 20
click at [1332, 226] on icon at bounding box center [1335, 229] width 13 height 13
click at [1338, 254] on div at bounding box center [1335, 253] width 13 height 23
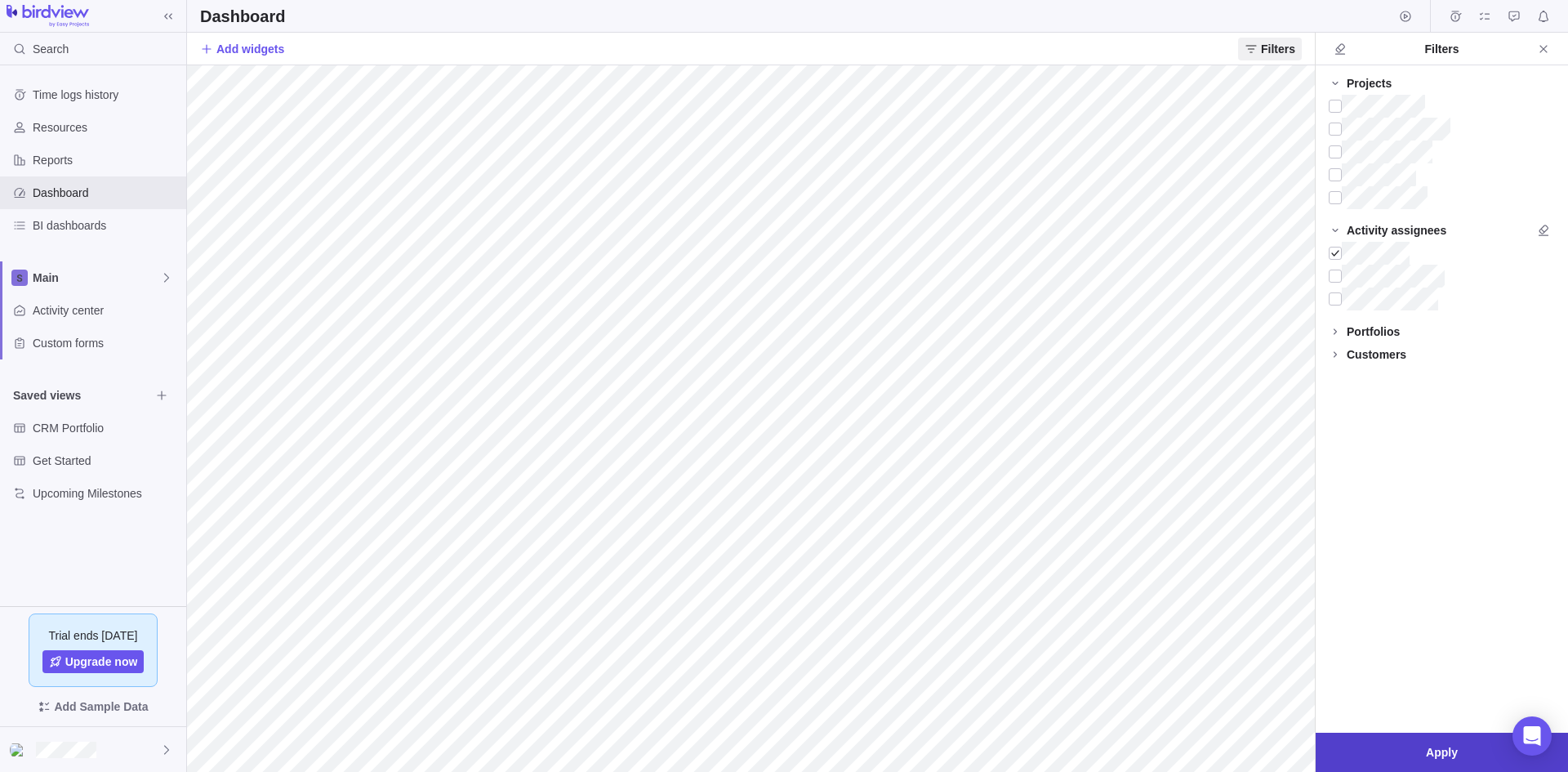
click at [1455, 749] on span "Apply" at bounding box center [1442, 752] width 32 height 20
click at [1333, 256] on div at bounding box center [1335, 253] width 13 height 23
click at [1430, 754] on span "Apply" at bounding box center [1442, 752] width 32 height 20
